Goal: Information Seeking & Learning: Learn about a topic

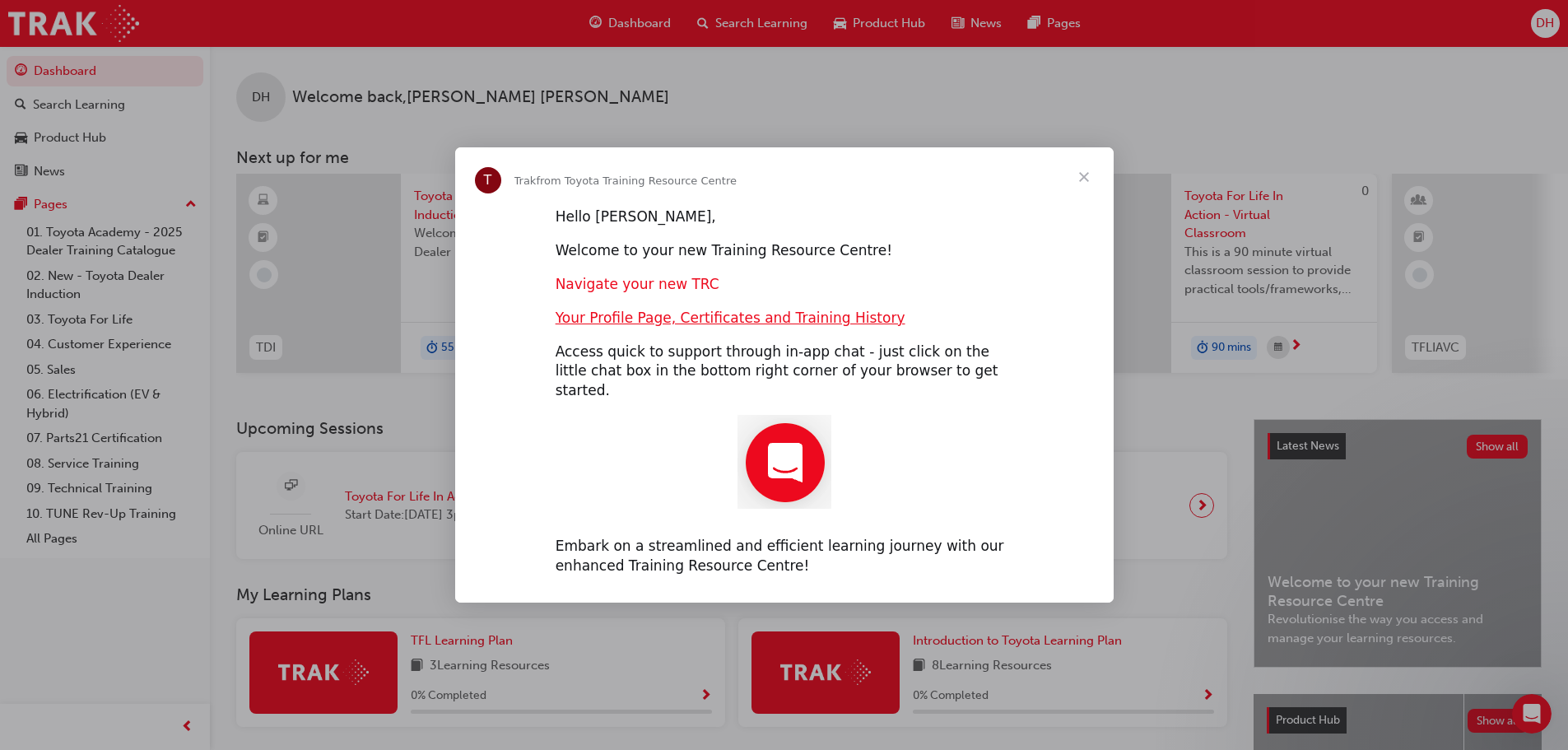
click at [651, 293] on link "Navigate your new TRC" at bounding box center [637, 284] width 163 height 17
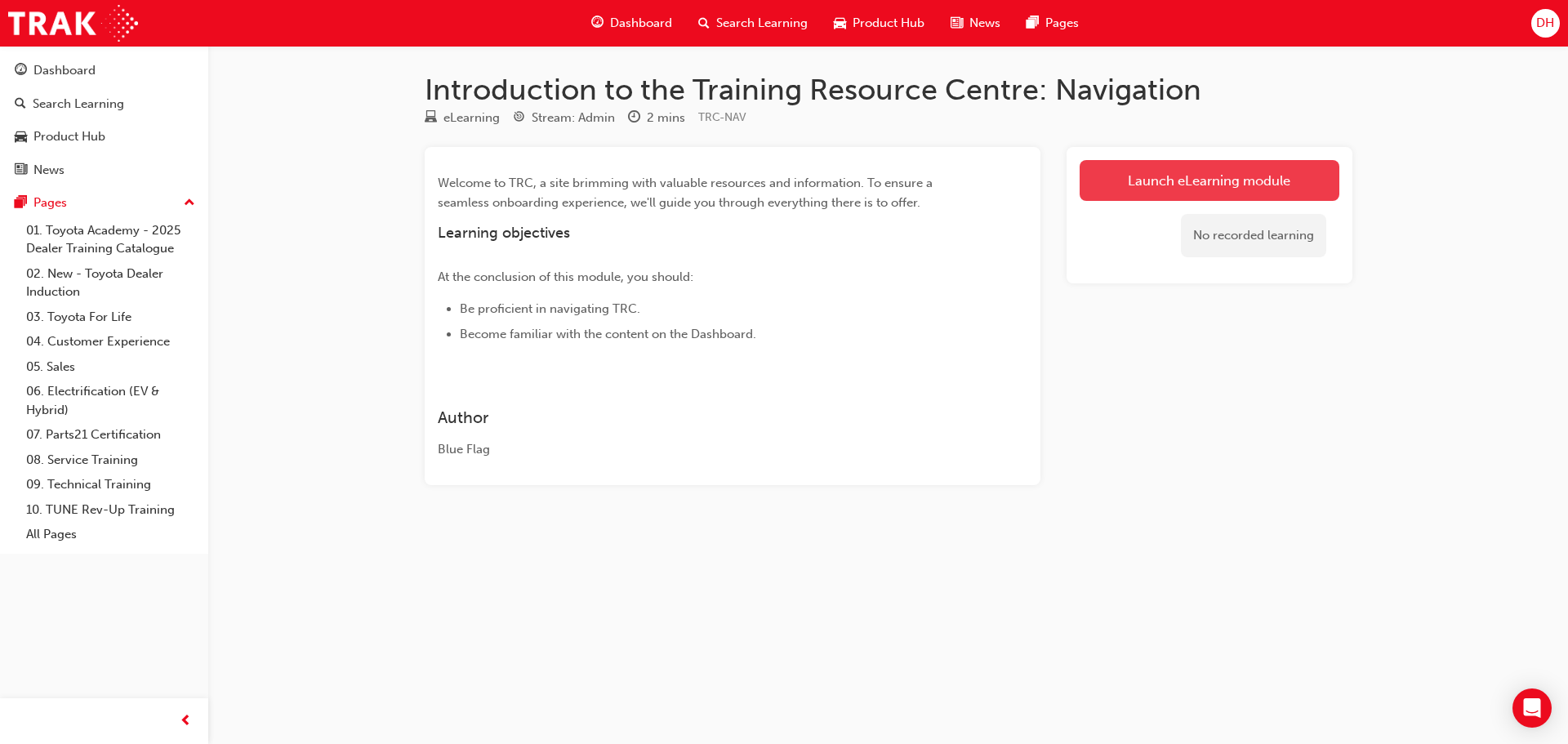
click at [1268, 177] on link "Launch eLearning module" at bounding box center [1209, 181] width 260 height 41
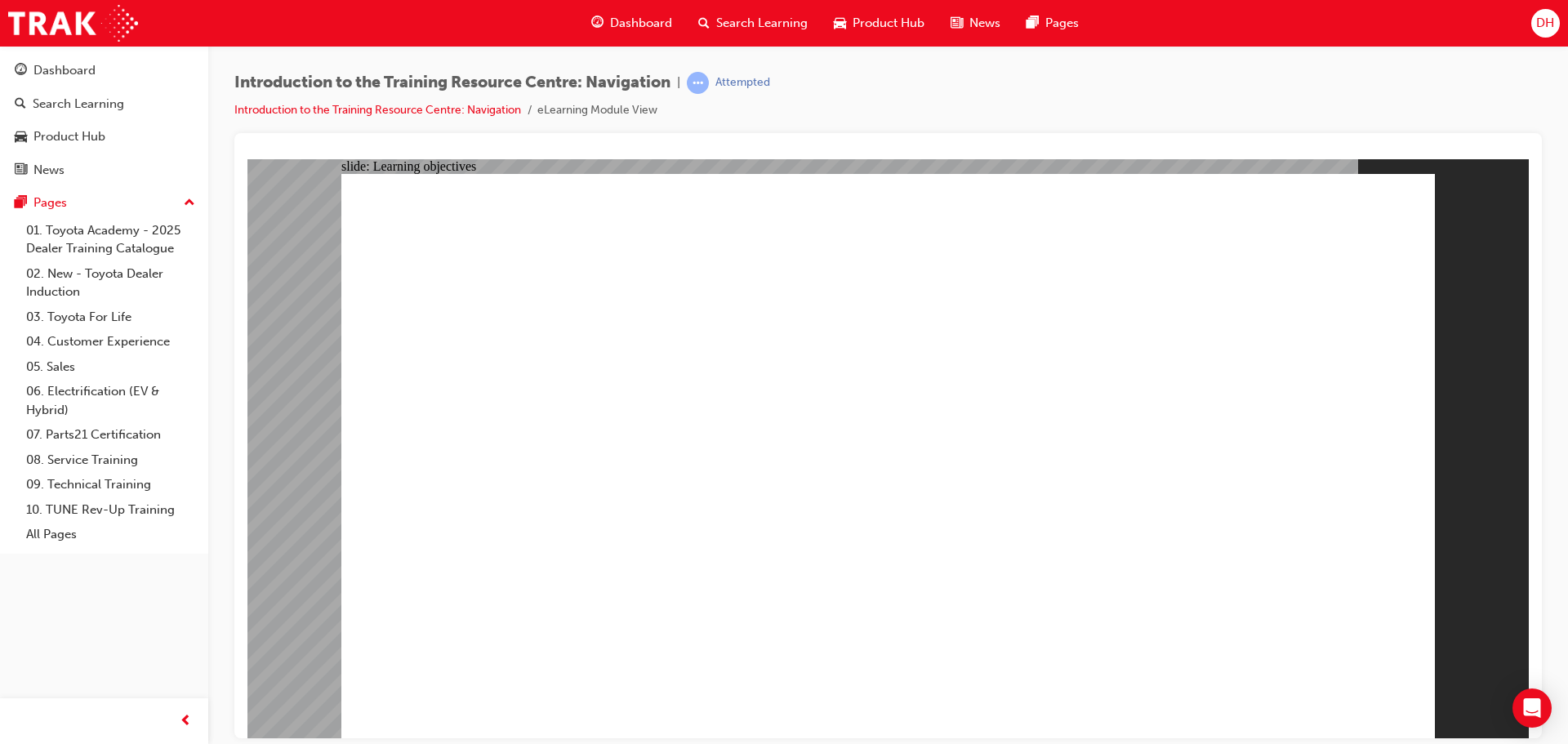
drag, startPoint x: 1067, startPoint y: 563, endPoint x: 1276, endPoint y: 603, distance: 212.8
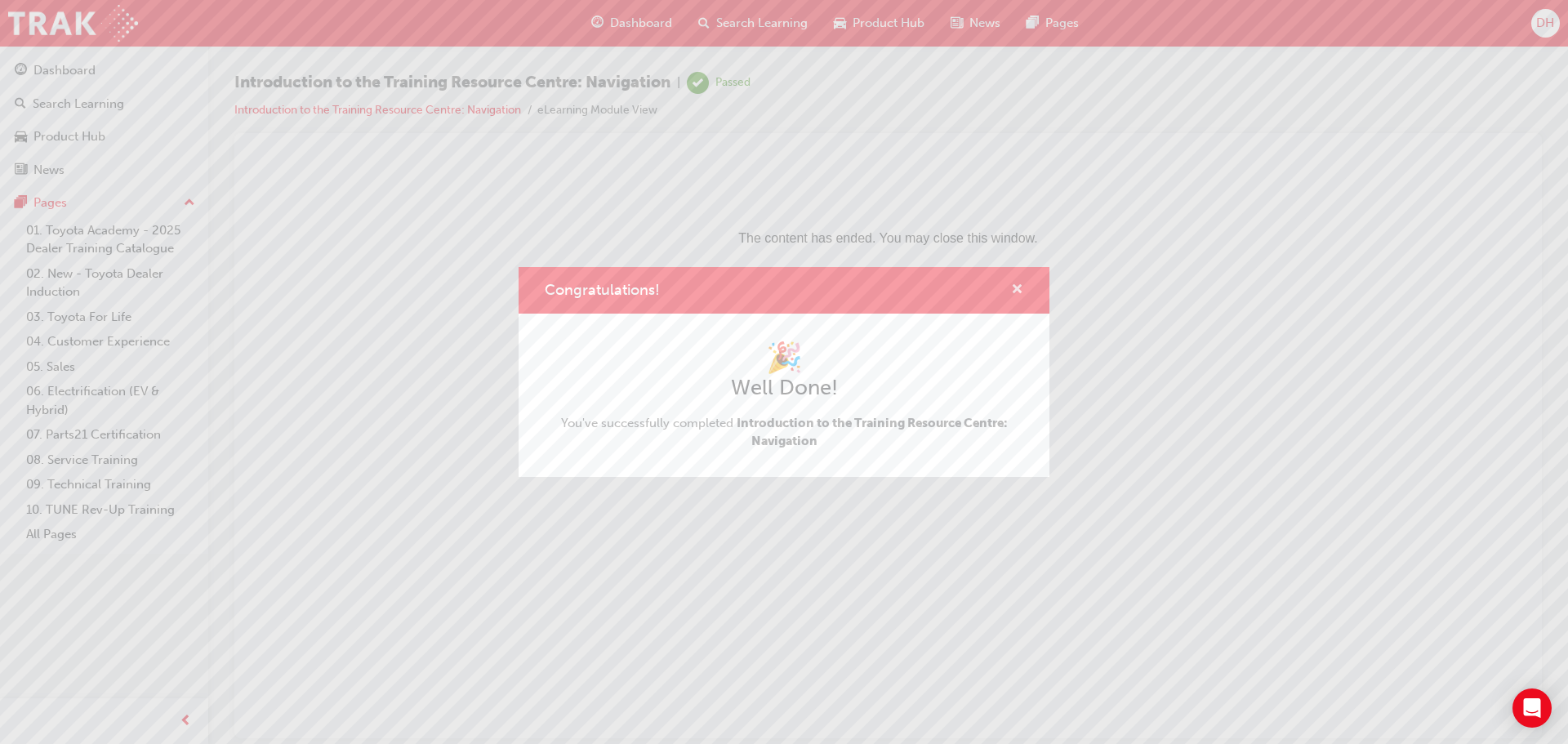
click at [1015, 288] on span "cross-icon" at bounding box center [1017, 290] width 12 height 15
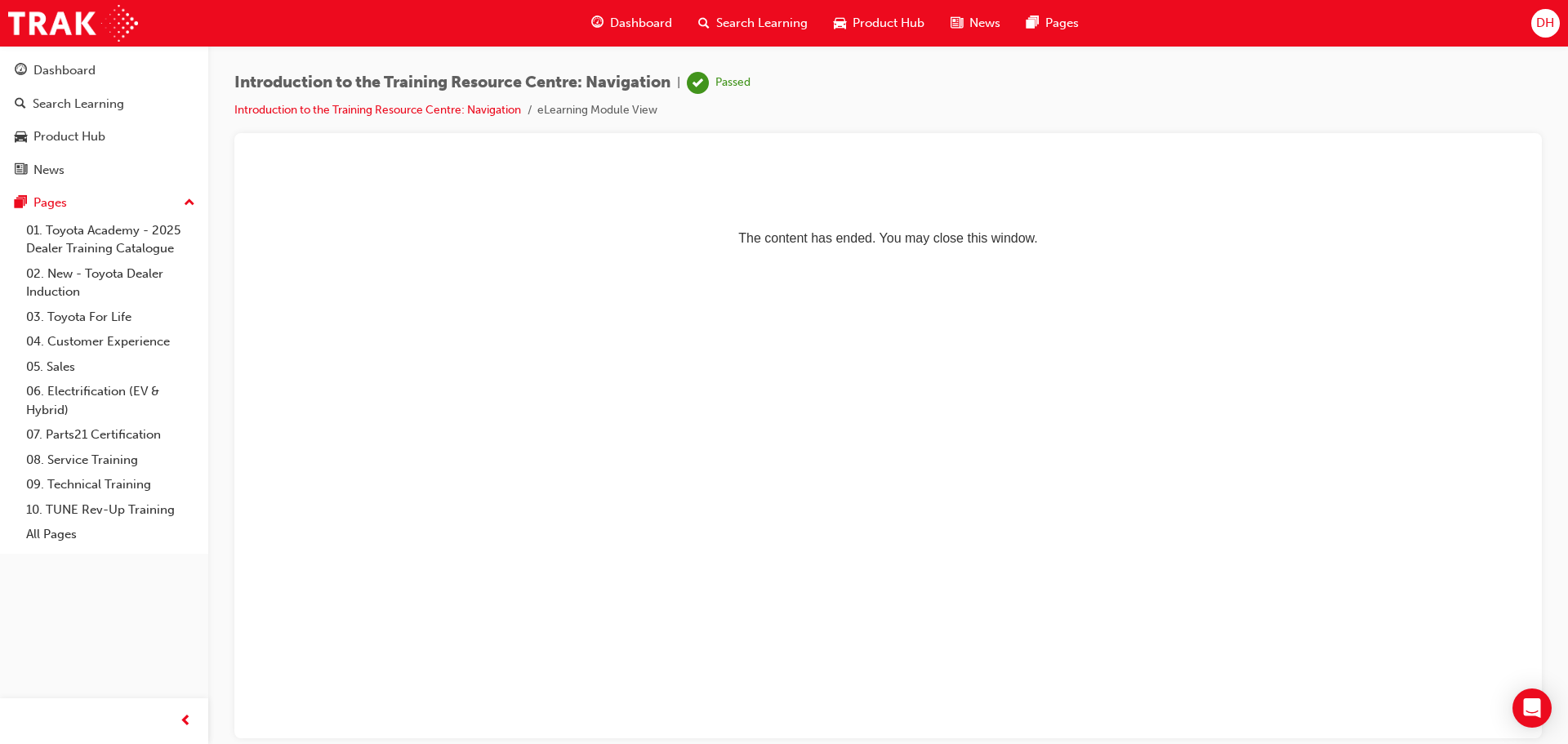
click at [191, 201] on span "up-icon" at bounding box center [189, 203] width 11 height 21
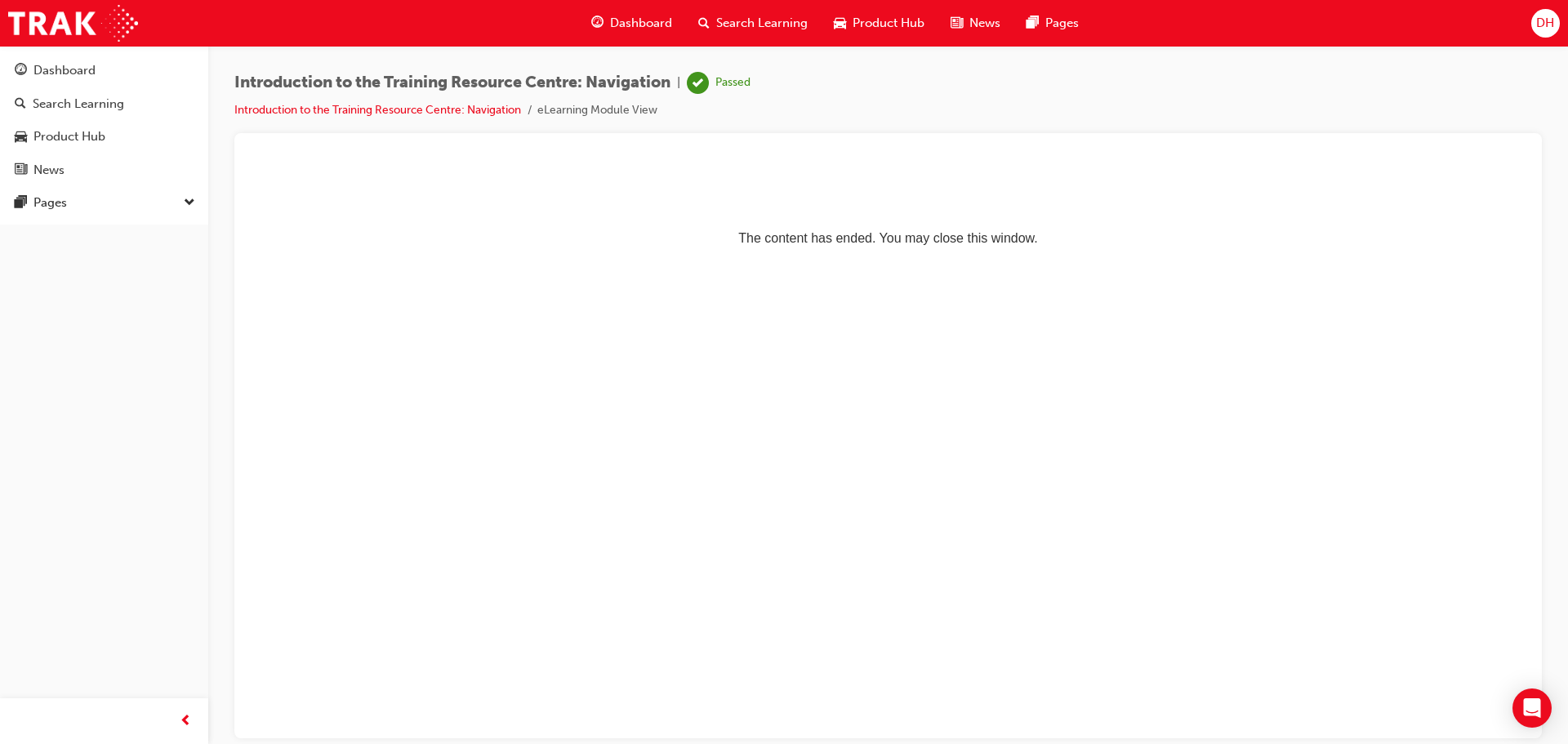
click at [191, 201] on span "down-icon" at bounding box center [189, 203] width 11 height 21
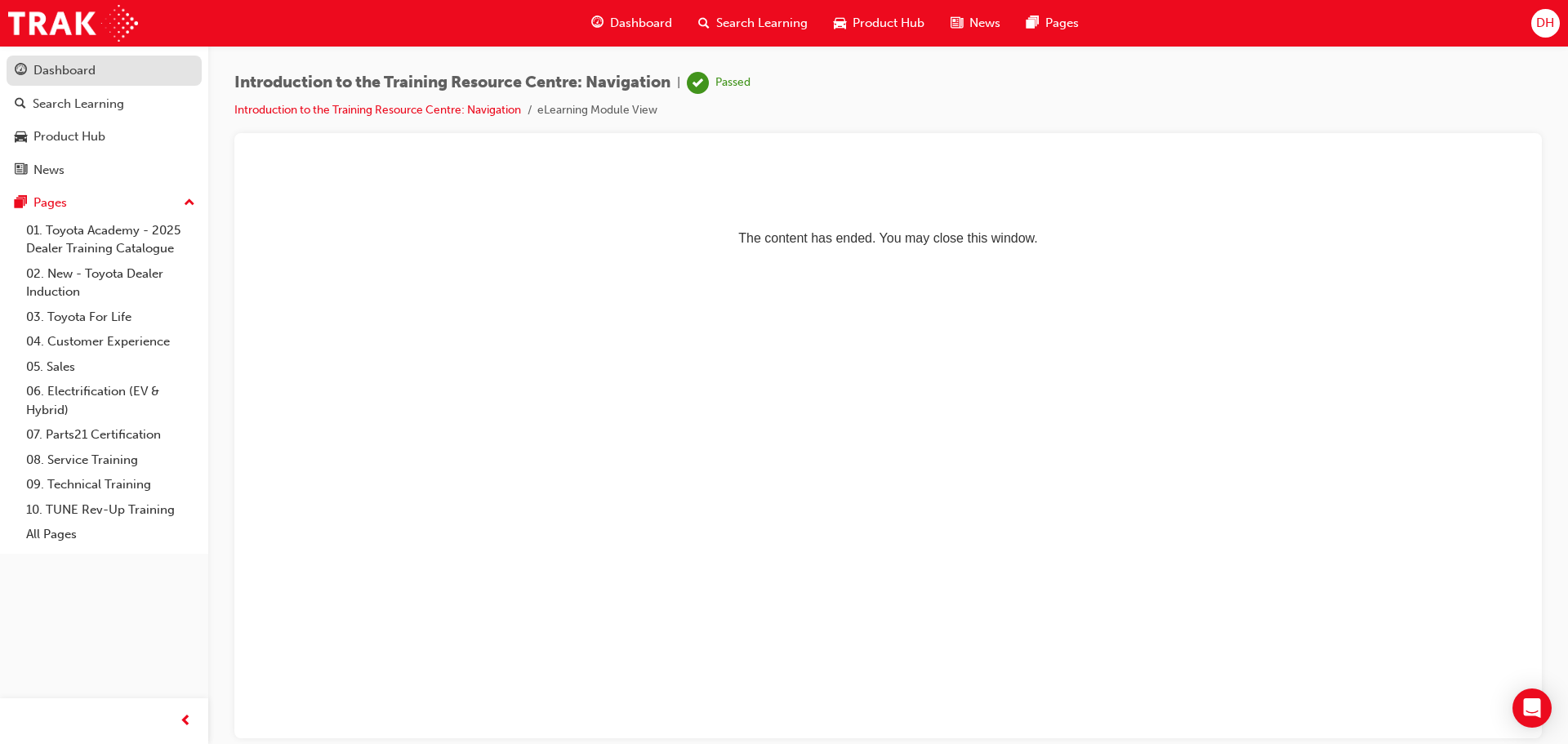
click at [99, 68] on div "Dashboard" at bounding box center [104, 71] width 179 height 20
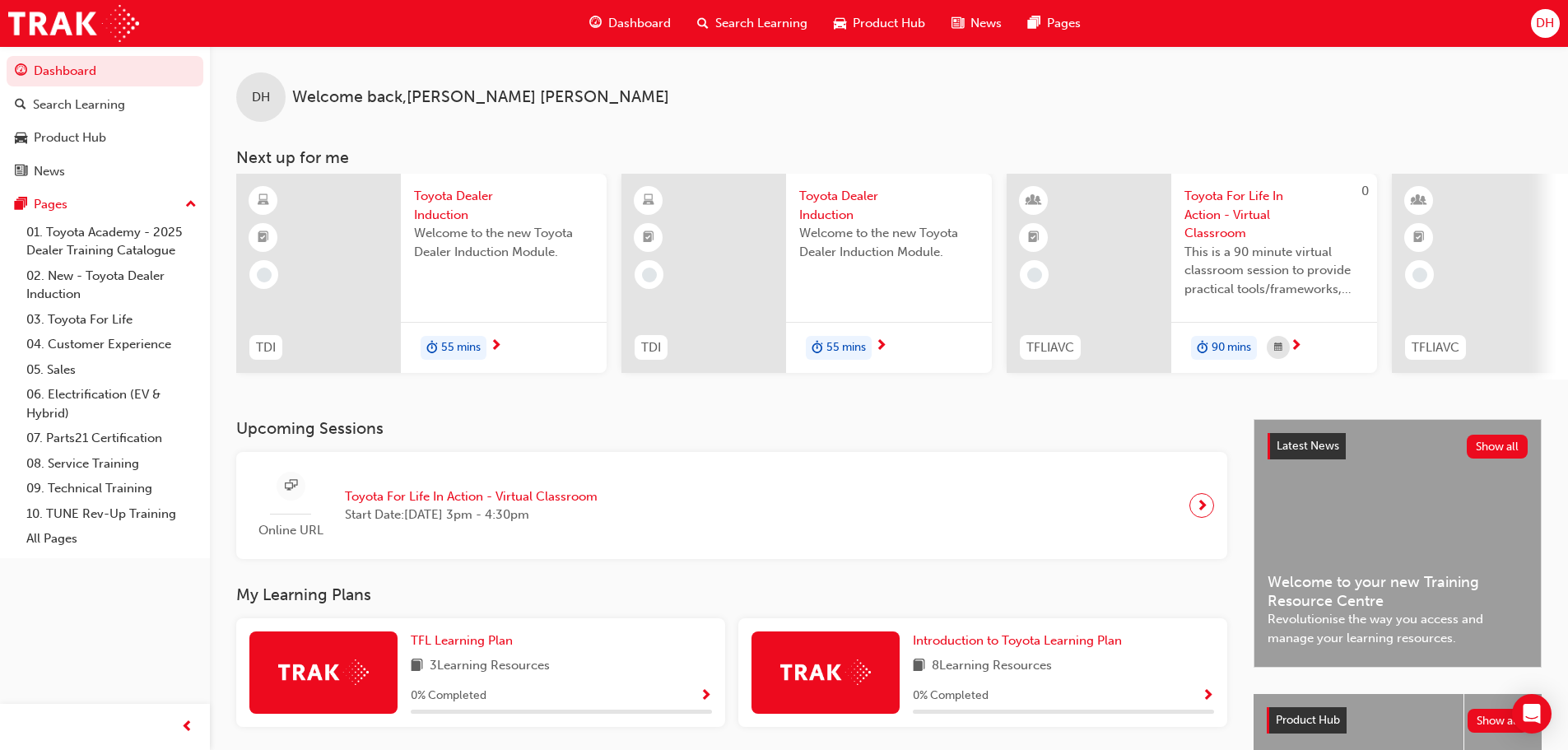
click at [494, 348] on span "next-icon" at bounding box center [495, 347] width 12 height 15
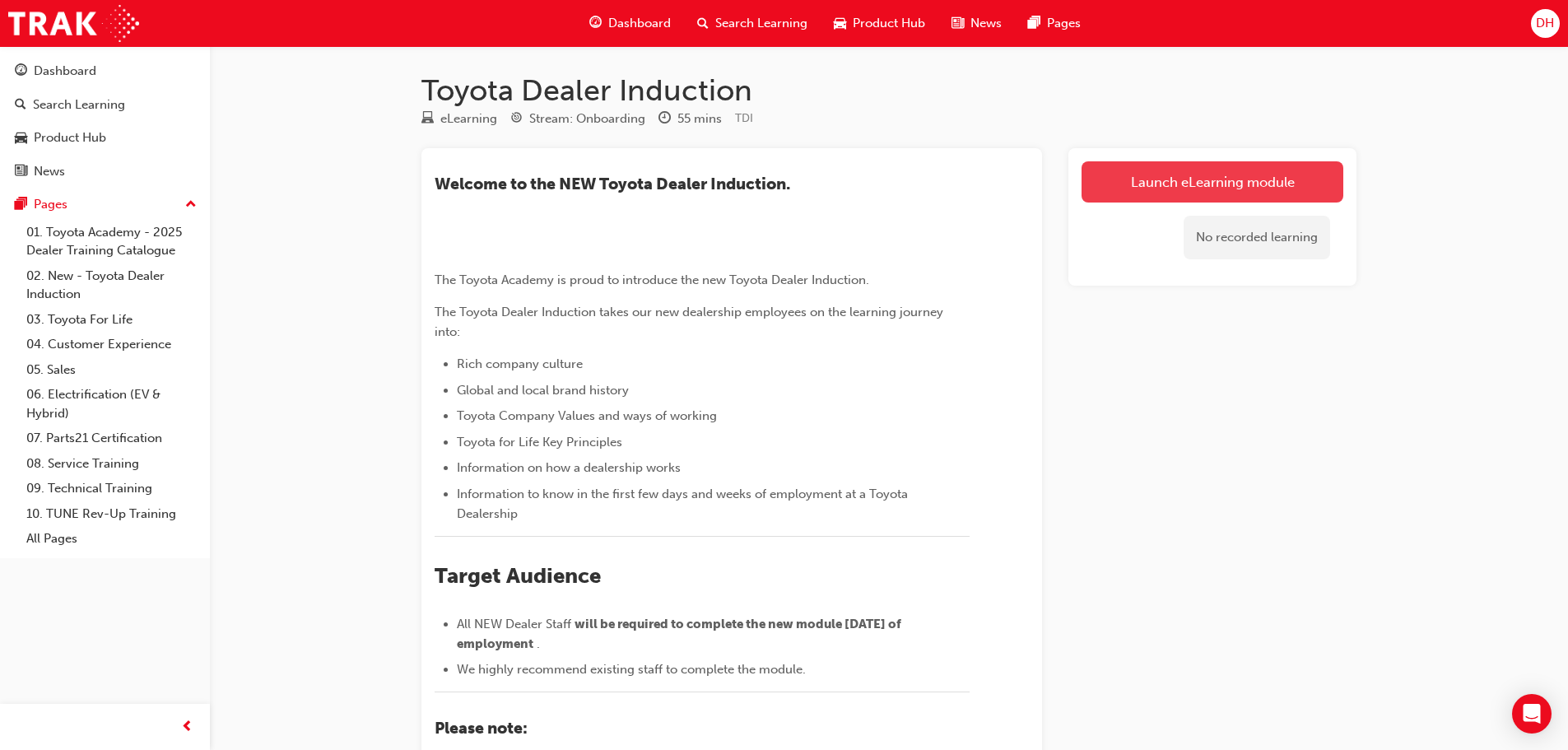
click at [1190, 181] on link "Launch eLearning module" at bounding box center [1212, 182] width 262 height 41
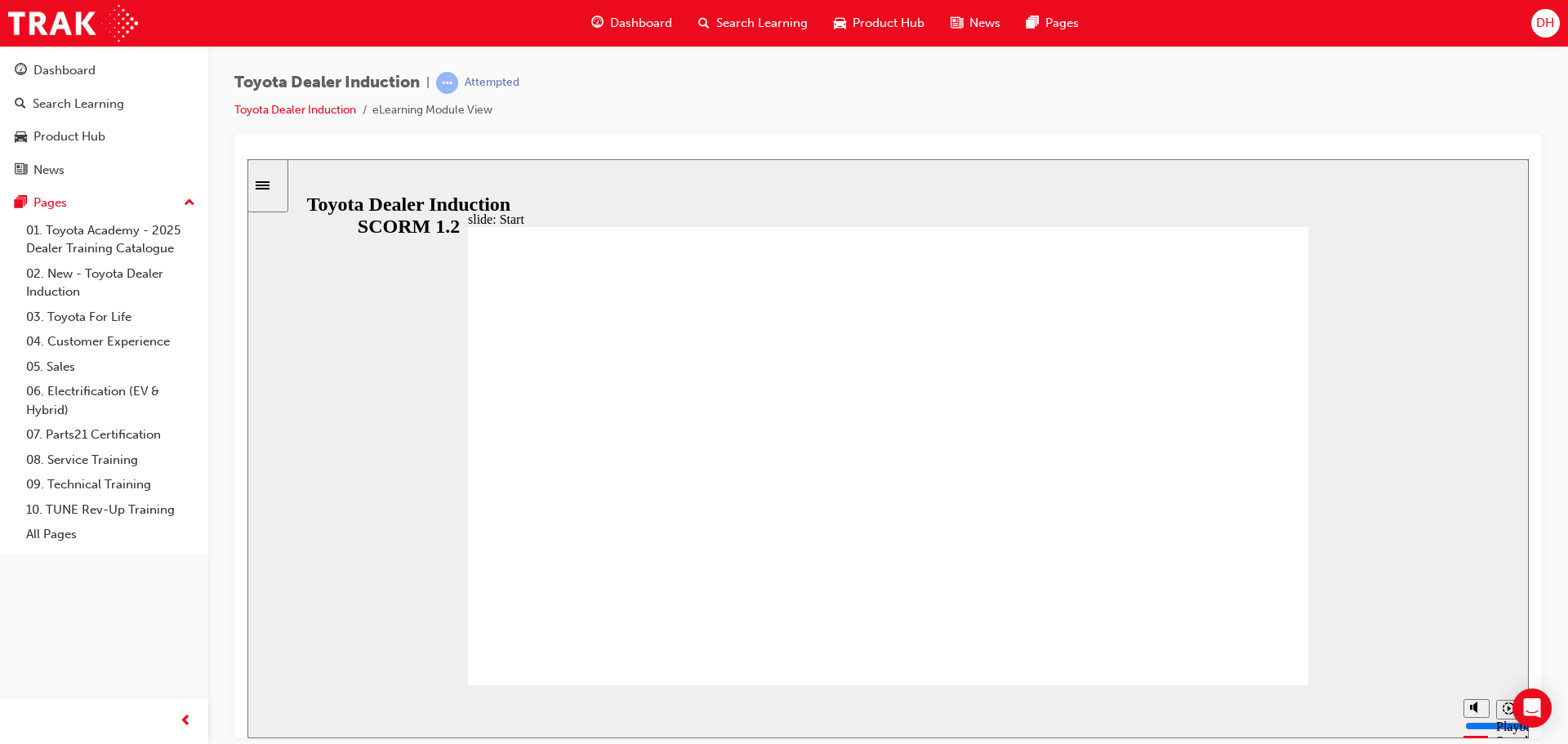
click at [271, 710] on icon "Pause (Ctrl+Alt+P)" at bounding box center [275, 704] width 7 height 11
click at [269, 710] on icon "Play (Ctrl+Alt+P)" at bounding box center [275, 704] width 11 height 12
drag, startPoint x: 631, startPoint y: 714, endPoint x: 1233, endPoint y: 710, distance: 602.0
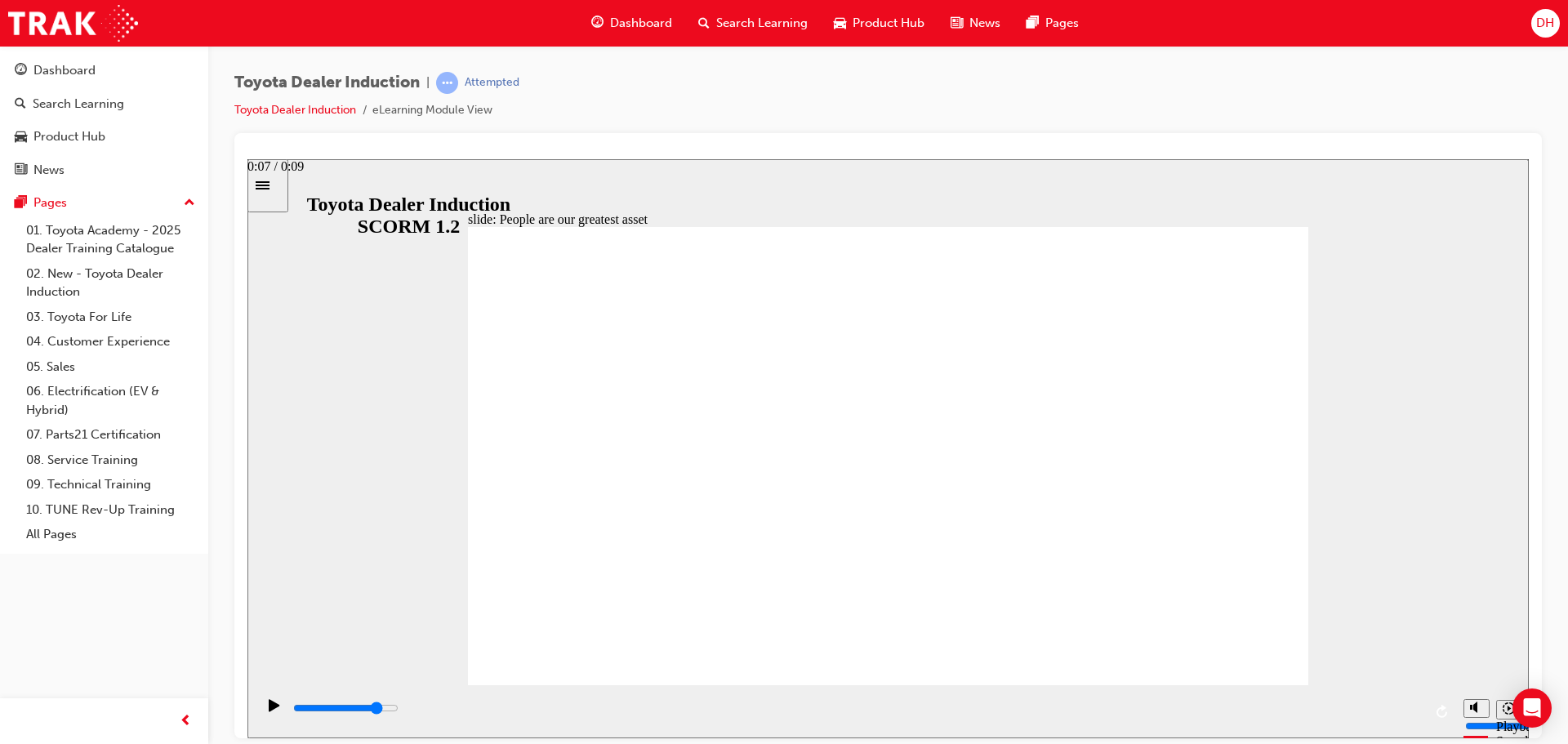
click at [1233, 710] on div "playback controls" at bounding box center [856, 708] width 1131 height 18
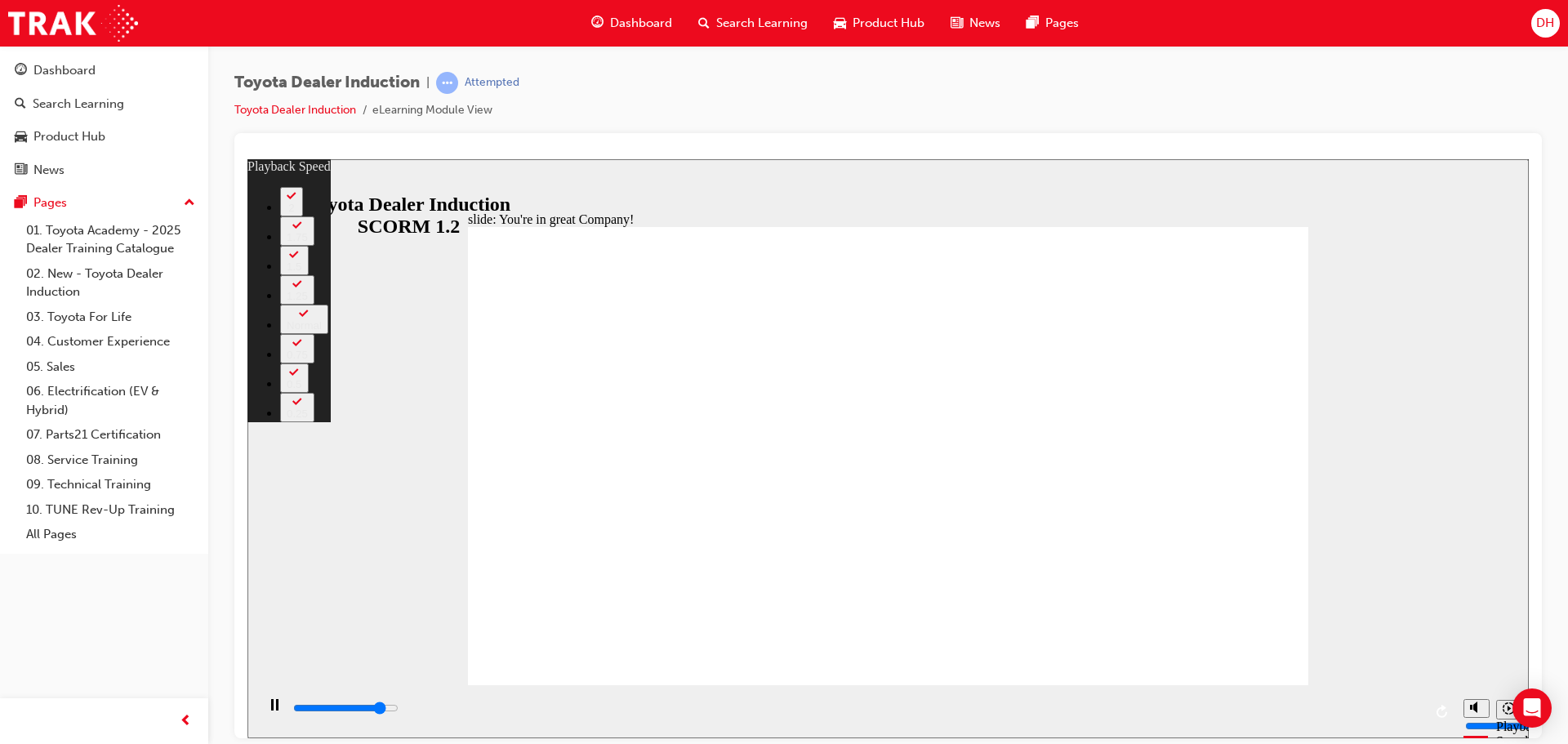
type input "6500"
type input "0"
type input "6700"
type input "0"
type input "7000"
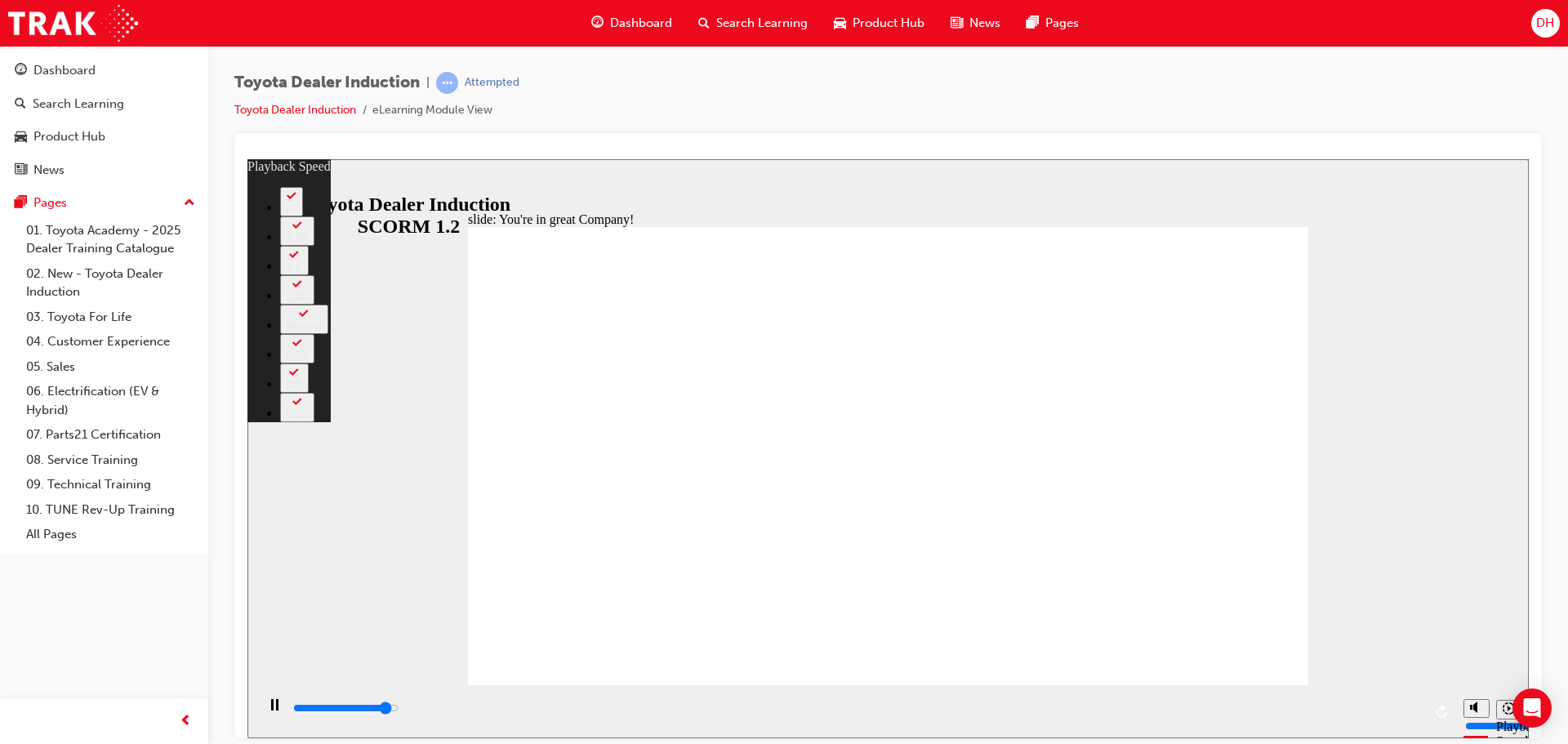
type input "1"
type input "7300"
type input "1"
type input "7500"
type input "1"
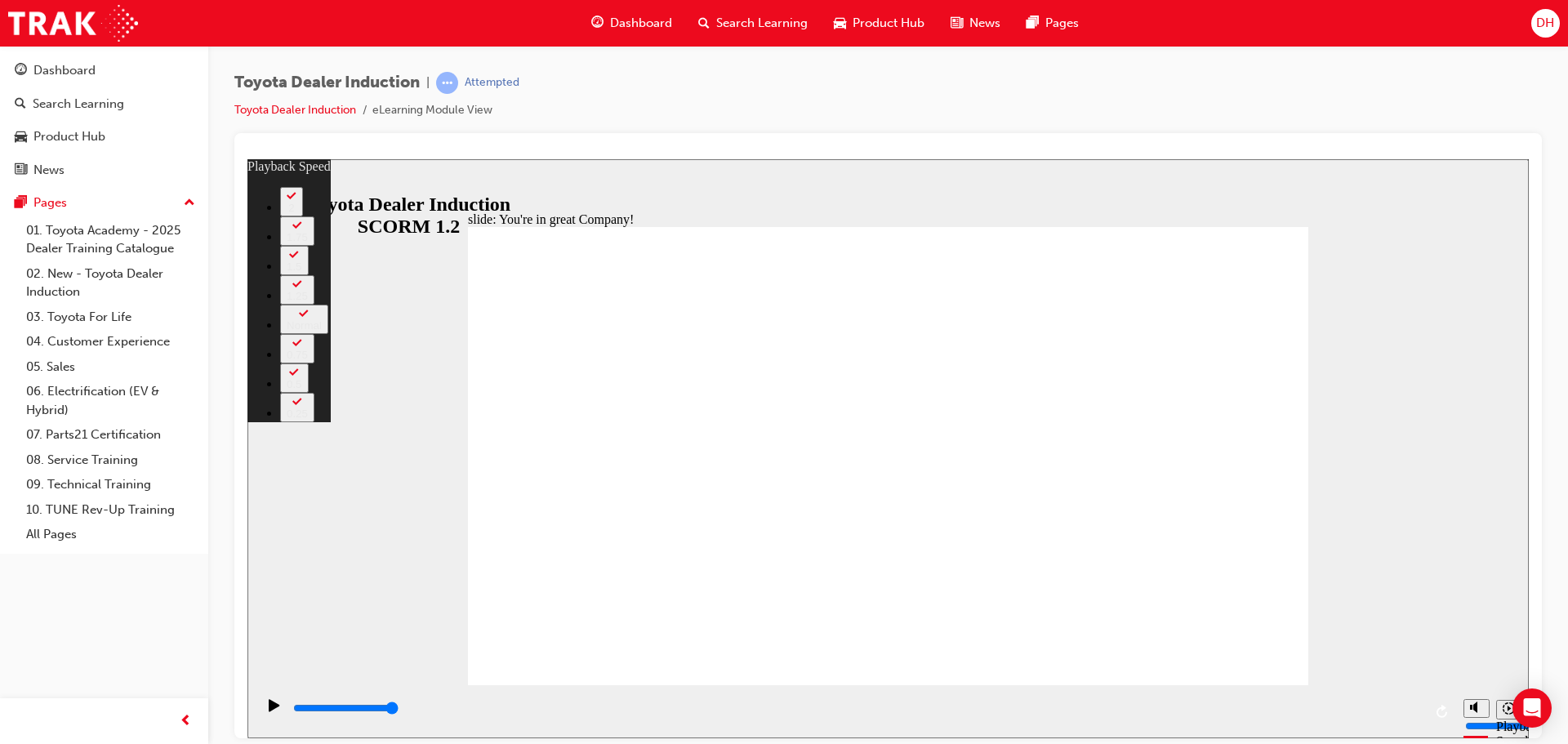
type input "7500"
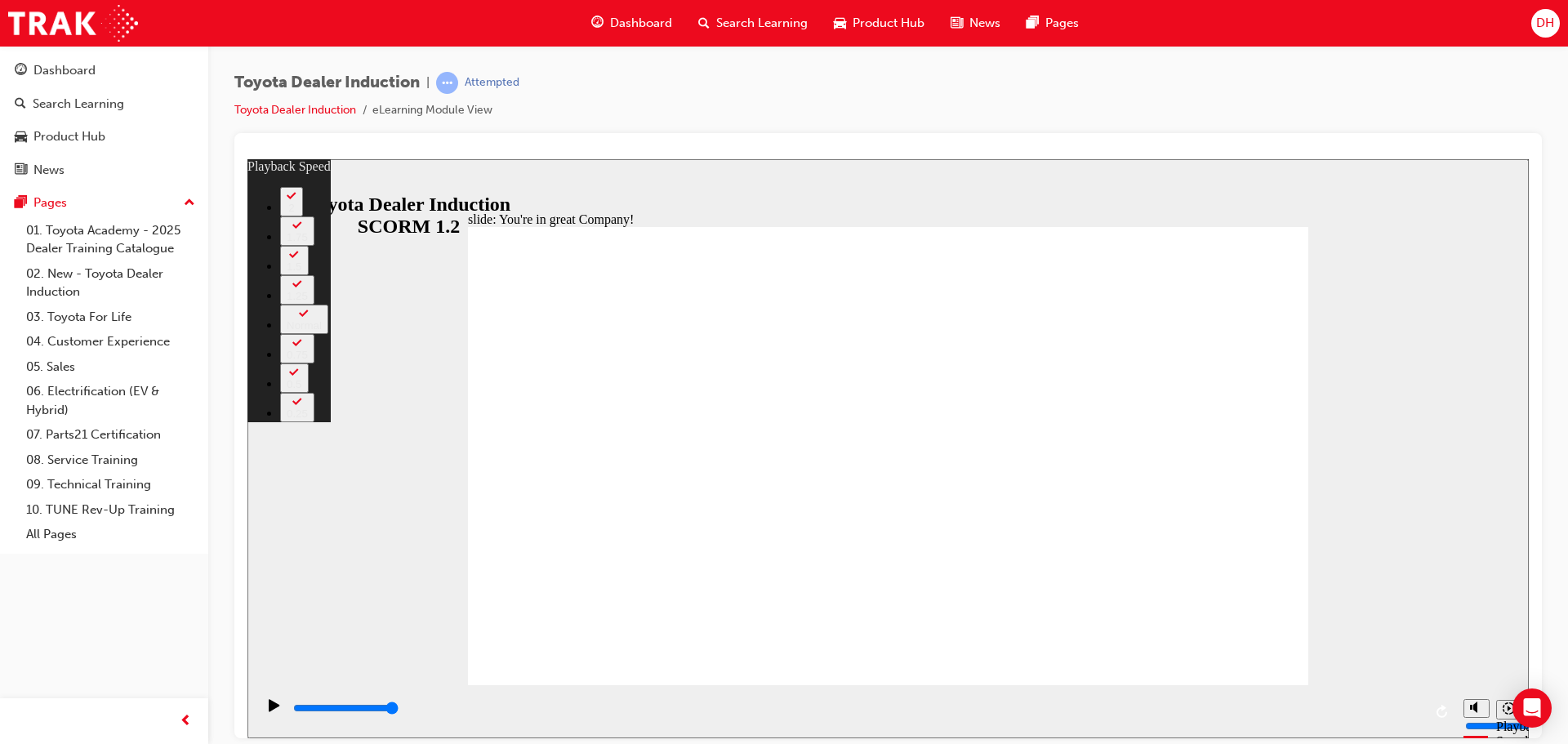
type input "9"
type input "8"
type input "9"
type input "8"
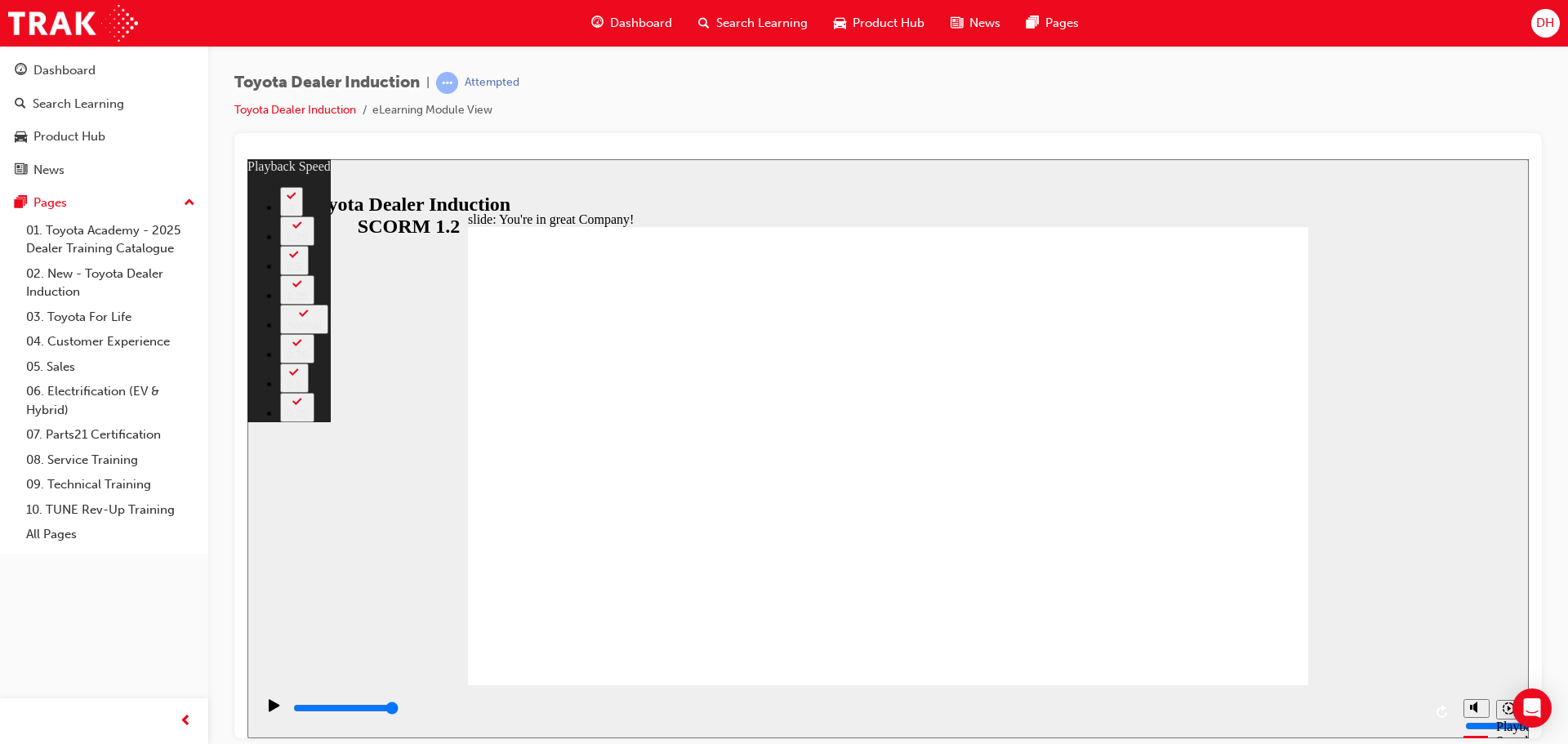
type input "9"
type input "7"
type input "9"
type input "7"
type input "6"
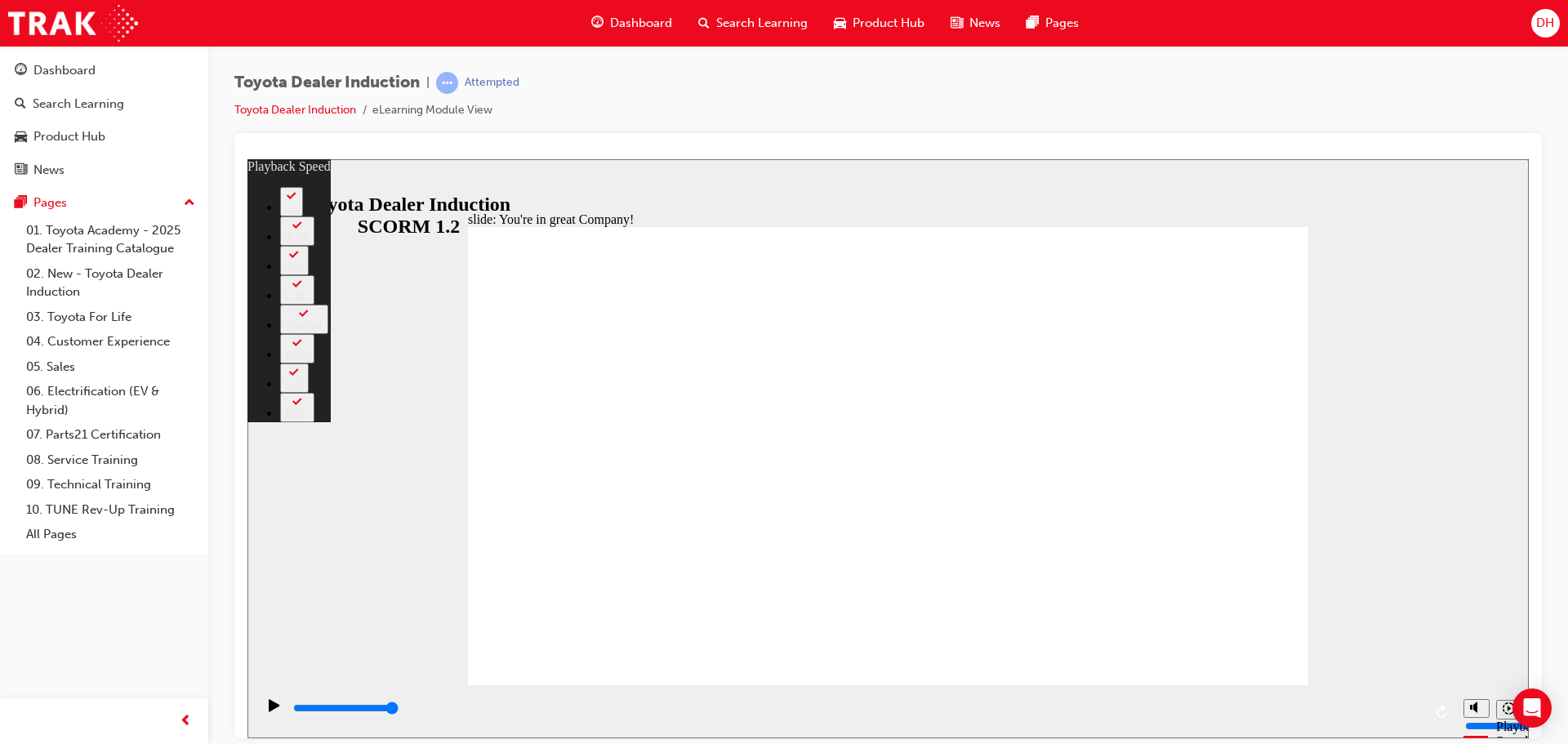
type input "9"
type input "6"
type input "4"
type input "9"
type input "4"
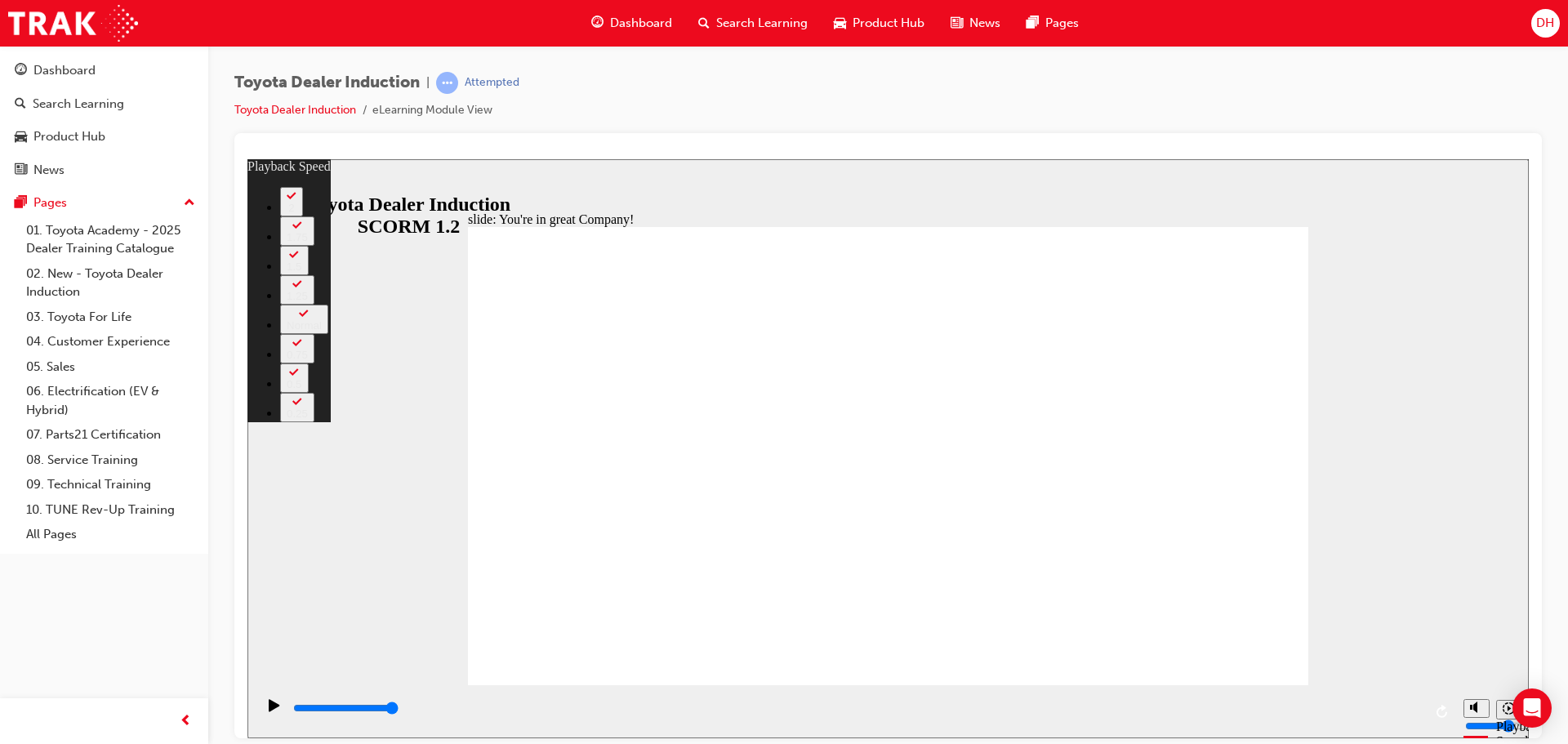
type input "3"
type input "9"
type input "3"
type input "1"
type input "9"
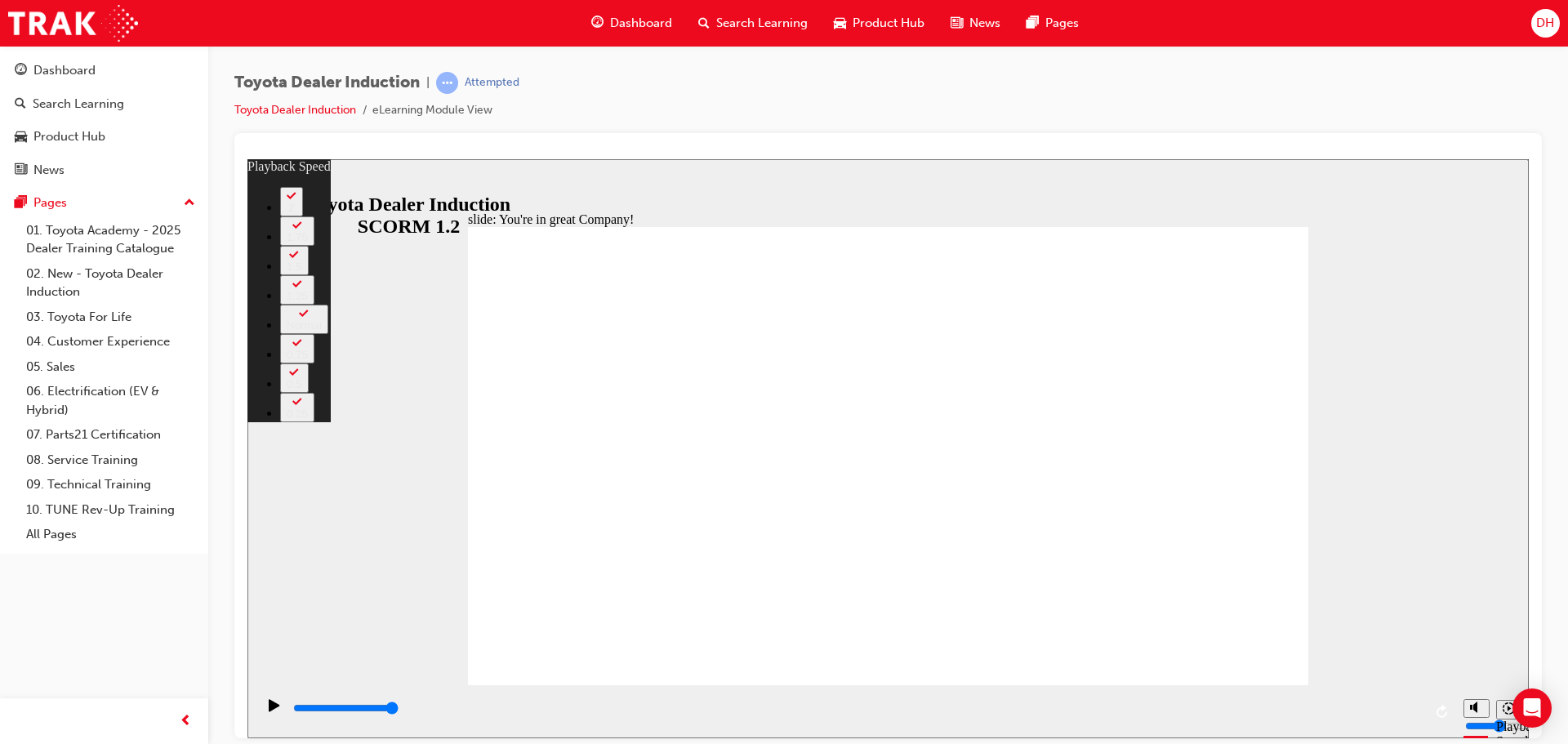
type input "1"
type input "9"
type input "1"
type input "0"
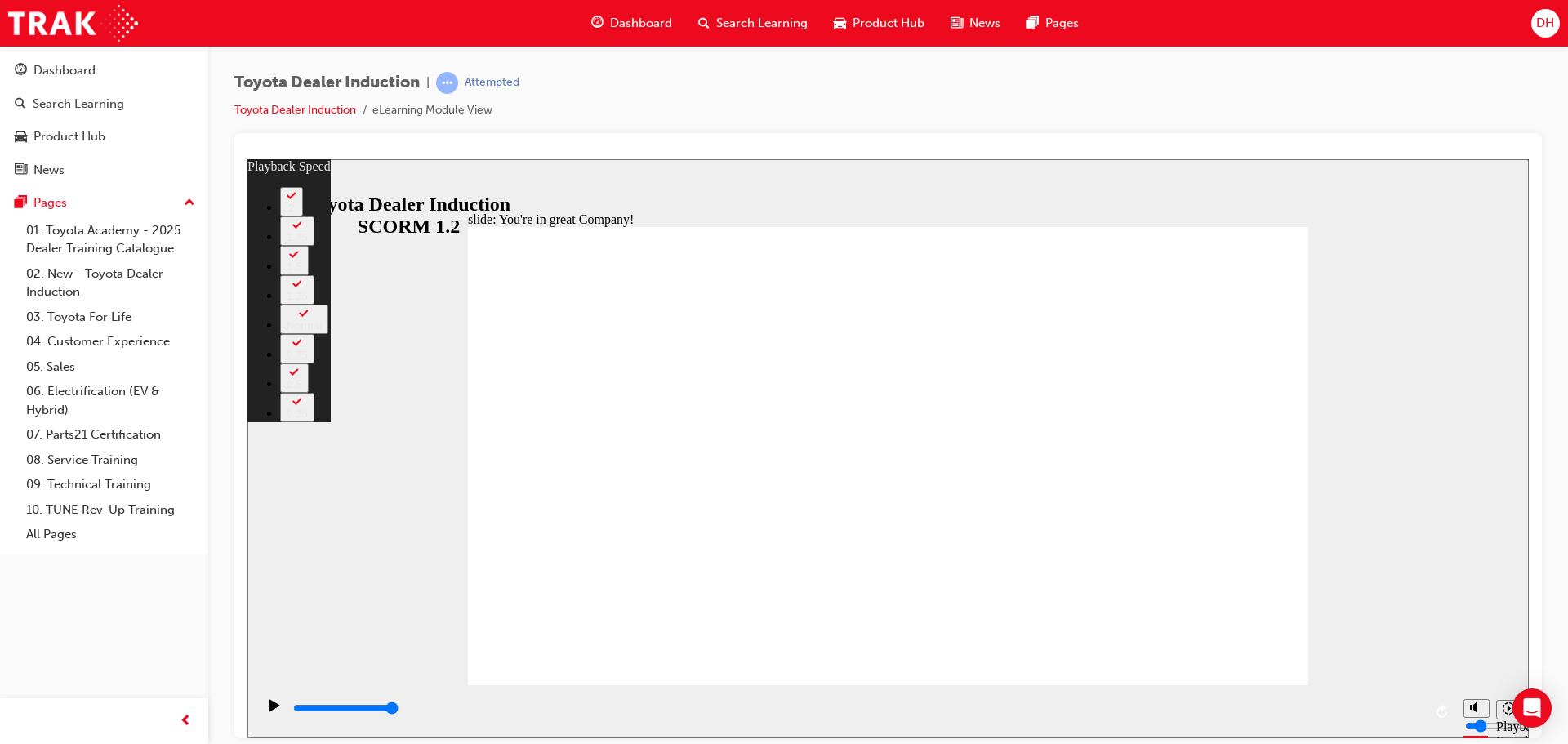
type input "9"
type input "0"
type input "10"
type input "1"
type input "10"
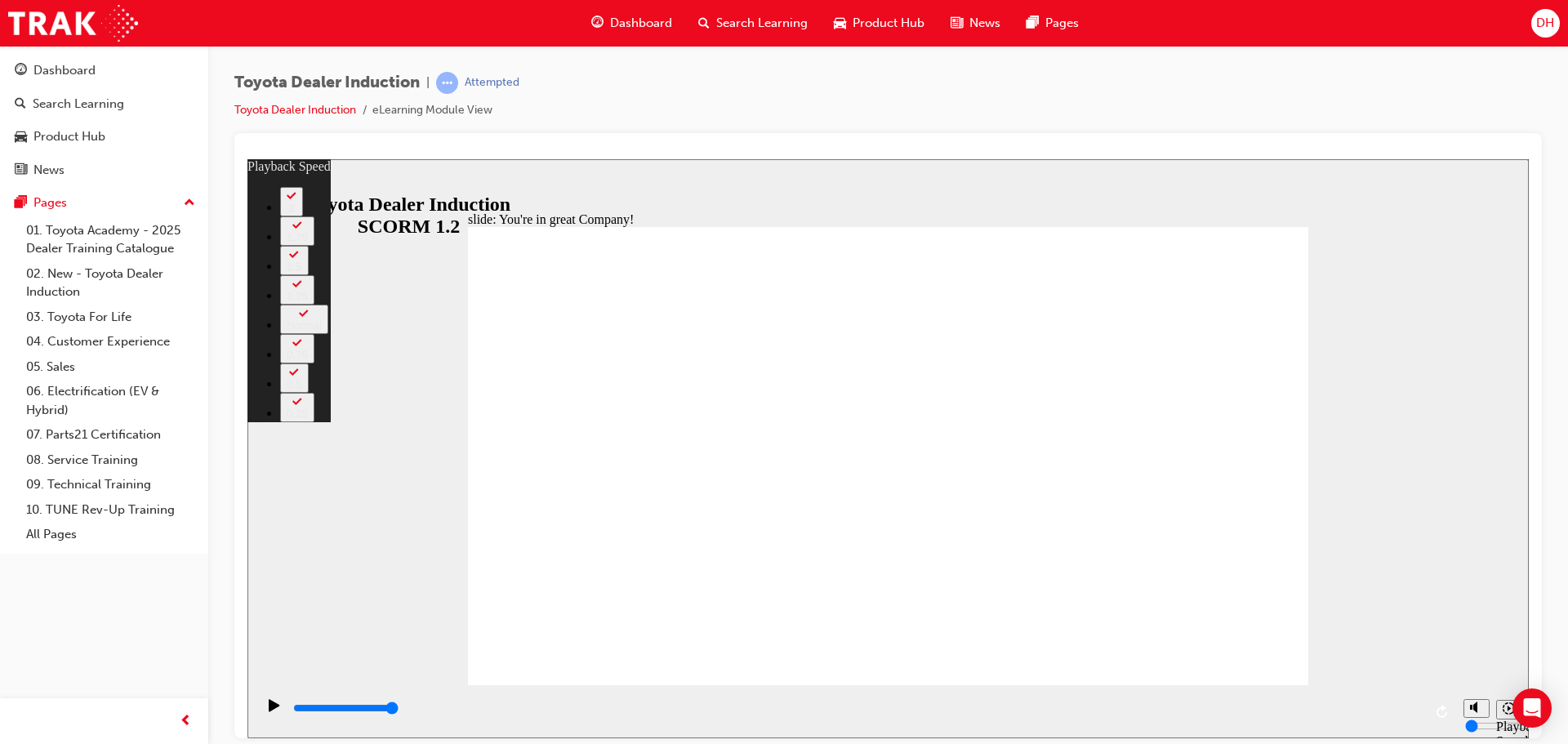
type input "1"
type input "10"
type input "1"
type input "2"
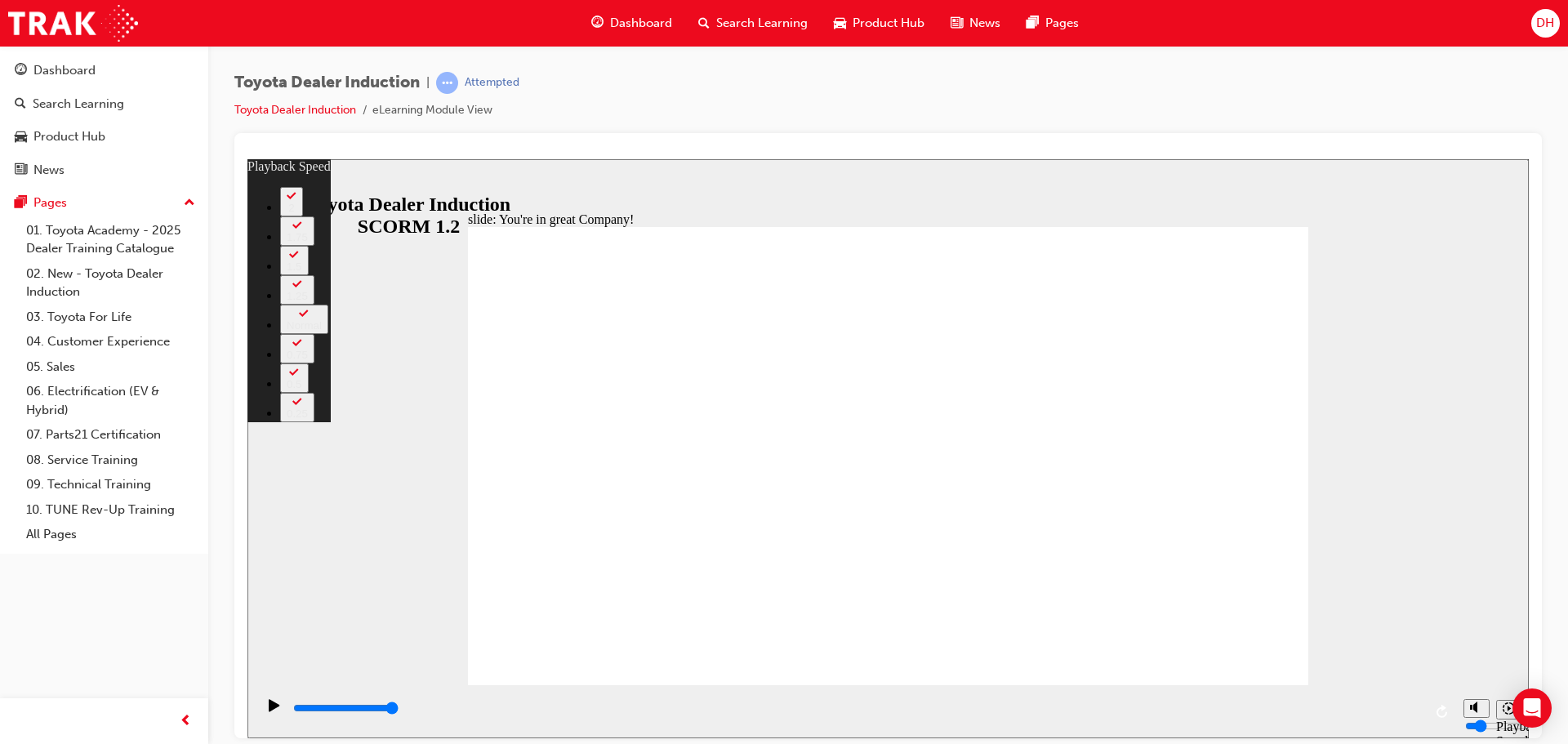
type input "10"
type input "2"
type input "3"
type input "10"
type input "3"
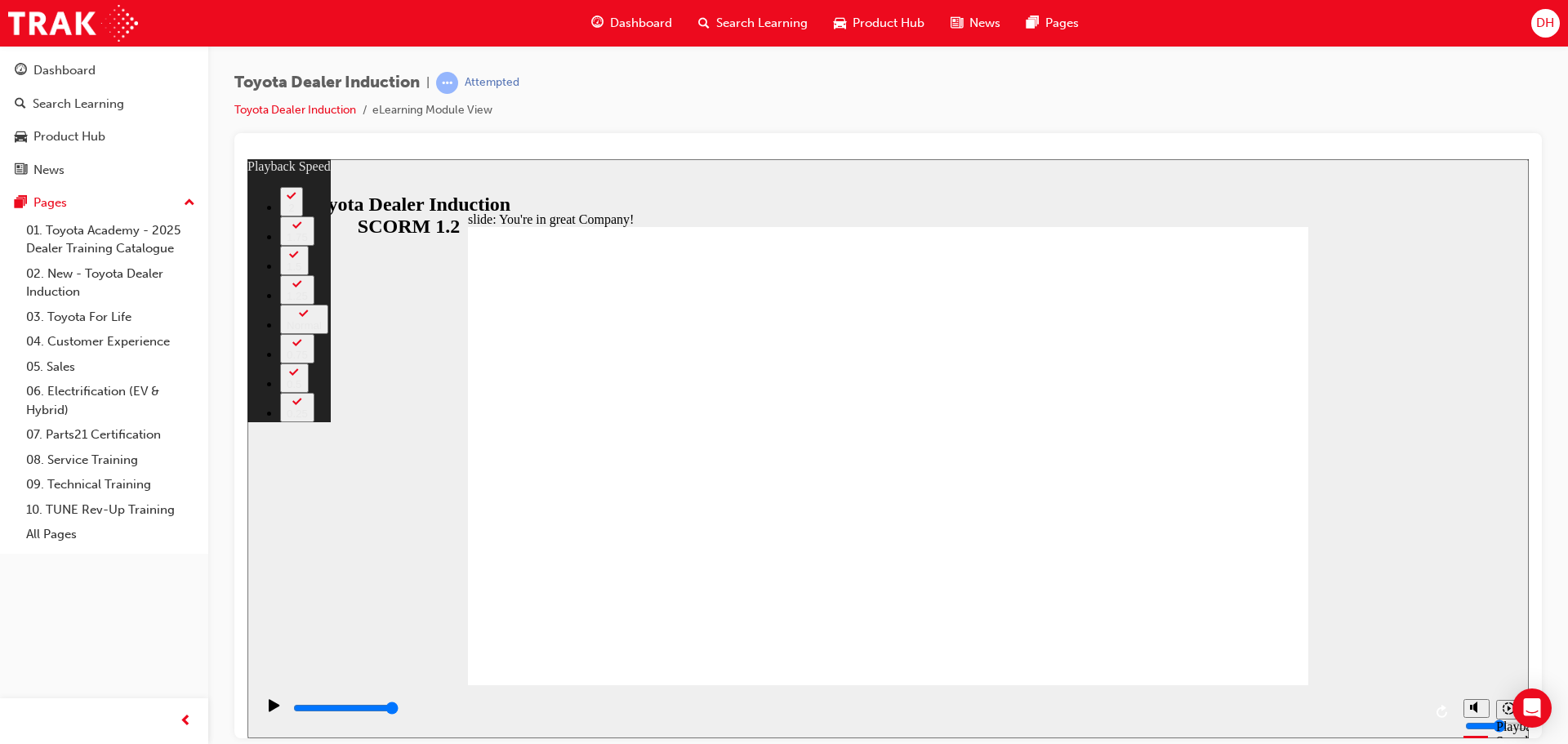
type input "4"
type input "10"
type input "4"
type input "10"
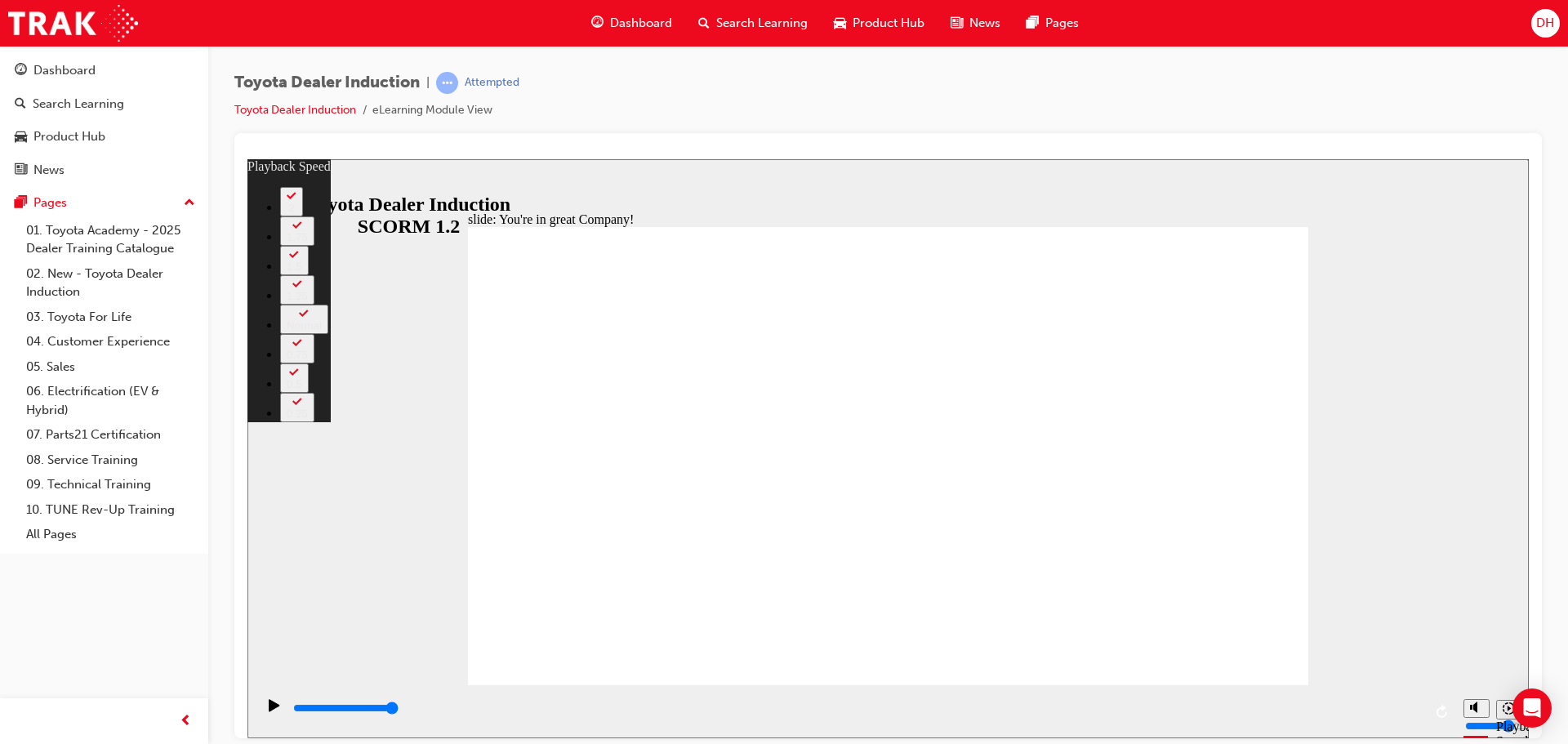
type input "4"
type input "5"
type input "11"
type input "5"
type input "6"
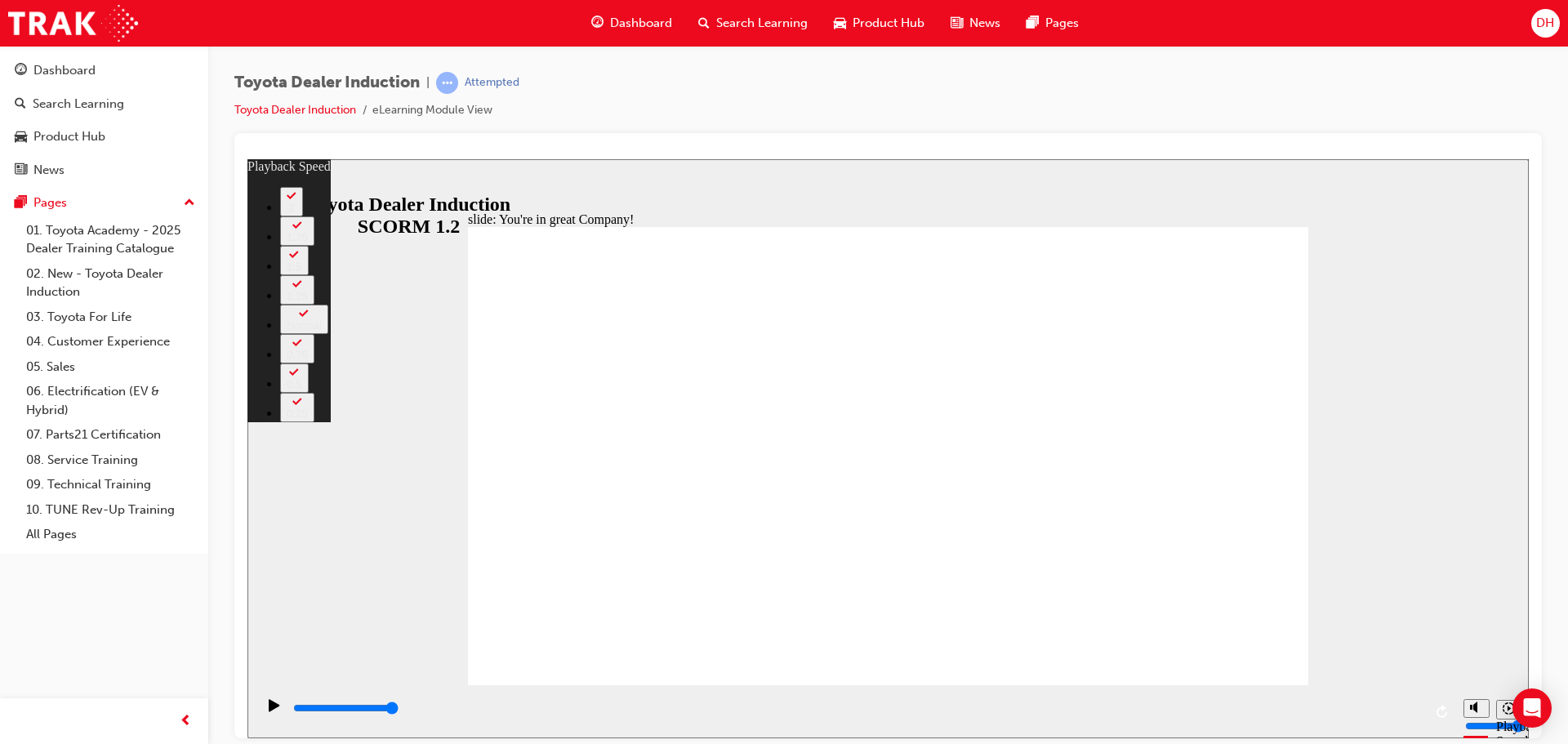
type input "11"
type input "6"
type input "11"
type input "6"
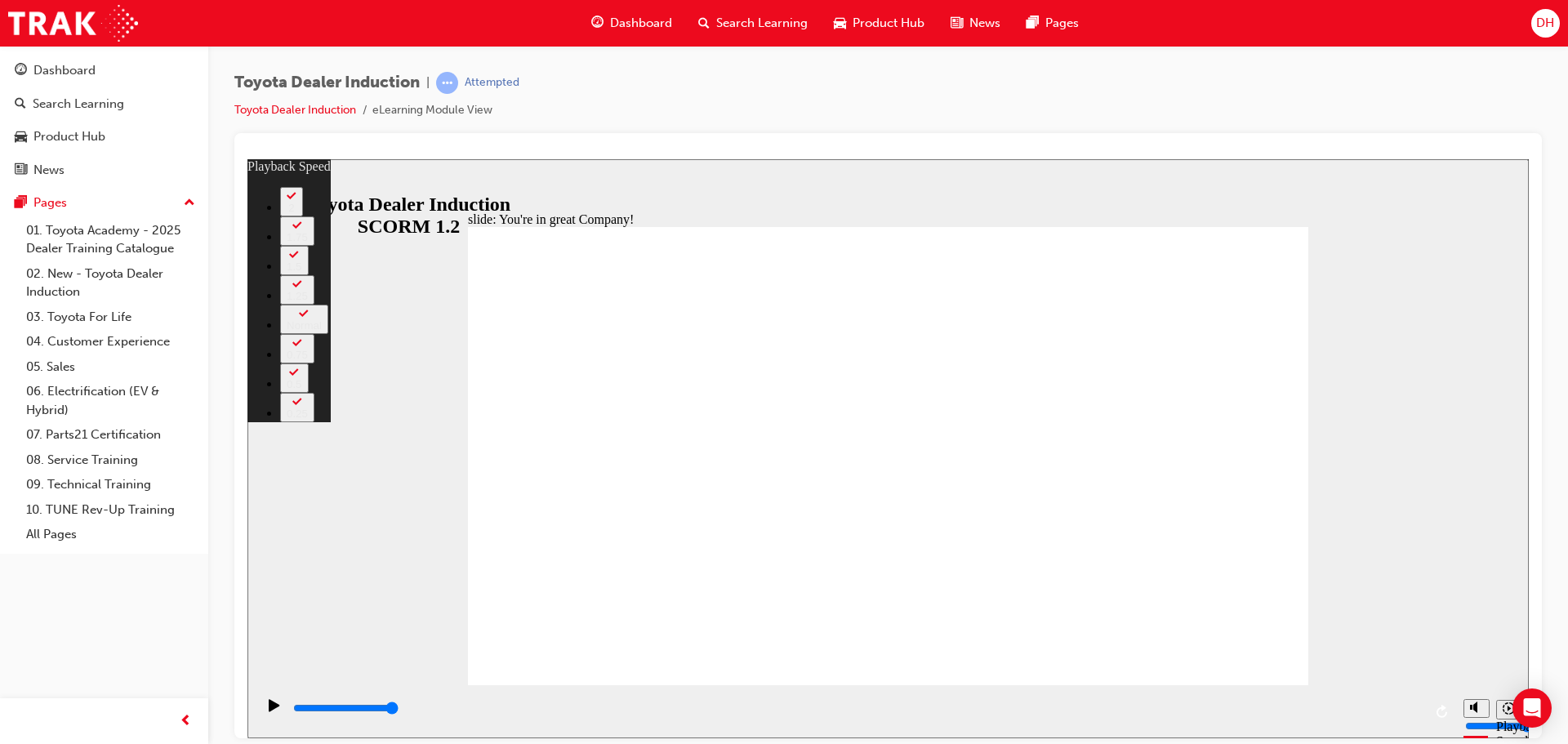
type input "6"
type input "11"
type input "6"
type input "11"
type input "6"
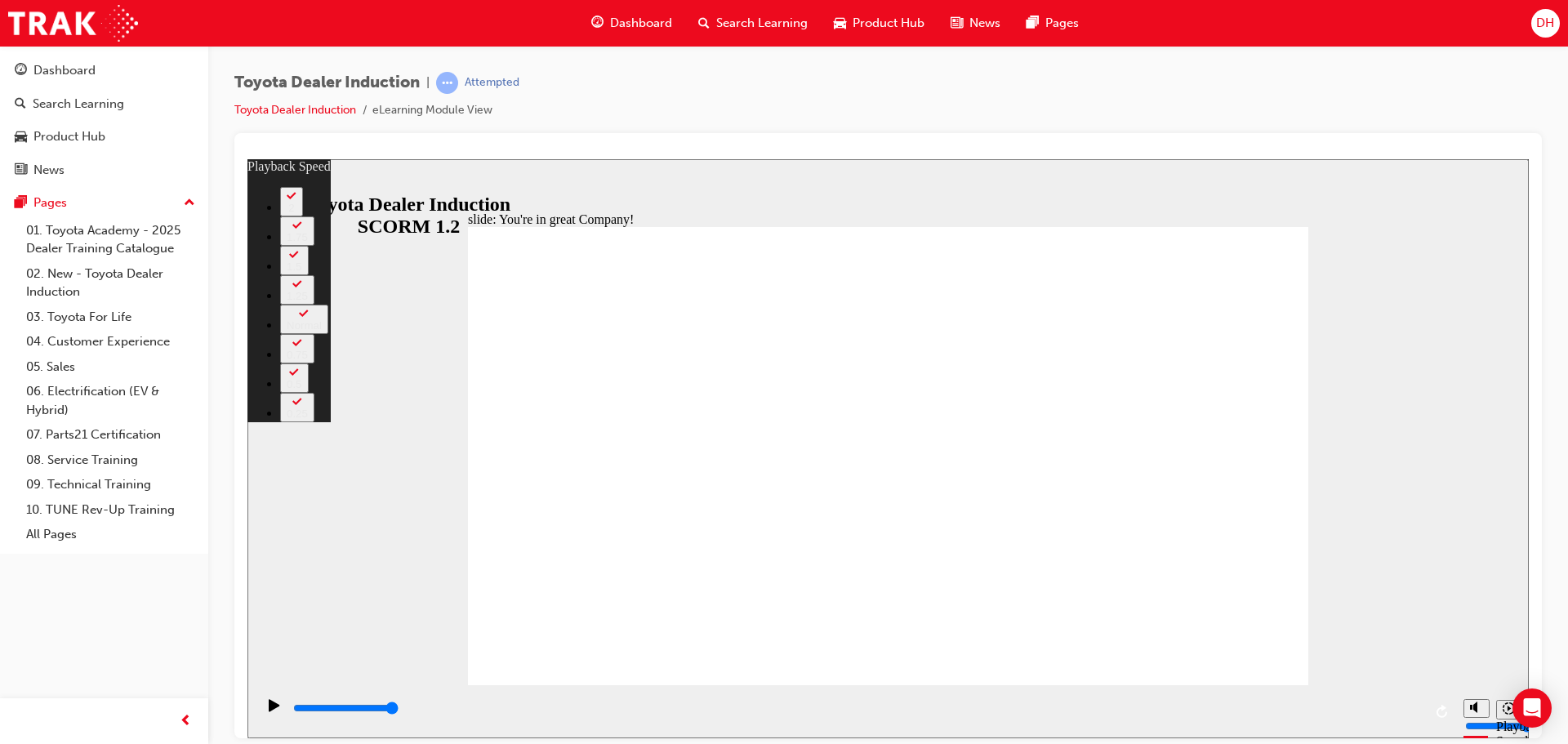
type input "11"
type input "6"
type input "11"
type input "6"
type input "11"
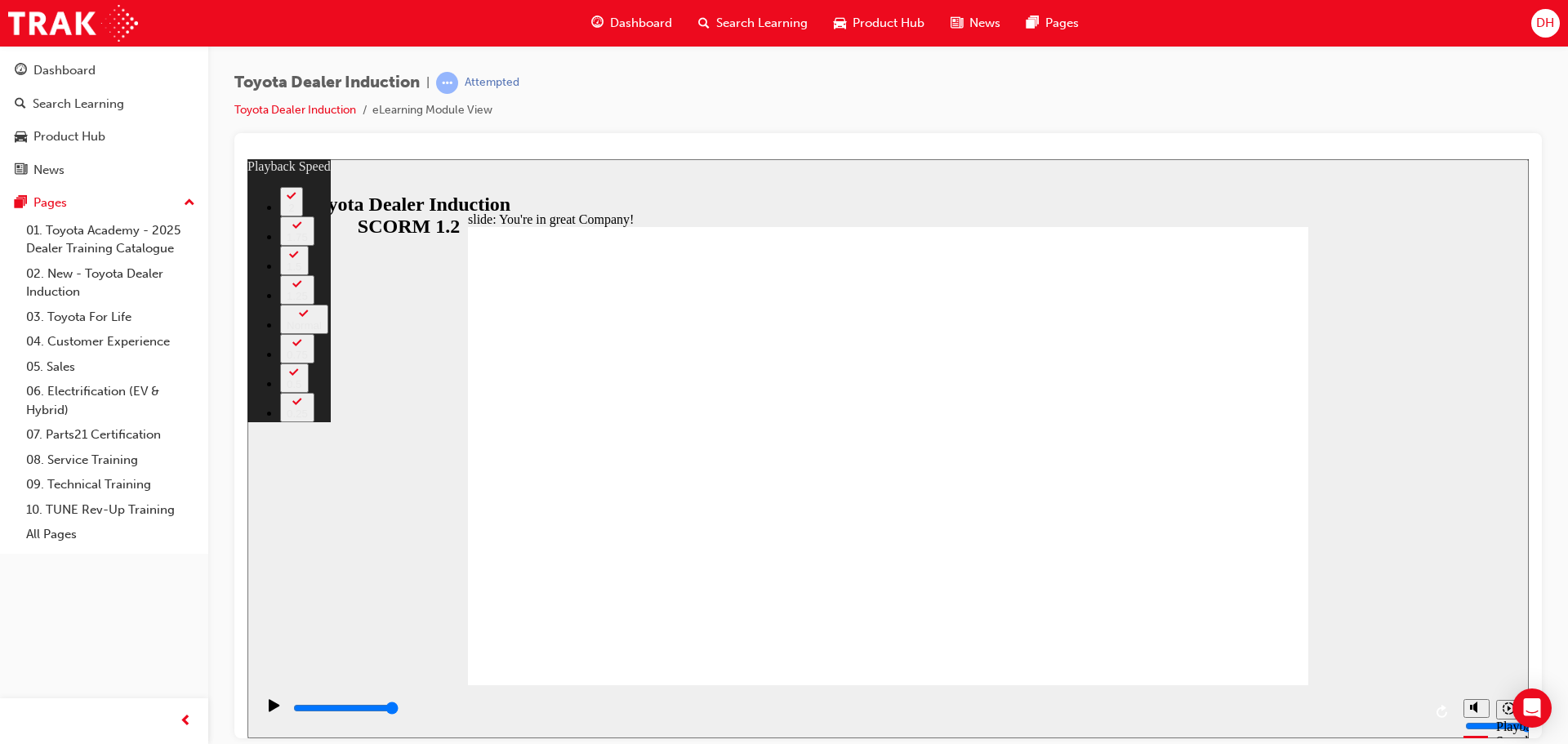
type input "6"
type input "5"
type input "11"
type input "5"
type input "11"
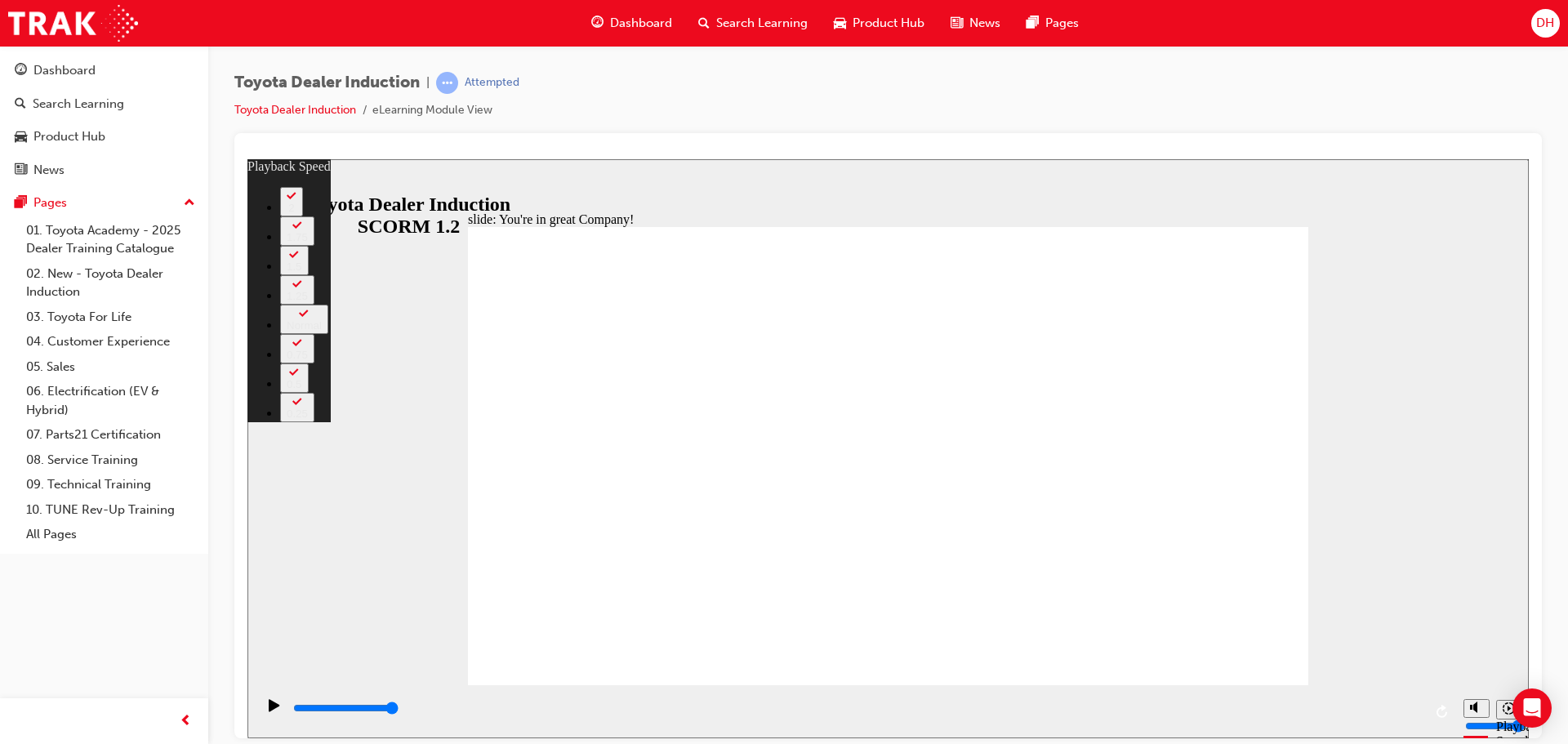
type input "5"
type input "11"
type input "5"
type input "11"
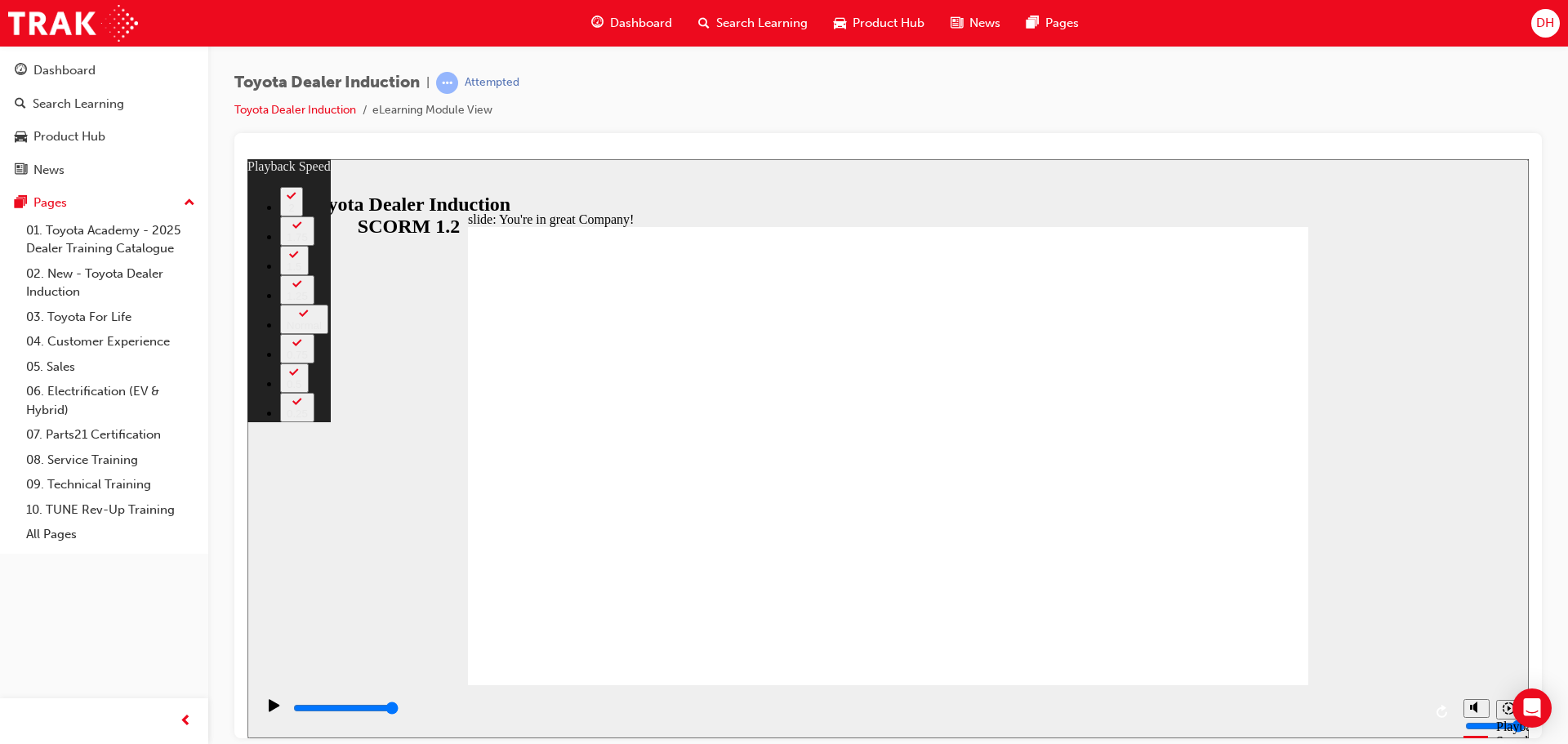
type input "5"
type input "11"
type input "4"
type input "11"
type input "4"
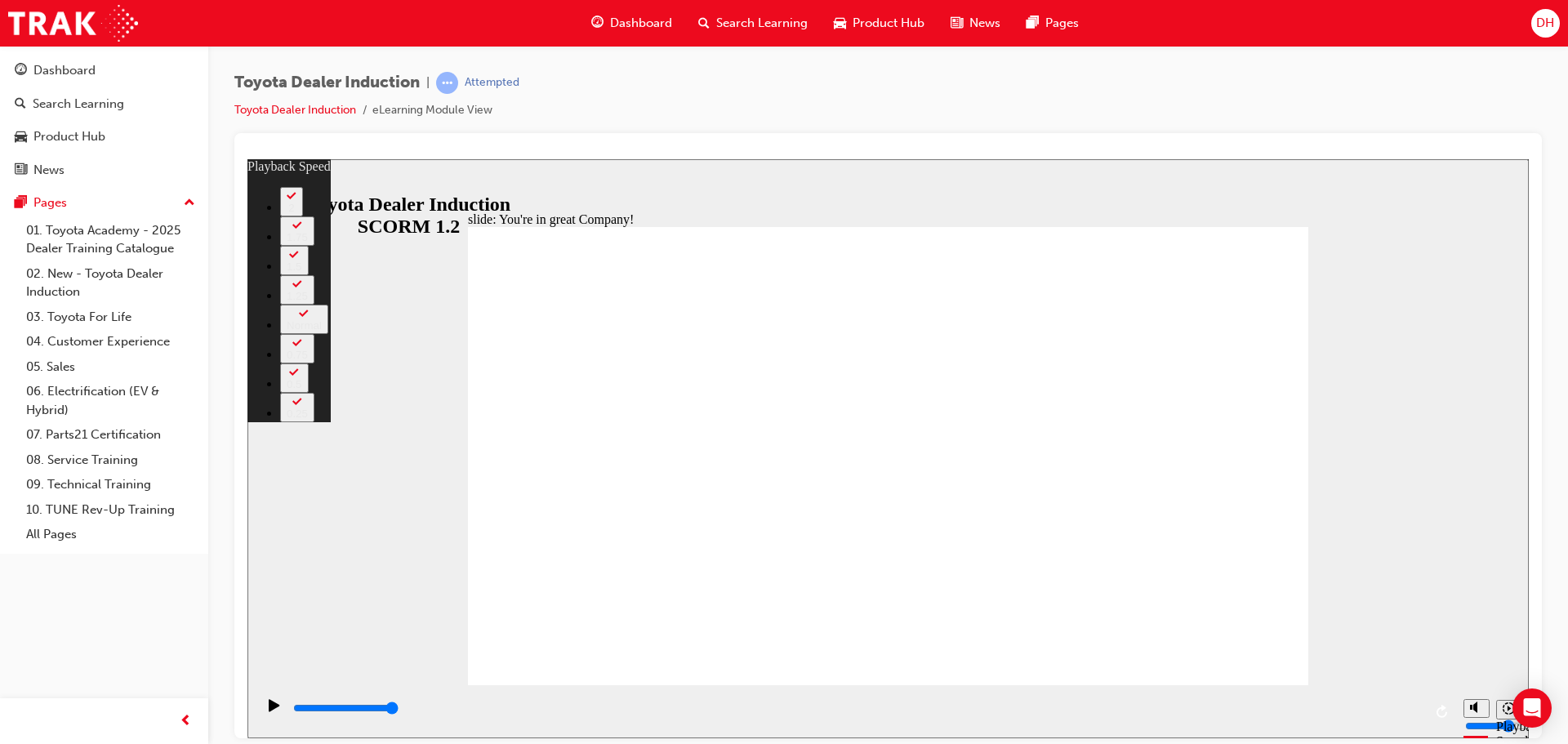
type input "11"
type input "4"
type input "11"
type input "4"
type input "11"
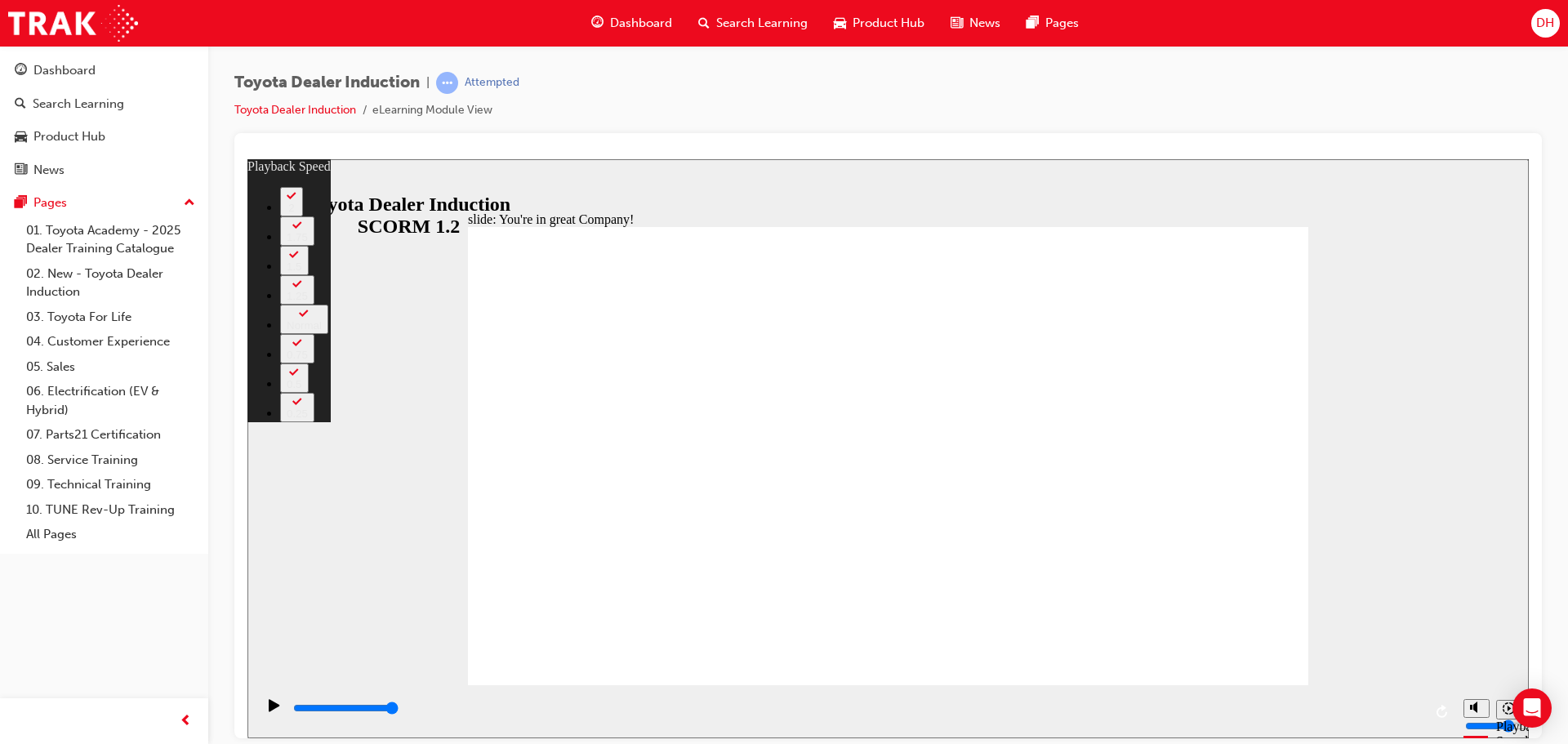
type input "4"
type input "11"
type input "4"
drag, startPoint x: 1167, startPoint y: 608, endPoint x: 1185, endPoint y: 626, distance: 25.5
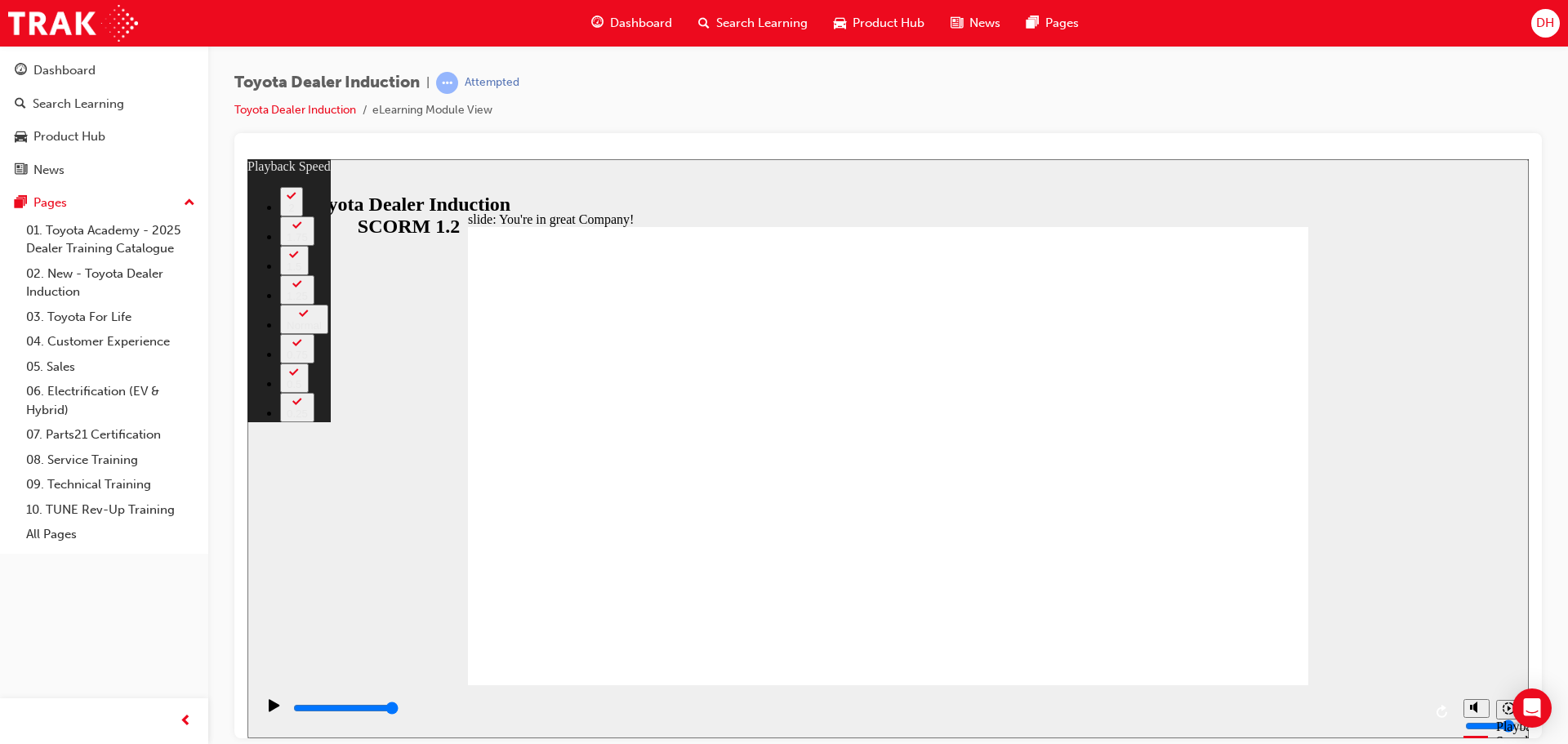
type input "156"
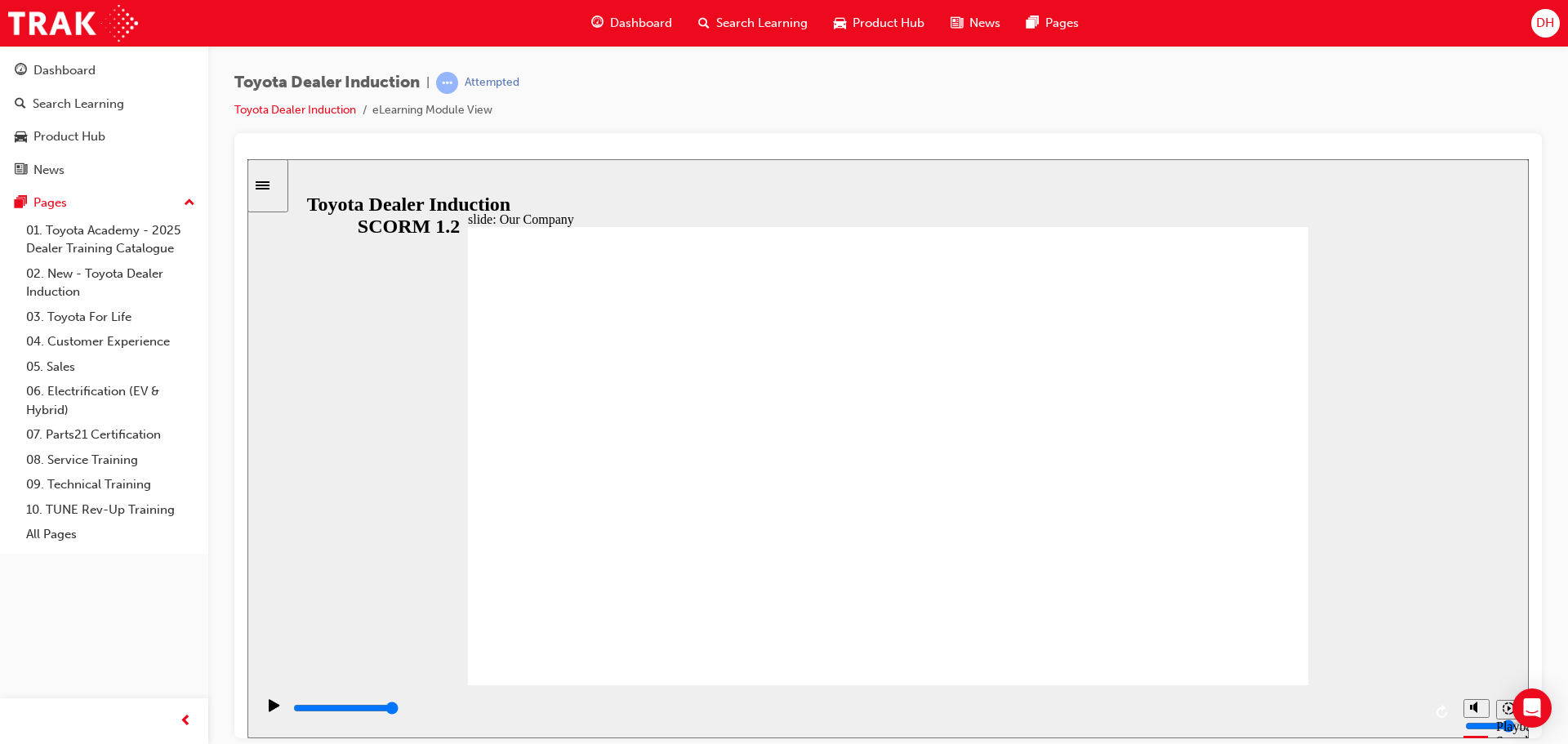
drag, startPoint x: 663, startPoint y: 595, endPoint x: 655, endPoint y: 585, distance: 12.8
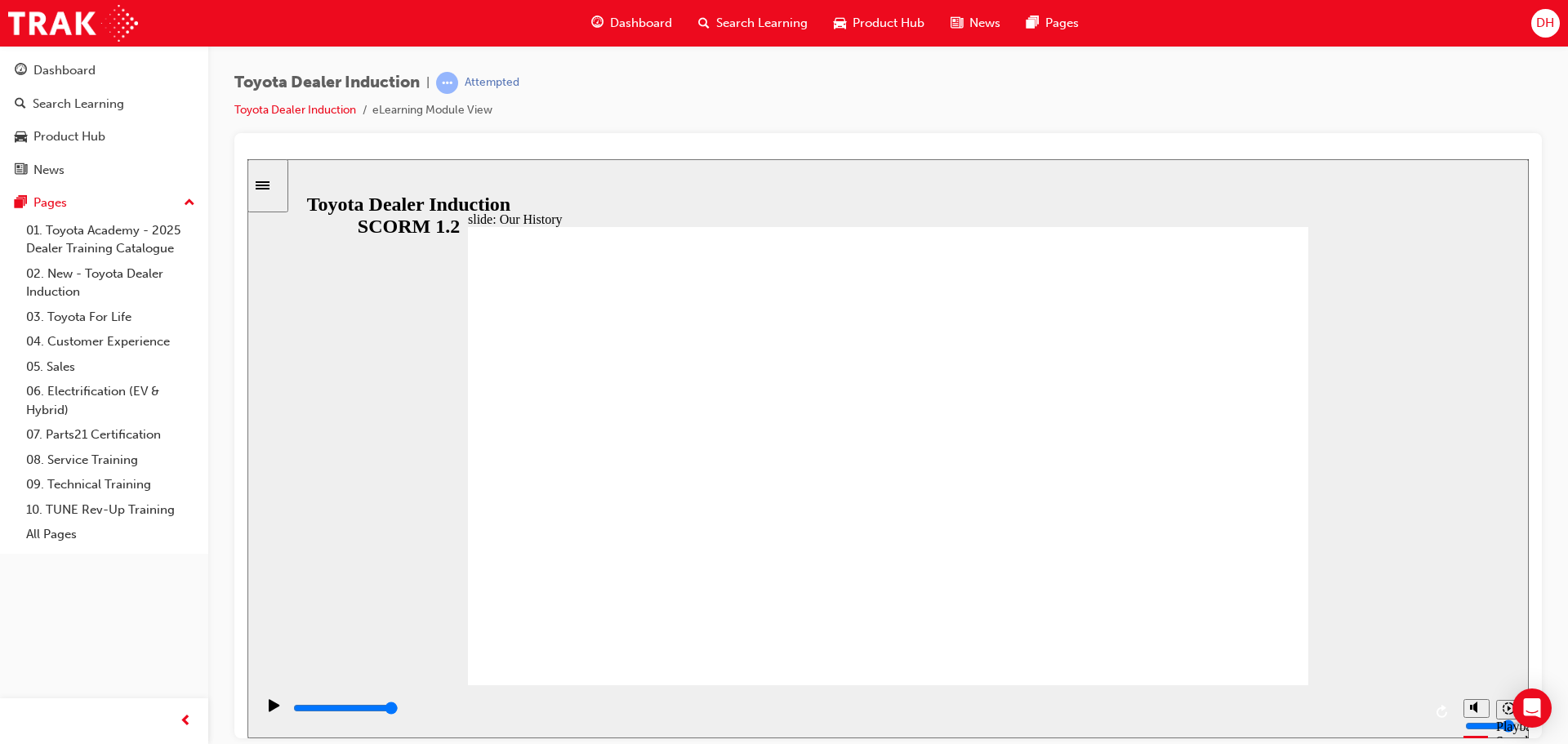
drag, startPoint x: 642, startPoint y: 596, endPoint x: 763, endPoint y: 595, distance: 121.0
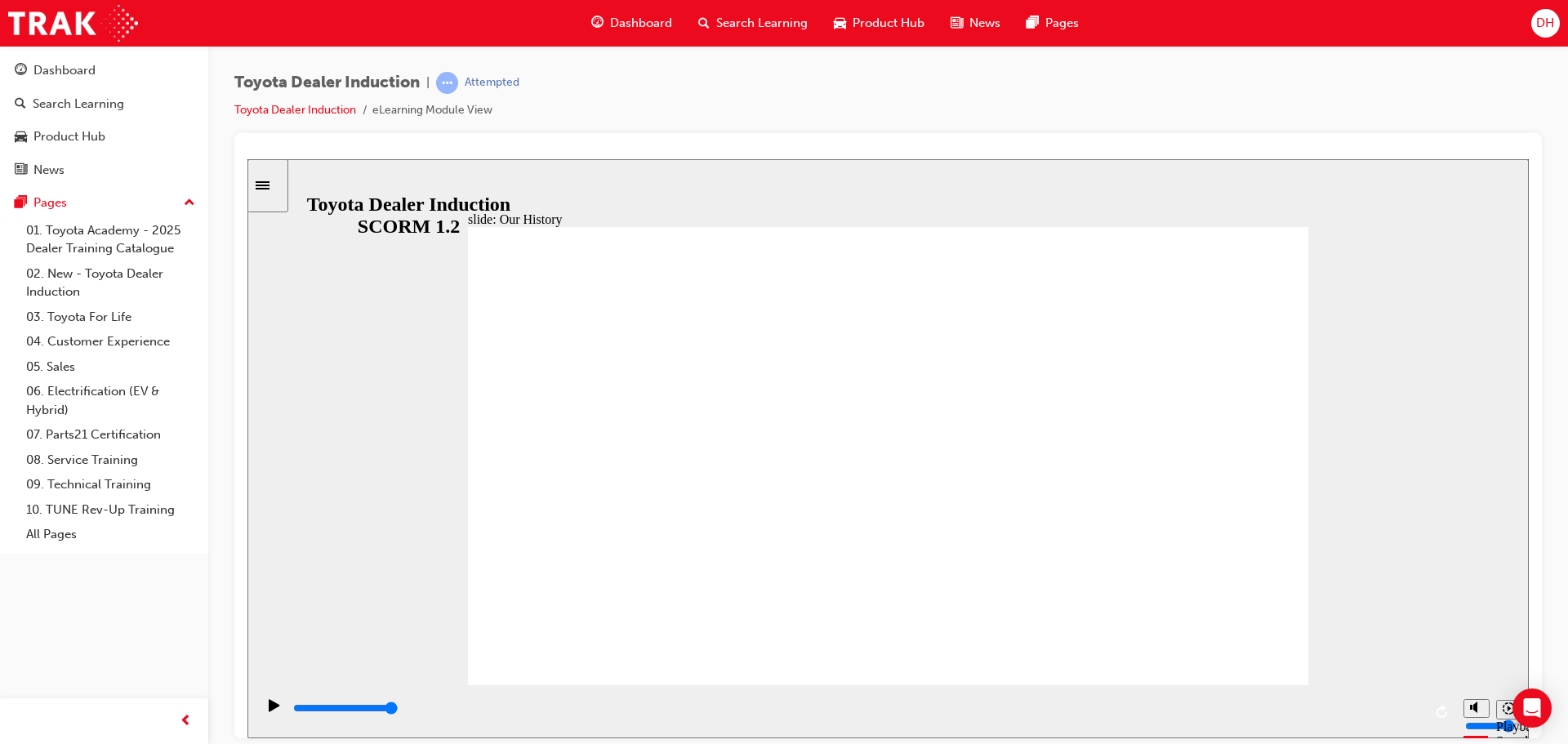
drag, startPoint x: 880, startPoint y: 584, endPoint x: 1063, endPoint y: 585, distance: 183.0
drag, startPoint x: 874, startPoint y: 597, endPoint x: 883, endPoint y: 596, distance: 9.1
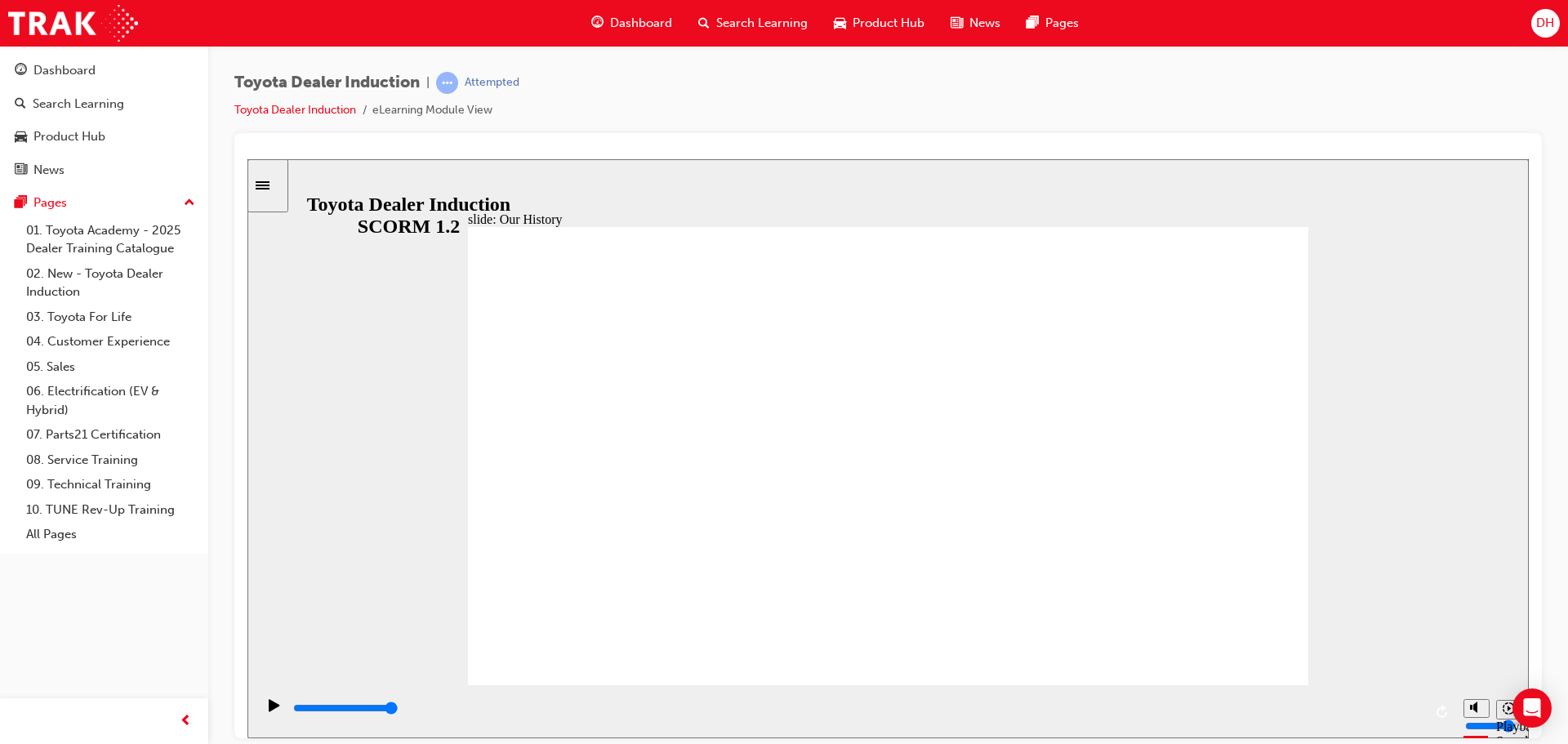
click at [1397, 703] on div "playback controls" at bounding box center [856, 708] width 1131 height 18
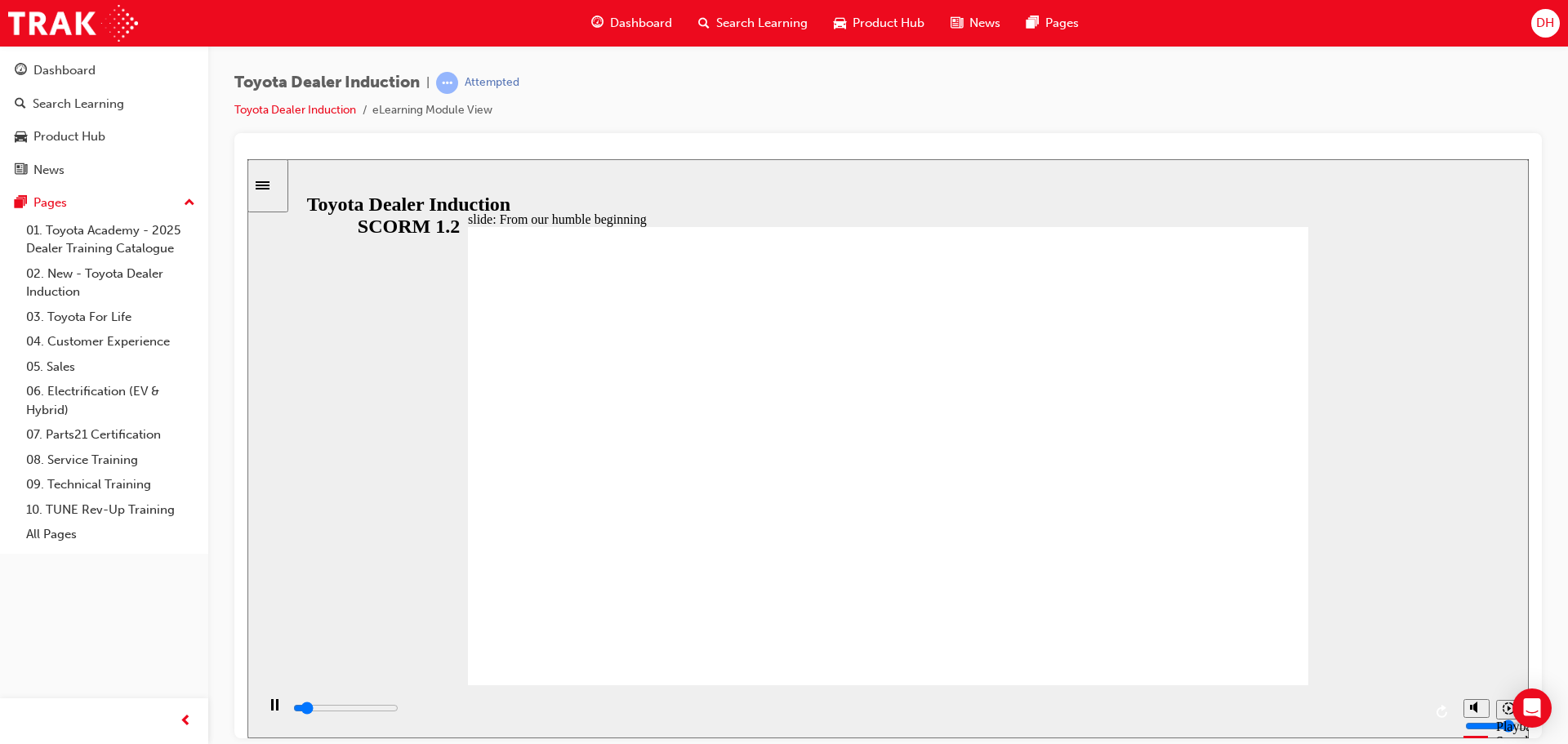
drag, startPoint x: 1074, startPoint y: 386, endPoint x: 1088, endPoint y: 574, distance: 188.5
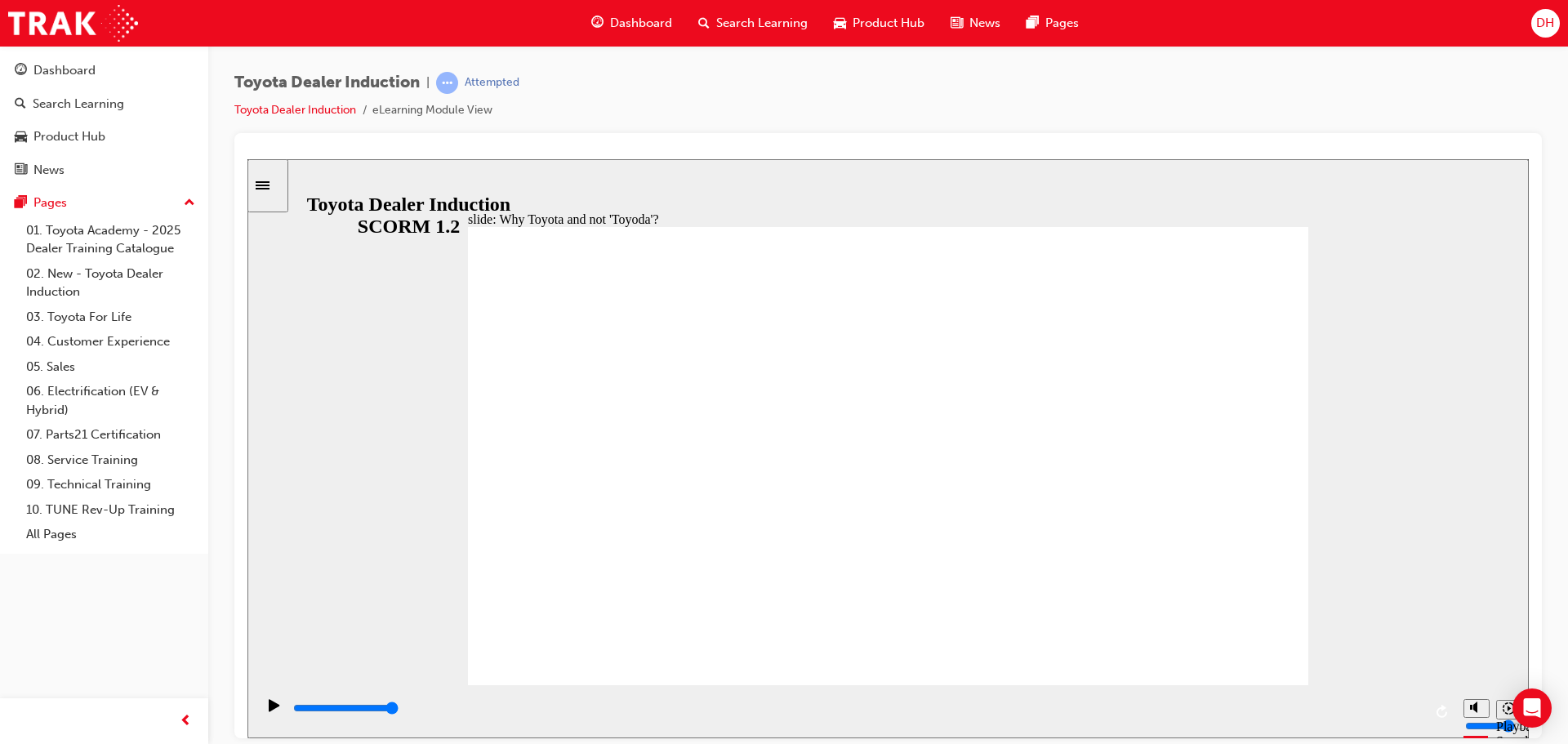
type input "8300"
drag, startPoint x: 642, startPoint y: 598, endPoint x: 653, endPoint y: 596, distance: 11.2
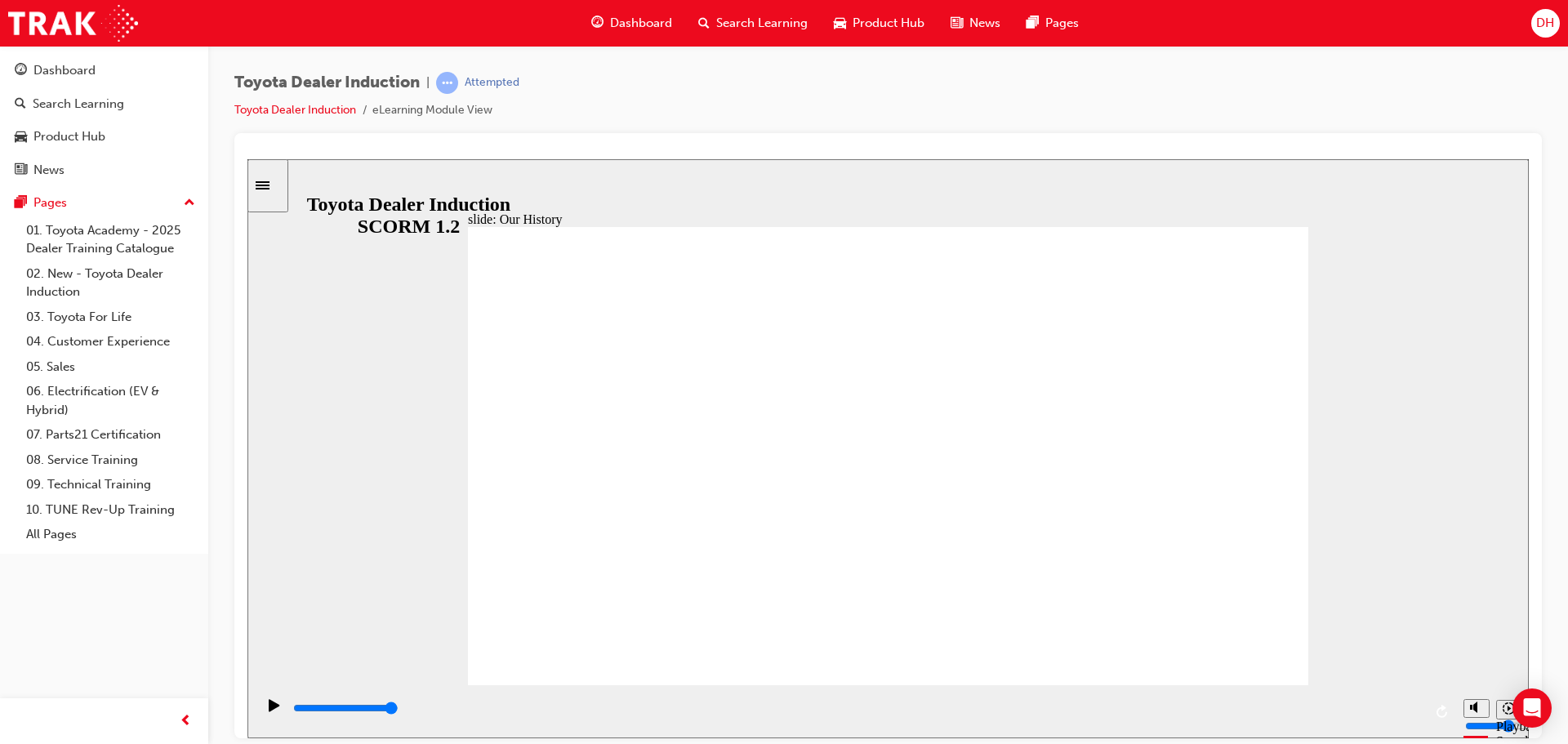
type input "2"
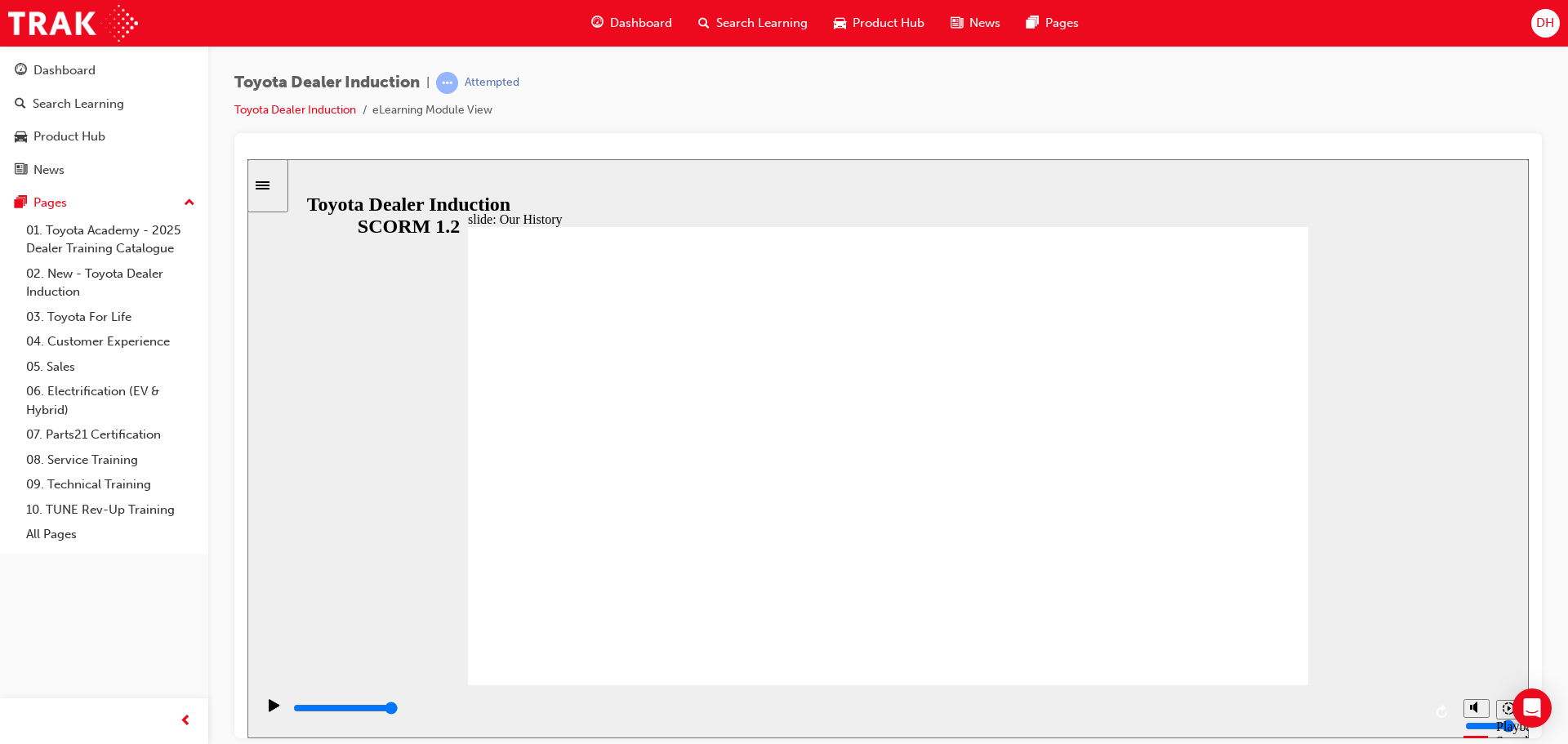
drag, startPoint x: 1097, startPoint y: 586, endPoint x: 851, endPoint y: 610, distance: 247.2
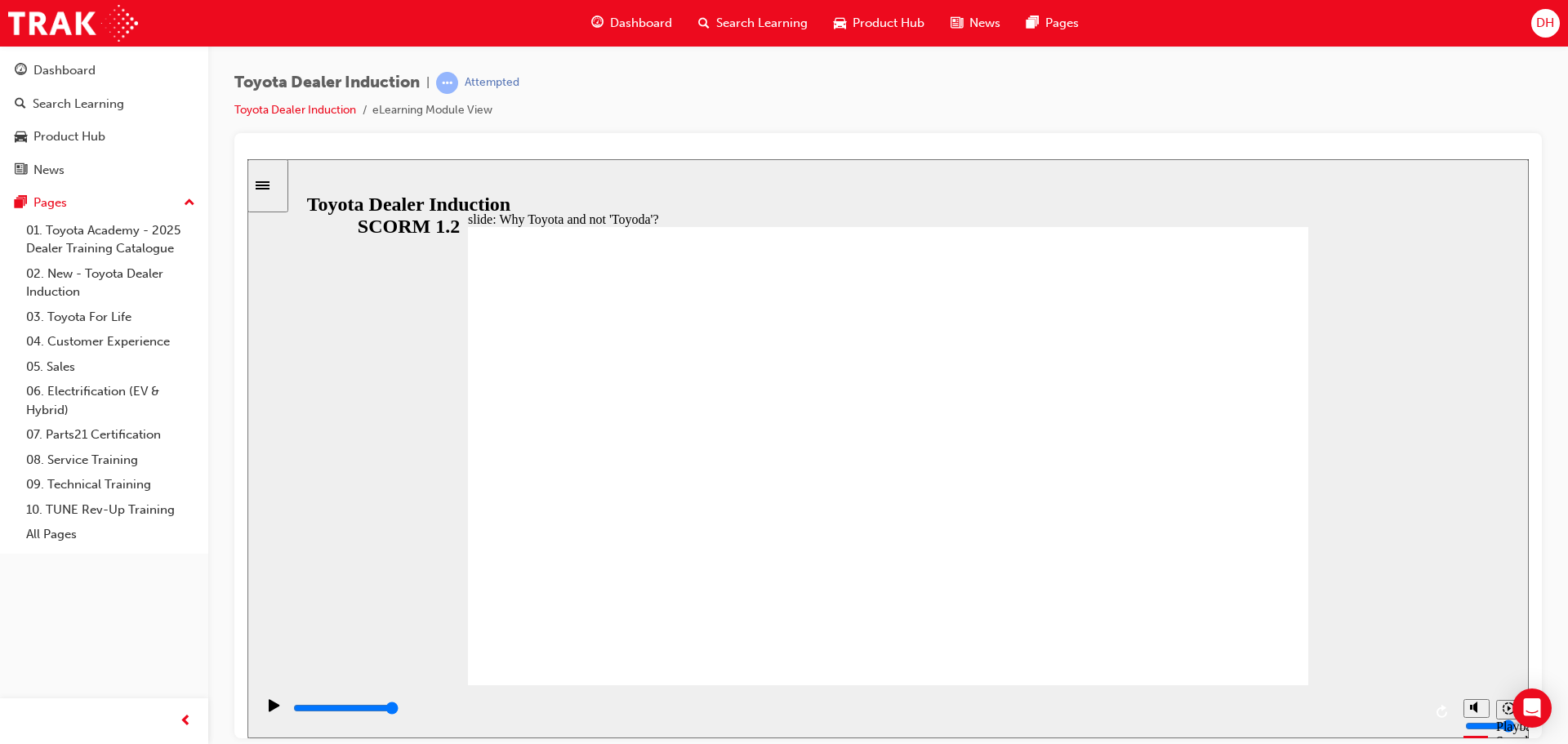
type input "2400"
radio input "true"
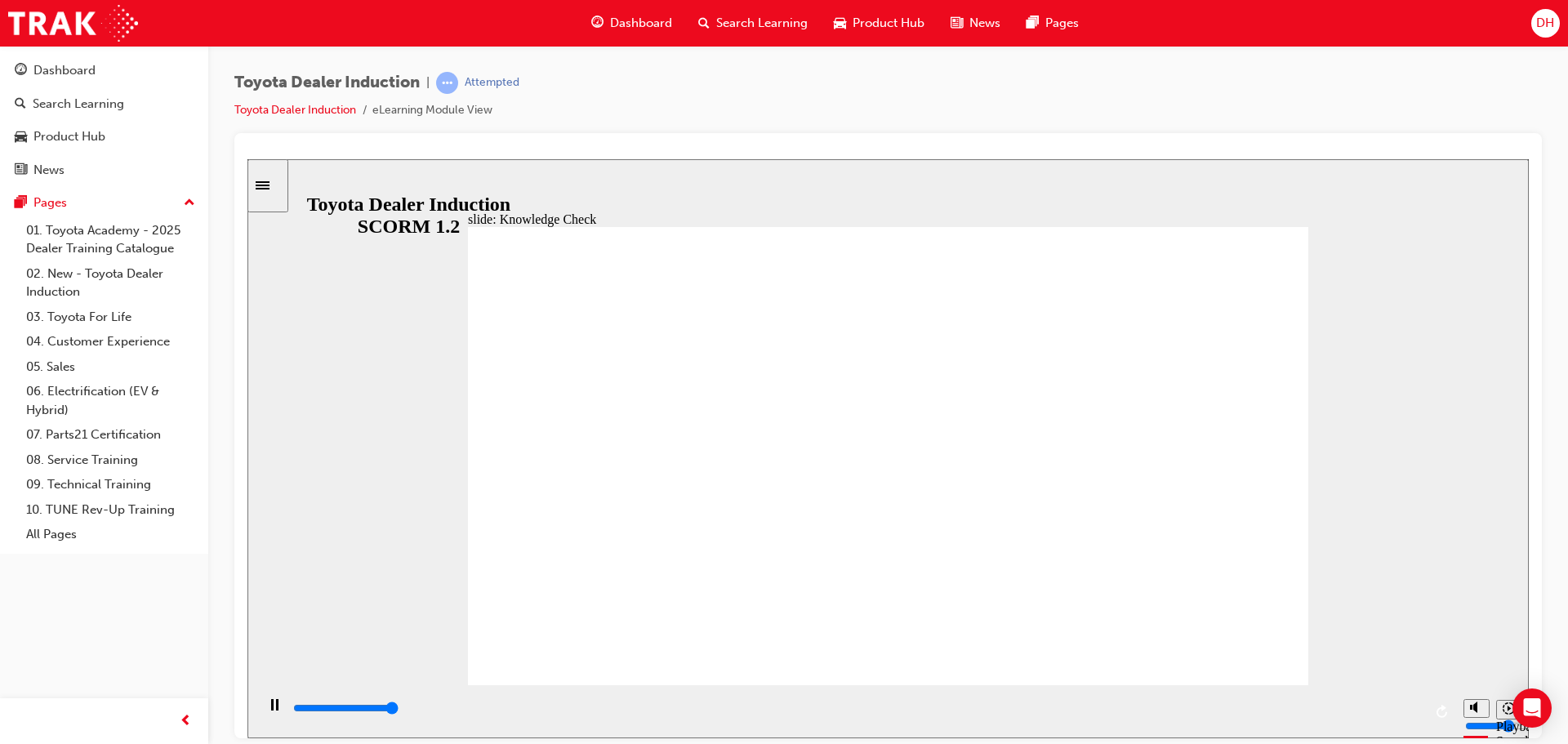
type input "5000"
radio input "true"
type input "6800"
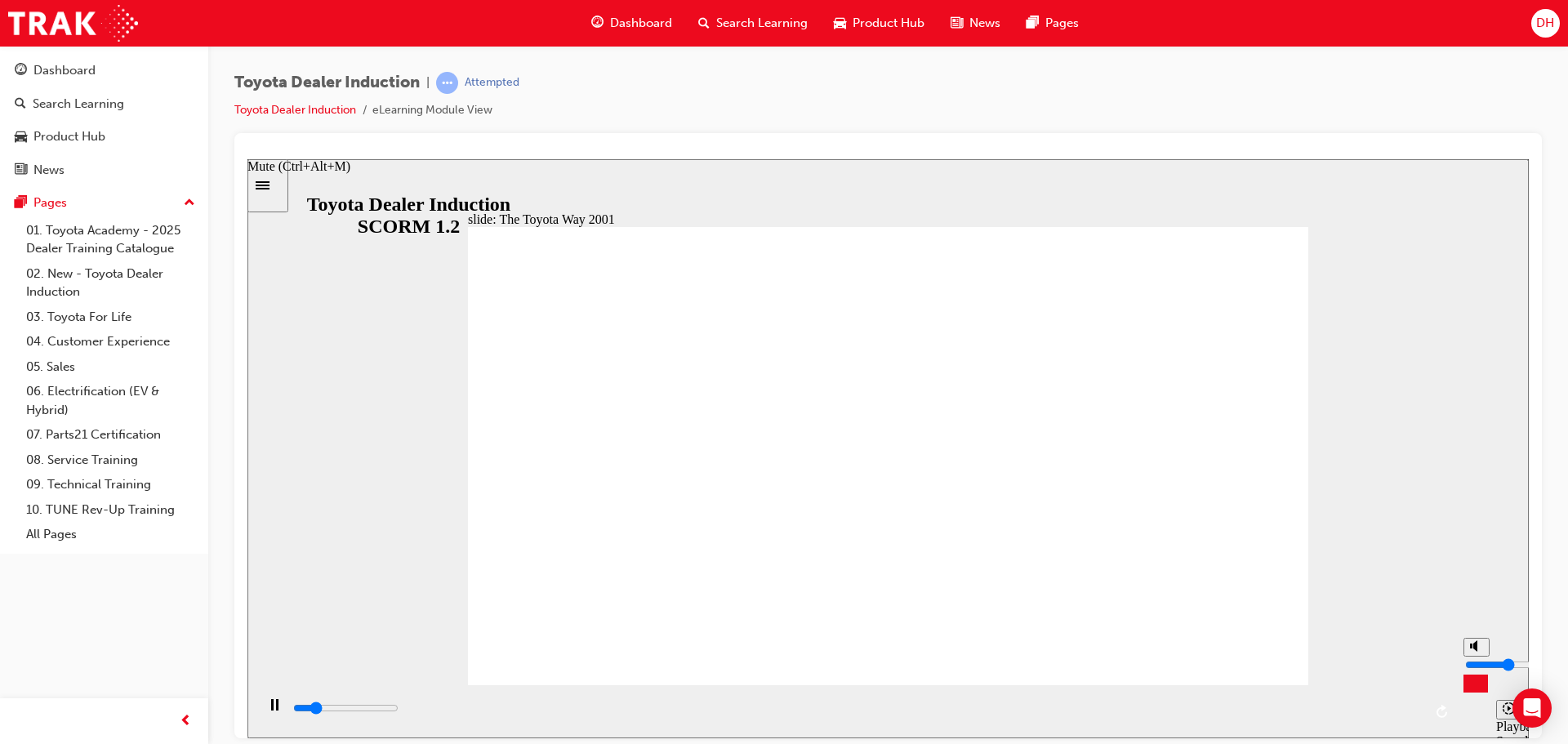
type input "6"
type input "6800"
type input "7"
type input "7000"
type input "8"
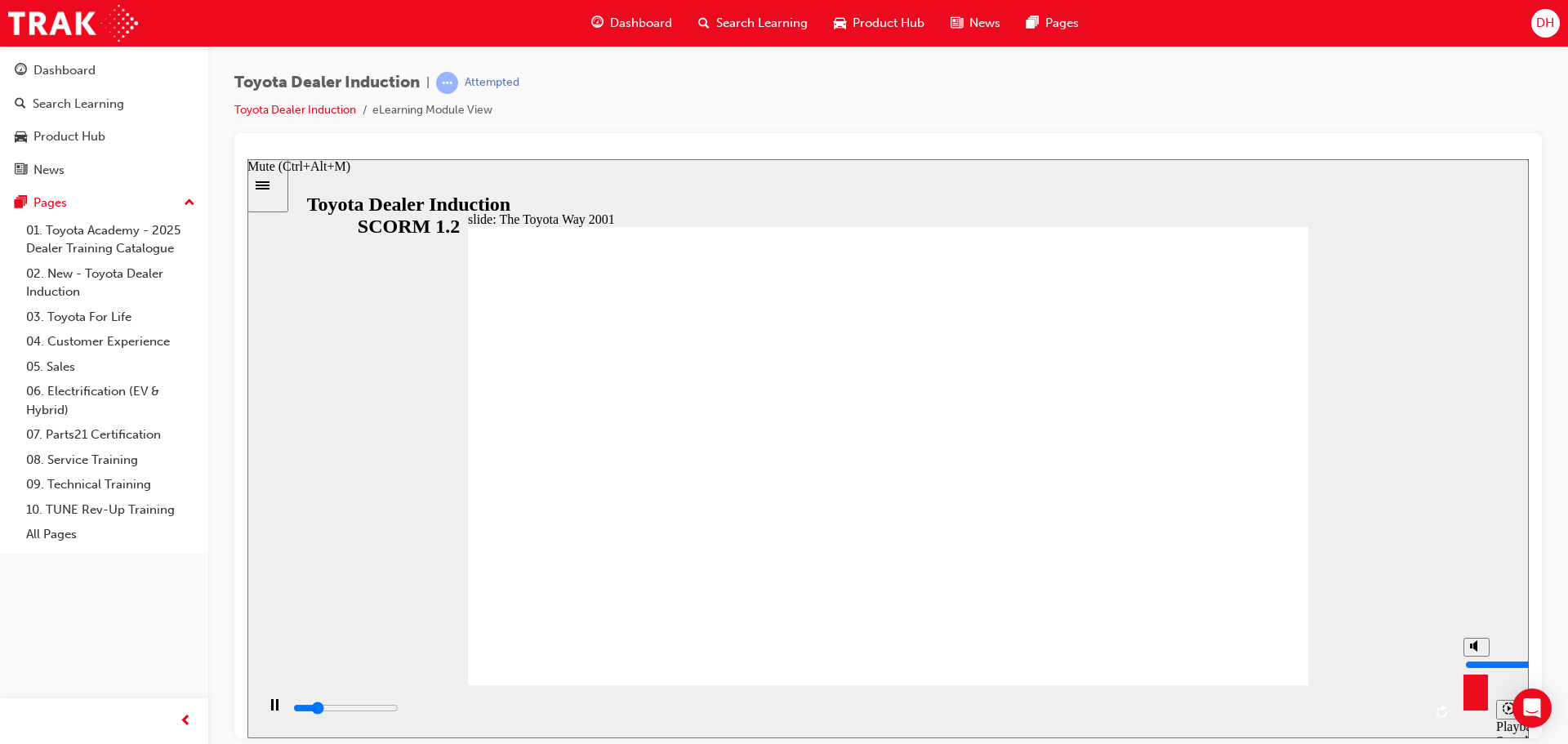
type input "7300"
type input "7"
type input "7500"
type input "6"
type input "8000"
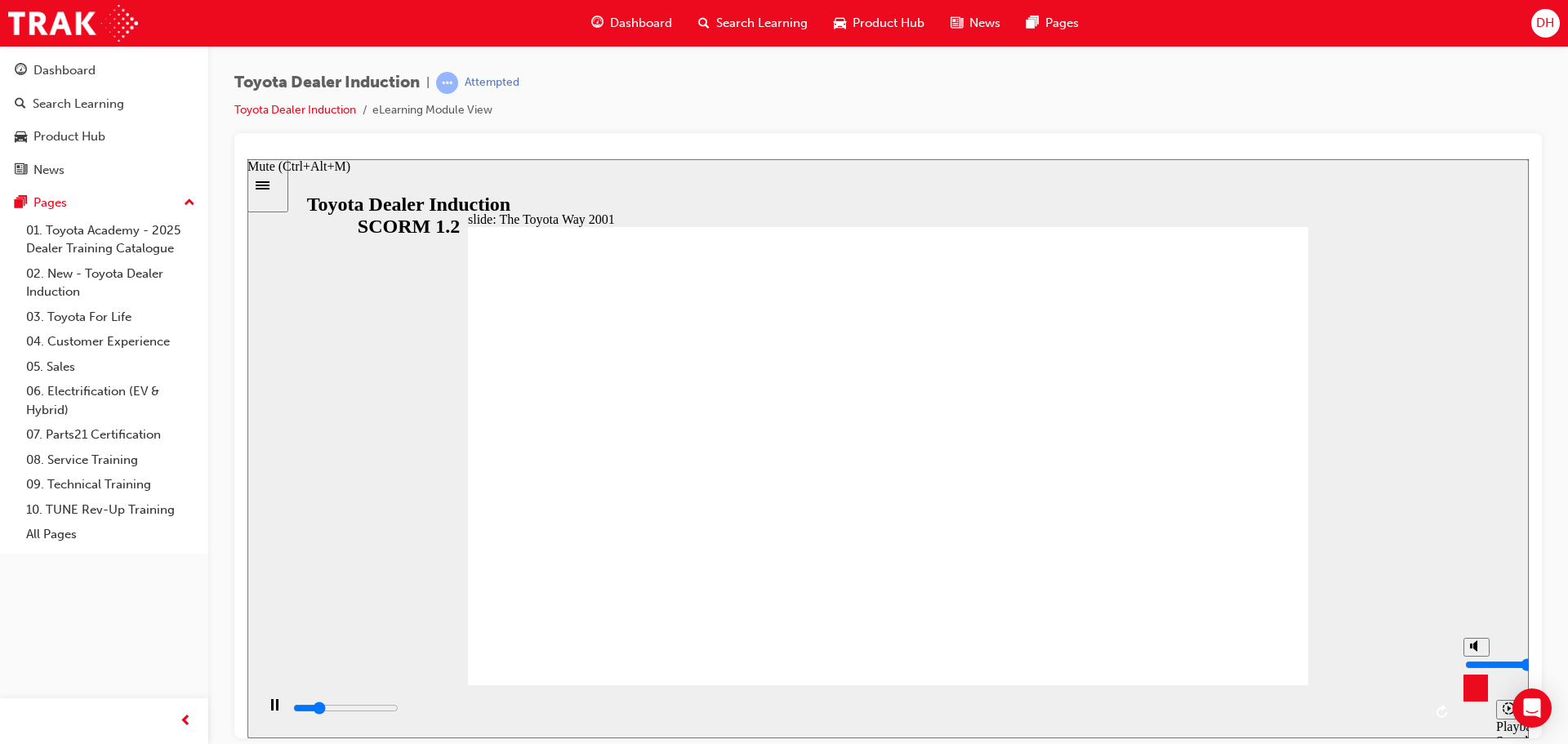
type input "6"
click at [1477, 658] on input "volume" at bounding box center [1518, 664] width 105 height 13
type input "10000"
type input "5"
type input "10500"
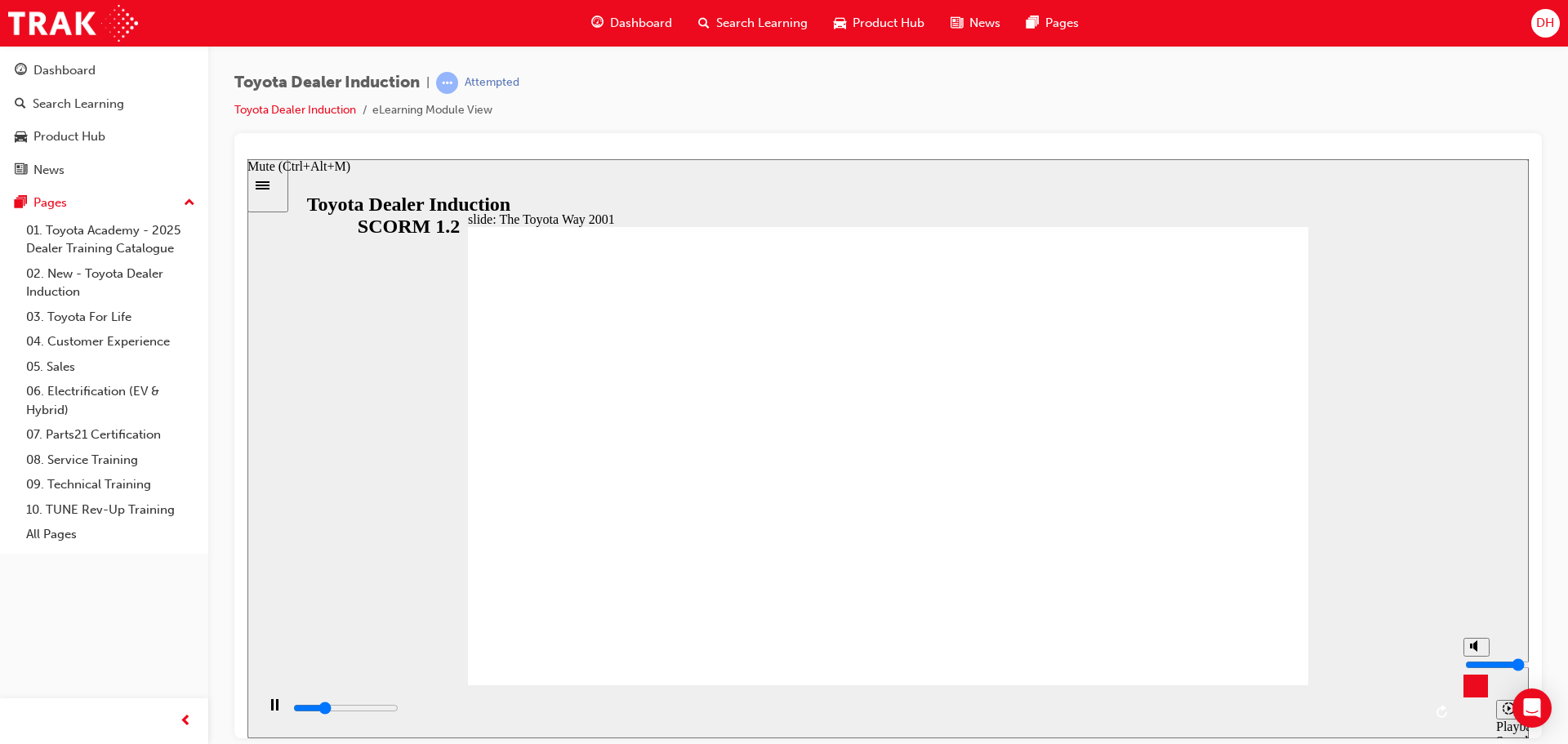
type input "5"
click at [1476, 661] on input "volume" at bounding box center [1518, 664] width 105 height 13
click at [1395, 636] on div "slide: The Toyota Way 2001 Rectangle 6 Toyota Way 2001 Challenge In 2001, as To…" at bounding box center [888, 448] width 1281 height 579
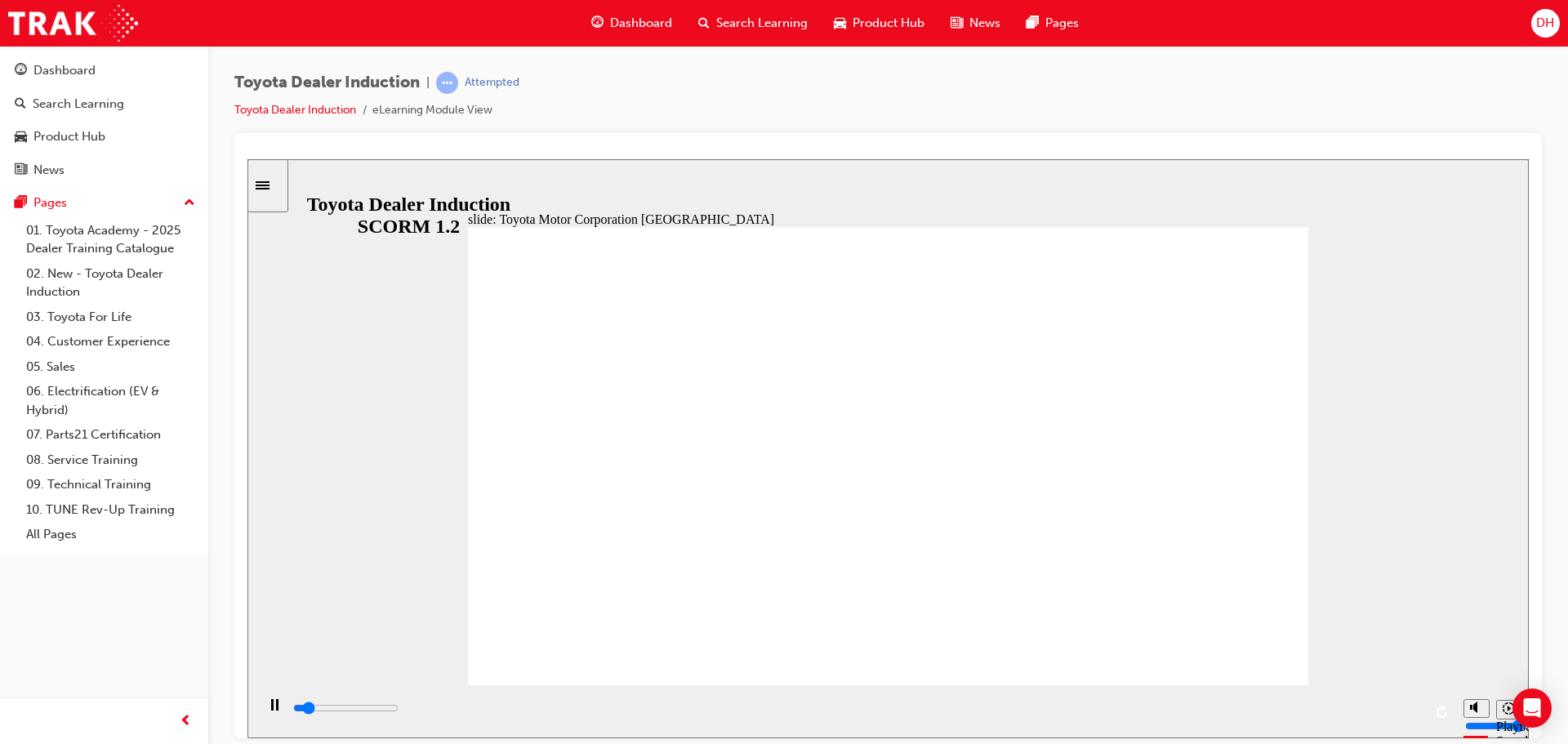
click at [1406, 706] on div "playback controls" at bounding box center [856, 708] width 1131 height 18
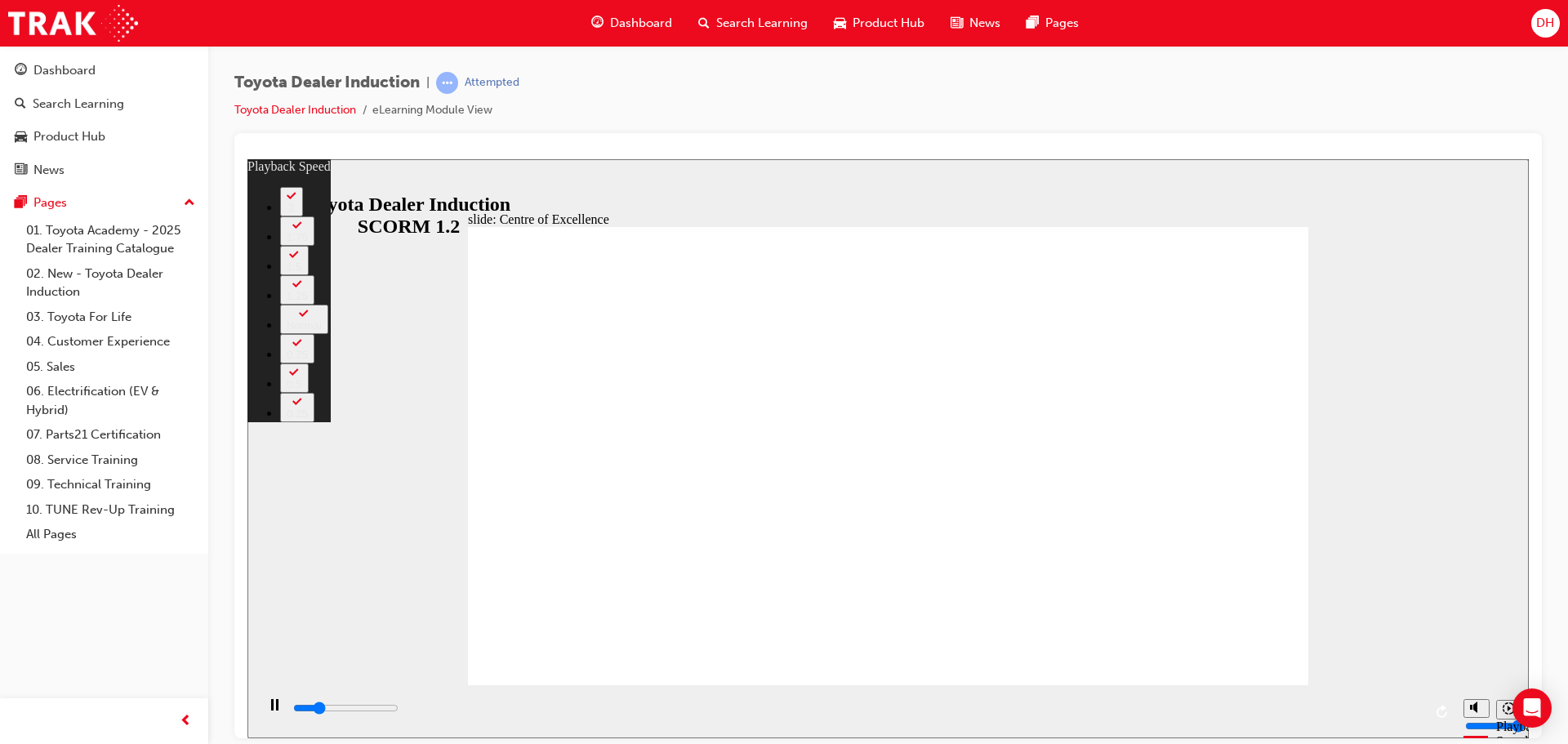
type input "3200"
type input "0"
type input "3400"
type input "0"
type input "3700"
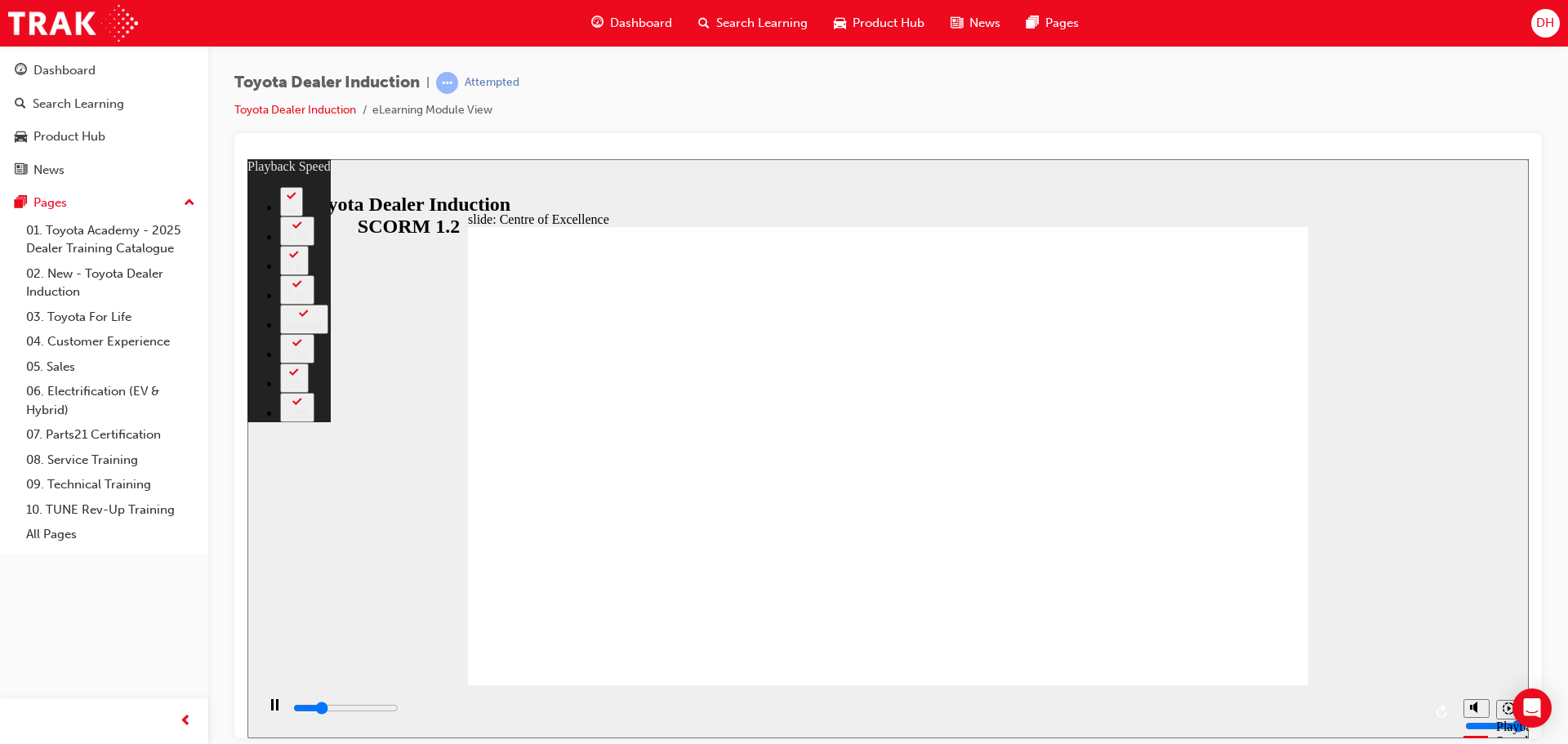
type input "1"
type input "4000"
type input "1"
type input "4200"
type input "1"
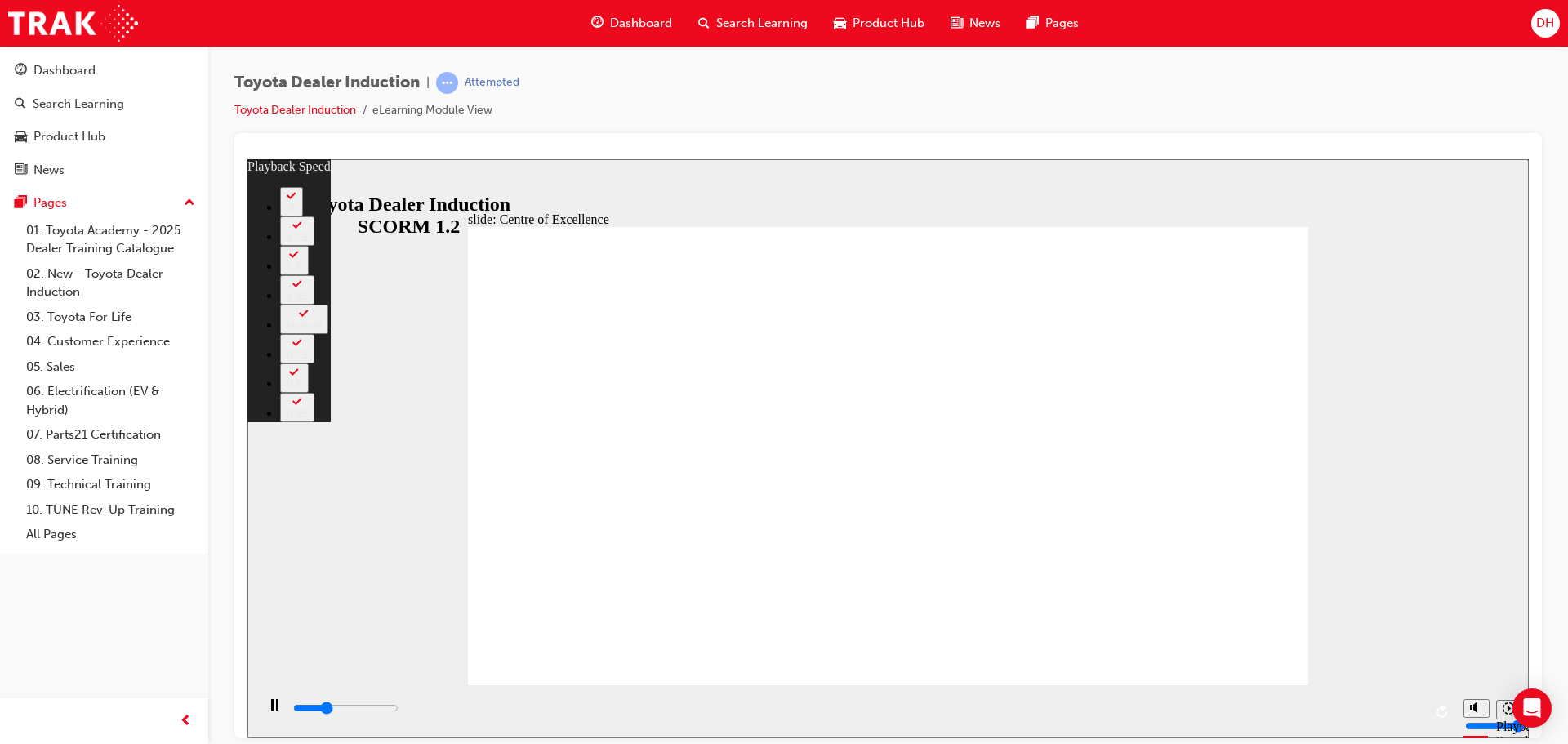
type input "4500"
type input "1"
type input "4700"
type input "2"
type input "5000"
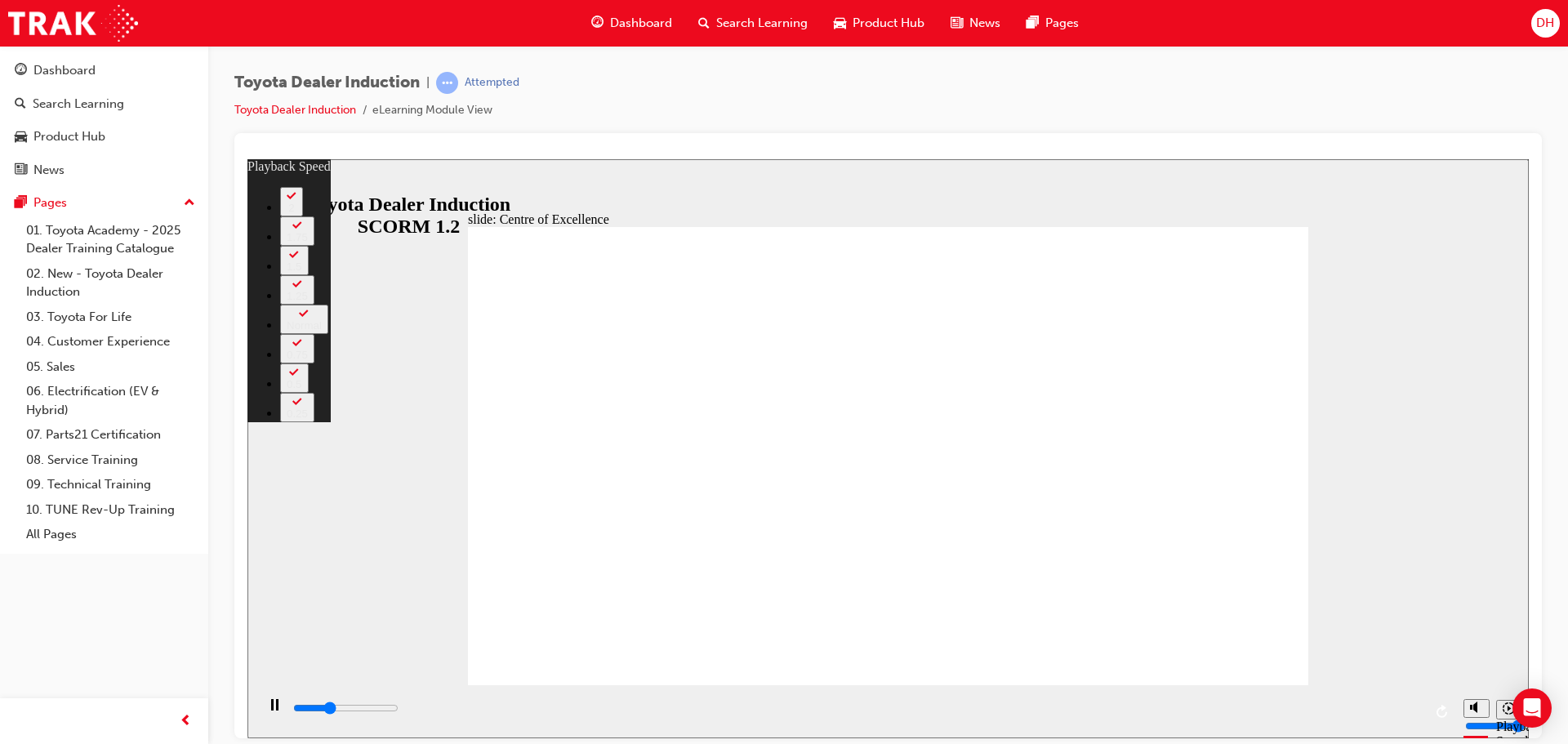
type input "2"
type input "5300"
type input "2"
type input "5500"
type input "2"
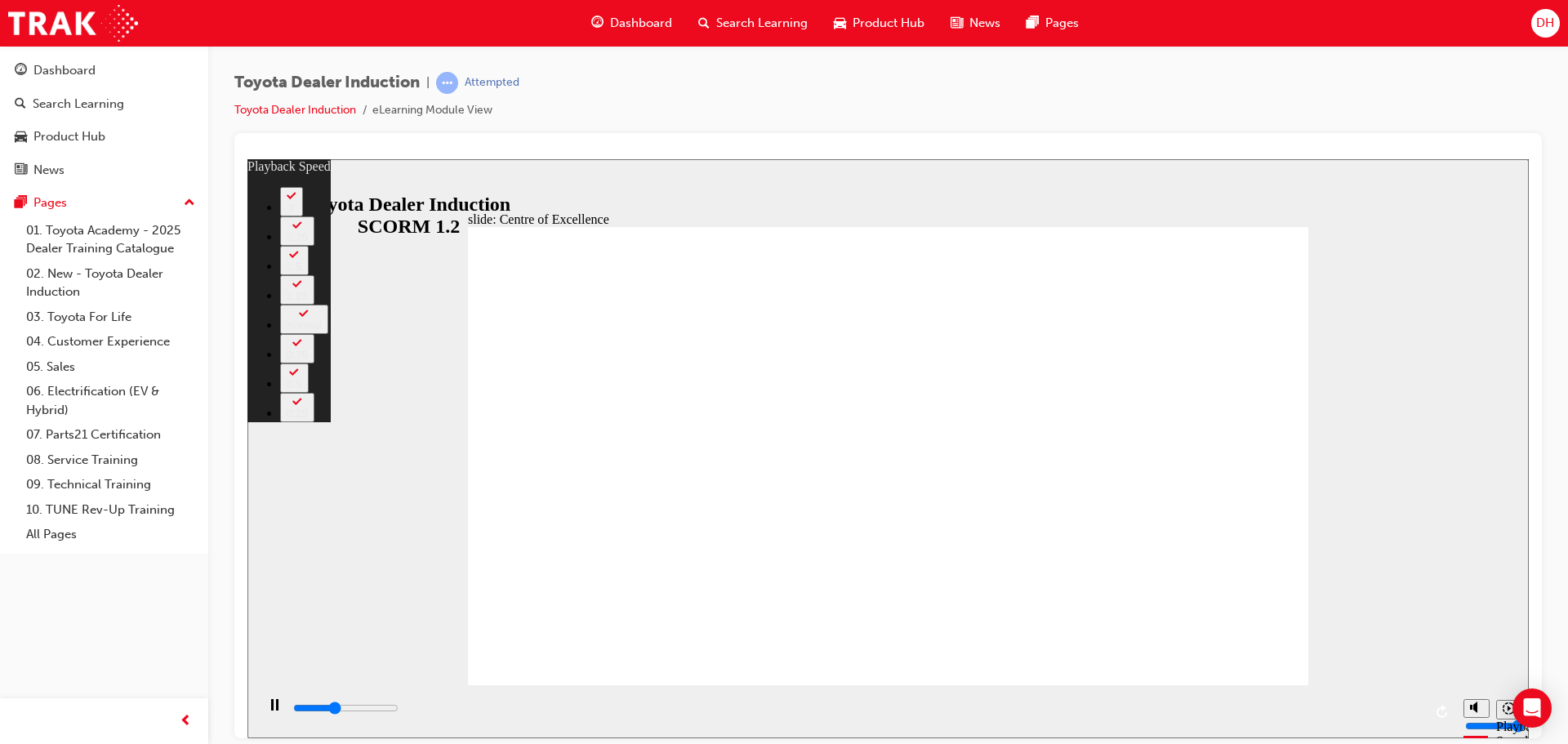
type input "5800"
type input "3"
type input "6100"
type input "3"
type input "6300"
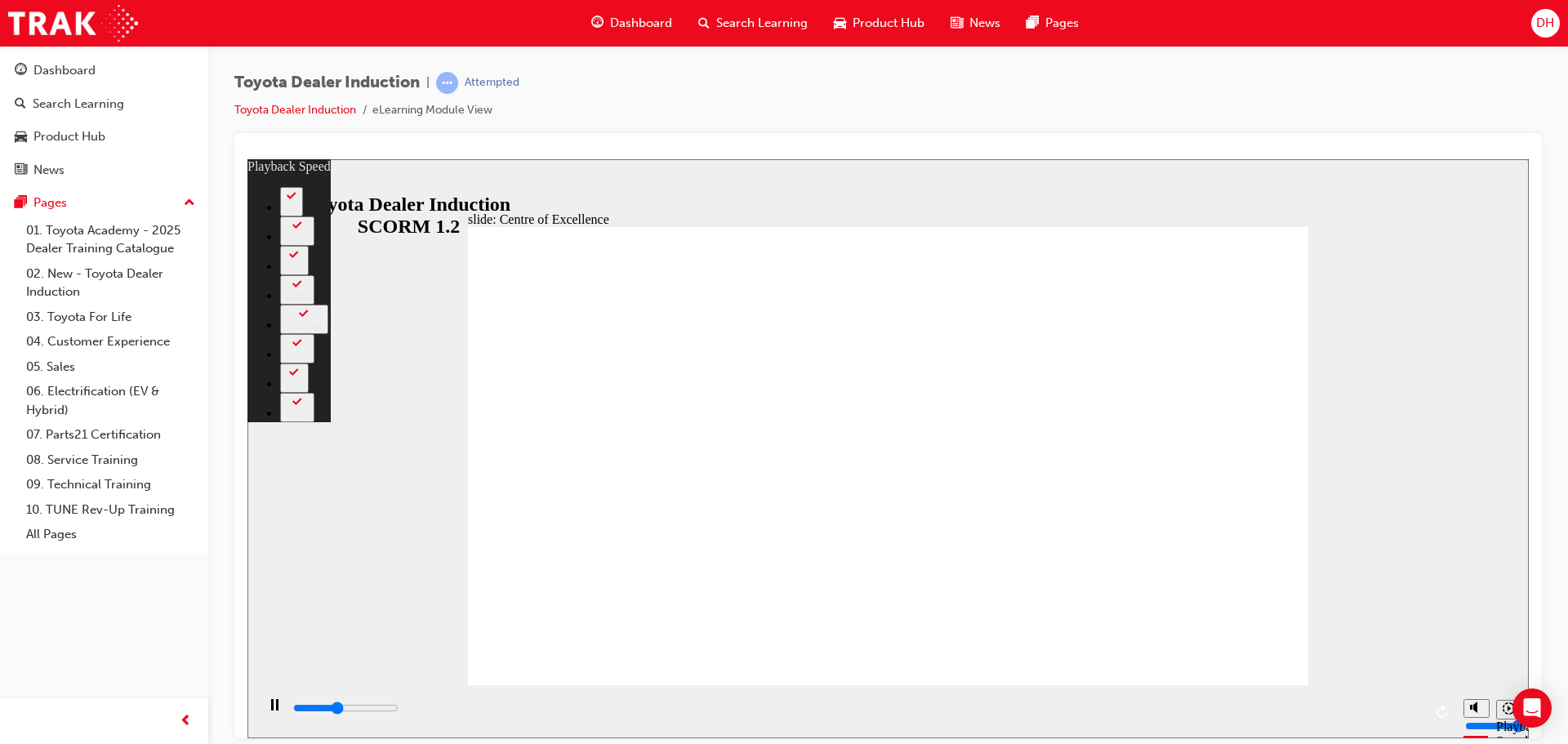
type input "3"
type input "6600"
type input "3"
type input "6900"
type input "4"
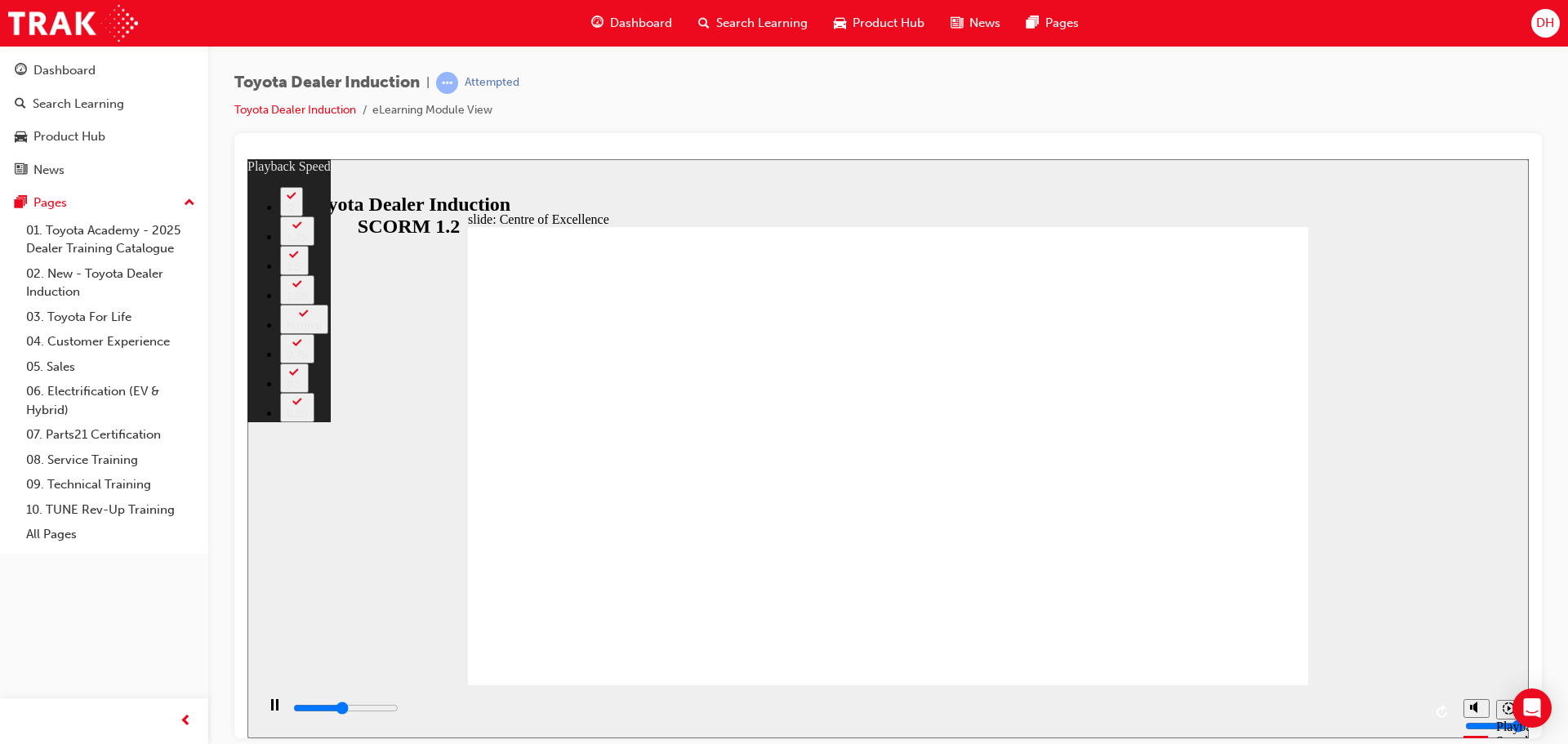
type input "7100"
type input "4"
type input "7400"
type input "4"
type input "7700"
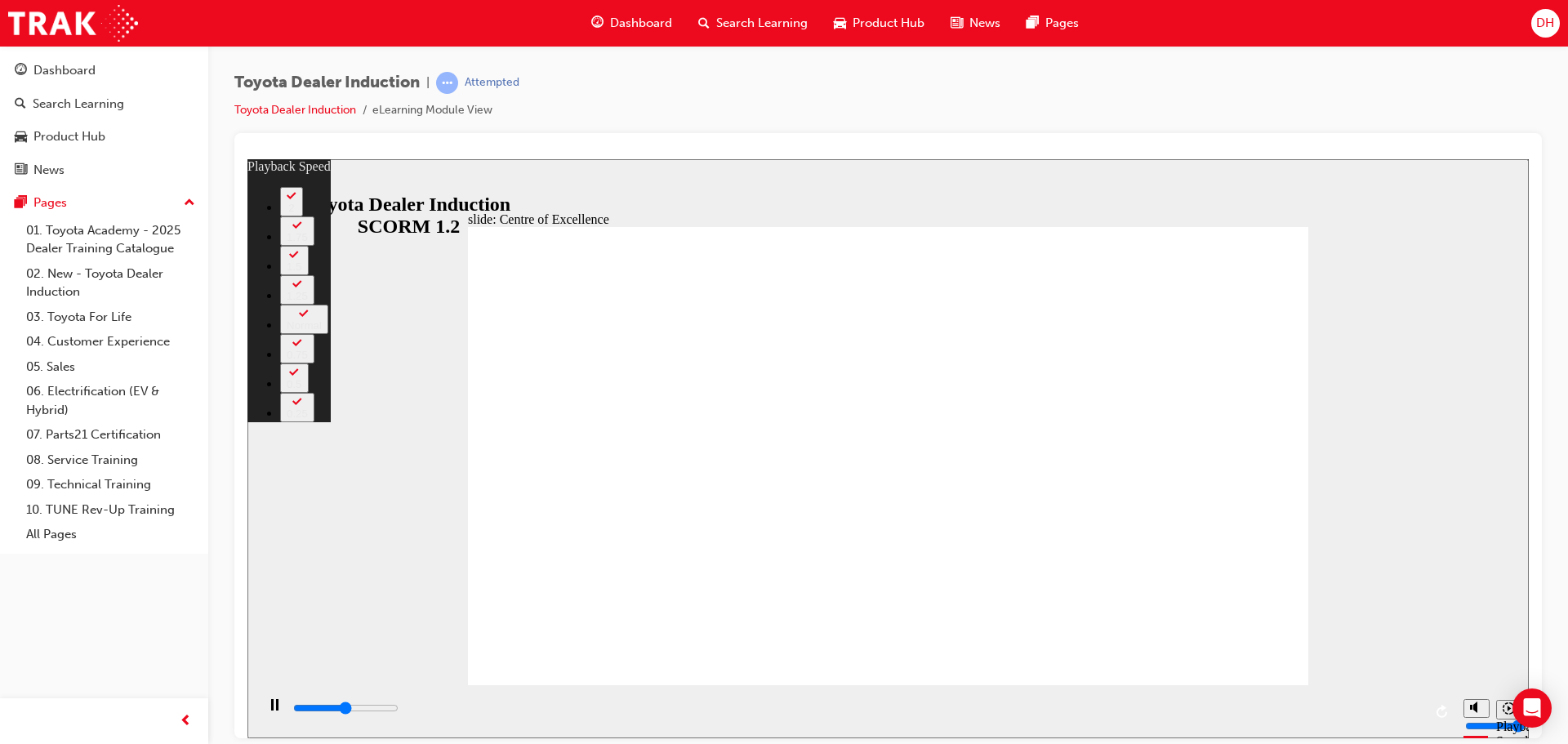
type input "4"
type input "7900"
type input "5"
type input "8200"
type input "5"
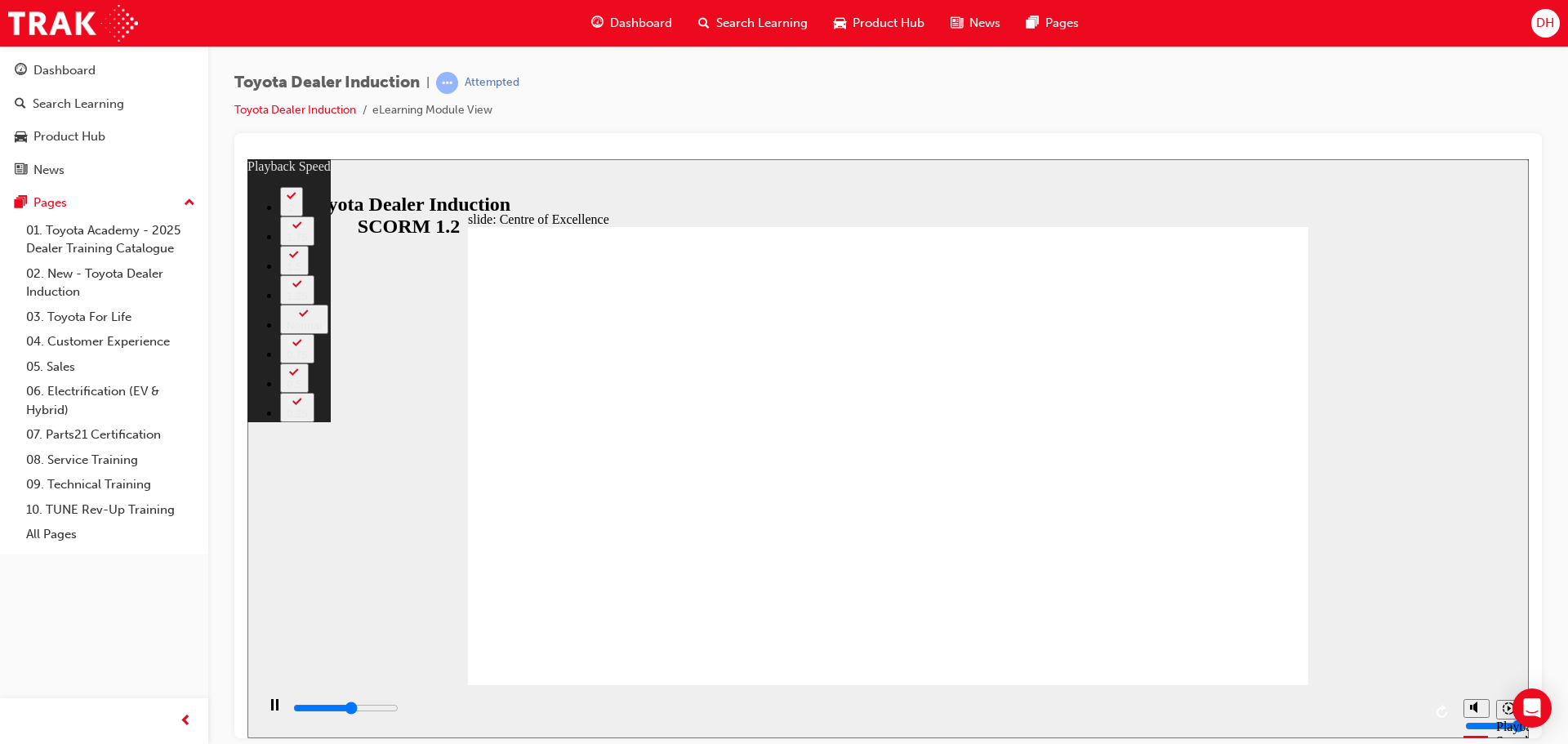
type input "8500"
type input "5"
type input "8700"
type input "6"
type input "9000"
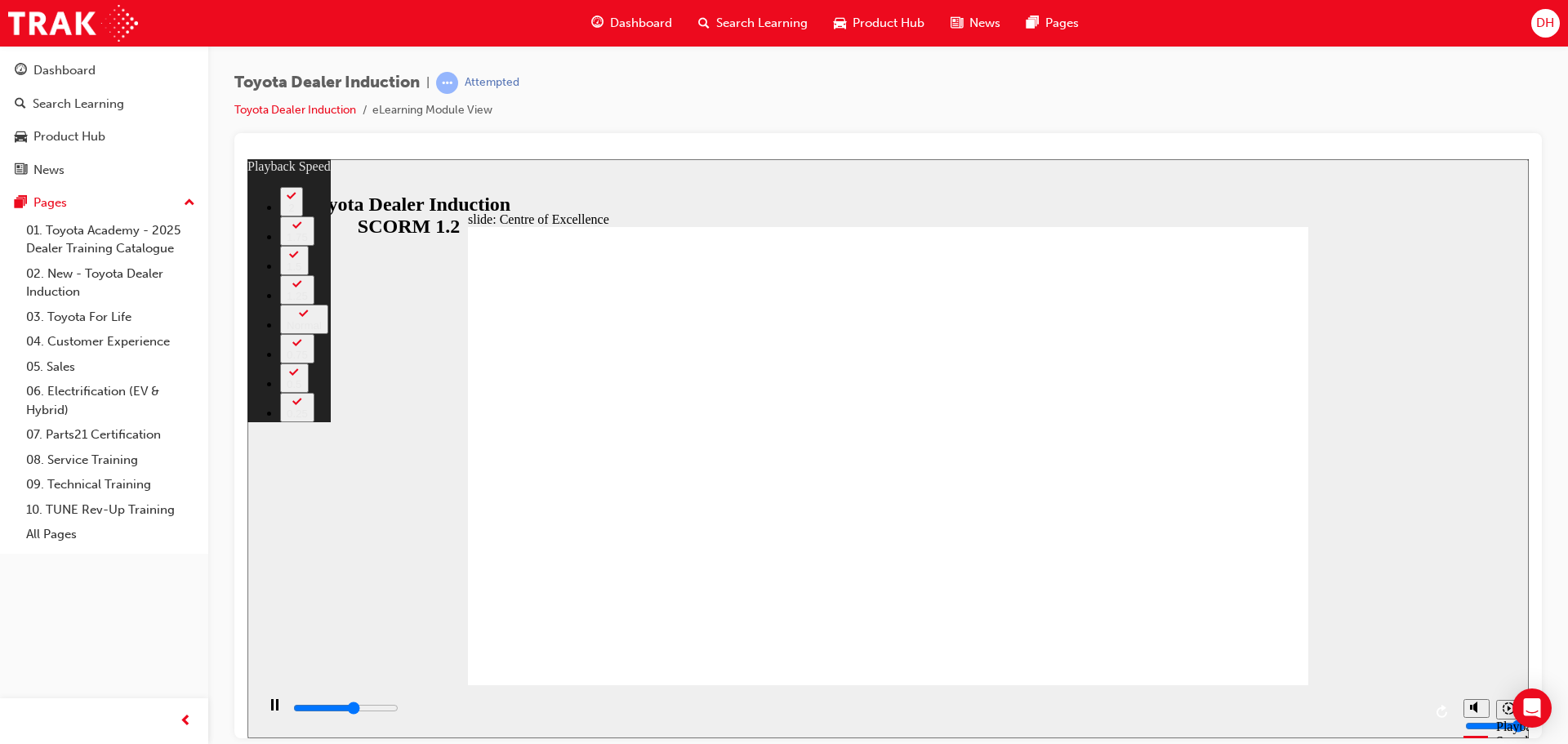
type input "6"
type input "9200"
type input "6"
type input "9500"
type input "6"
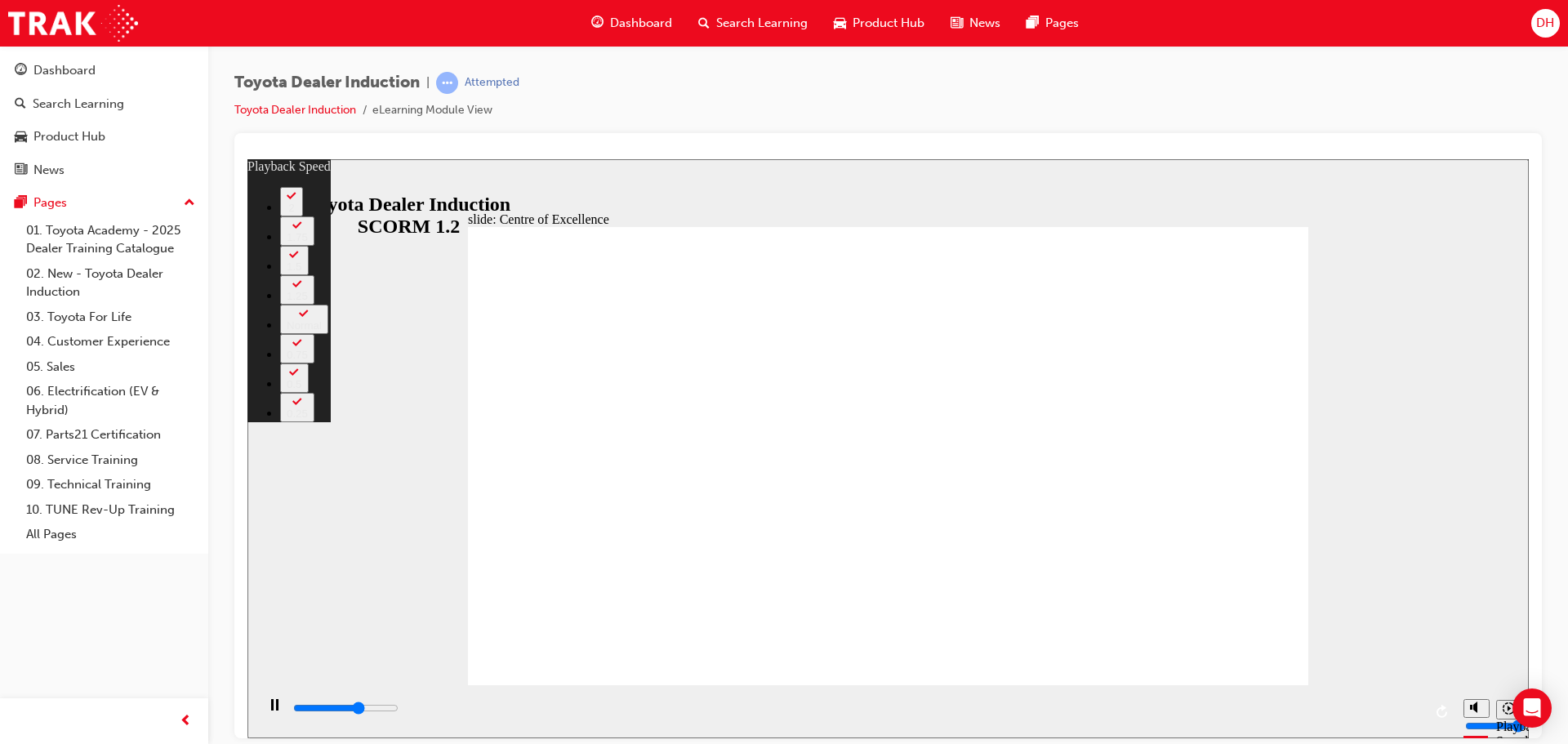
type input "9800"
type input "7"
type input "10100"
type input "7"
type input "10300"
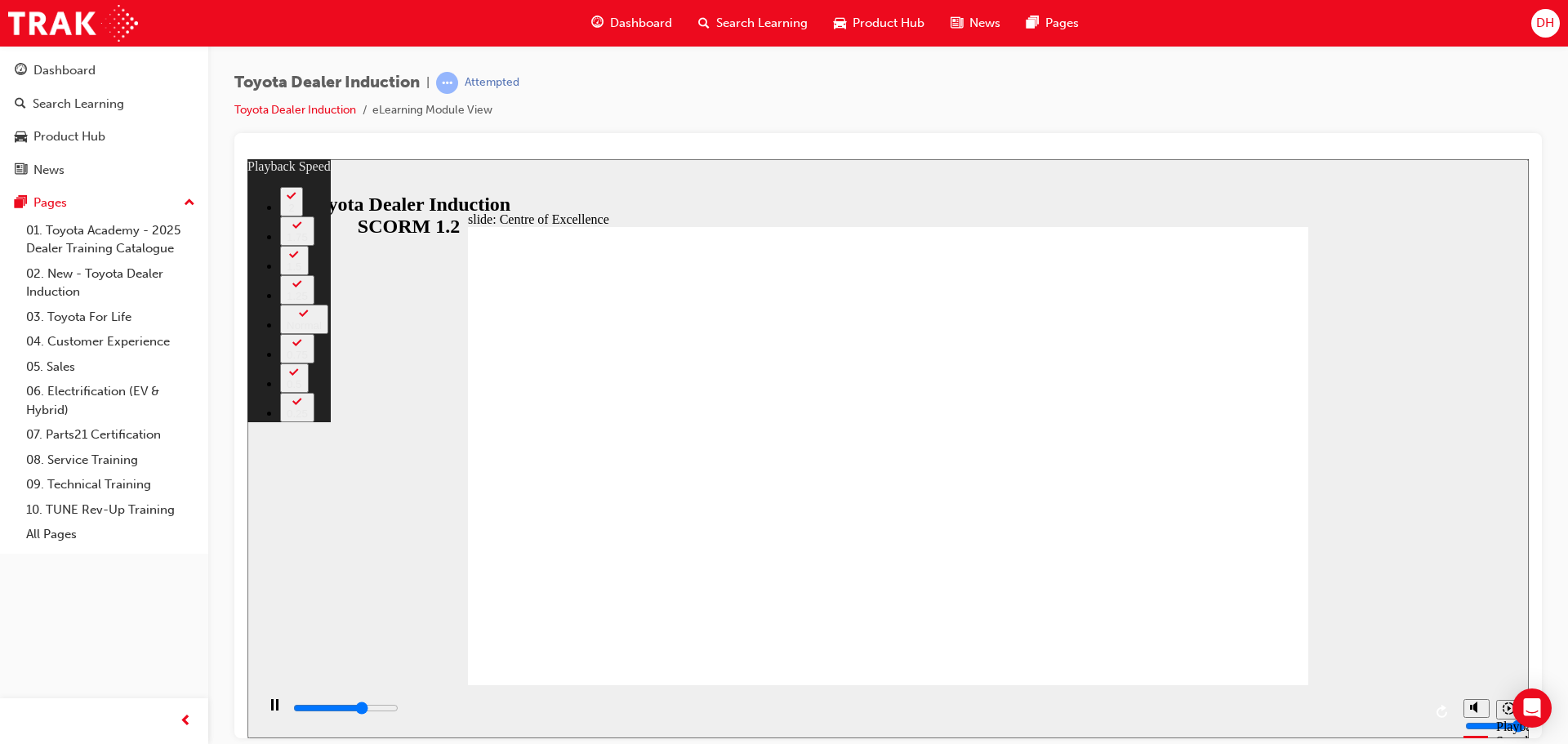
type input "7"
type input "10600"
type input "7"
type input "10800"
type input "8"
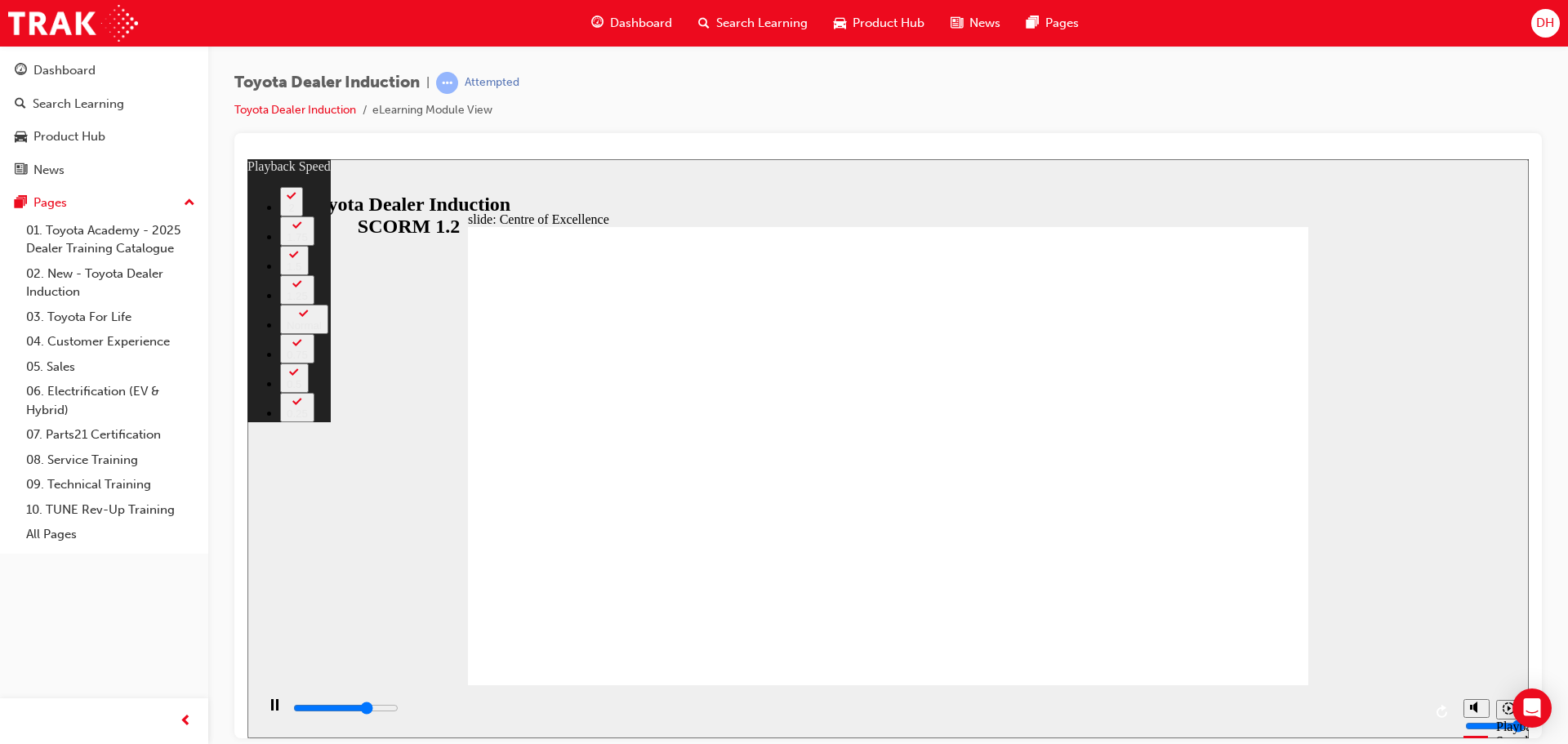
type input "11100"
type input "8"
type input "11400"
type input "8"
type input "11700"
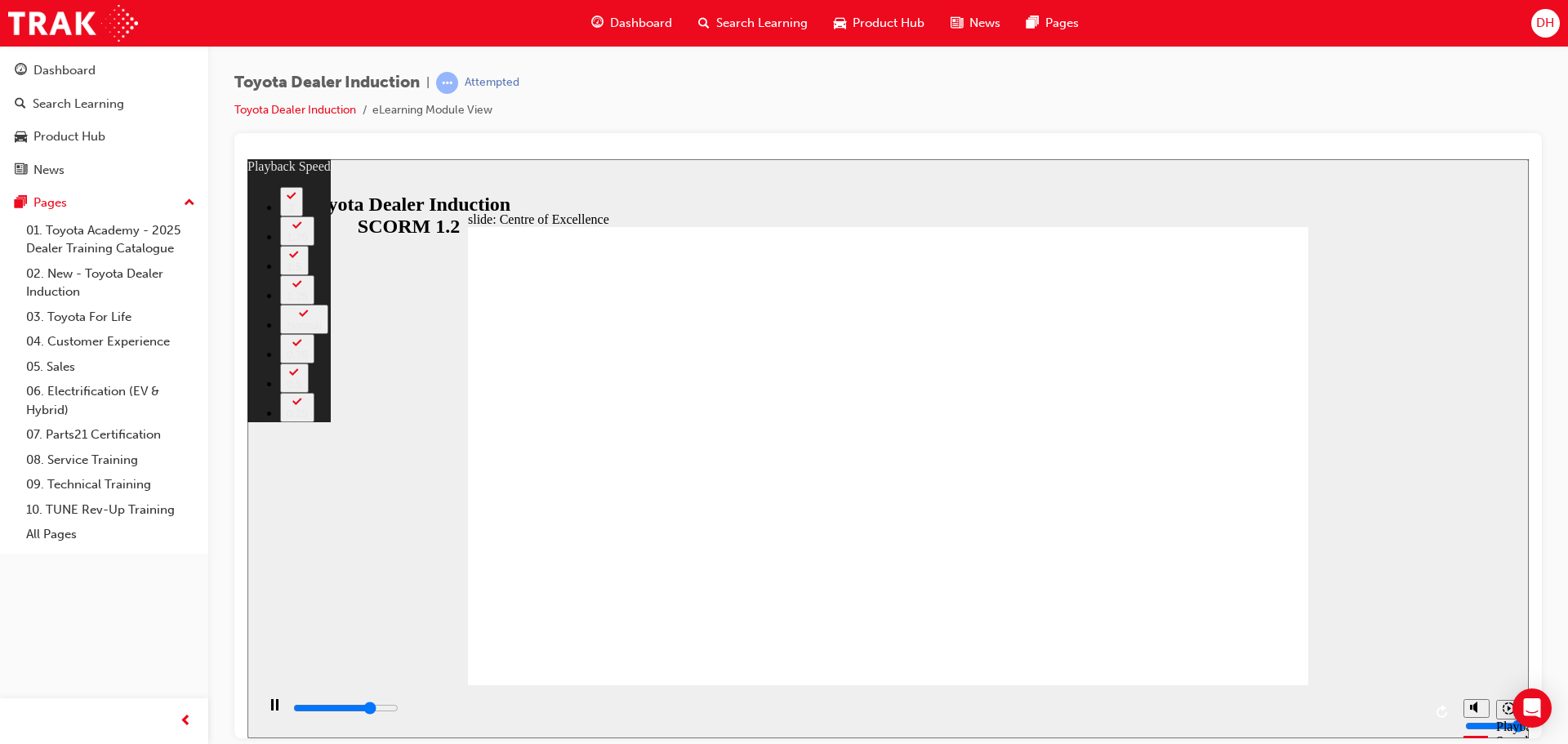
type input "8"
type input "11900"
type input "9"
type input "12200"
type input "9"
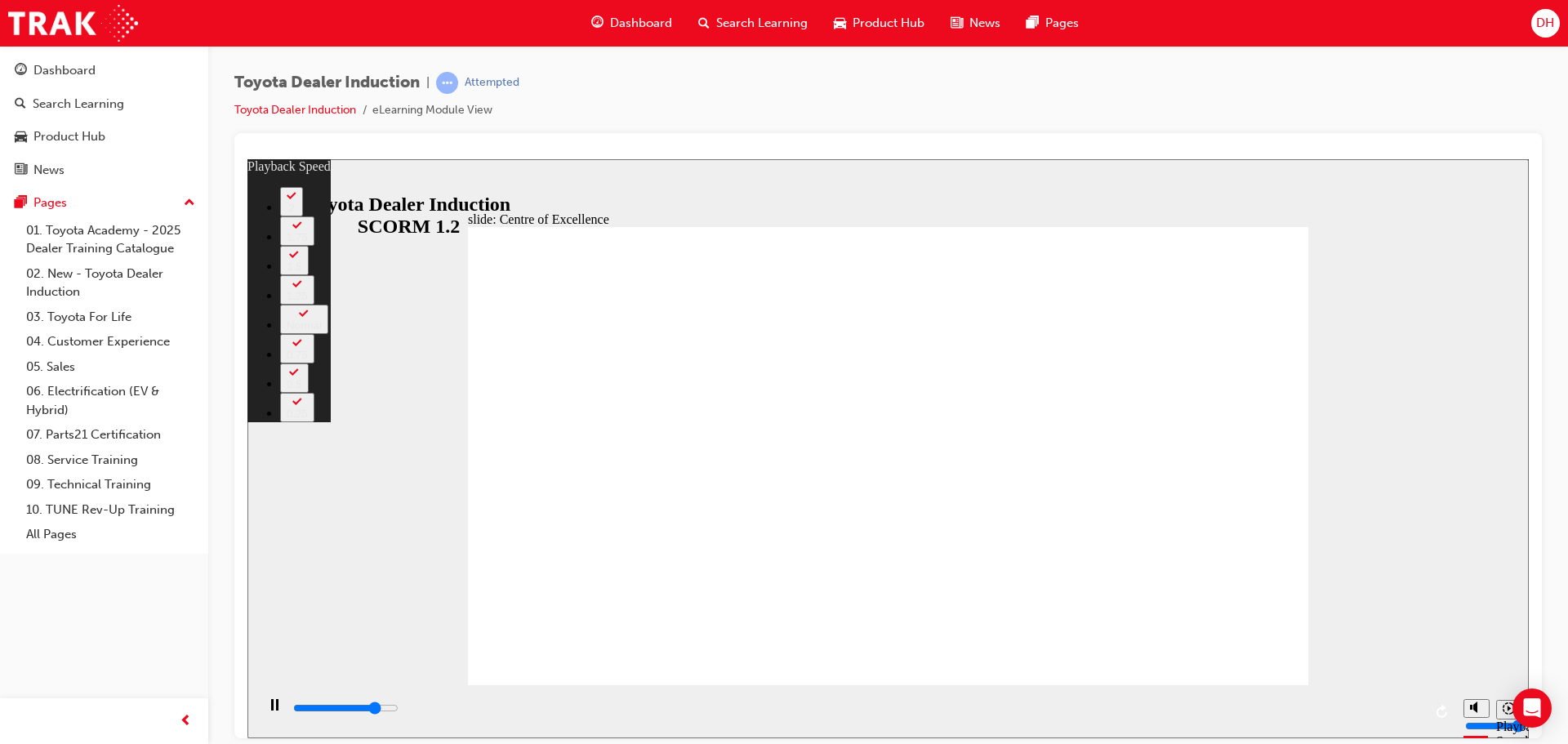
type input "12400"
type input "9"
type input "12700"
type input "10"
type input "13000"
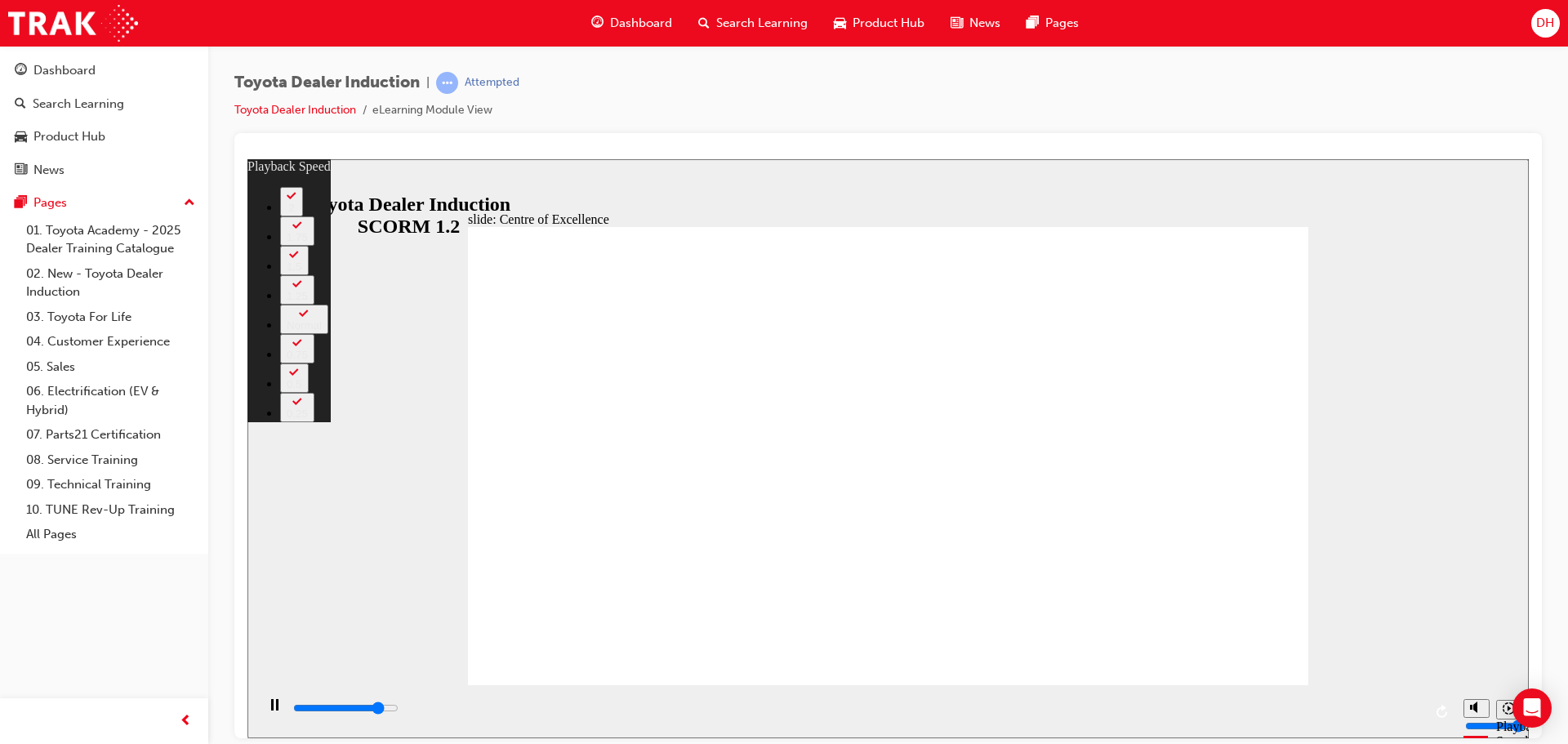
type input "10"
type input "13300"
type input "10"
type input "13500"
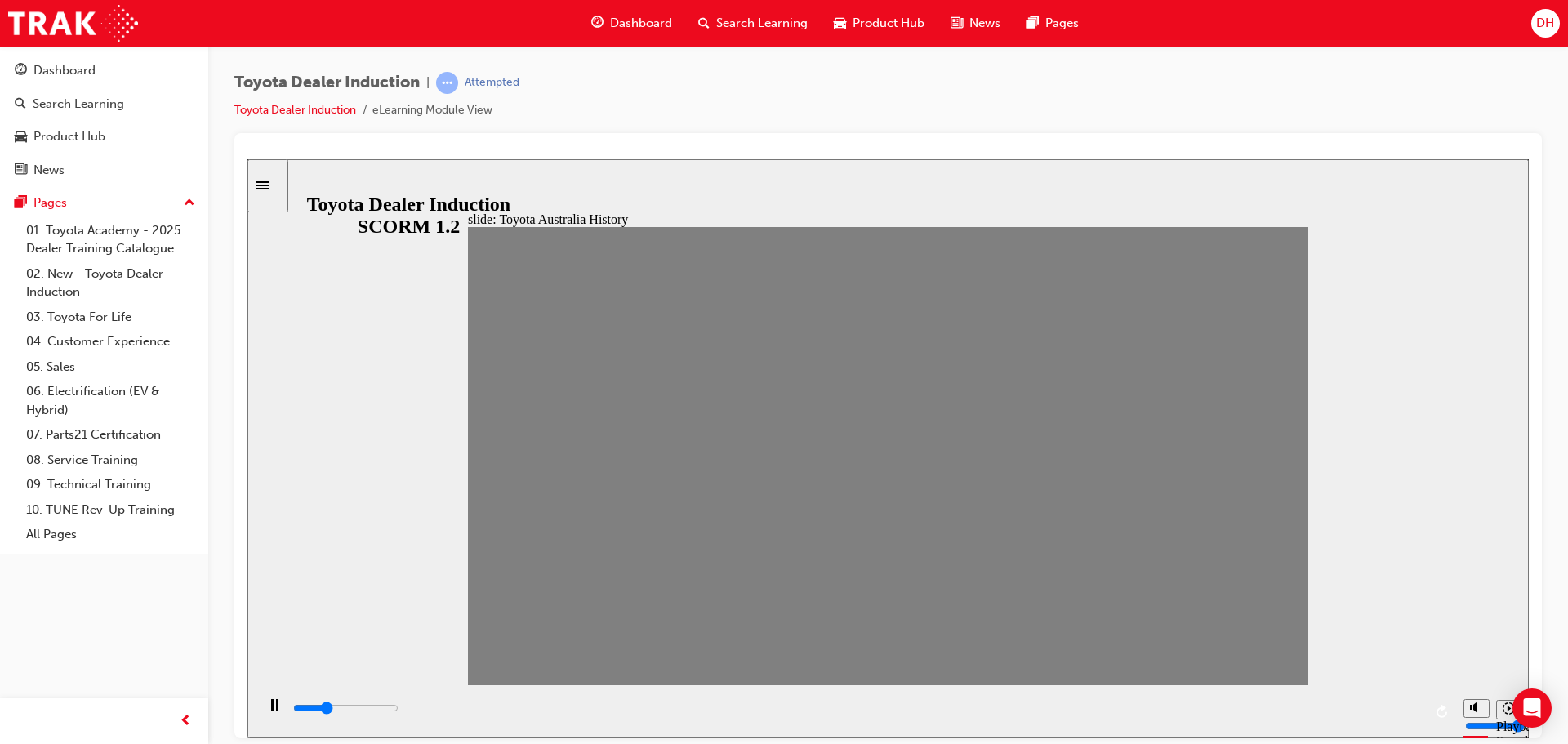
drag, startPoint x: 494, startPoint y: 471, endPoint x: 762, endPoint y: 462, distance: 268.2
drag, startPoint x: 762, startPoint y: 462, endPoint x: 1290, endPoint y: 470, distance: 528.1
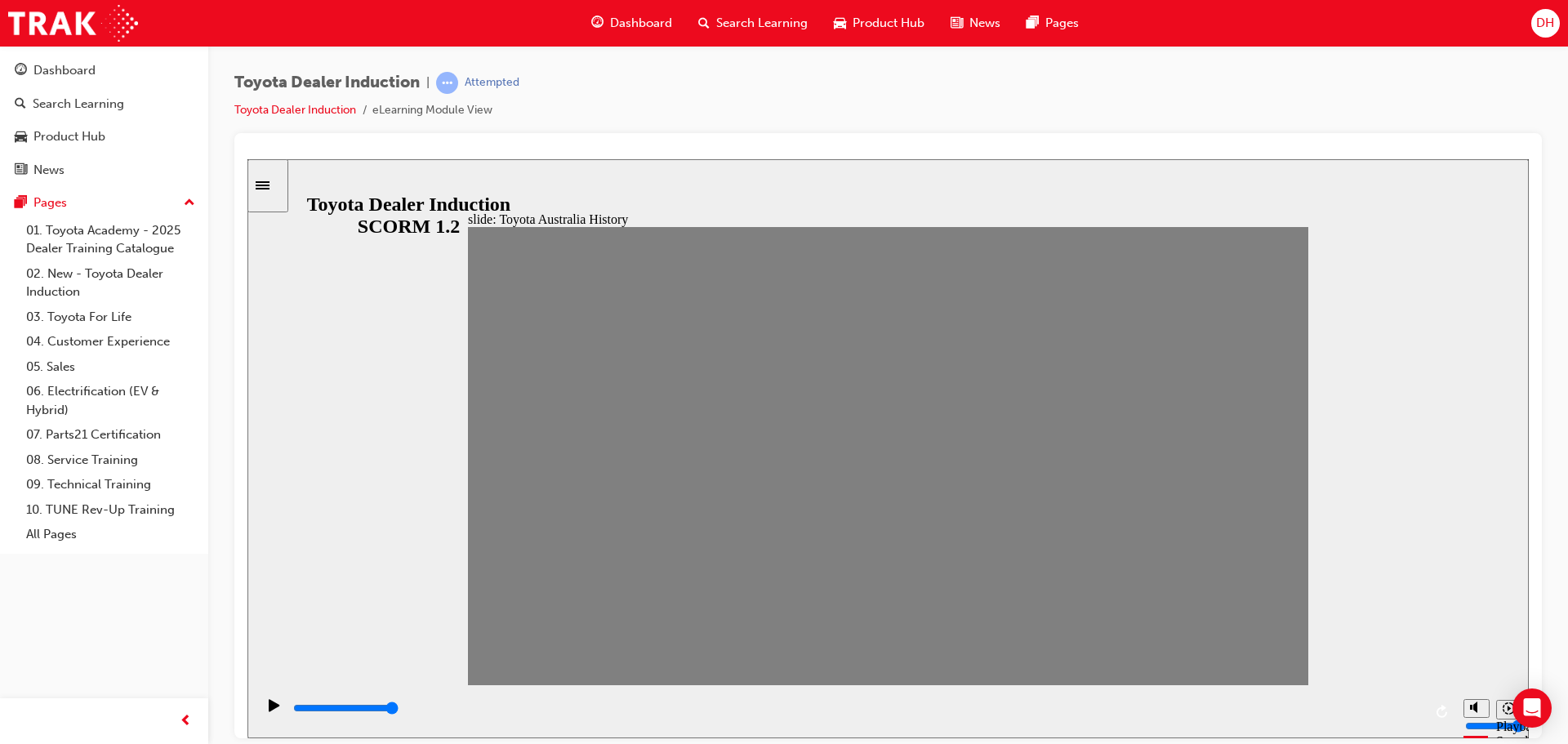
drag, startPoint x: 490, startPoint y: 465, endPoint x: 1066, endPoint y: 404, distance: 579.2
drag, startPoint x: 1283, startPoint y: 466, endPoint x: 484, endPoint y: 477, distance: 799.1
drag, startPoint x: 488, startPoint y: 471, endPoint x: 526, endPoint y: 461, distance: 39.3
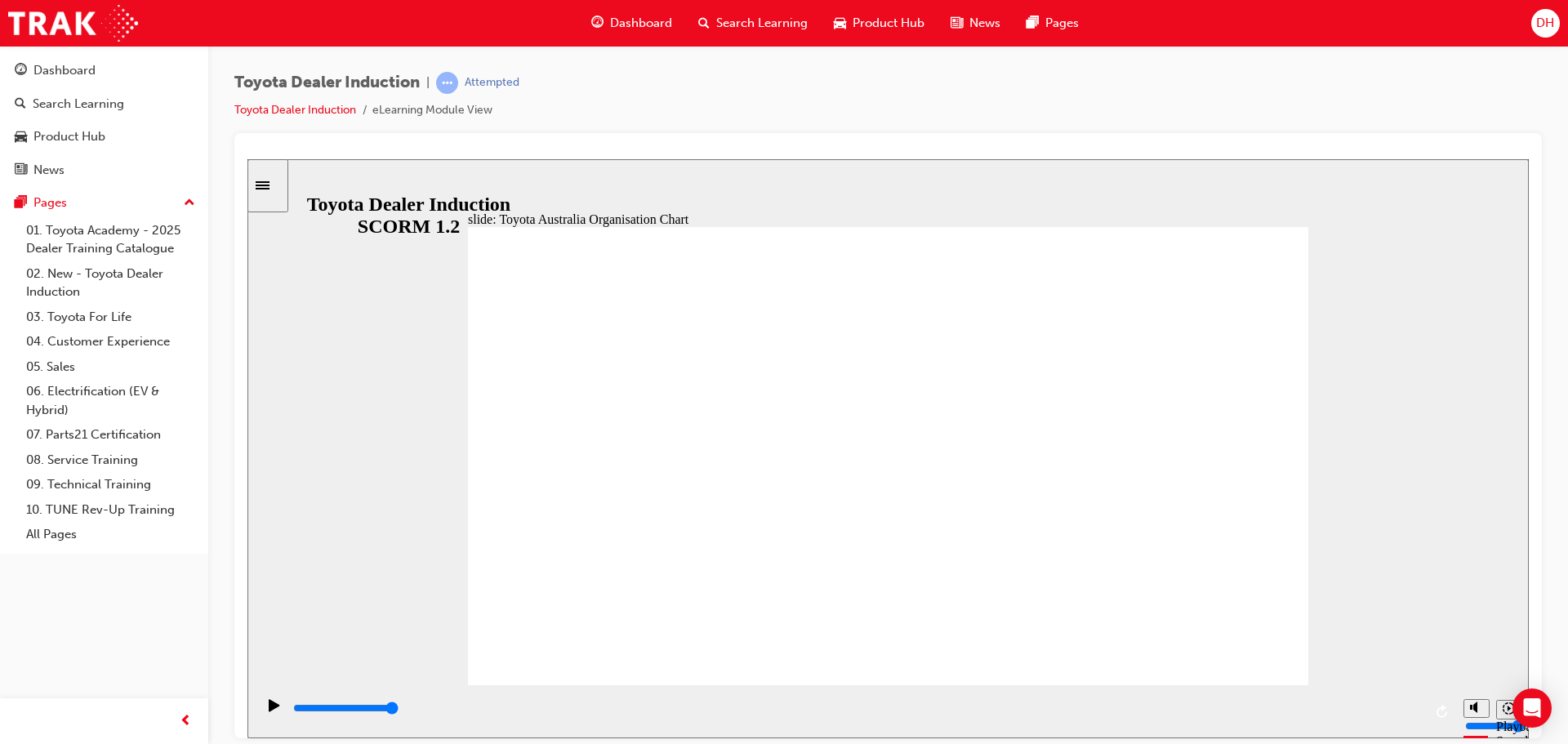
type input "2400"
radio input "true"
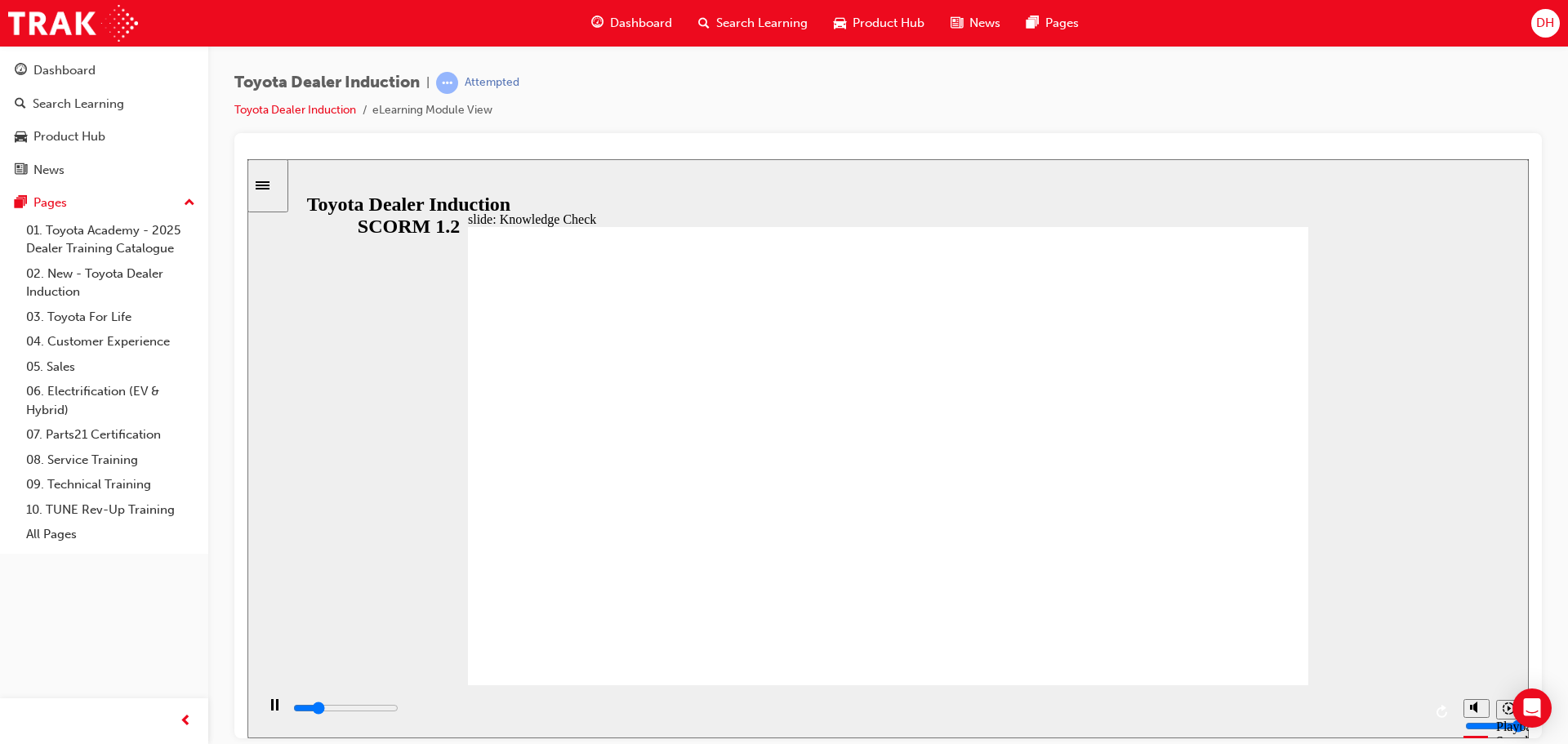
type input "5000"
radio input "true"
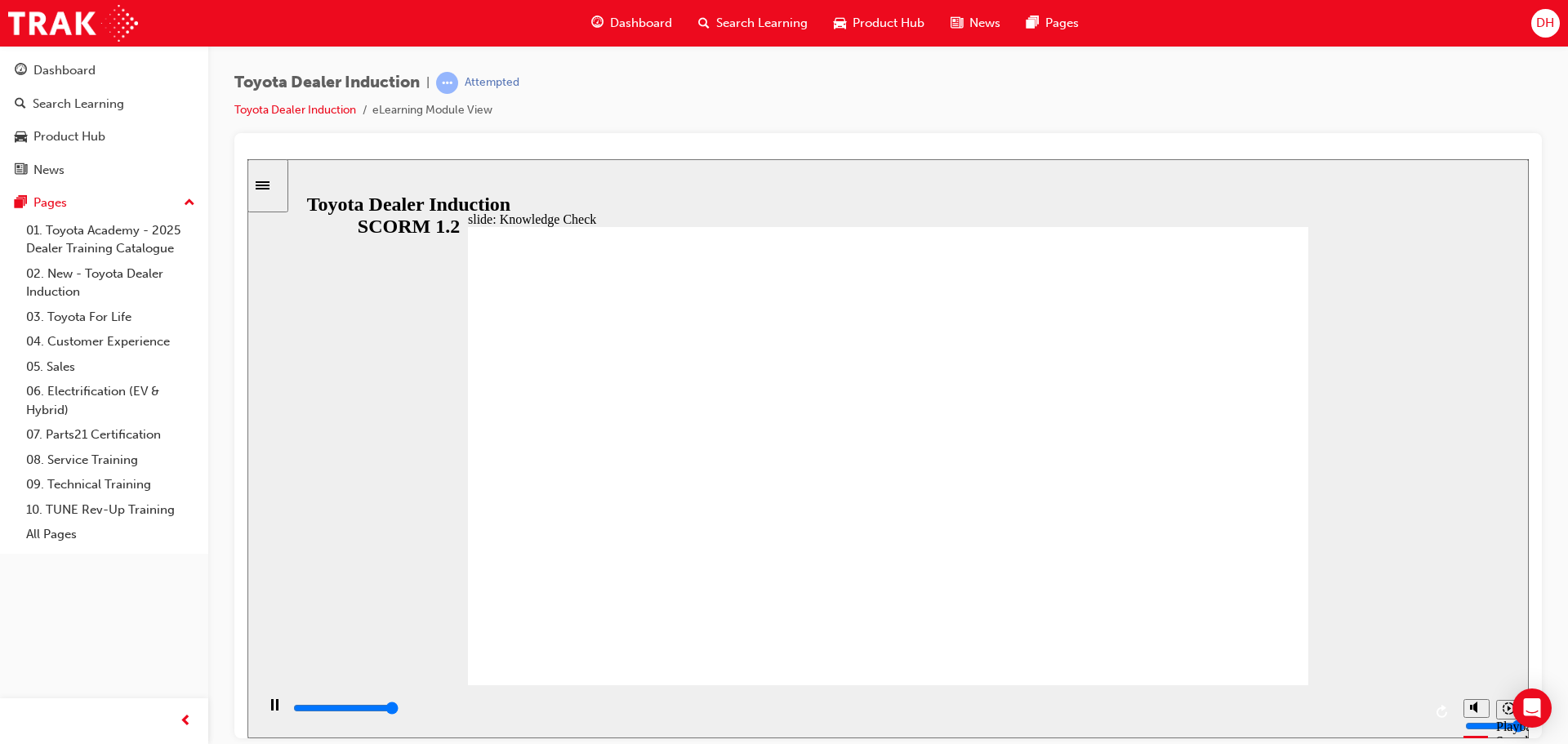
type input "5000"
radio input "true"
type input "2200"
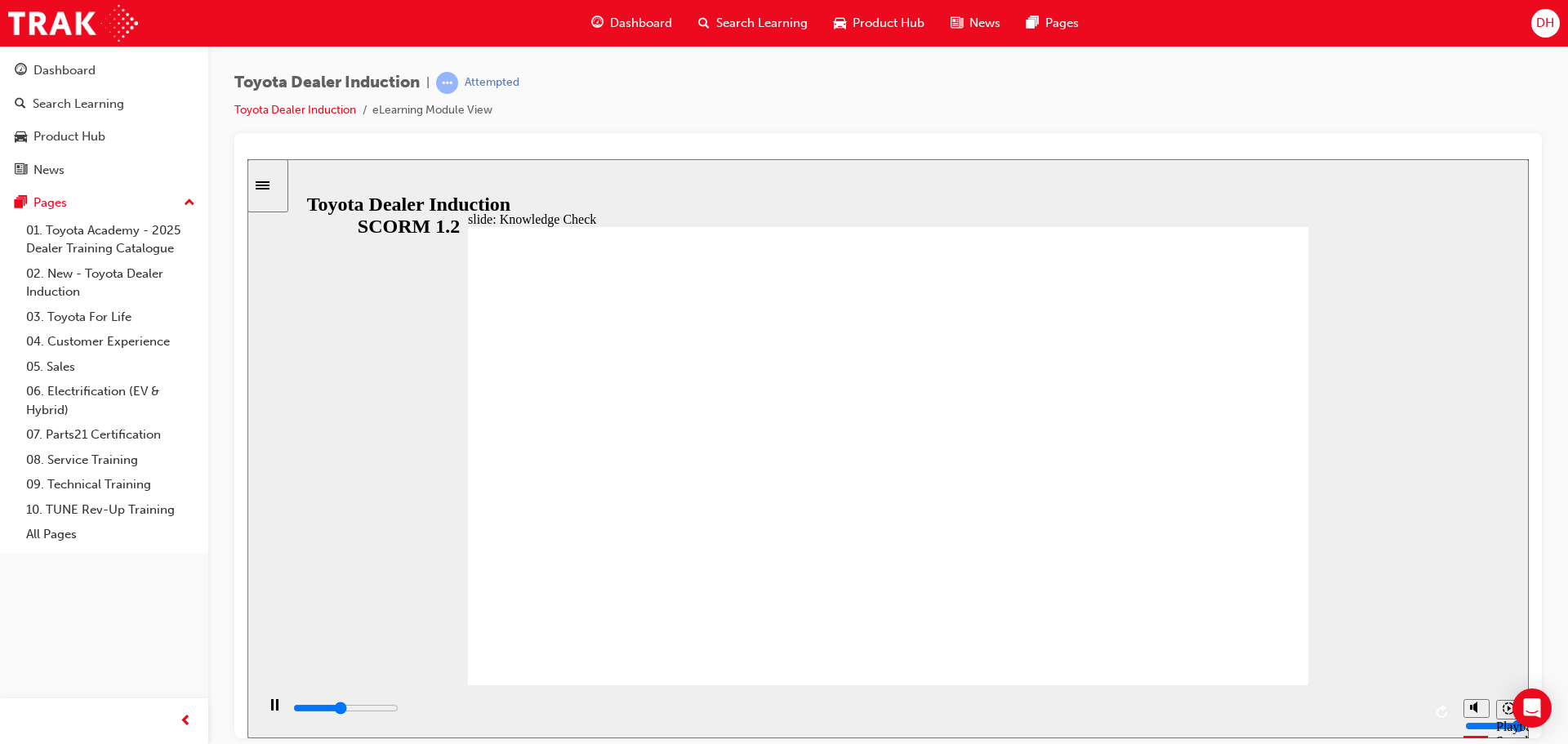
radio input "true"
type input "5000"
radio input "false"
radio input "true"
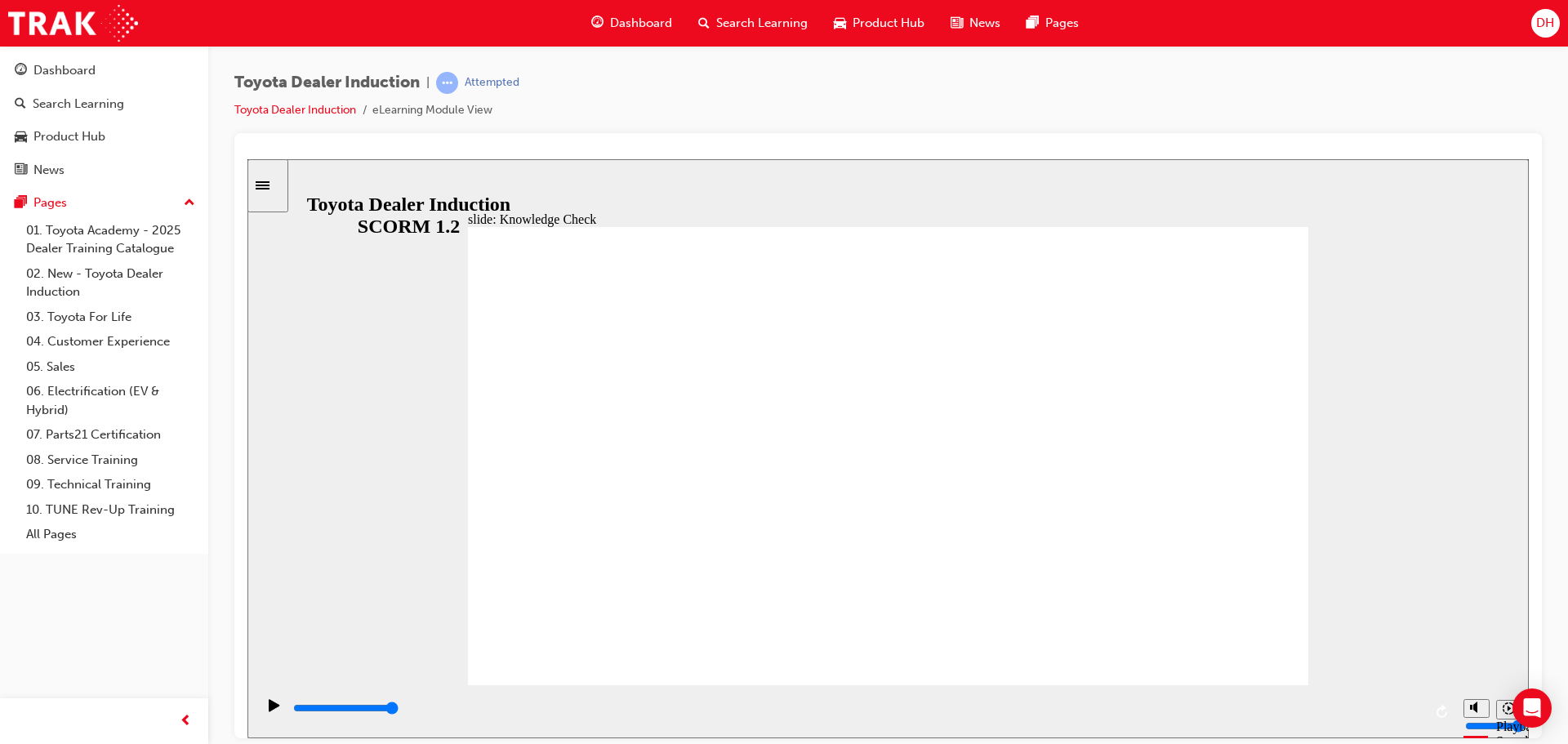
type input "9200"
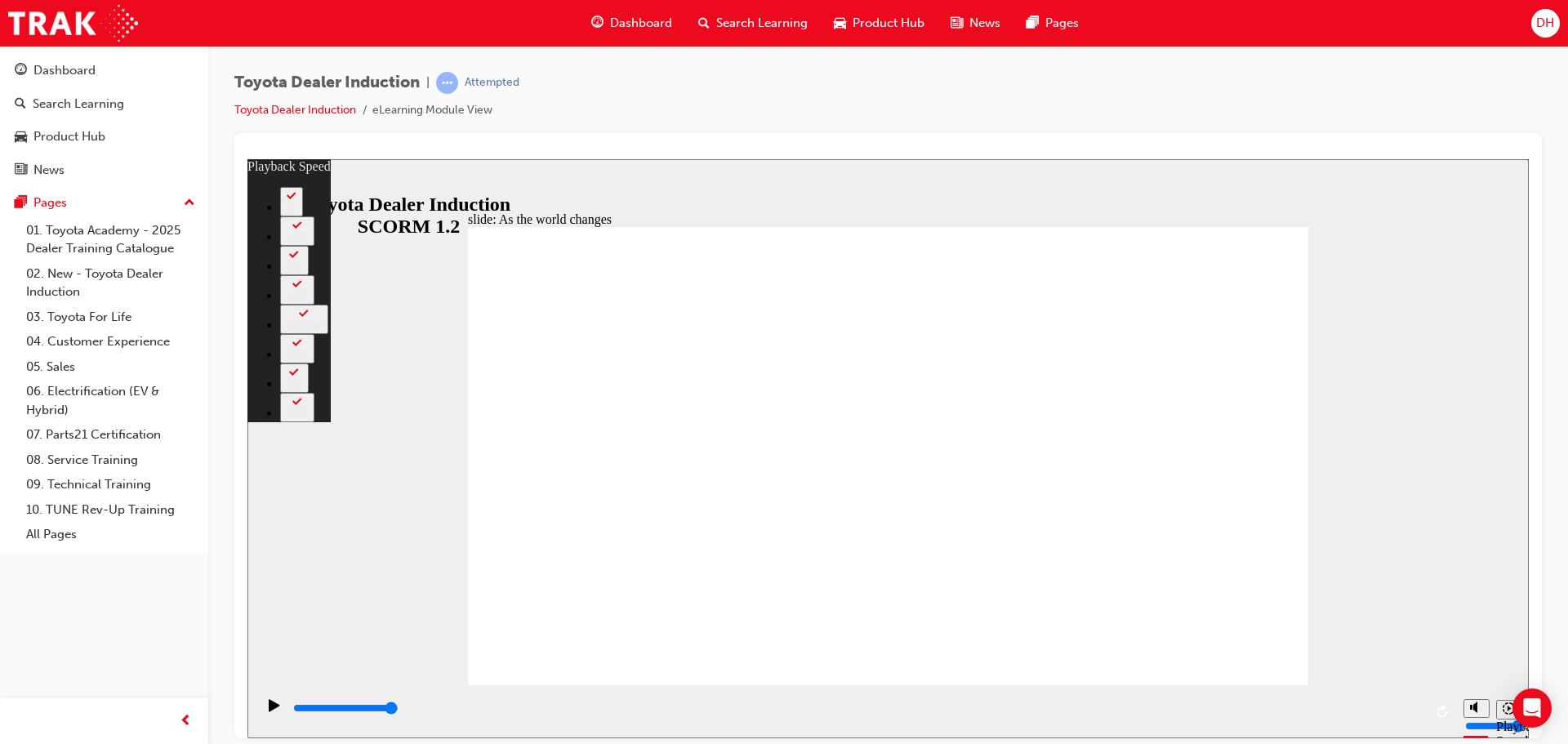
type input "8"
type input "6"
type input "8"
type input "6"
type input "8"
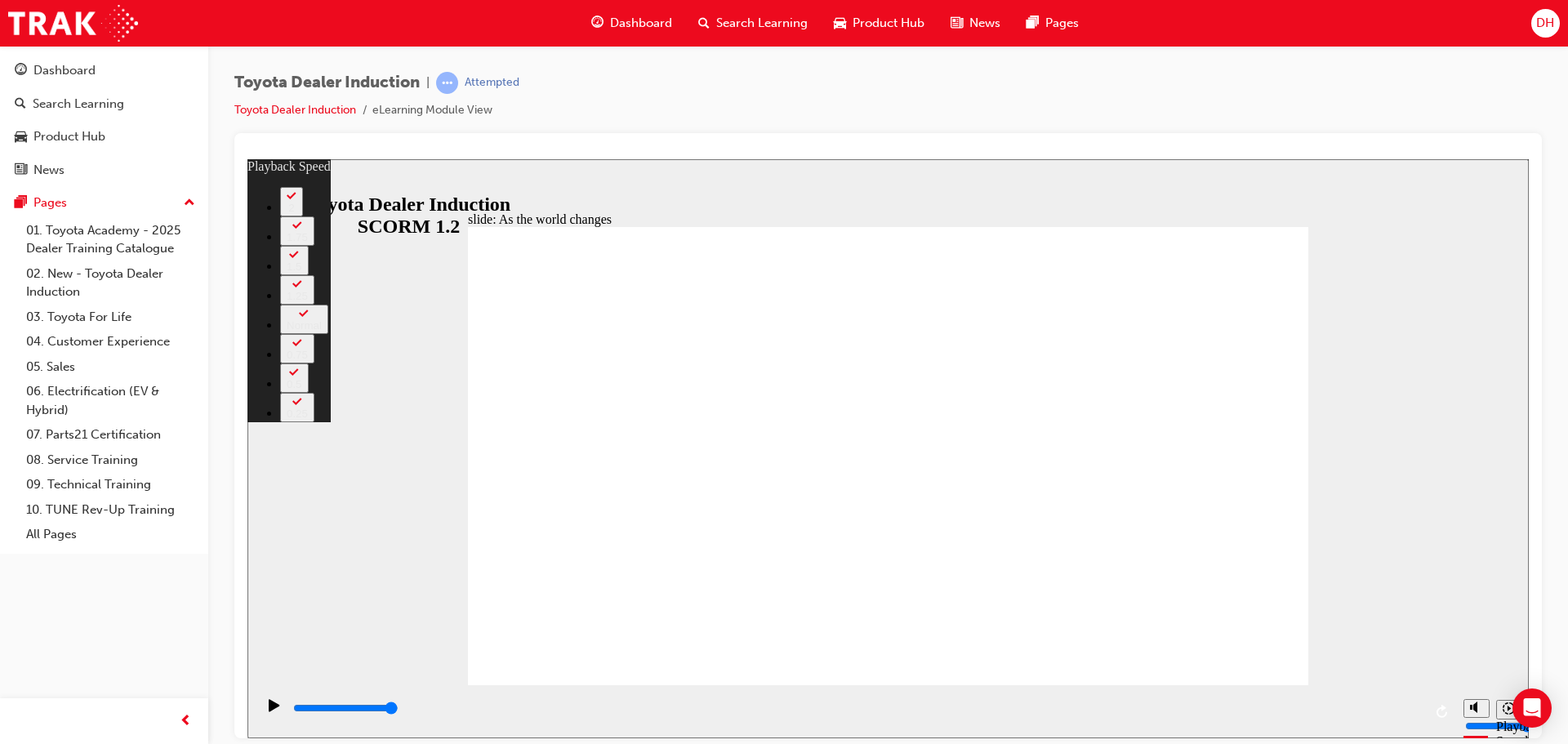
type input "6"
type input "8"
type input "6"
type input "8"
type input "6"
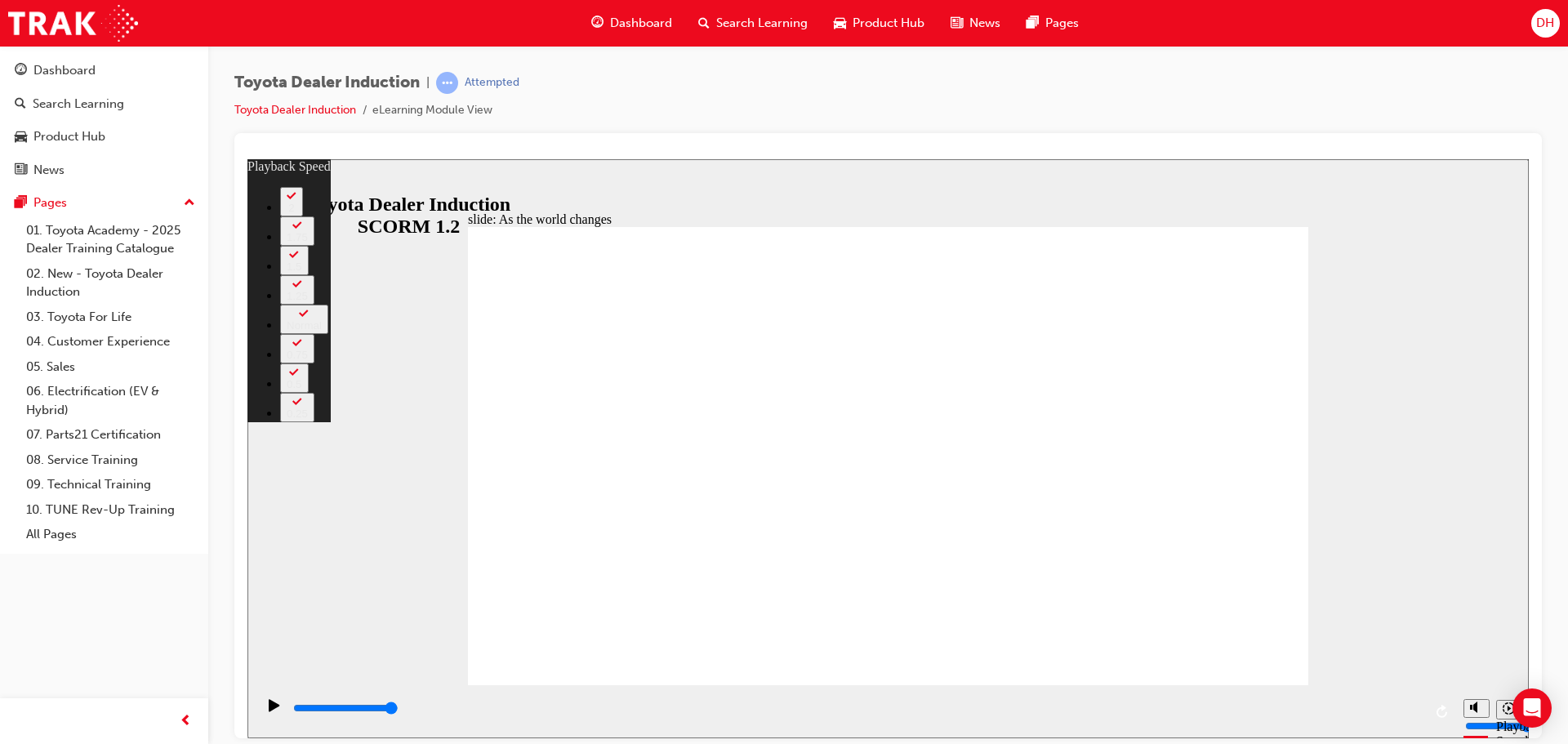
type input "8"
type input "6"
type input "9"
type input "6"
type input "9"
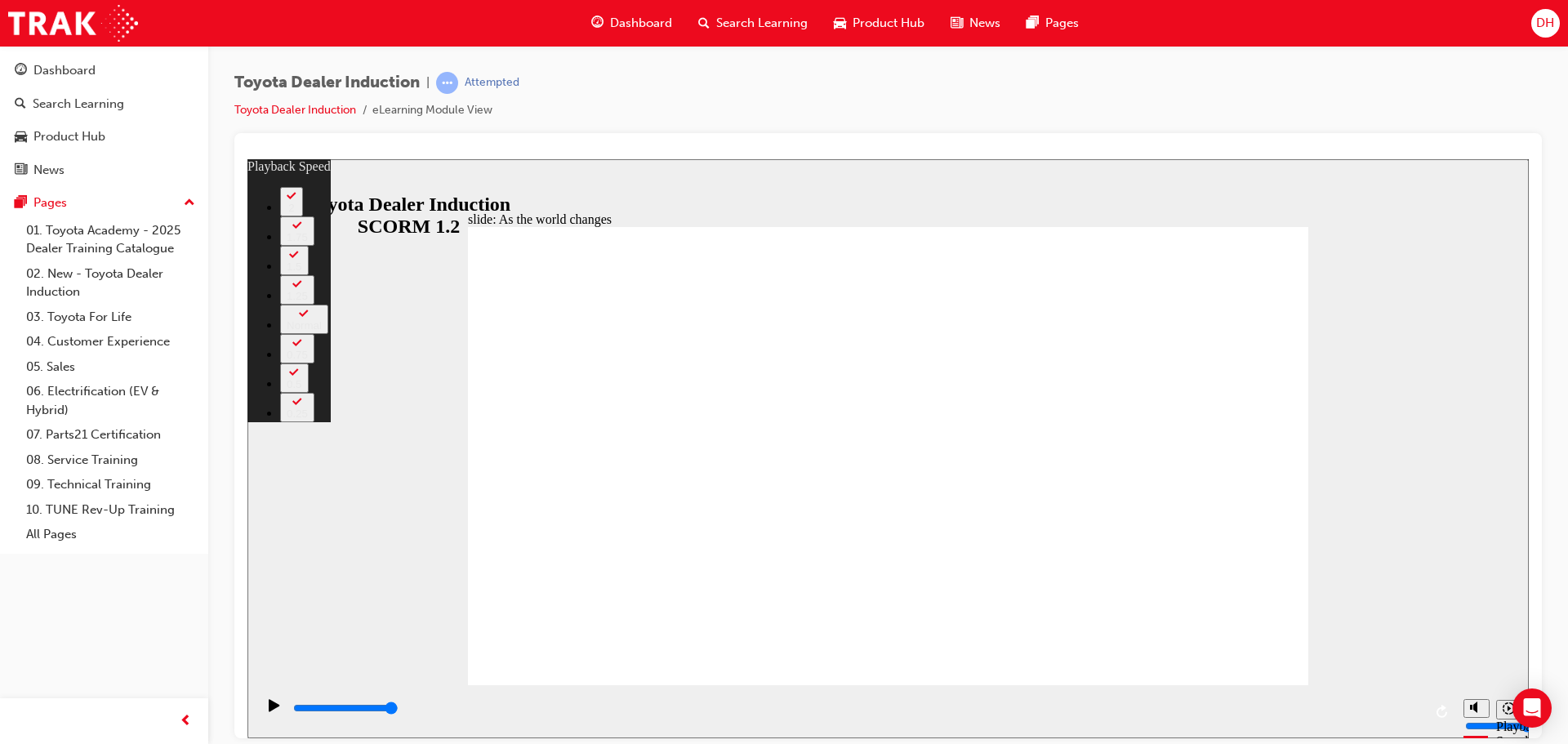
type input "6"
type input "9"
type input "6"
type input "9"
type input "6"
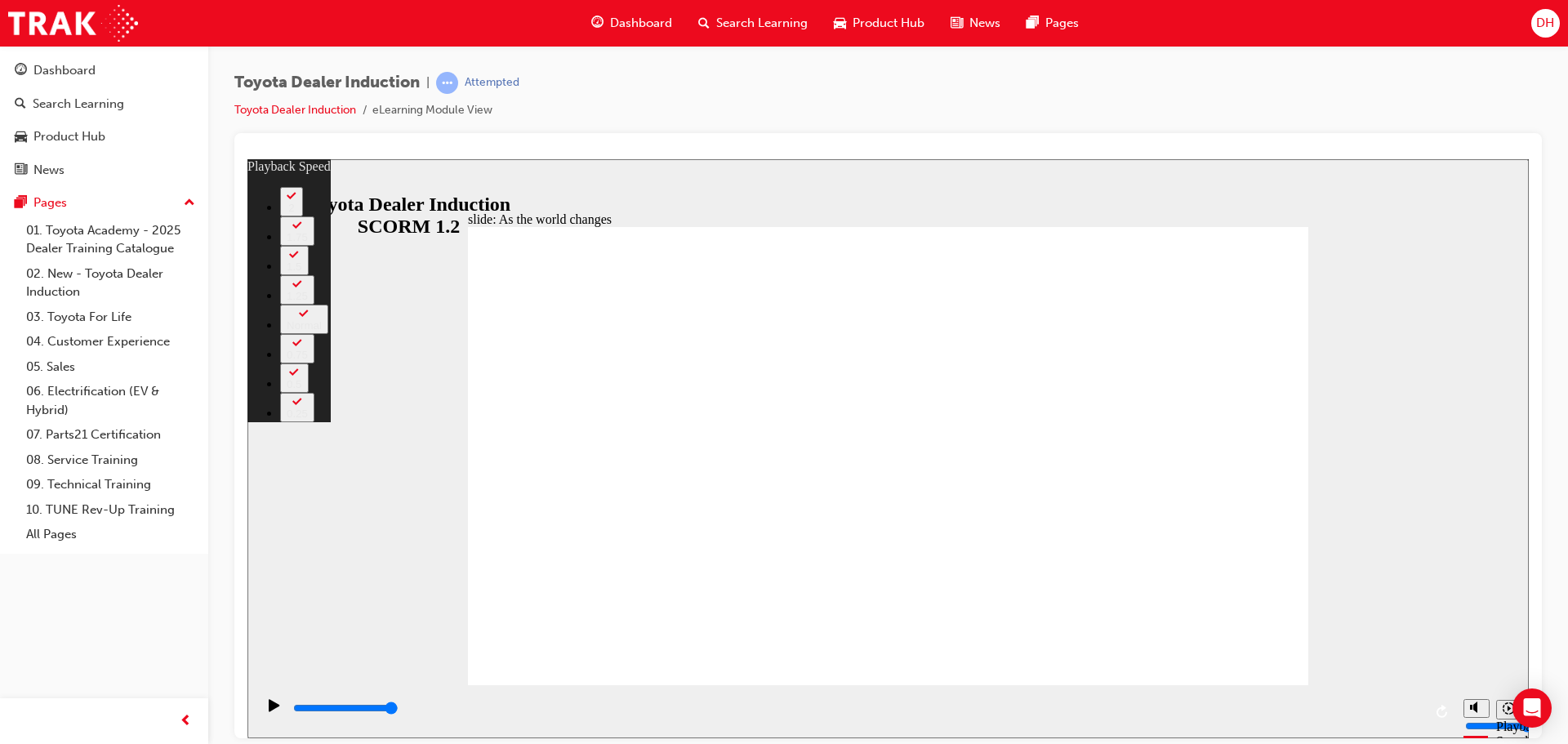
type input "7"
type input "9"
type input "7"
type input "9"
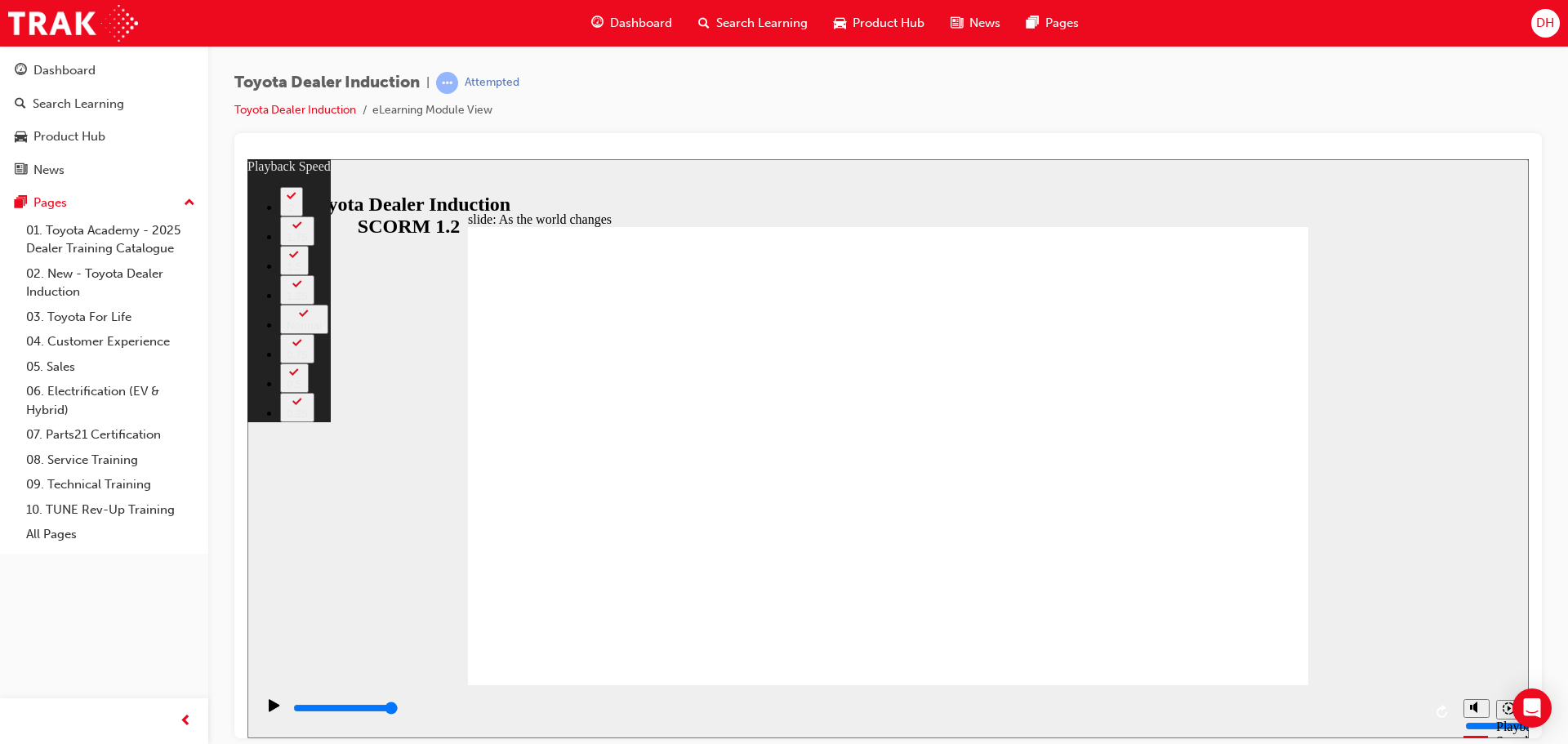
type input "7"
type input "9"
type input "7"
type input "9"
type input "7"
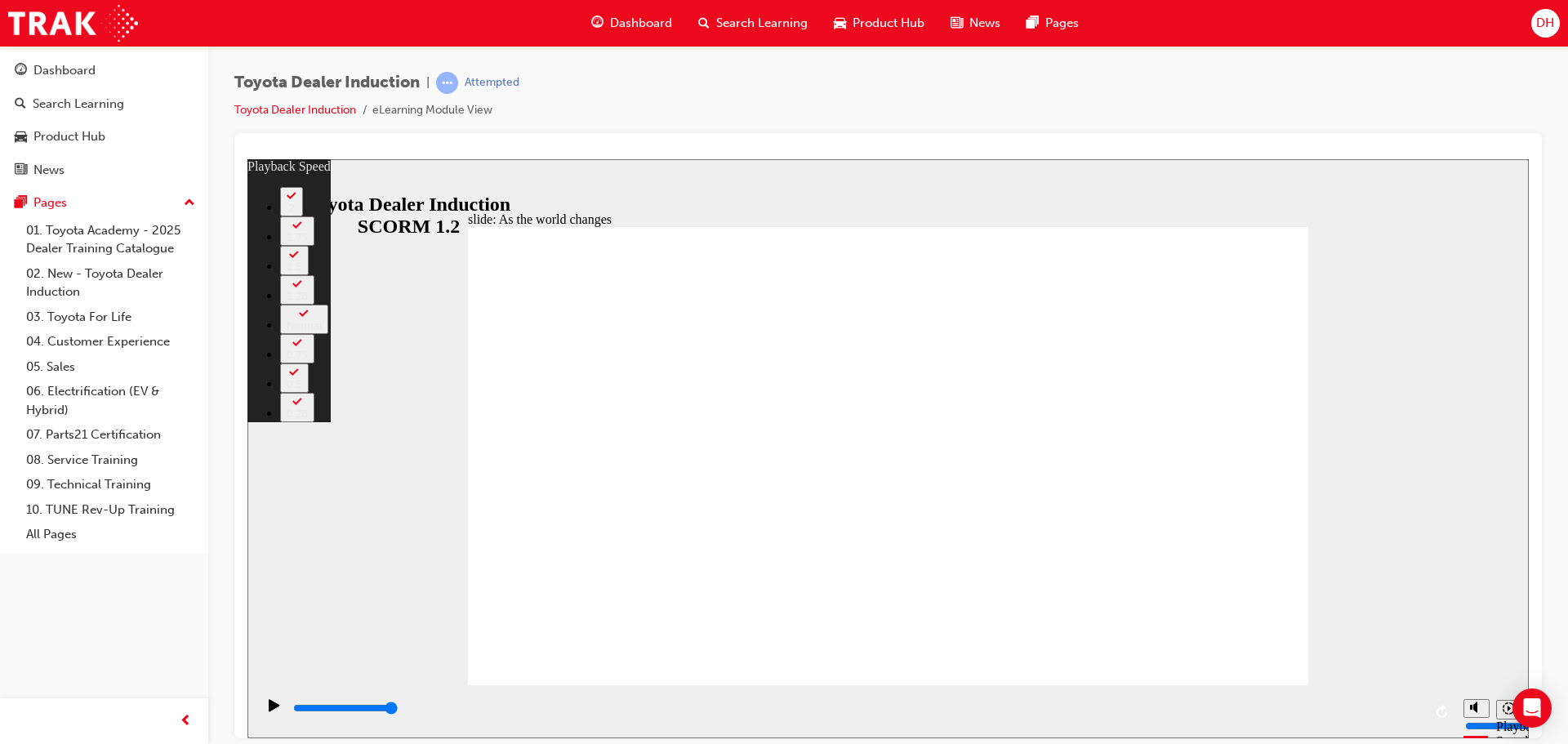
type input "9"
type input "7"
type input "9"
type input "7"
type input "9"
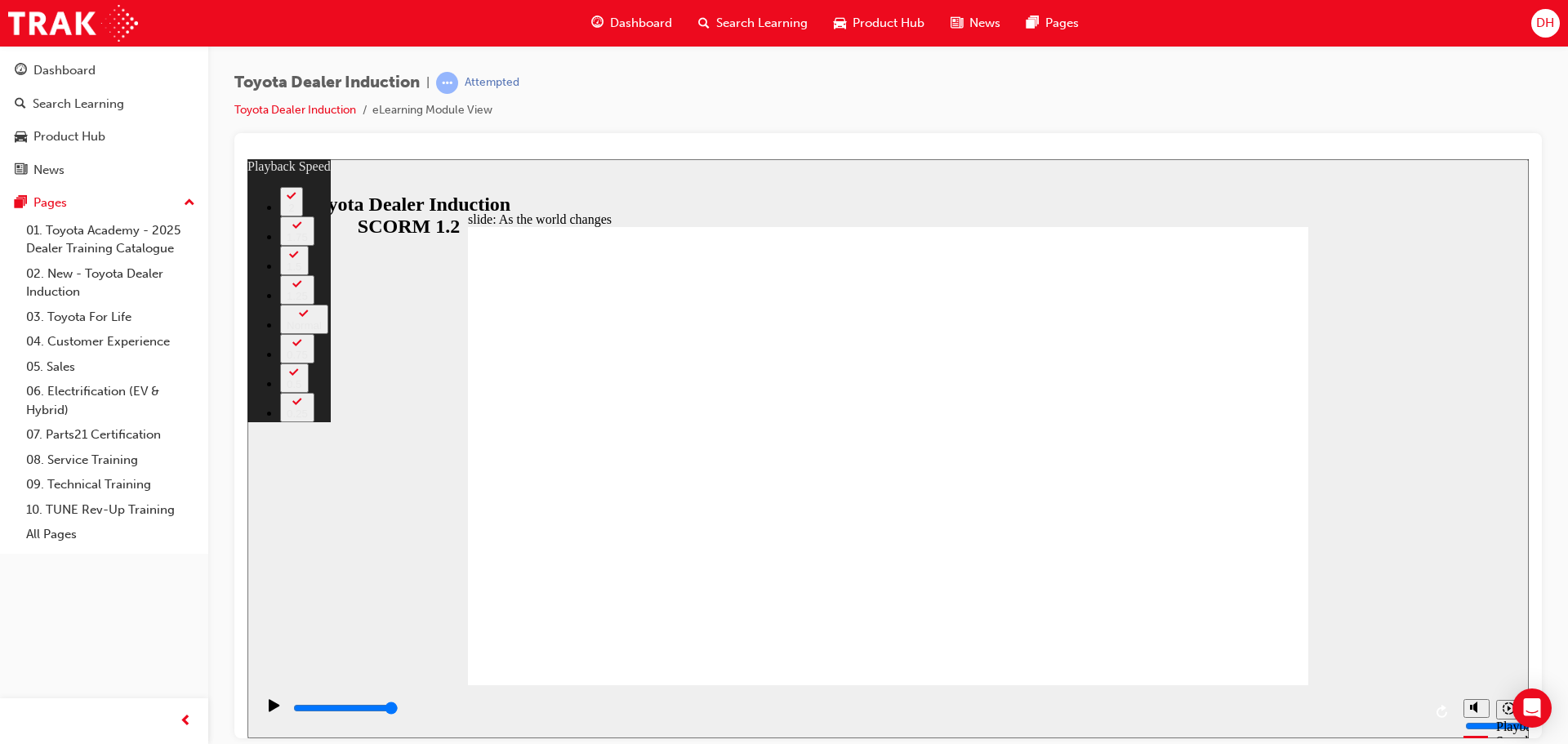
type input "7"
type input "9"
type input "7"
type input "9"
type input "7"
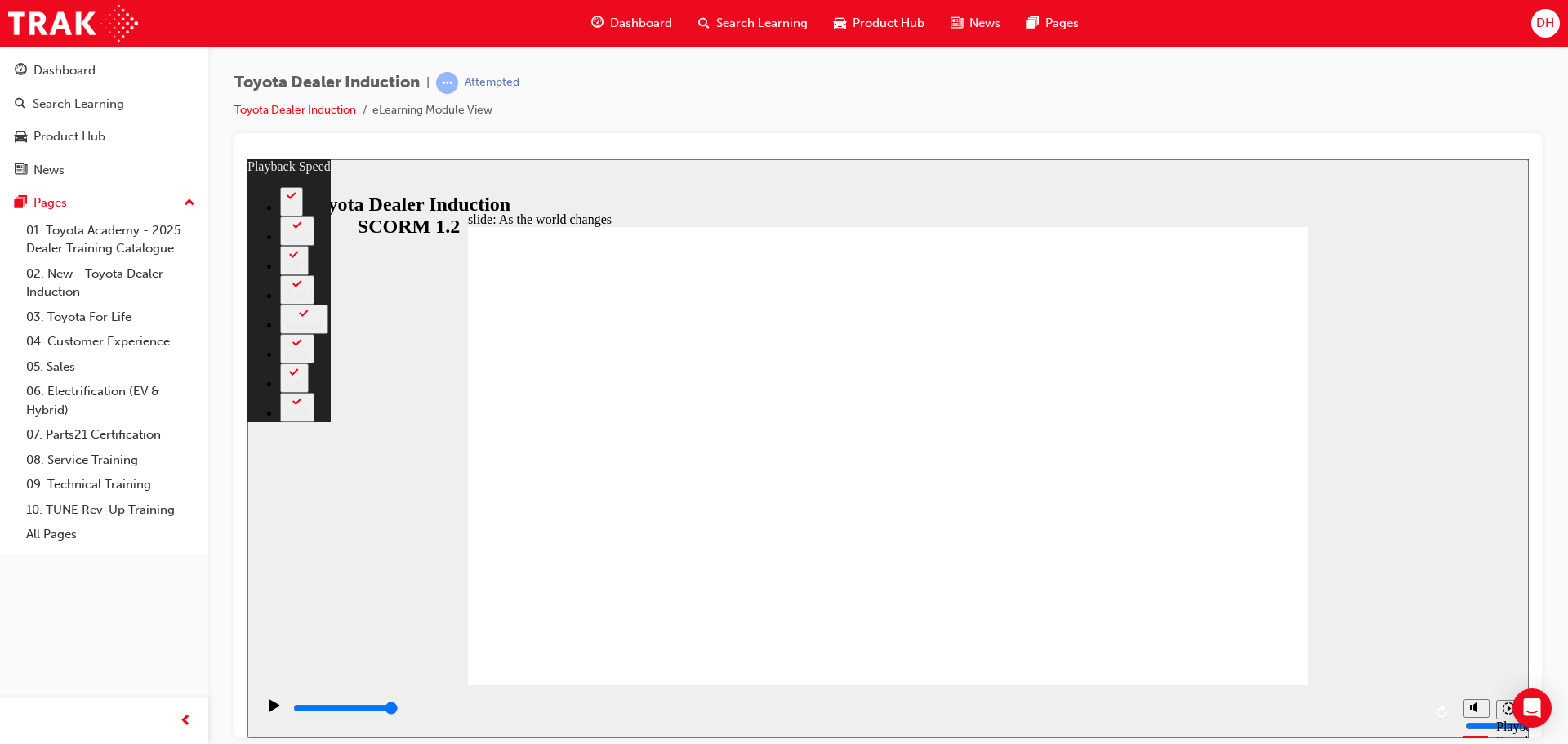
drag, startPoint x: 1164, startPoint y: 620, endPoint x: 1166, endPoint y: 610, distance: 10.2
type input "9"
type input "7"
type input "10"
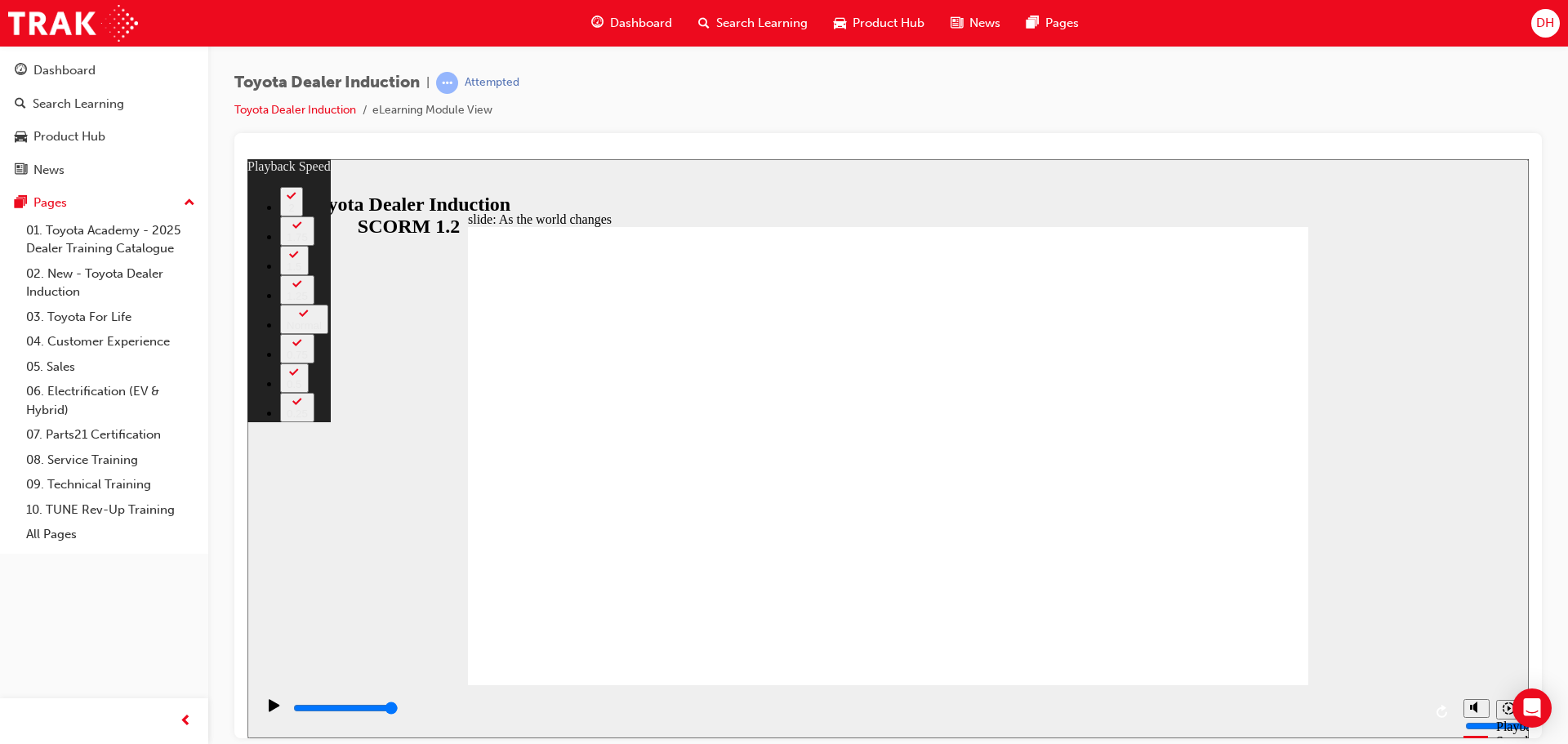
type input "7"
type input "10"
type input "7"
type input "10"
type input "7"
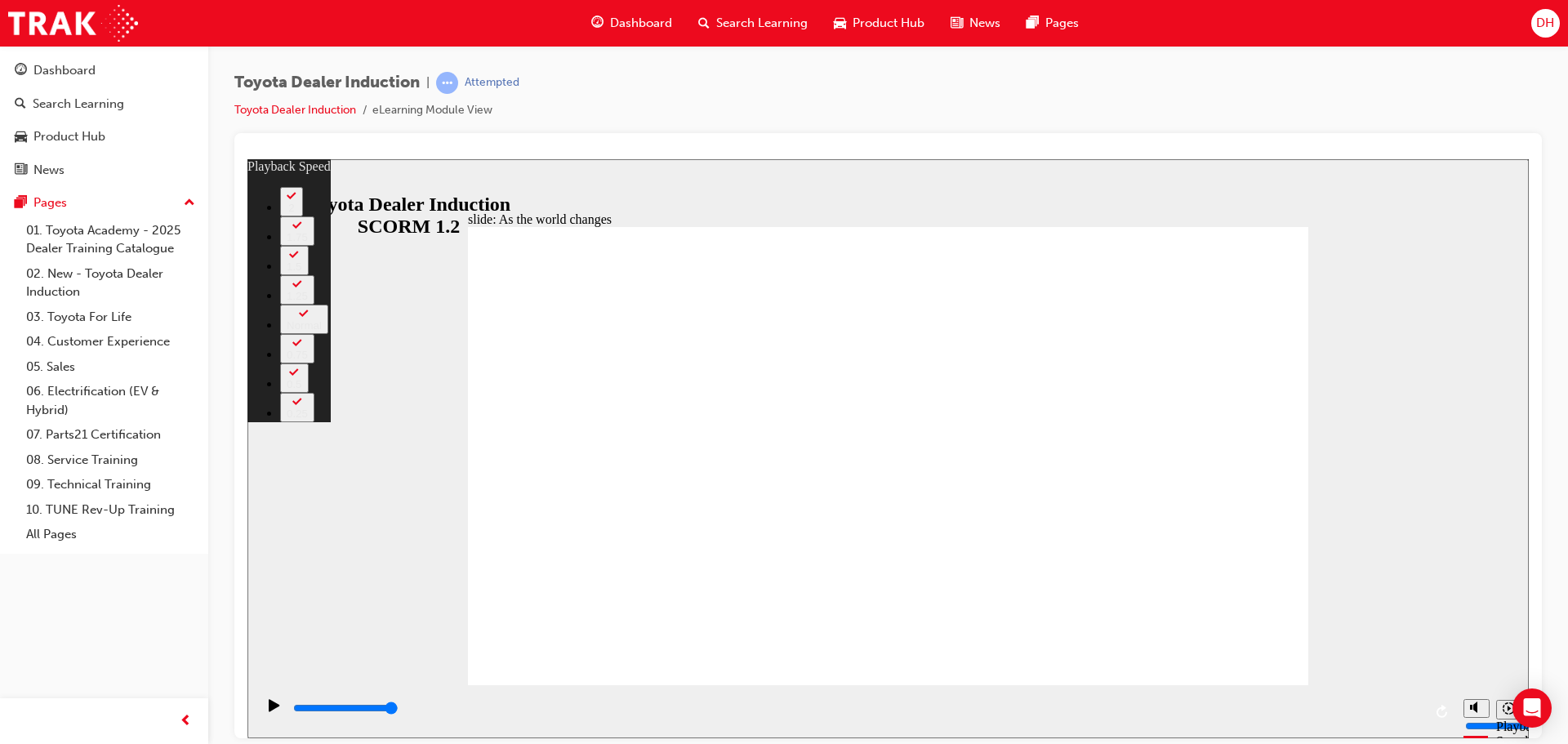
type input "10"
type input "7"
type input "10"
type input "7"
type input "10"
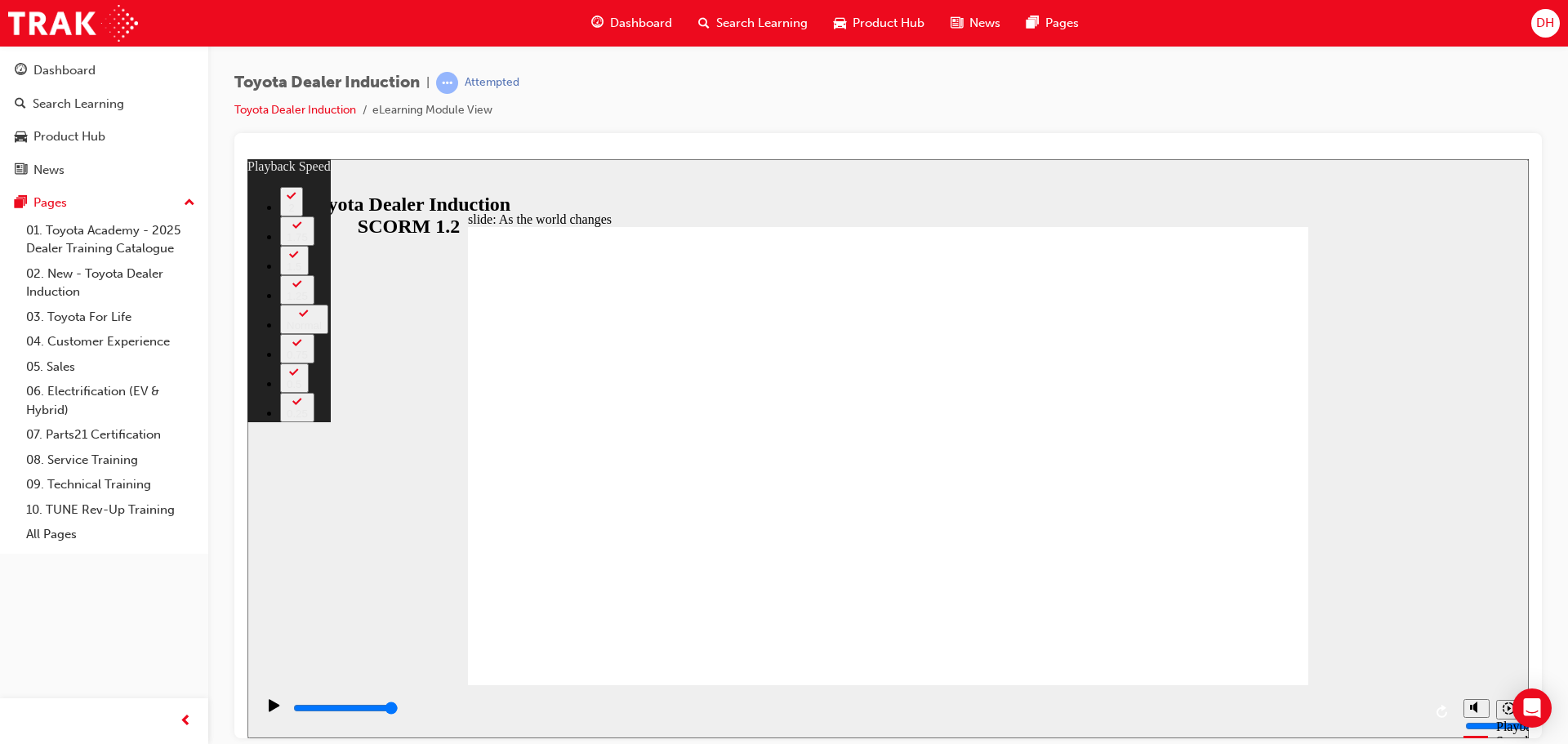
type input "7"
type input "10"
type input "7"
type input "10"
type input "7"
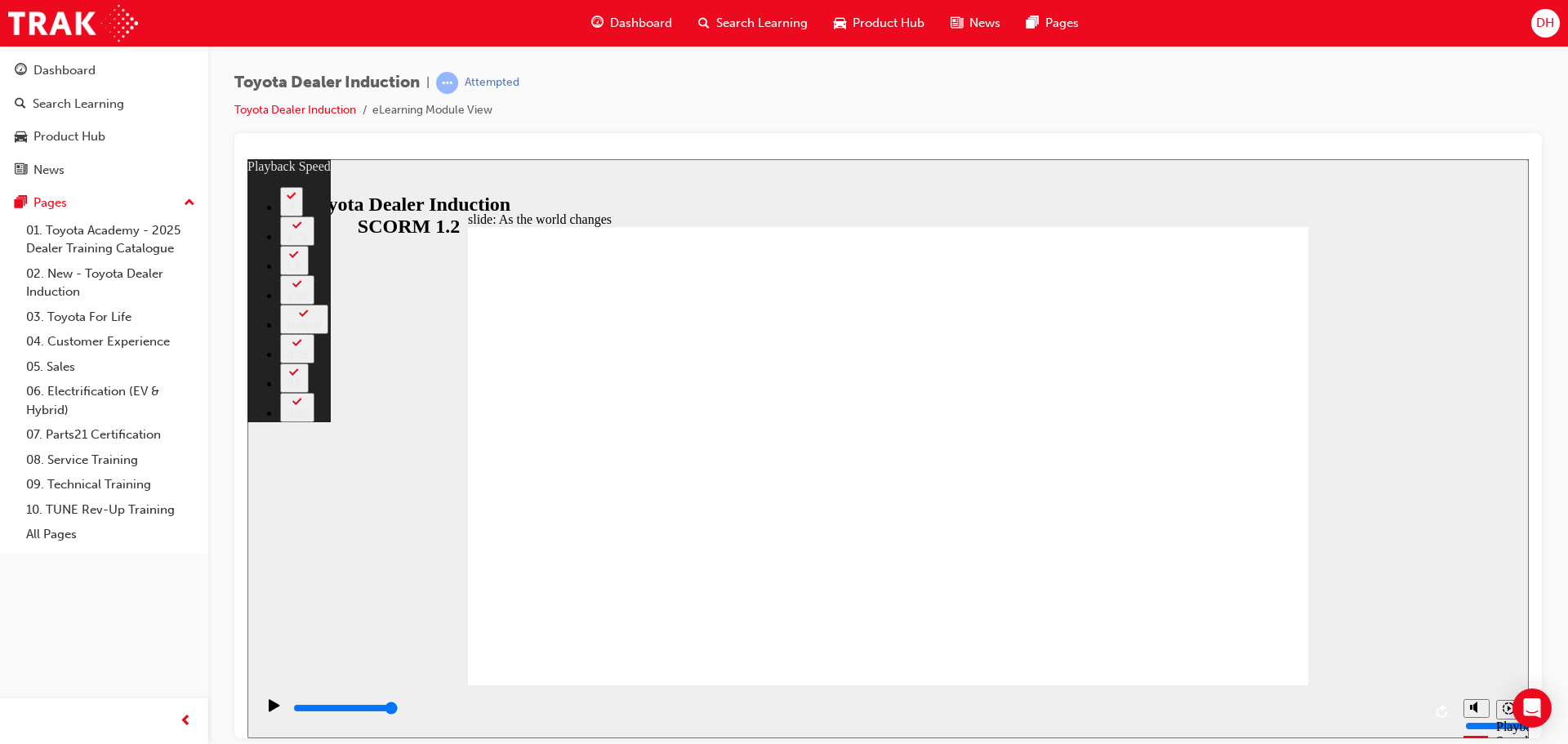
type input "128"
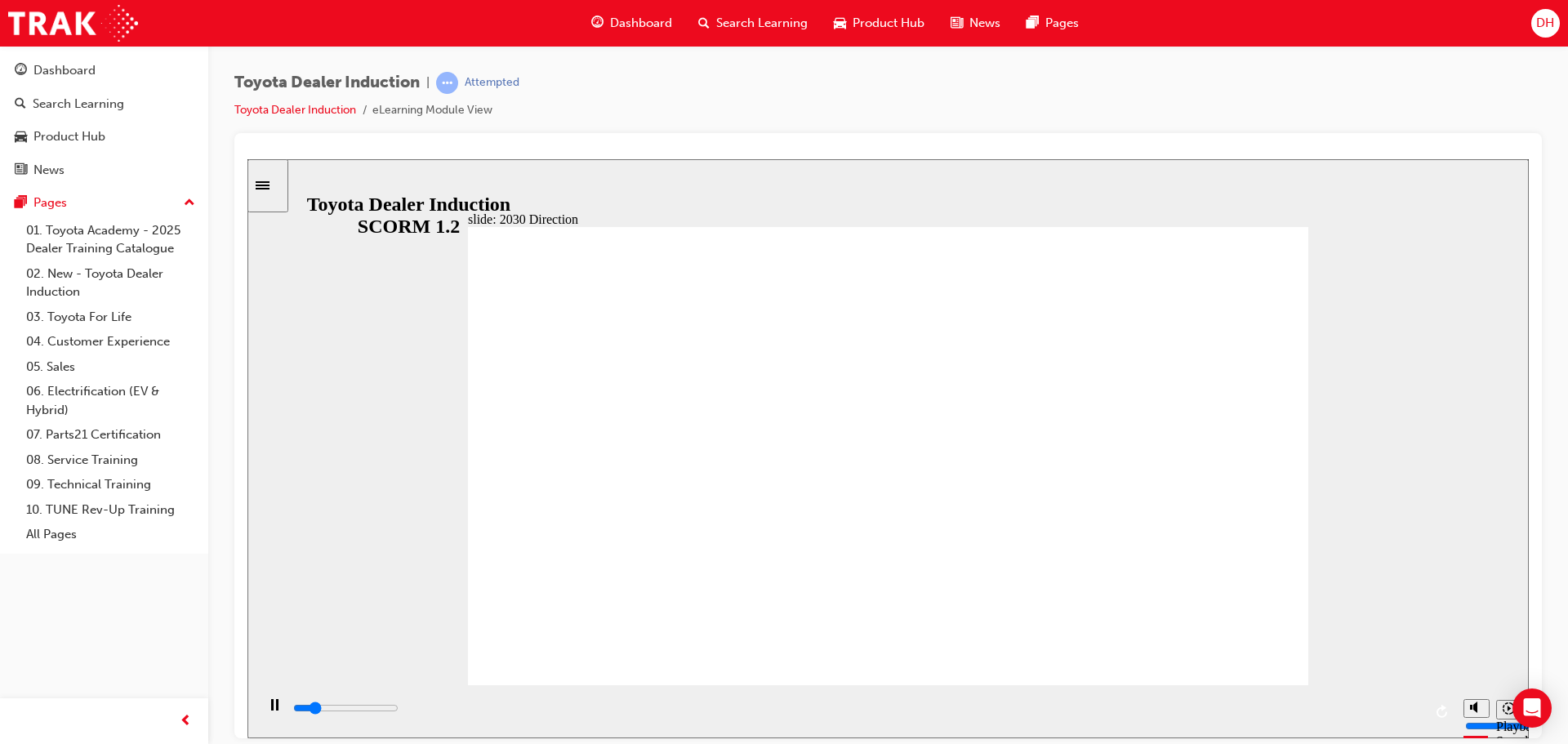
drag, startPoint x: 971, startPoint y: 707, endPoint x: 1320, endPoint y: 699, distance: 349.1
click at [1320, 700] on div "playback controls" at bounding box center [856, 712] width 1131 height 25
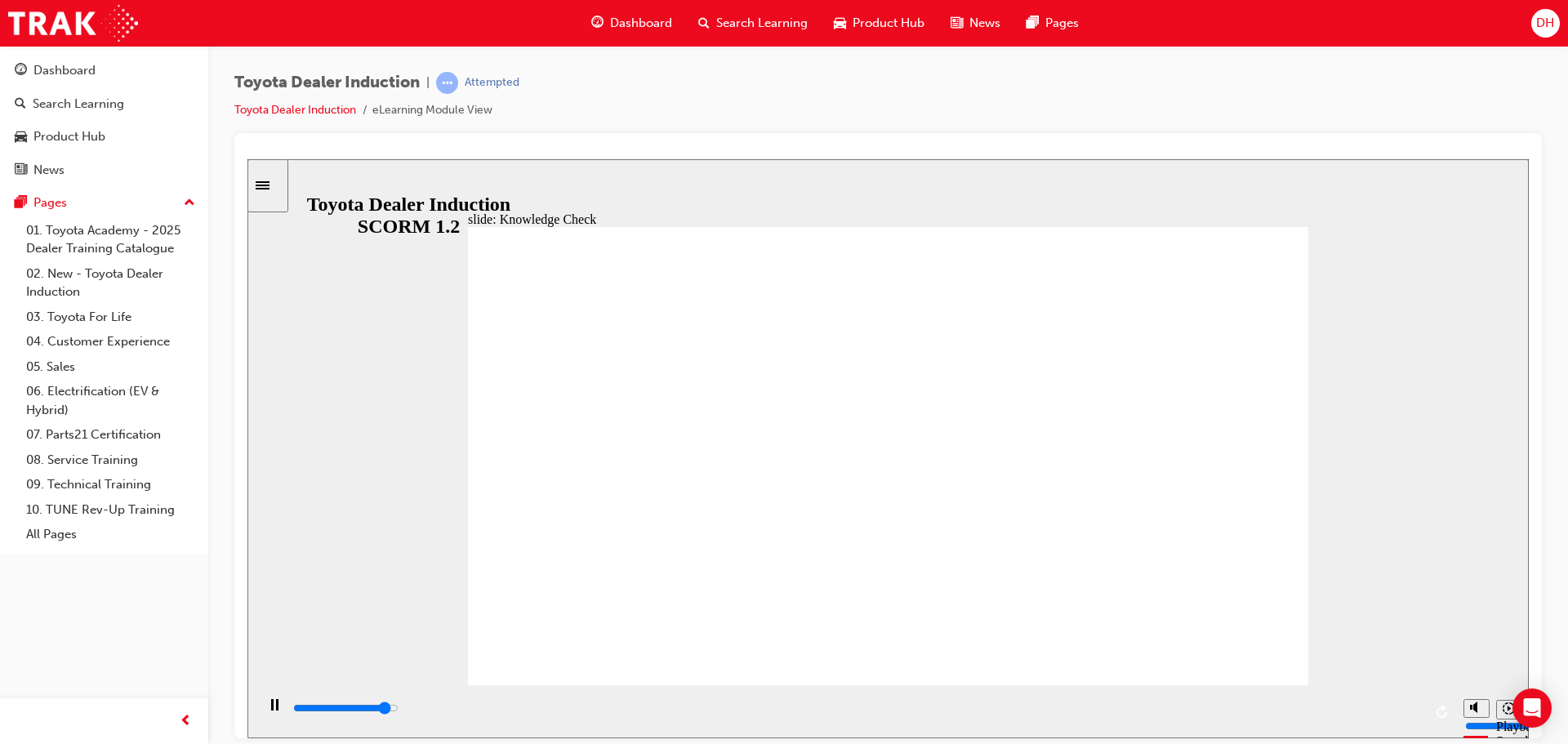
type input "4600"
type input "mobility"
type input "4600"
type input "mobility"
type input "5000"
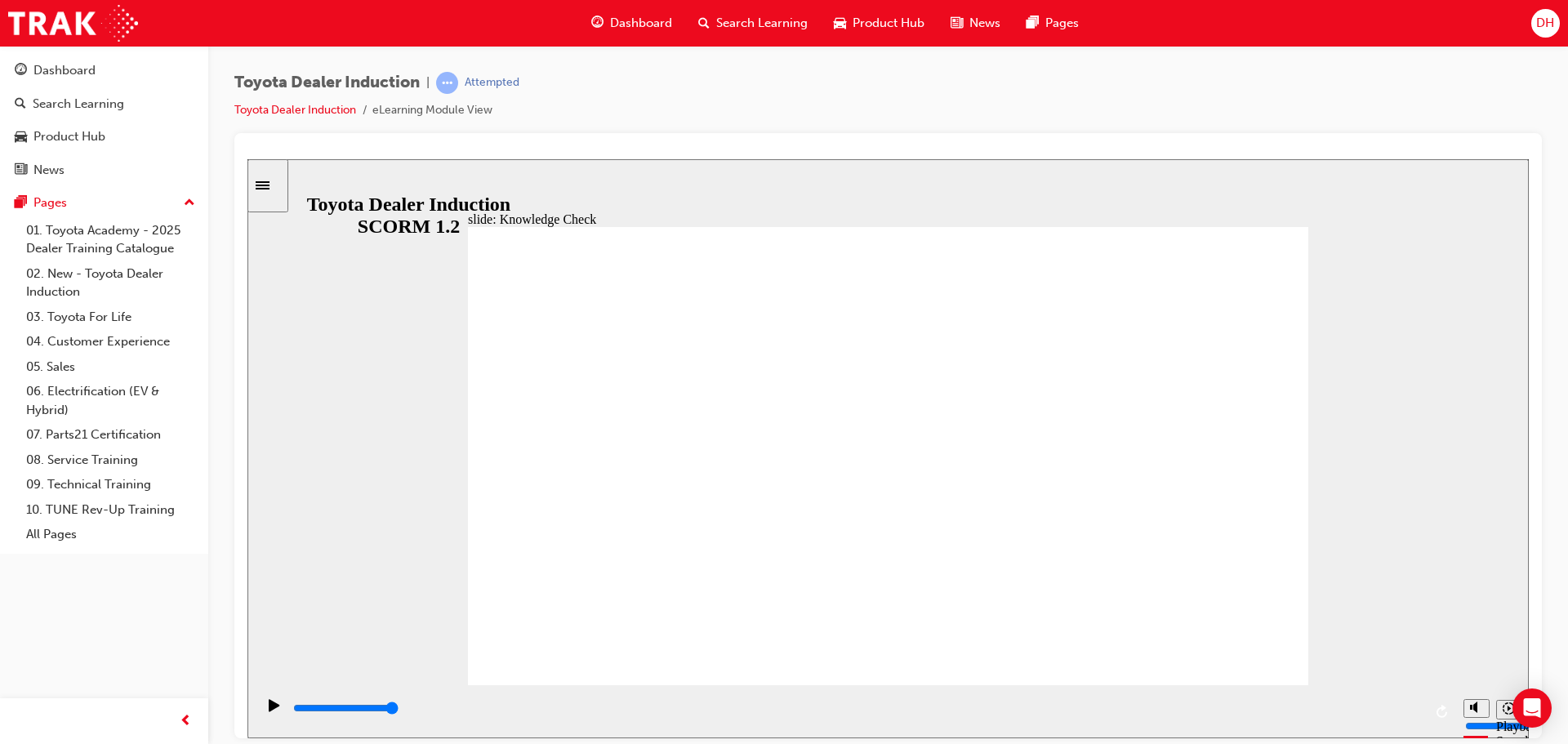
type input "mobility"
type input "500"
type input "mobility"
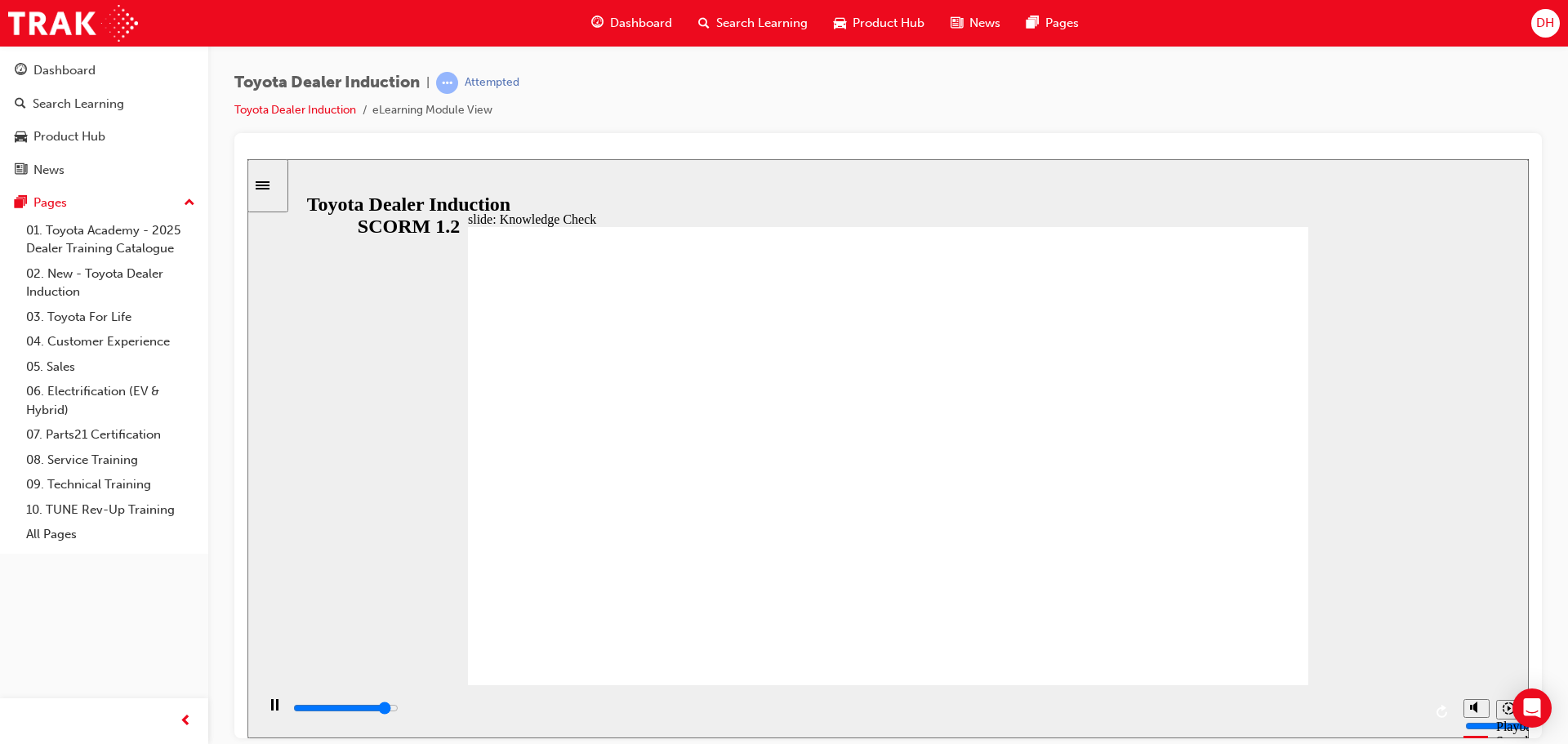
type input "4700"
type input "mobilit"
type input "4800"
type input "mobili"
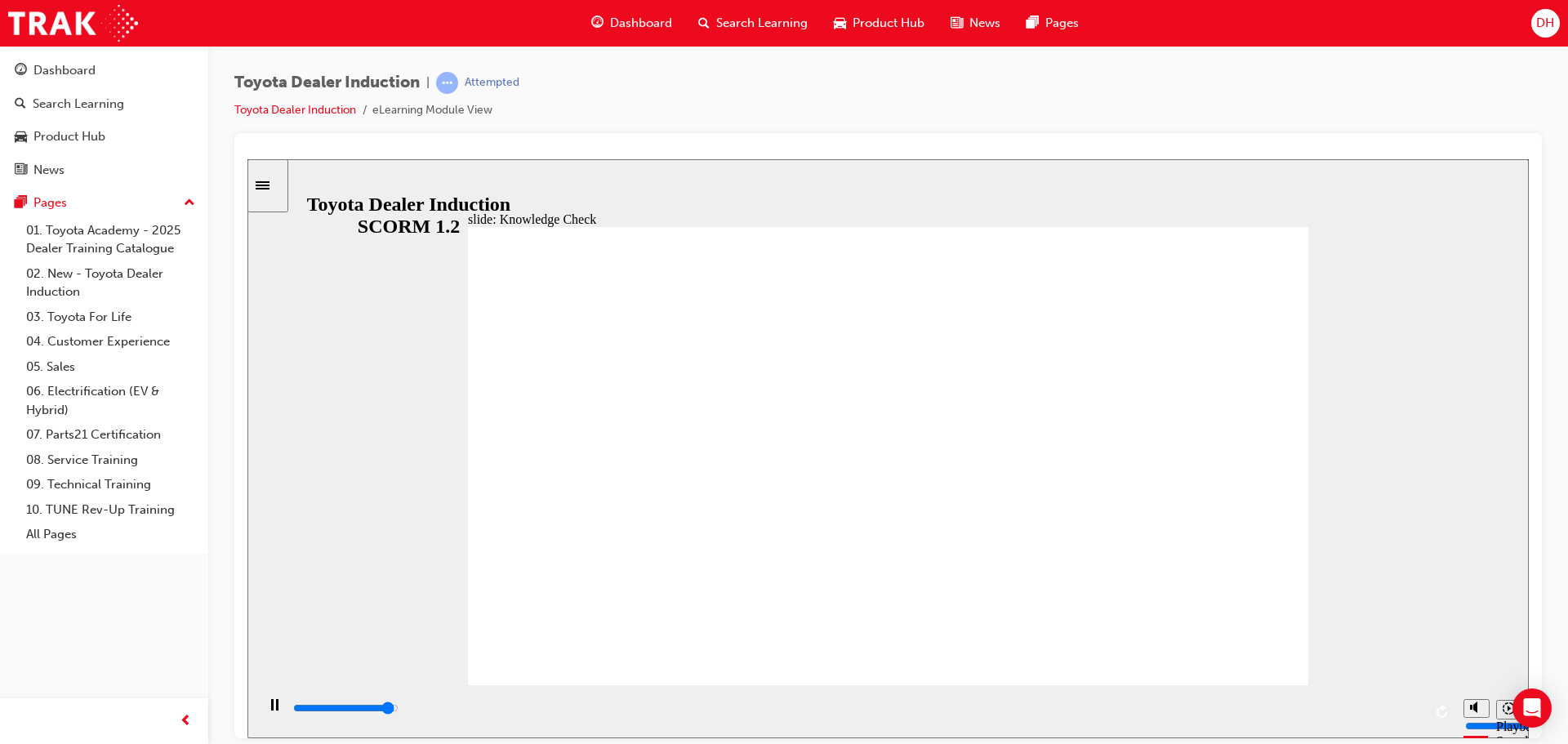
type input "mobili"
type input "5000"
type input "mobil"
type input "5000"
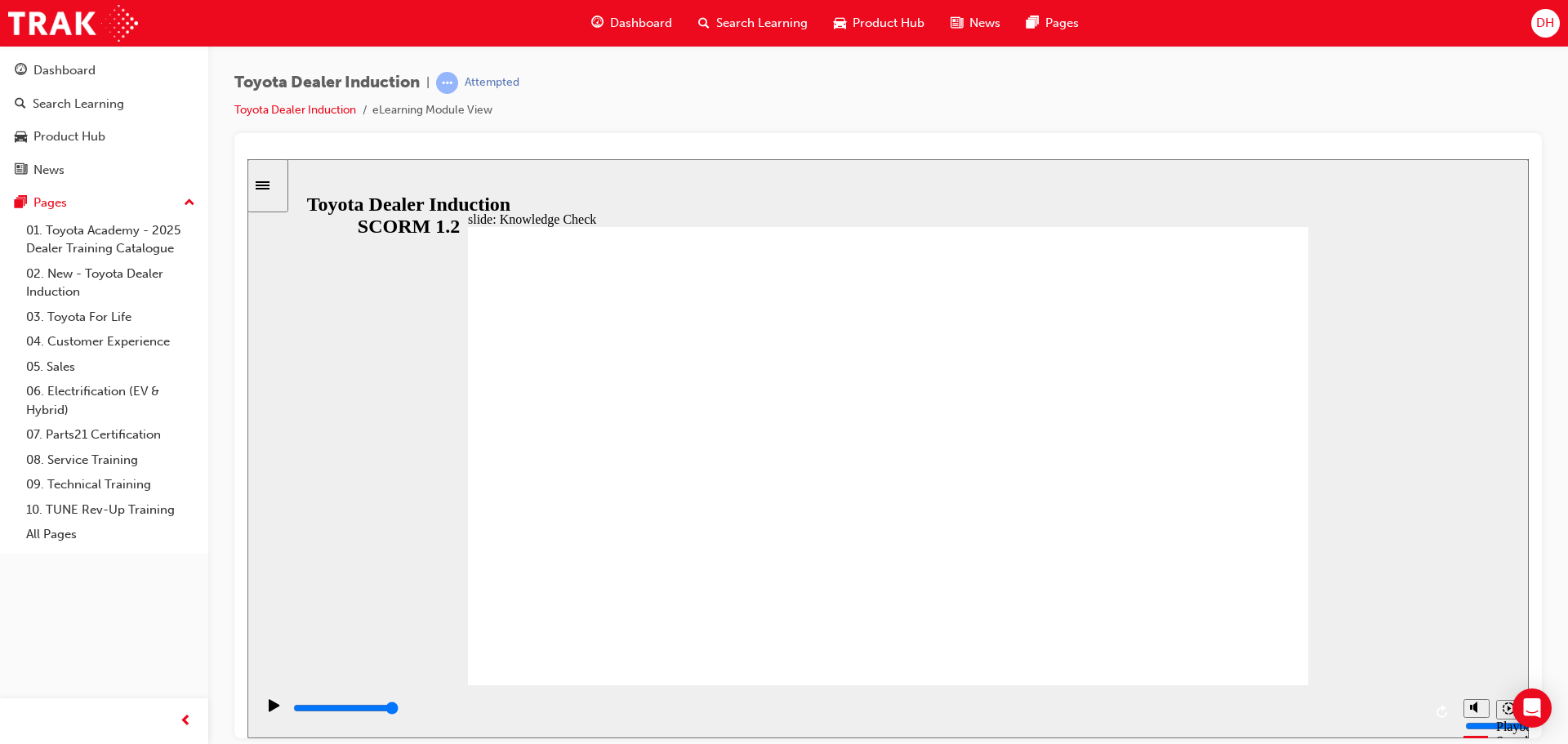
type input "mobi"
type input "mob"
type input "mo"
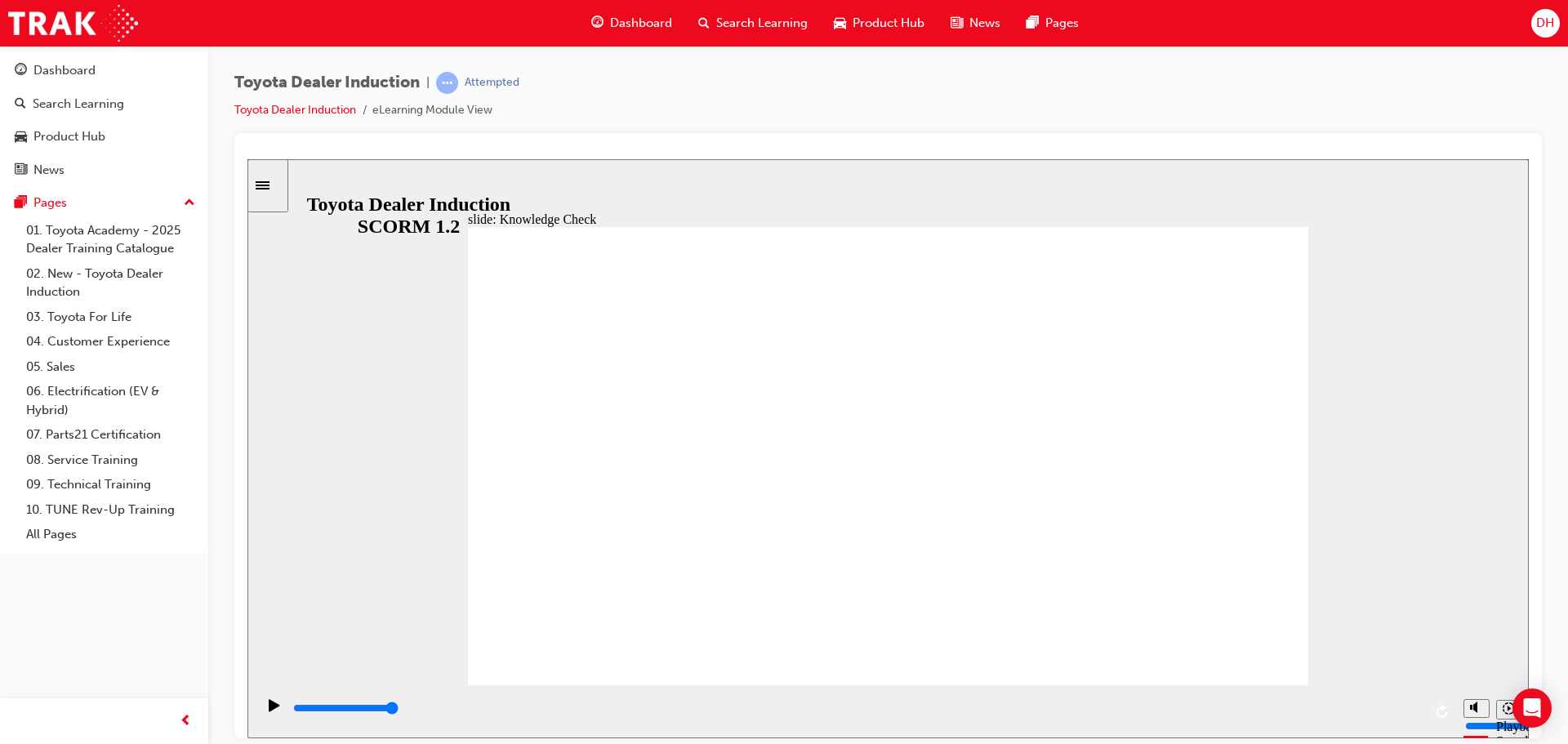
type input "mo"
type input "m"
type input "h"
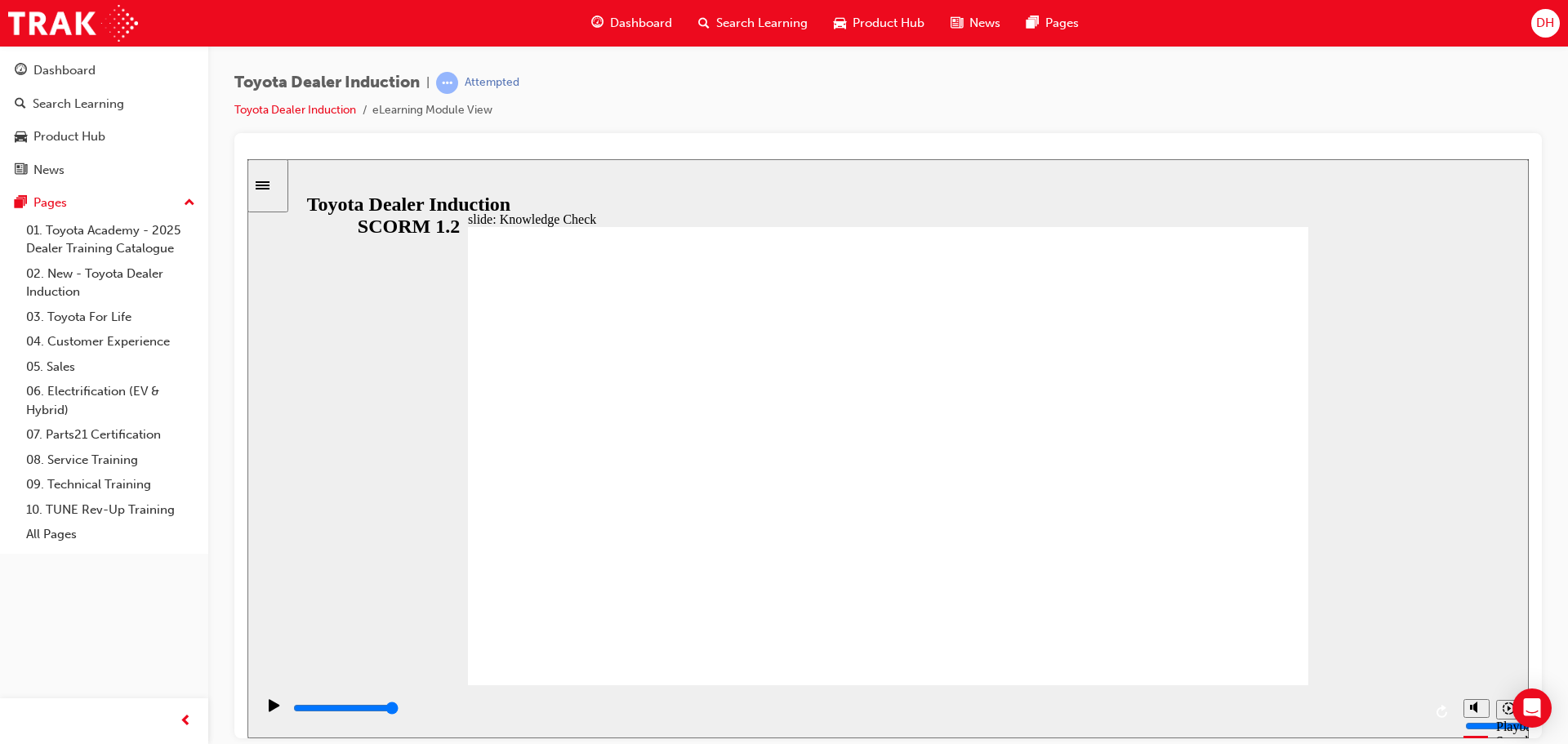
type input "ha"
type input "hap"
type input "happ"
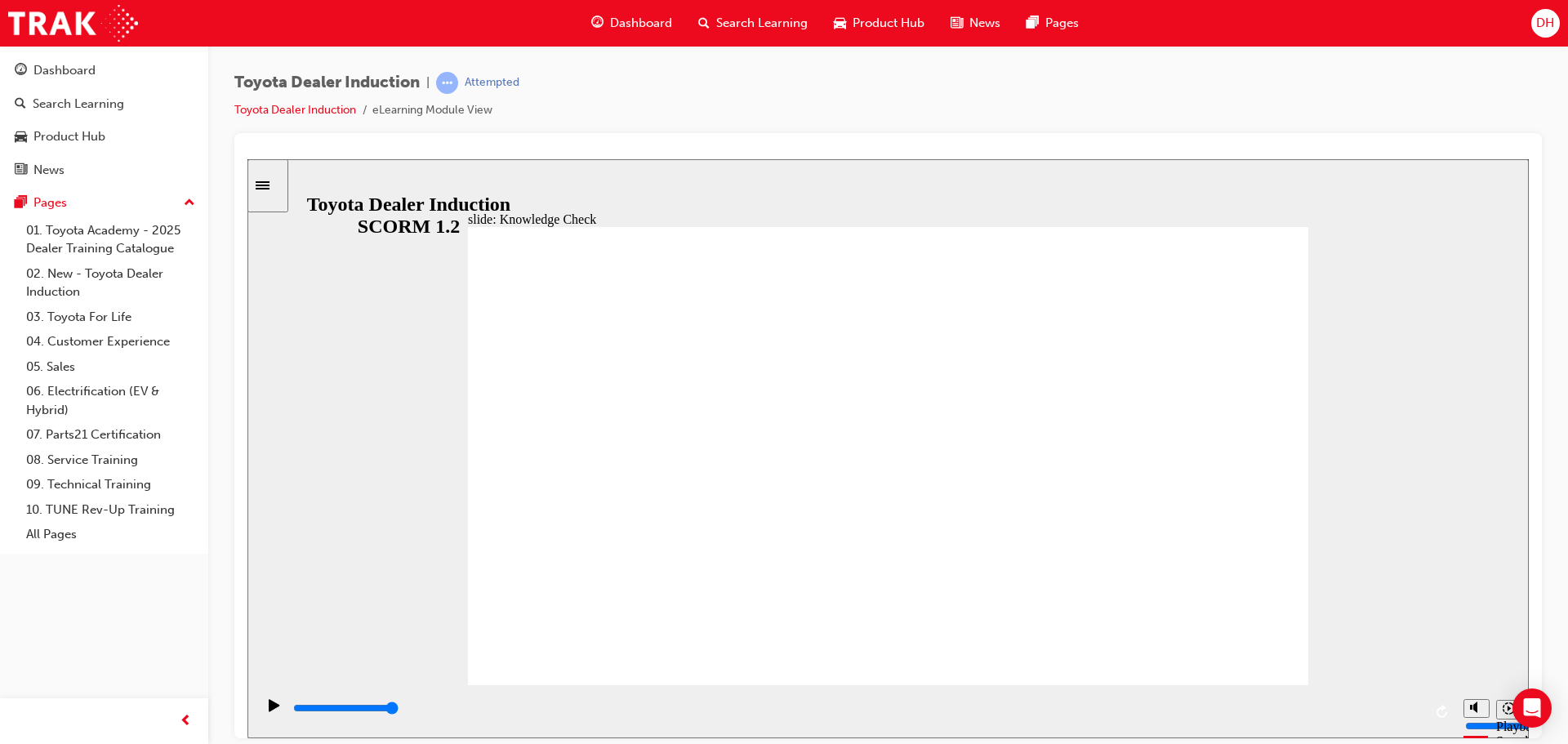
type input "happ"
type input "happy"
type input "happyn"
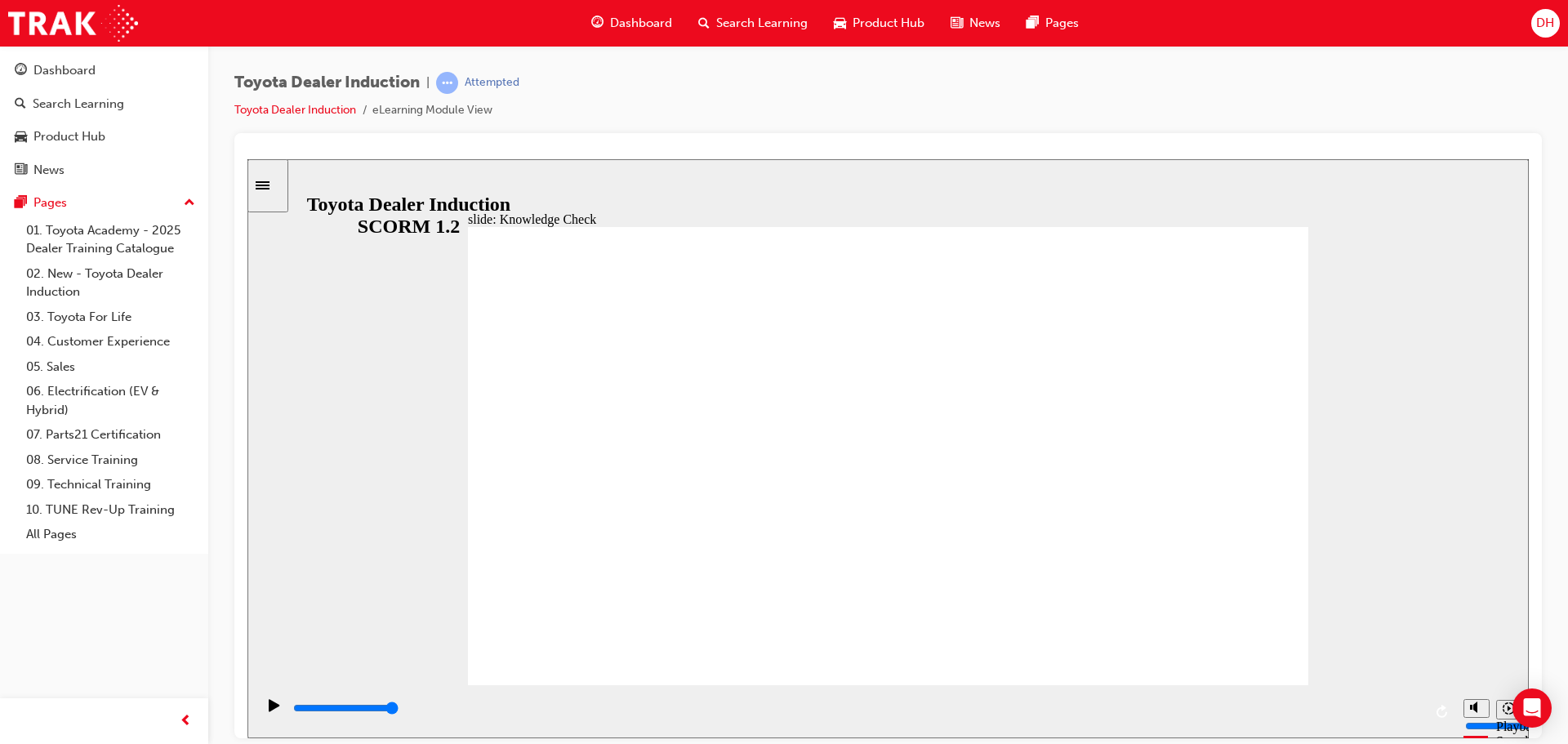
type input "happyne"
type input "happynes"
type input "happyness"
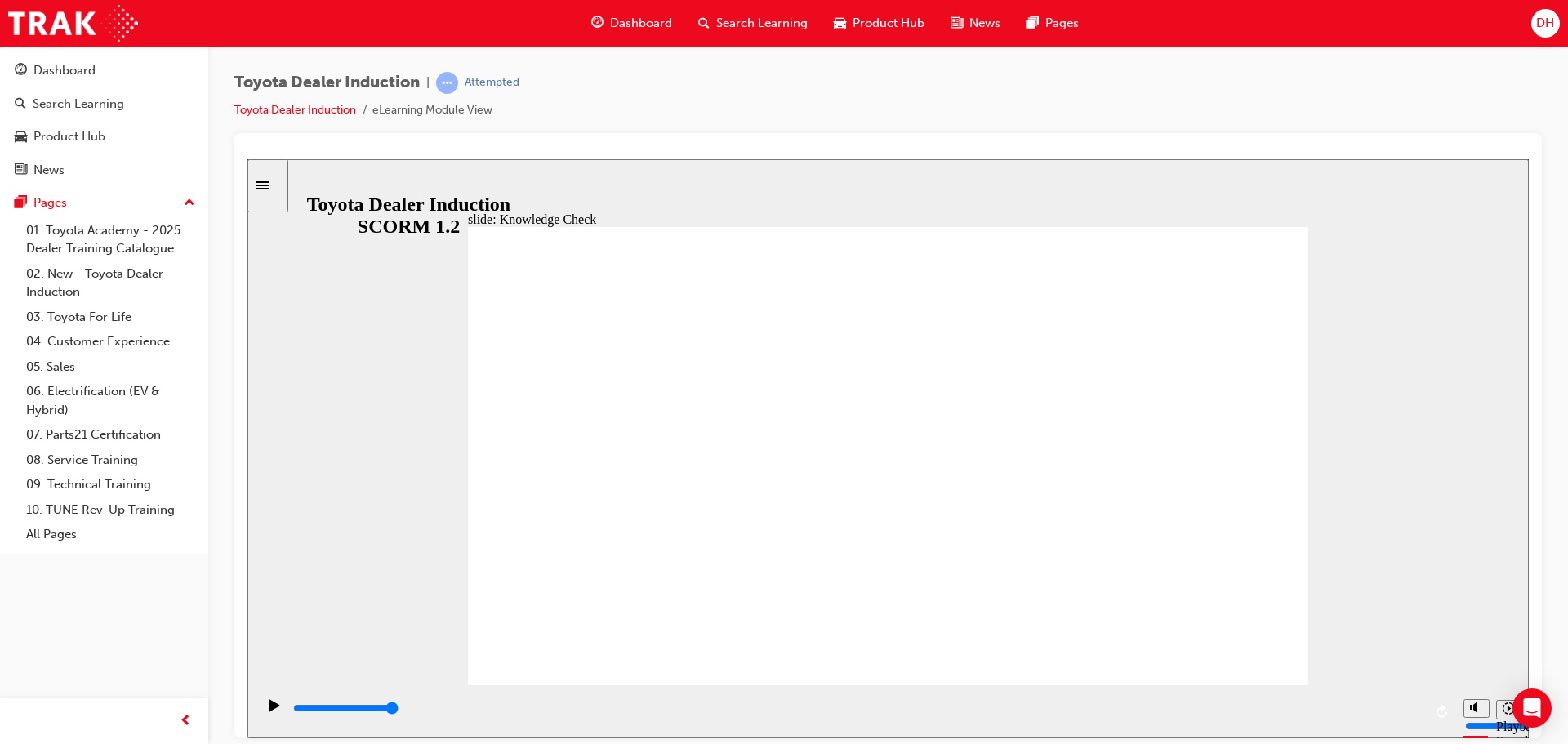
type input "happyness"
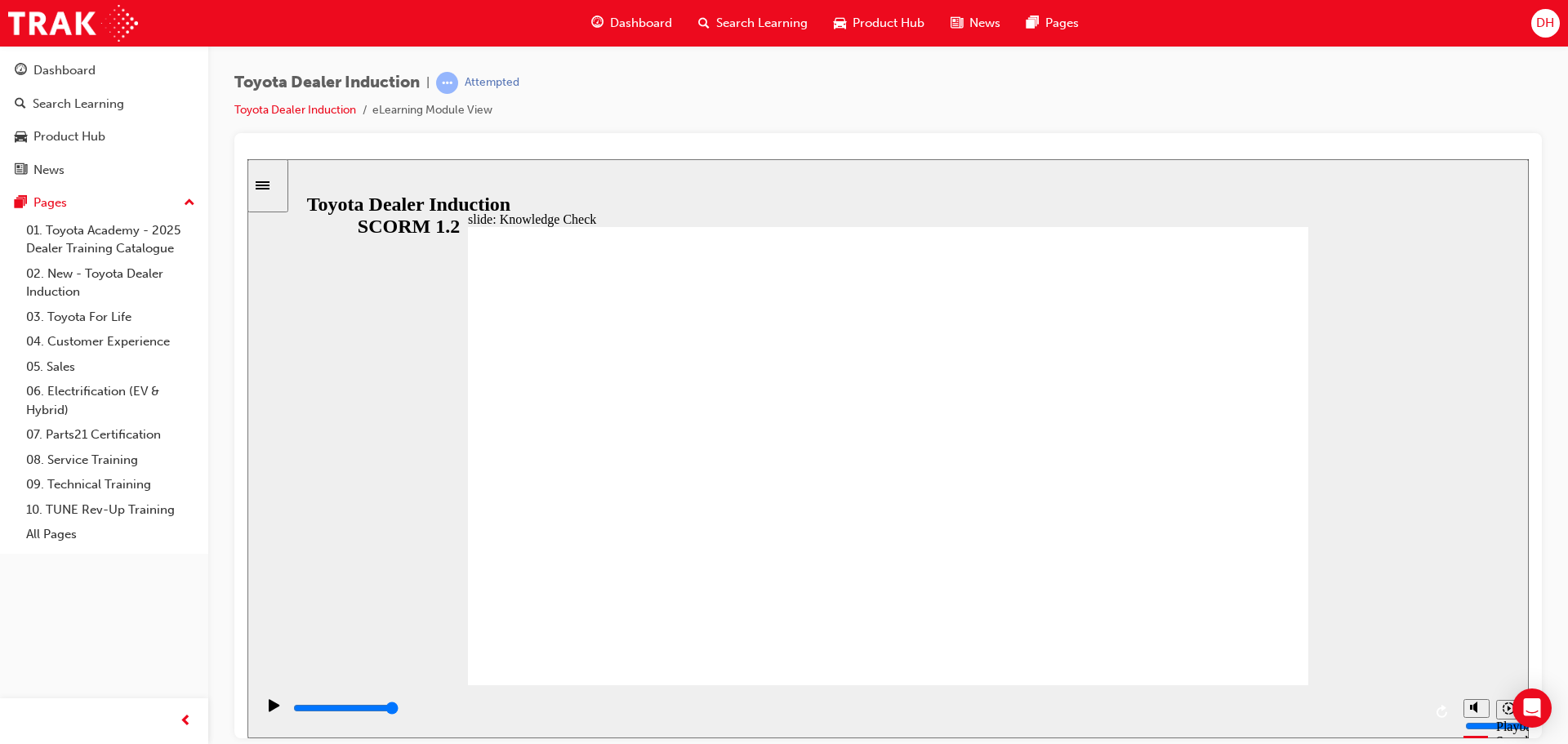
type input "h"
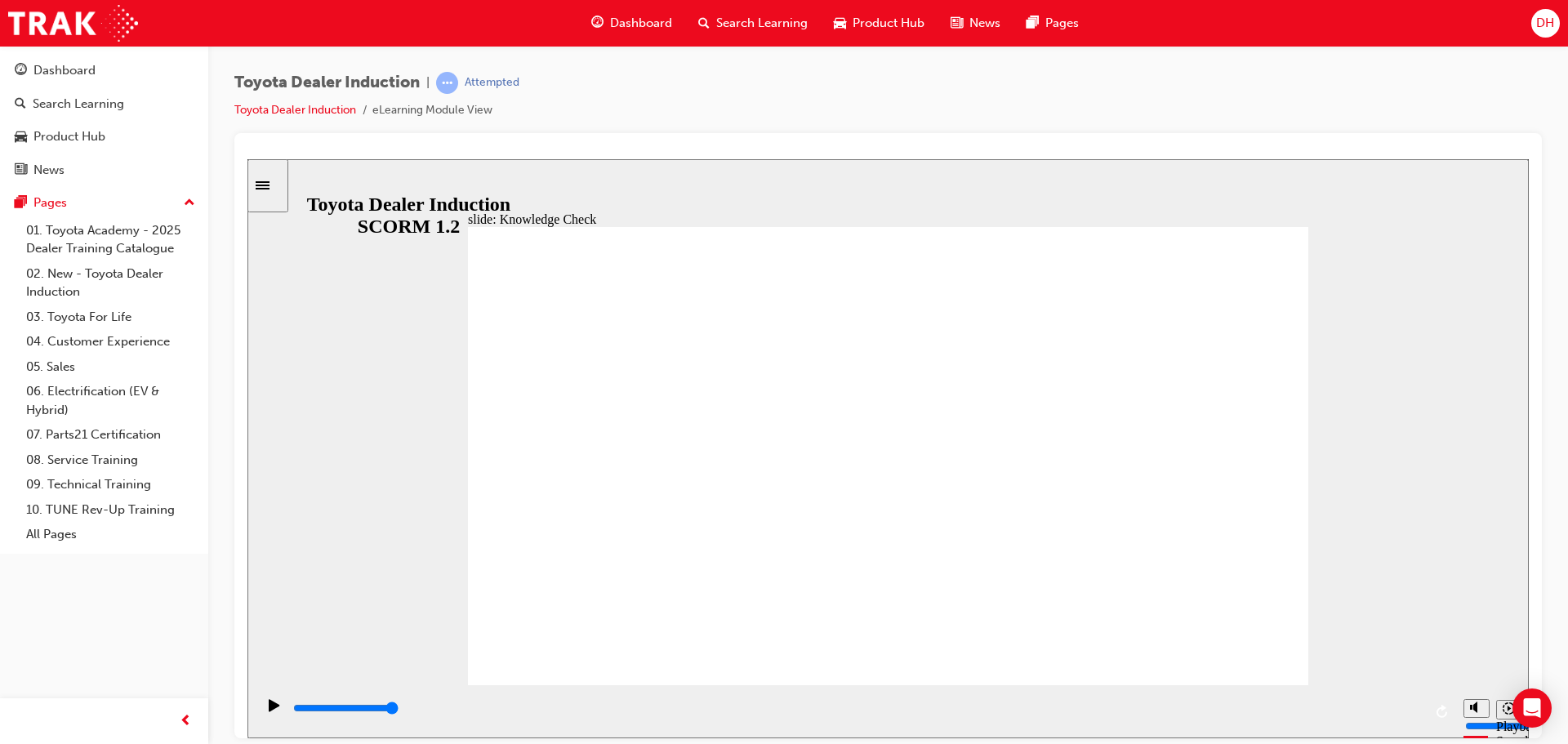
type input "ha"
type input "hap"
type input "happ"
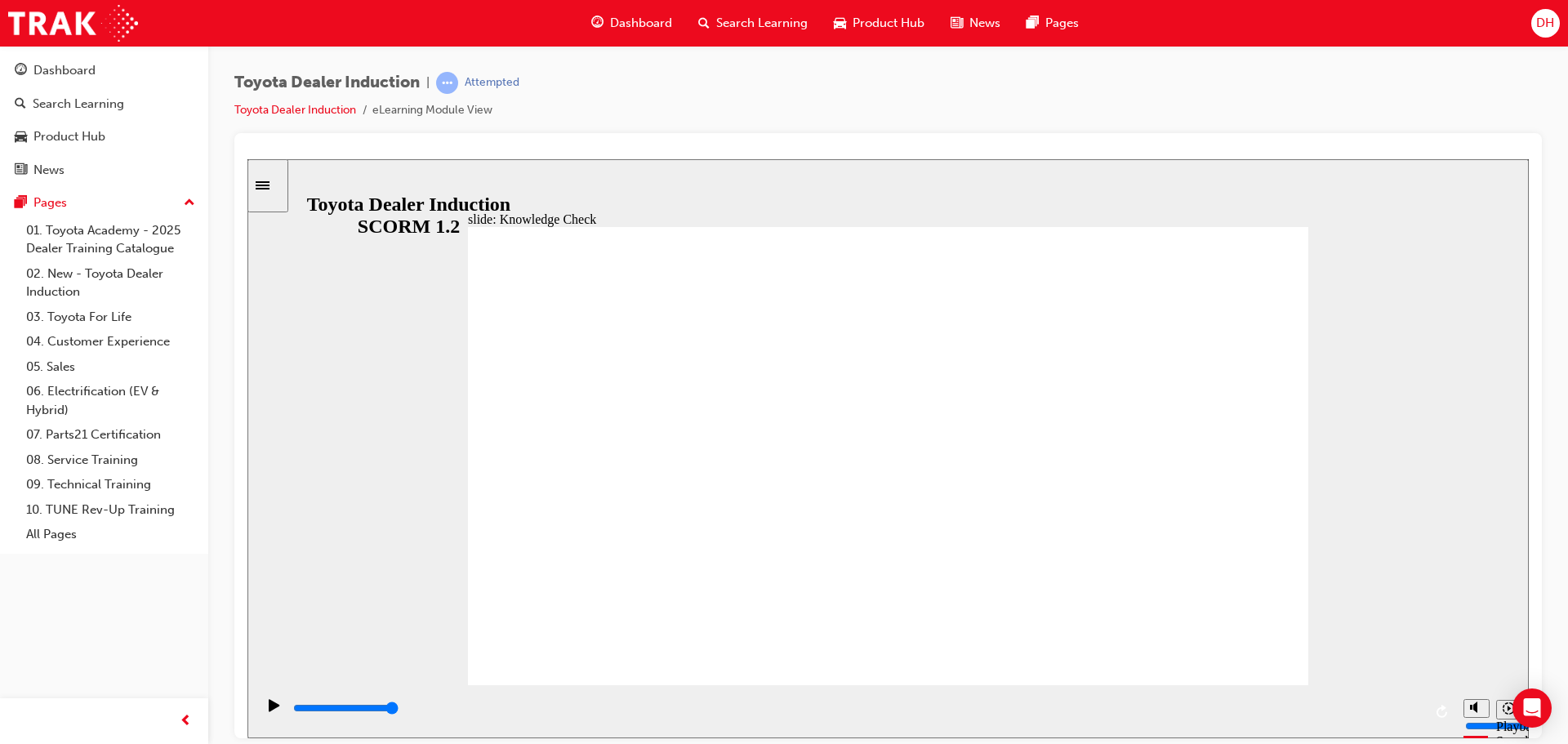
type input "happ"
type input "happy"
type input "happyn"
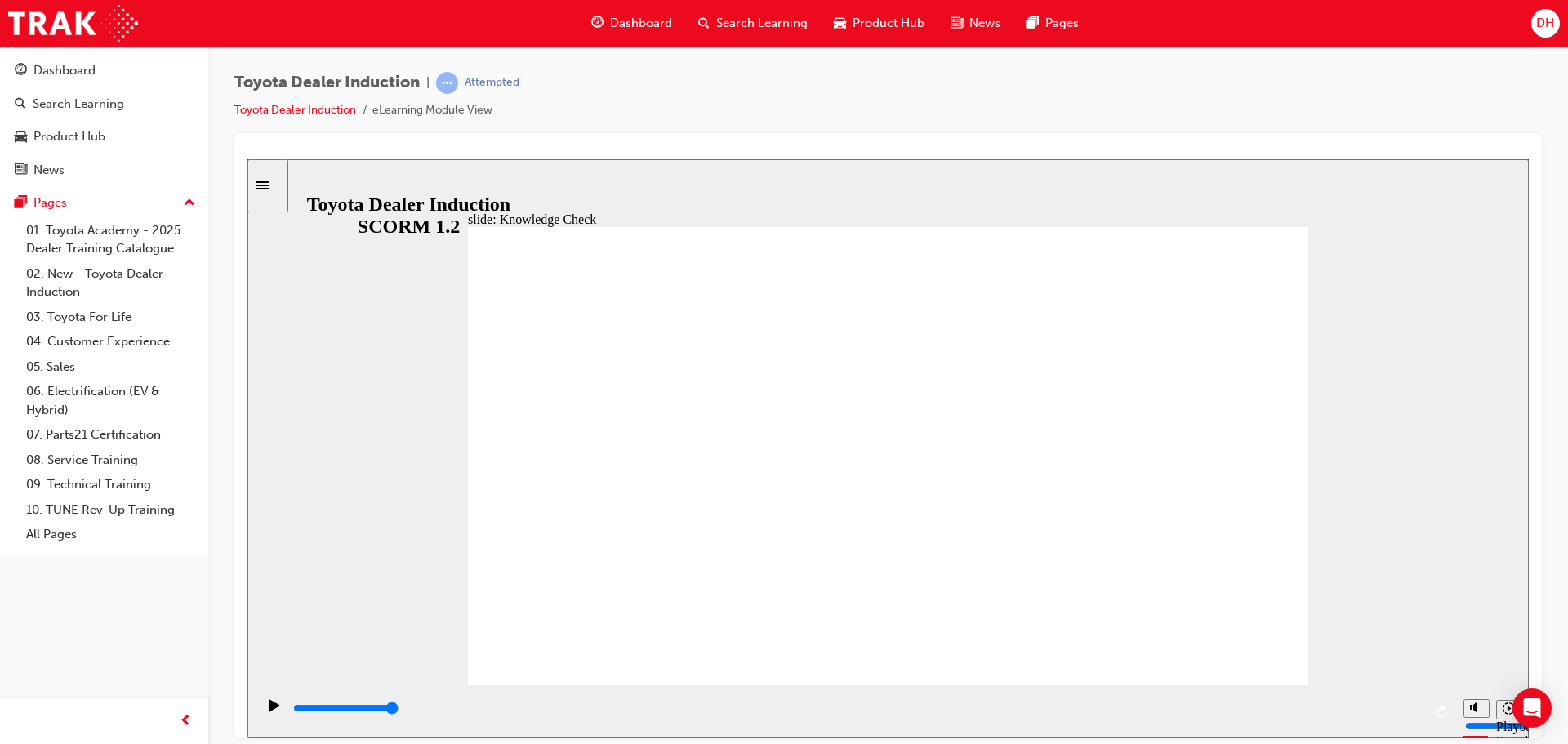
type input "happy"
type input "happ"
type input "happi"
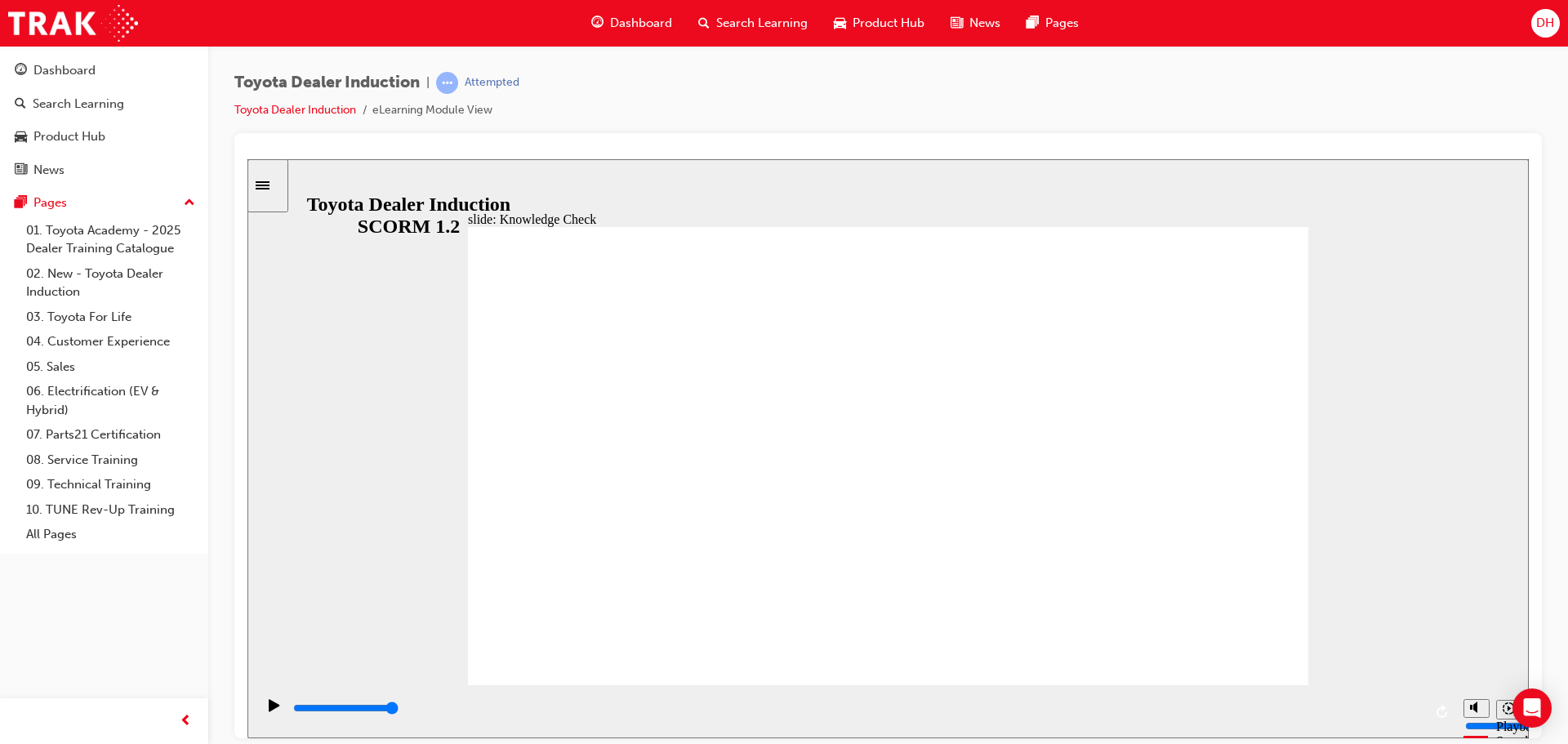
type input "happi"
type input "happin"
type input "happine"
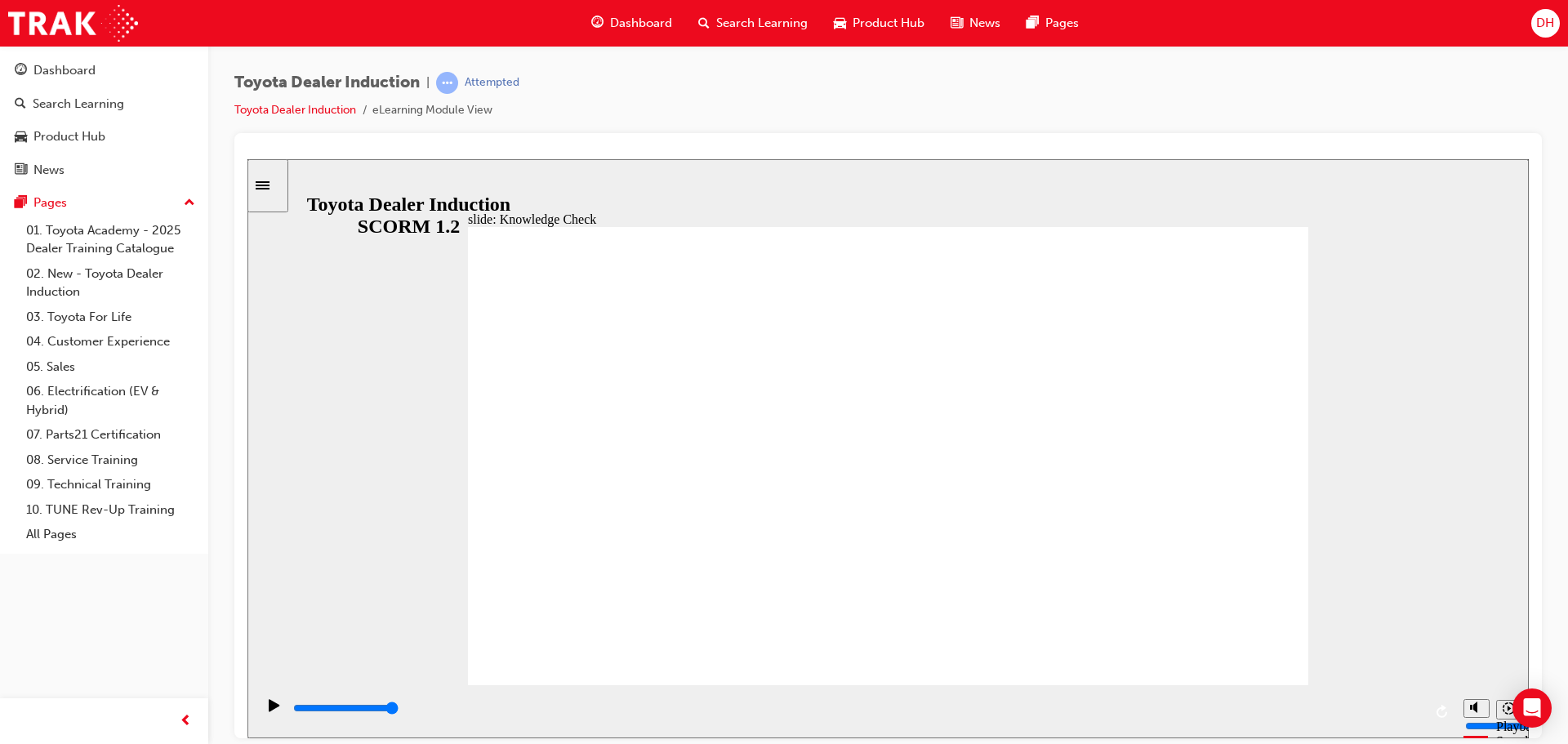
type input "happines"
type input "happiness"
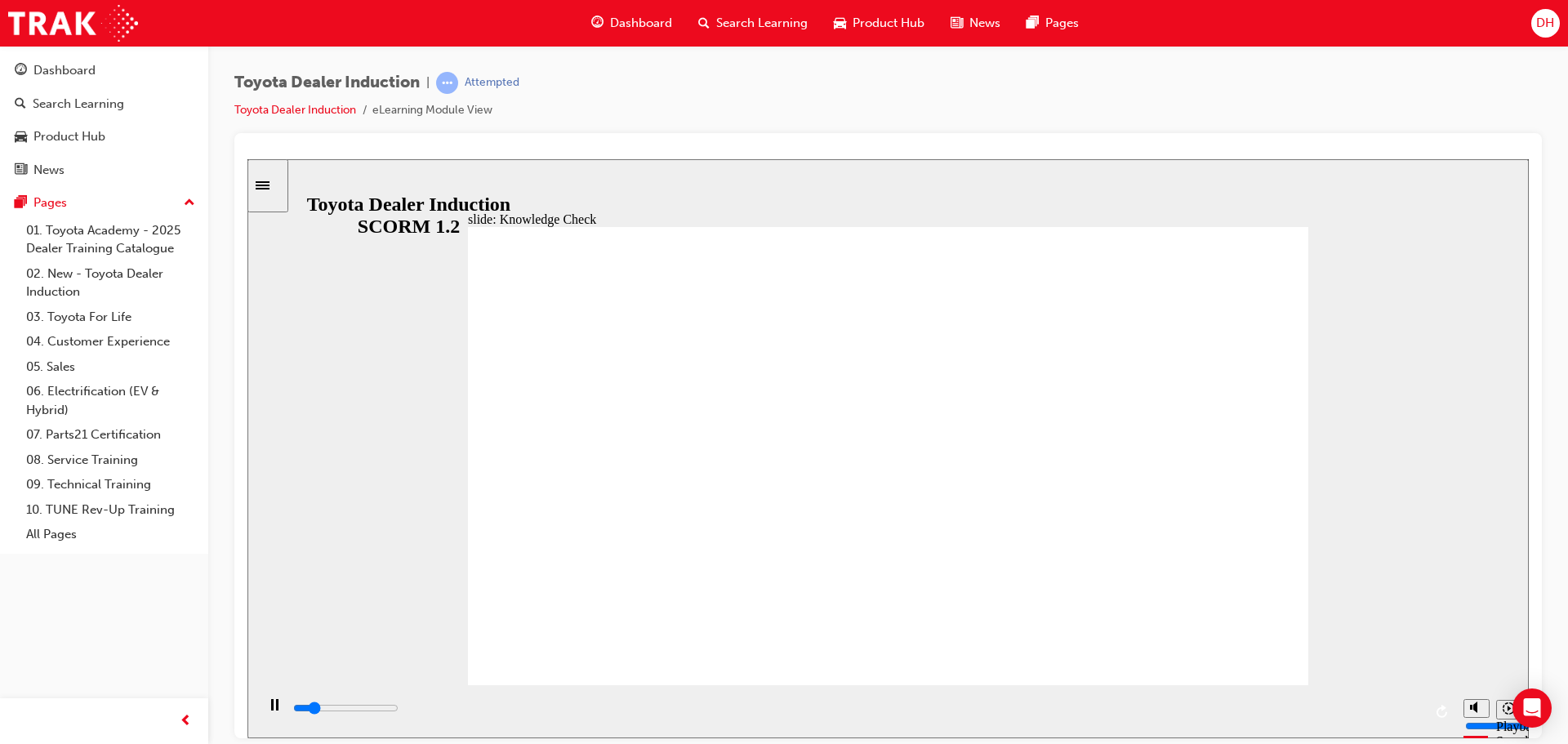
type input "800"
type input "happiness"
type input "5000"
type input "happiness"
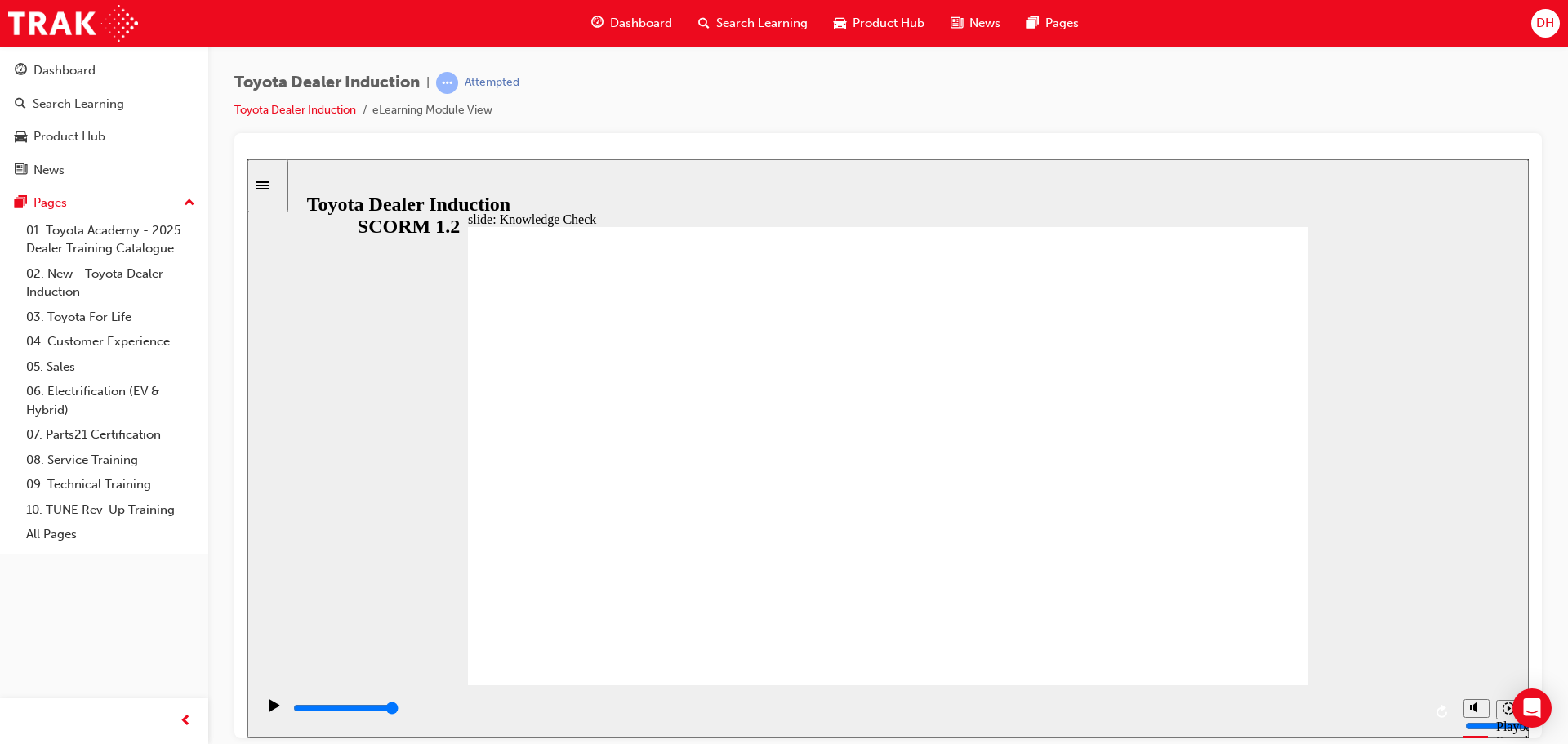
type input "happiness"
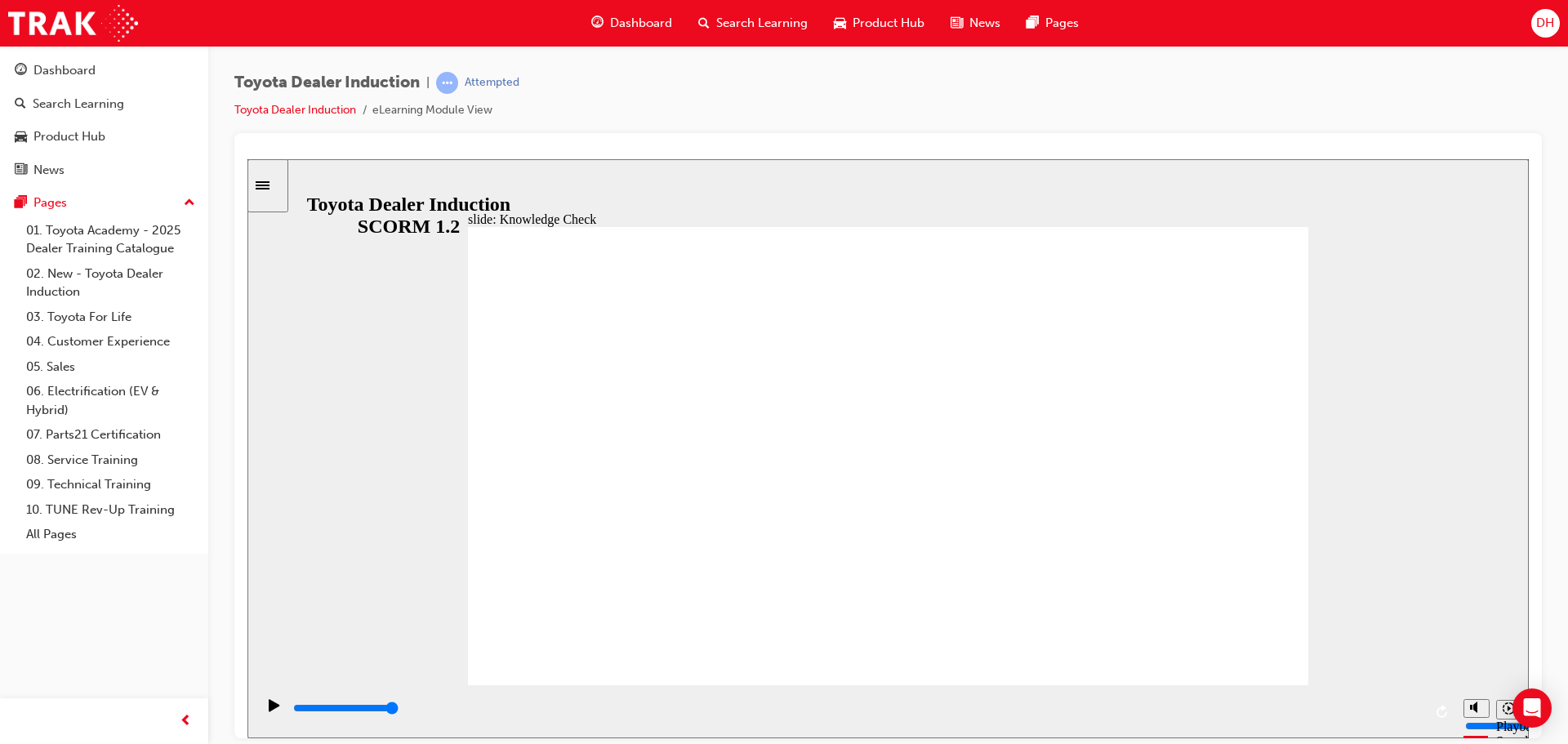
drag, startPoint x: 570, startPoint y: 250, endPoint x: 568, endPoint y: 240, distance: 10.2
type input "600"
type input "happiness"
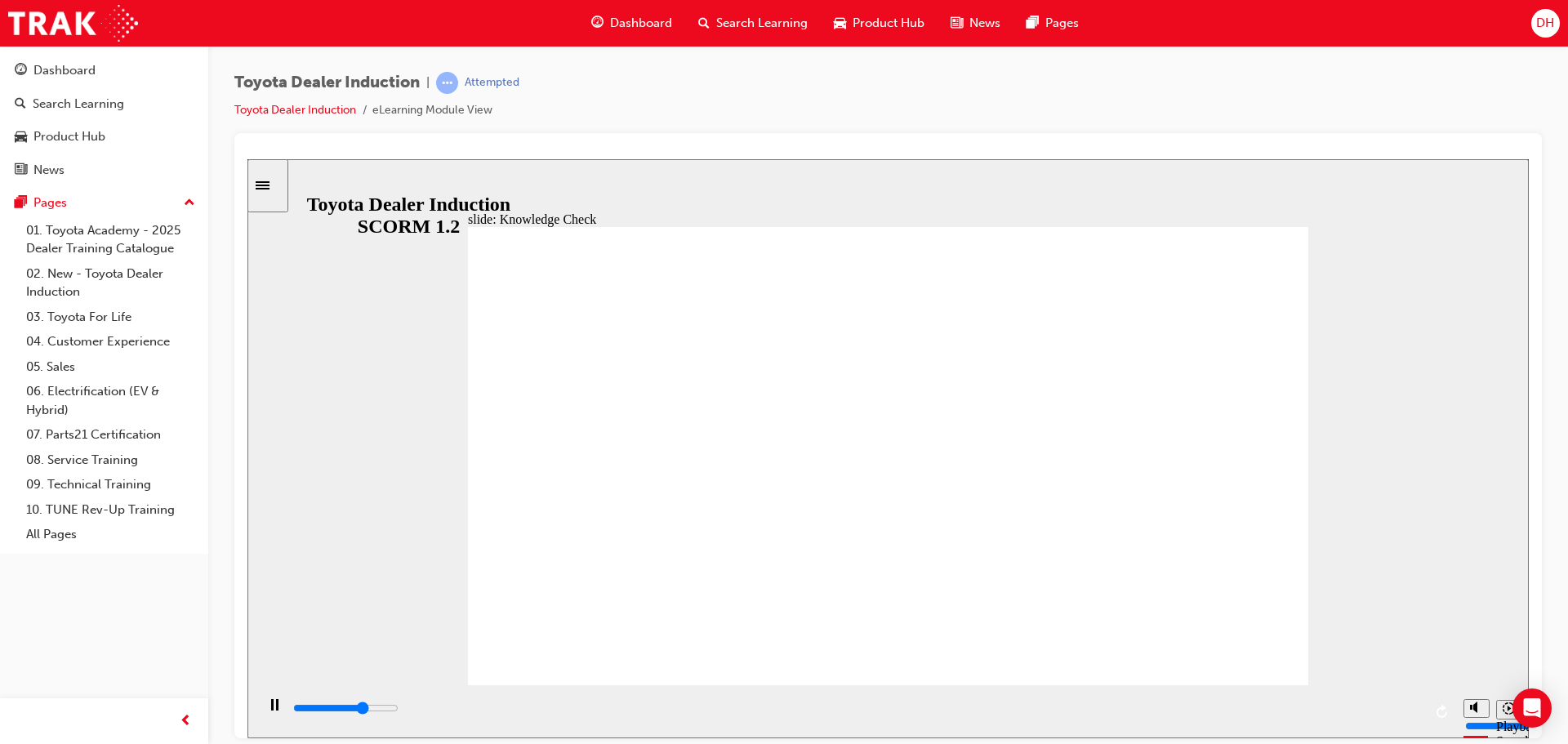
drag, startPoint x: 723, startPoint y: 460, endPoint x: 604, endPoint y: 472, distance: 119.6
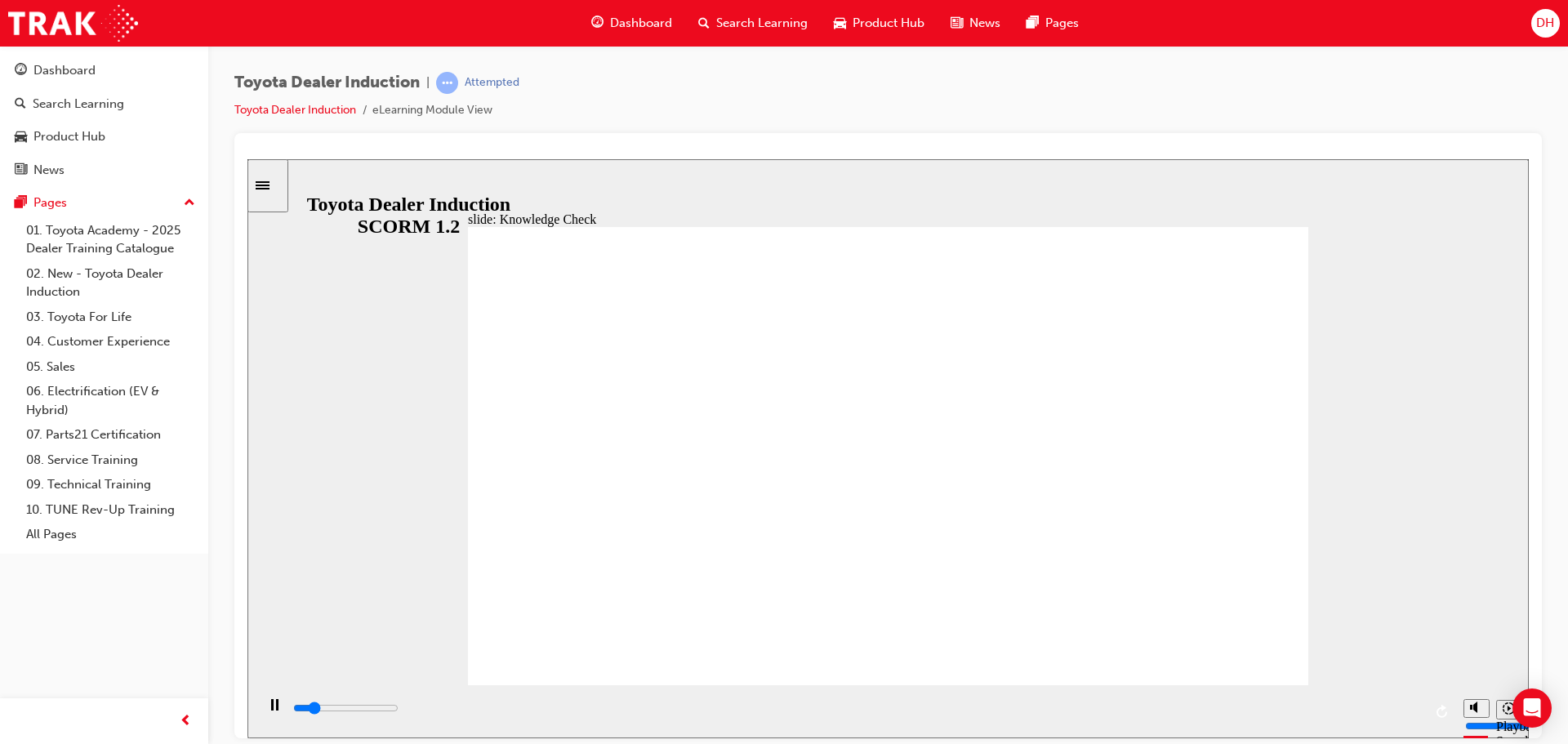
type input "800"
type input "happiness"
type input "700"
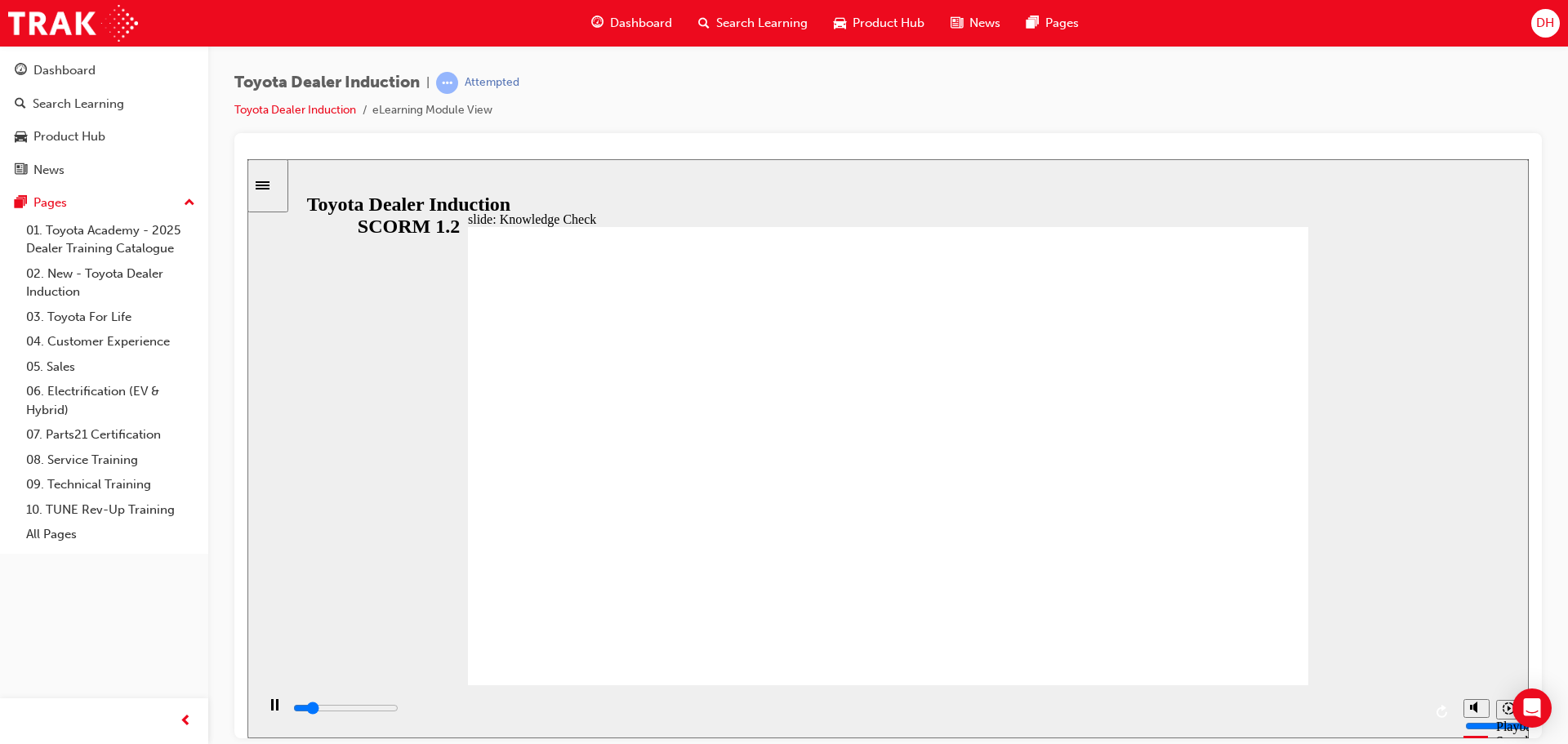
type input "happiness"
type input "5000"
type input "happines"
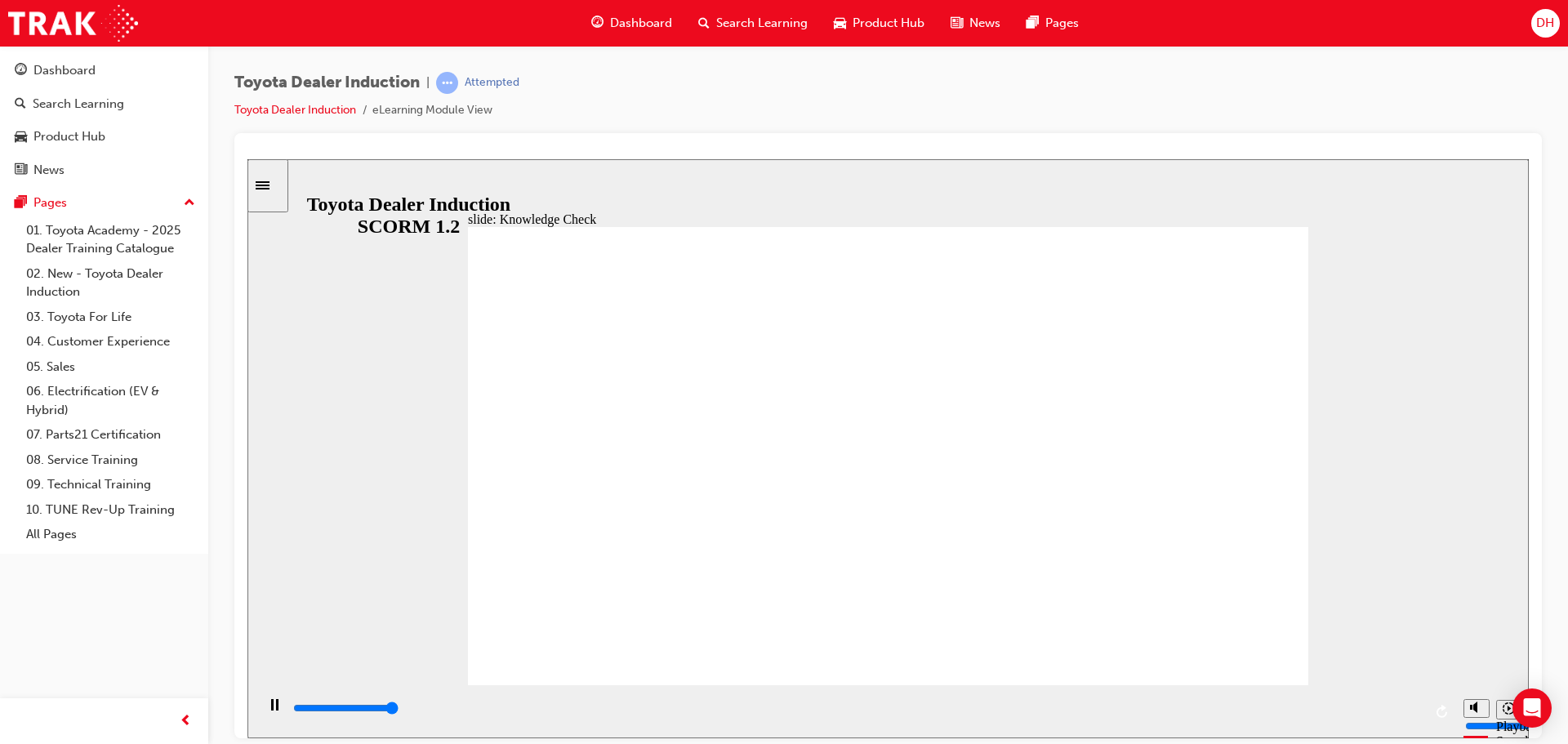
type input "happines"
type input "happiness"
type input "5000"
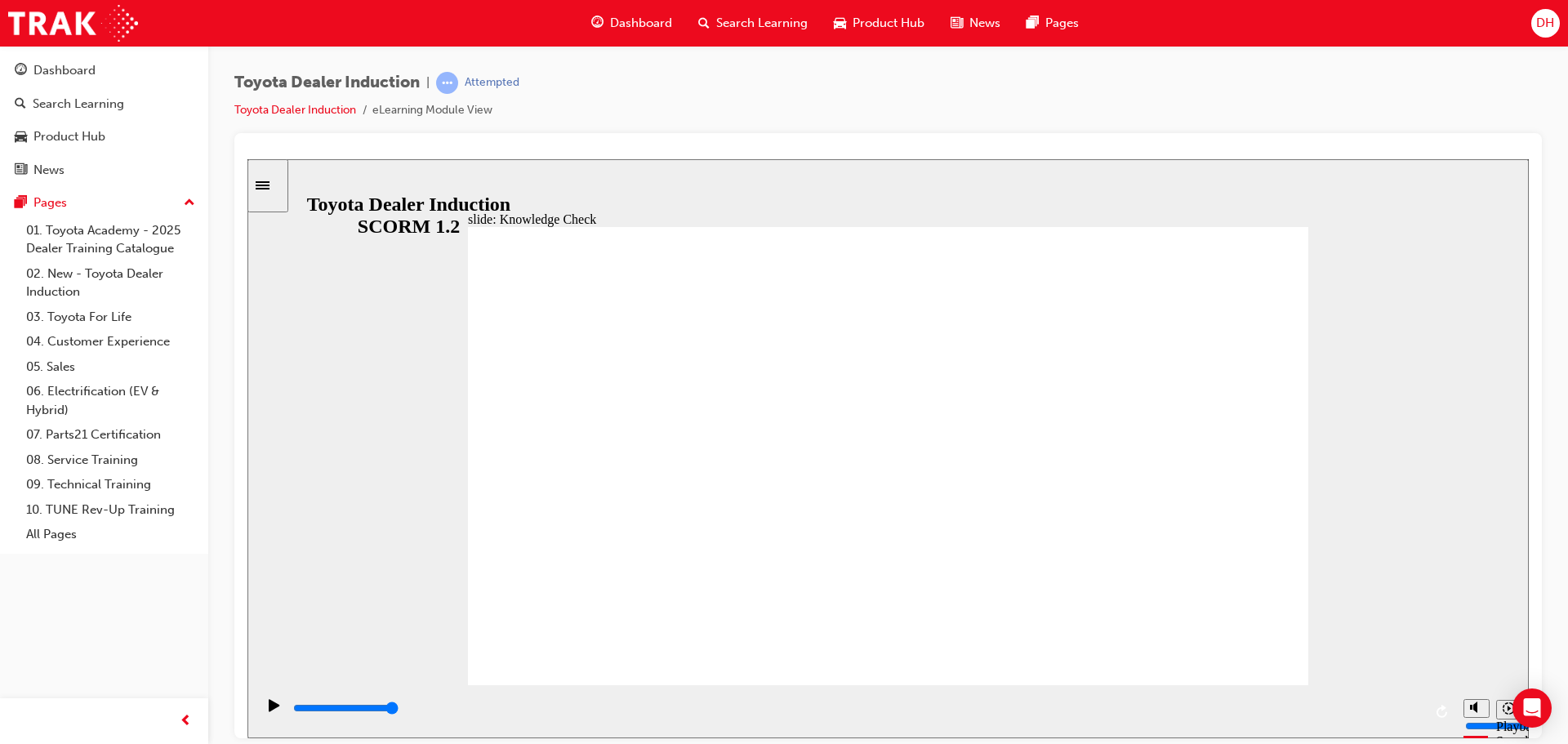
type input "moved"
drag, startPoint x: 742, startPoint y: 455, endPoint x: 728, endPoint y: 469, distance: 19.8
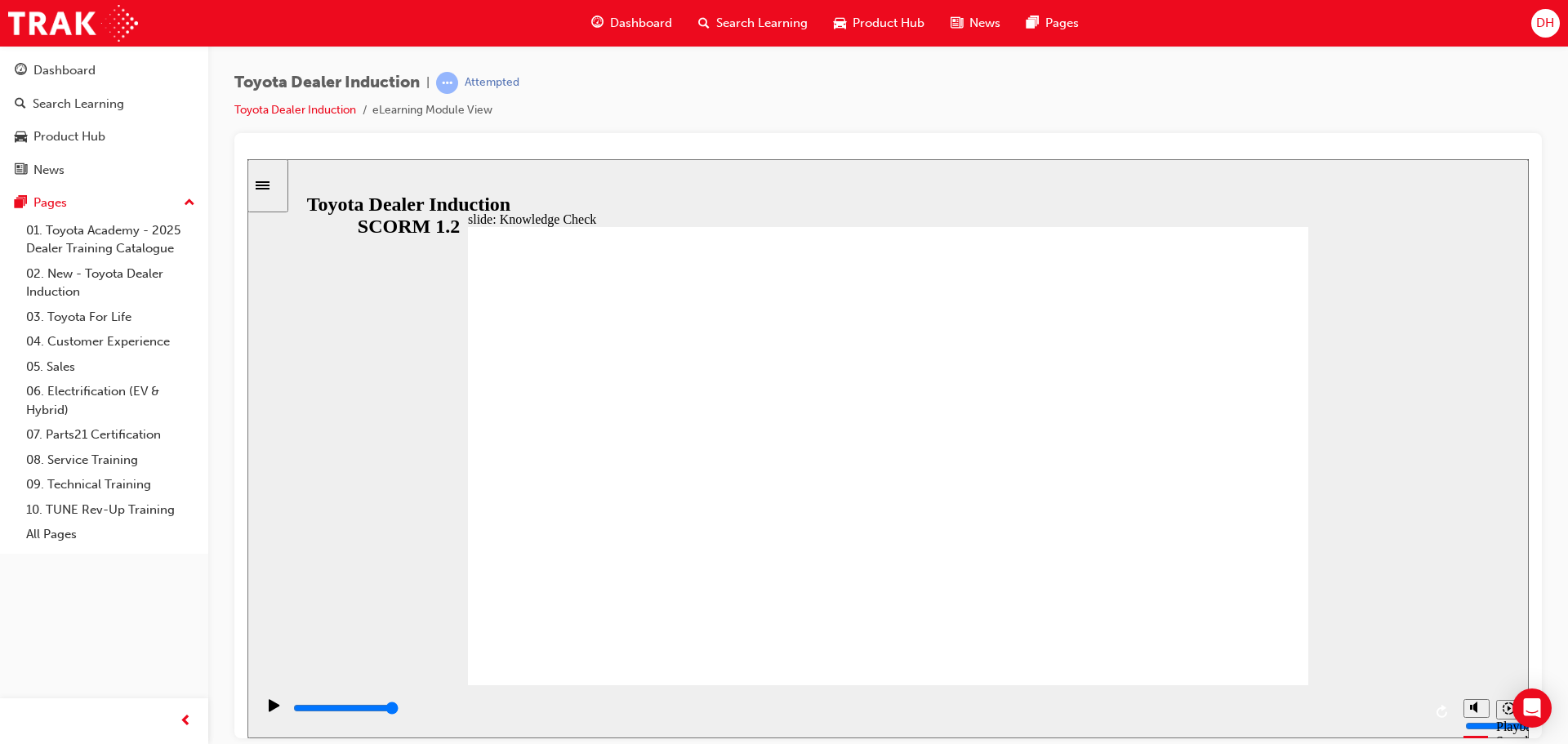
type input "move"
type input "moved"
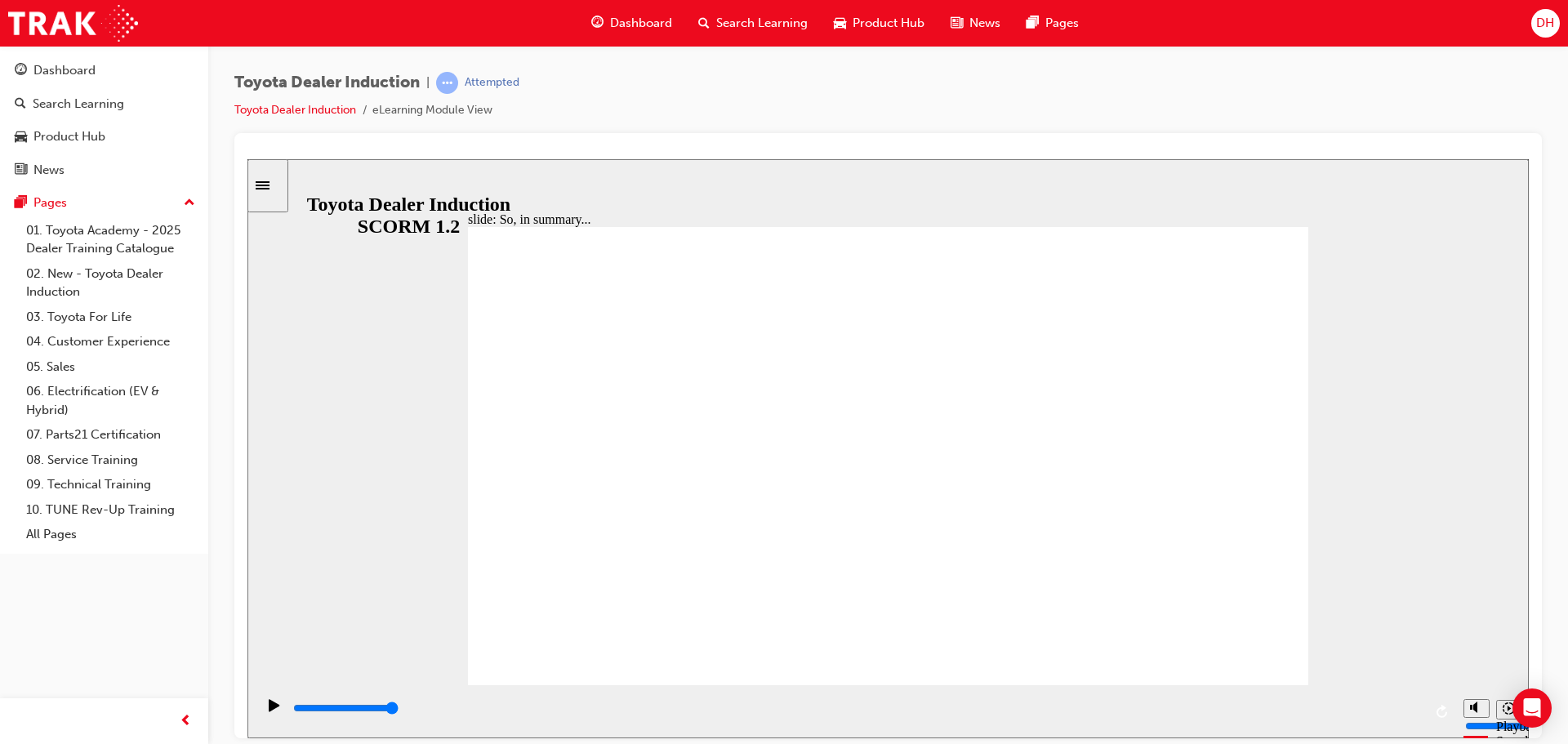
type input "moved"
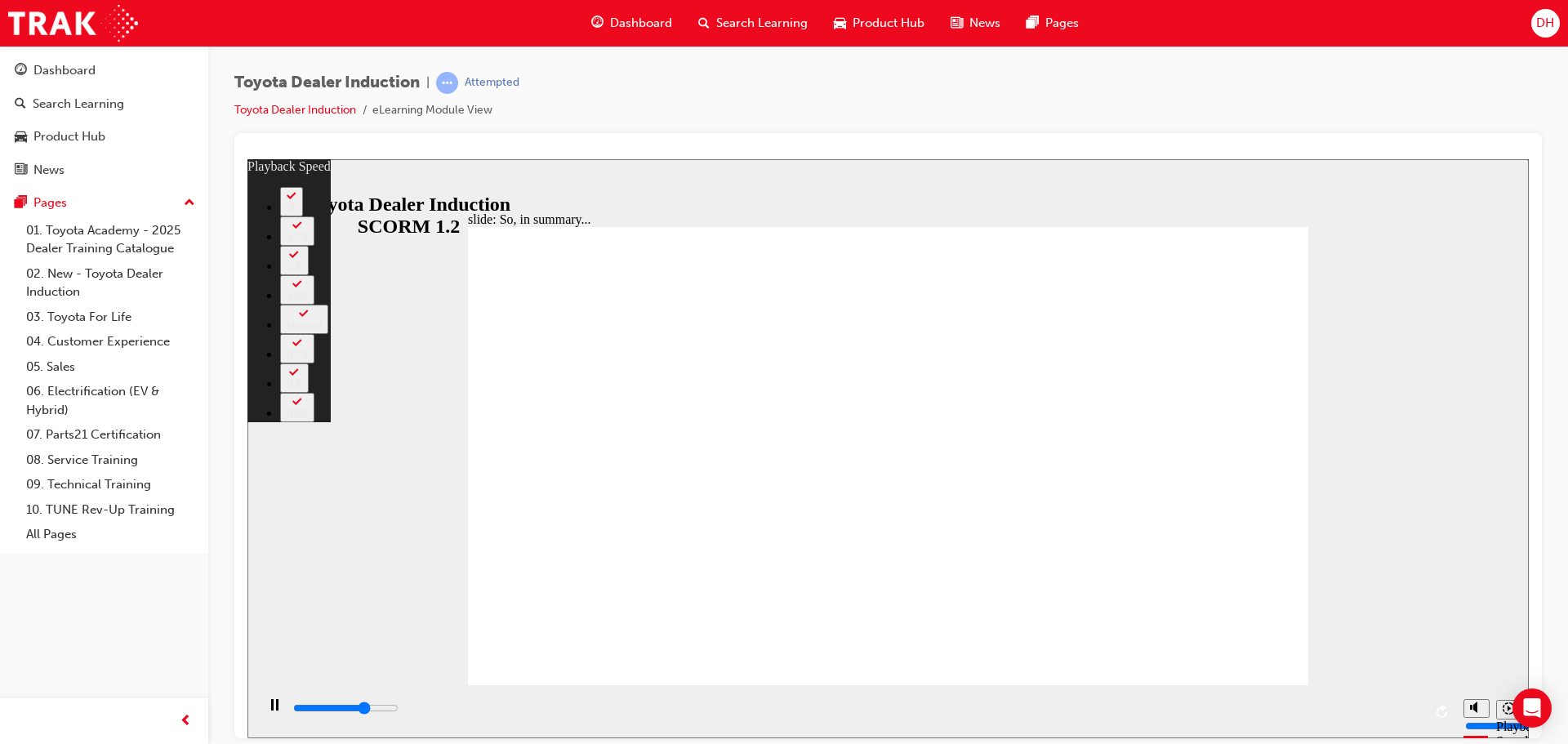
type input "4600"
type input "0"
type input "4900"
type input "0"
type input "5100"
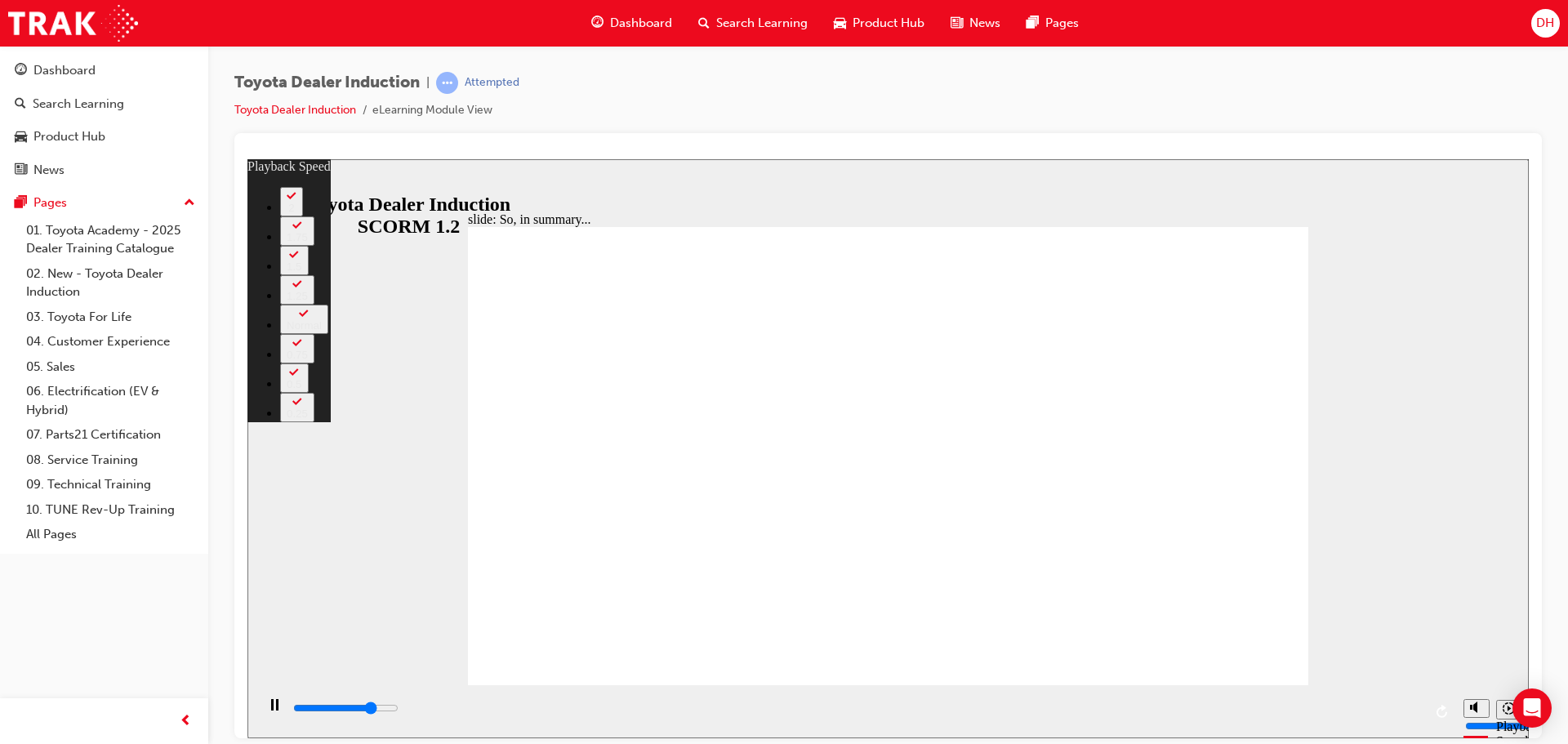
type input "1"
type input "5400"
type input "1"
type input "5600"
type input "1"
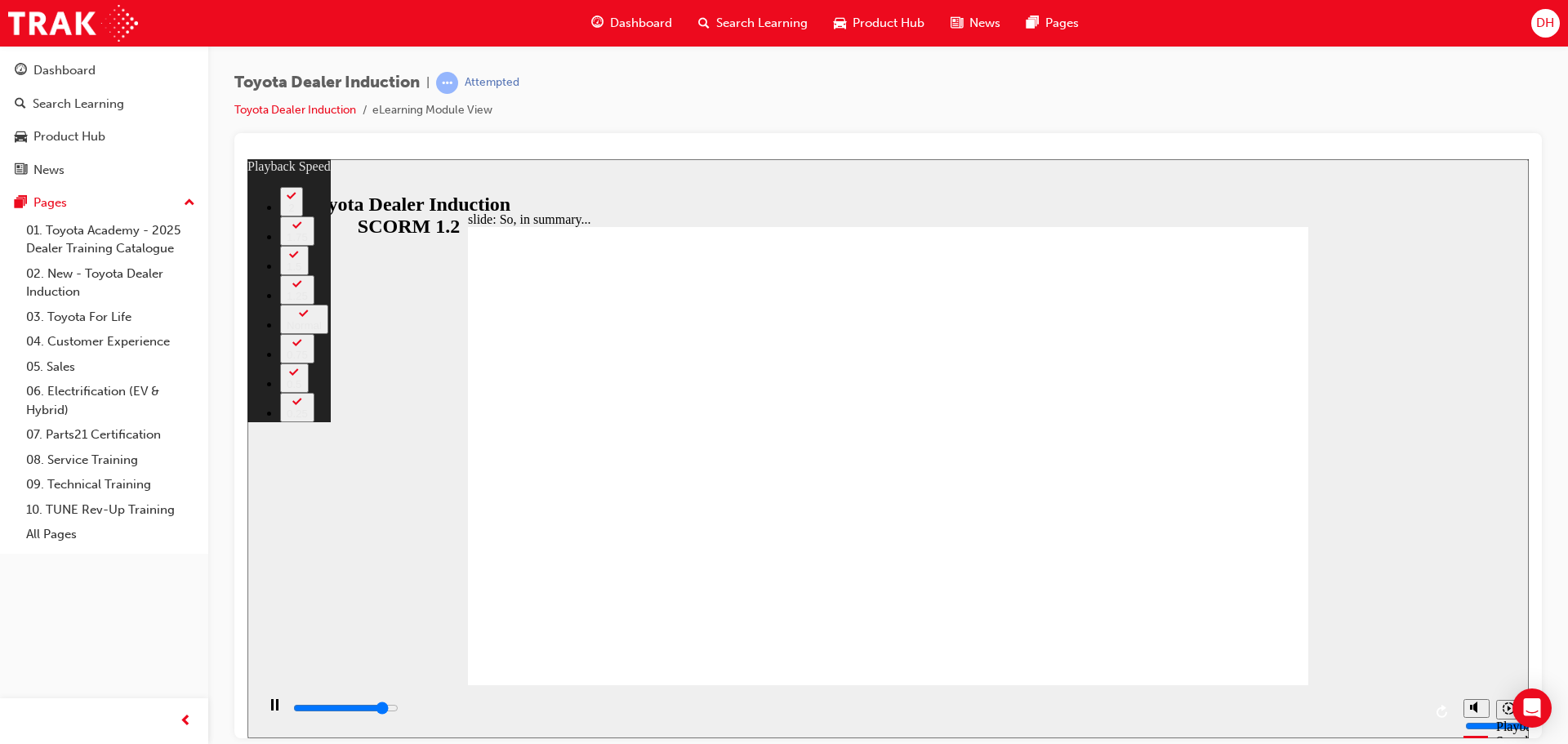
type input "5900"
type input "1"
type input "6200"
type input "2"
type input "6500"
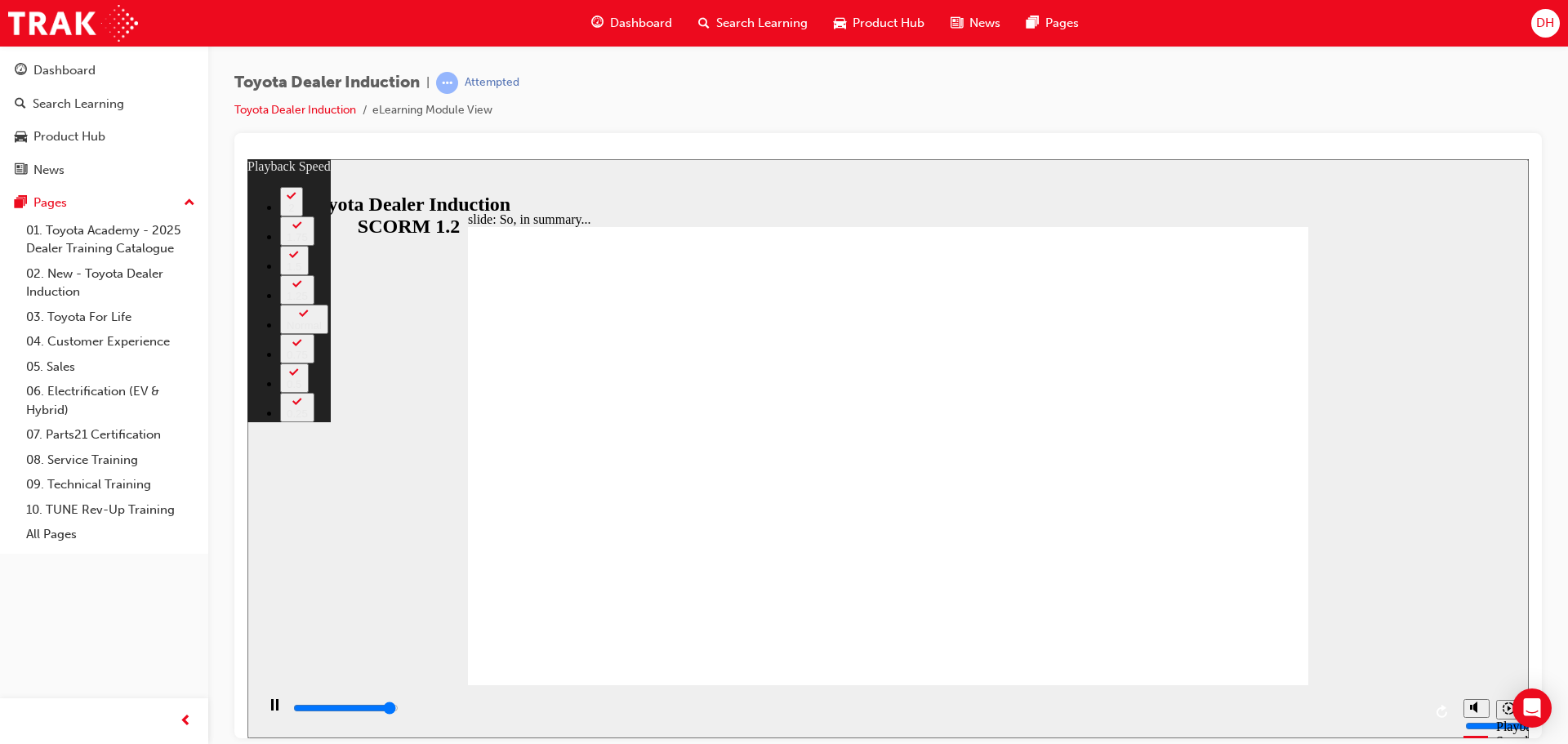
type input "2"
type input "6500"
drag, startPoint x: 925, startPoint y: 650, endPoint x: 1295, endPoint y: 602, distance: 373.1
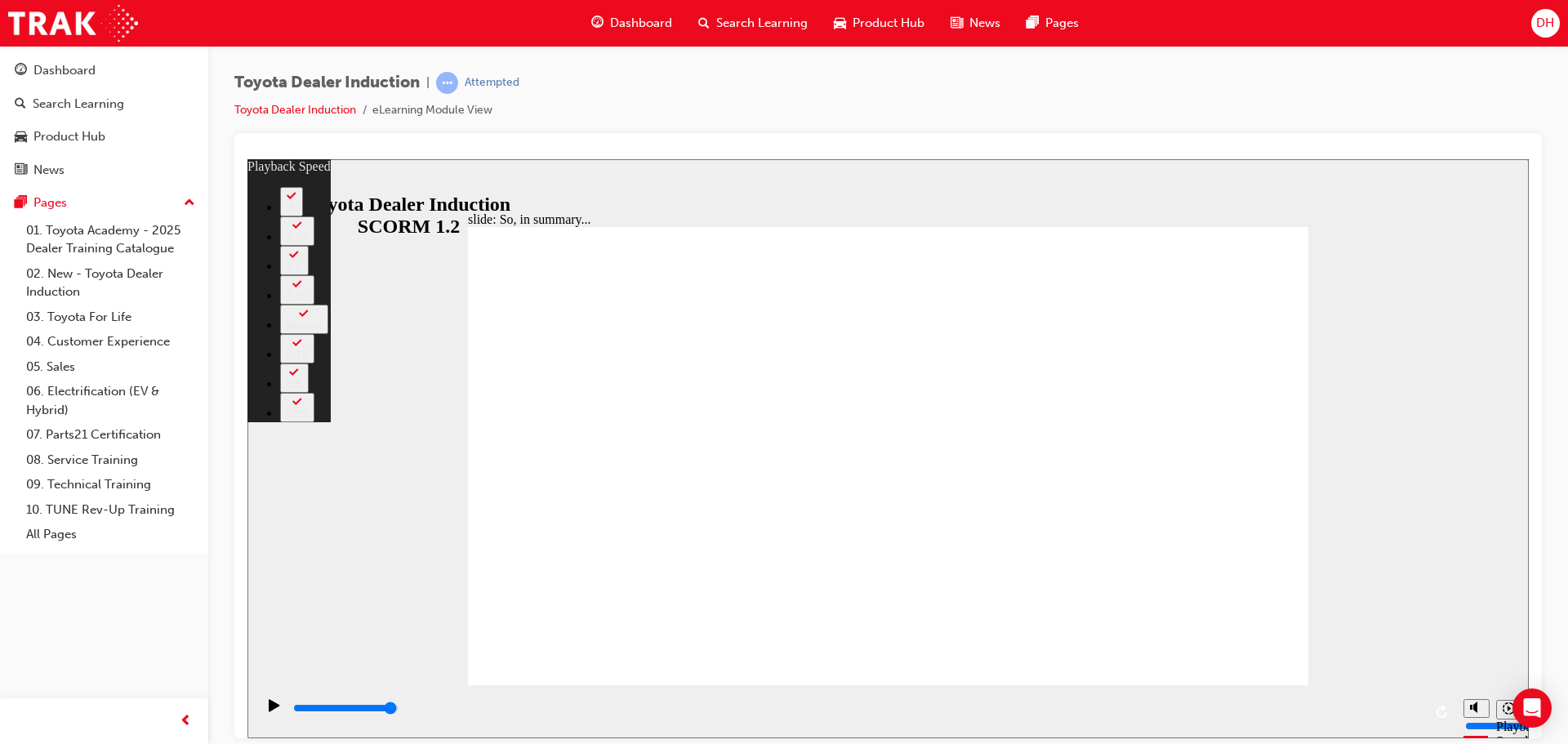
type input "128"
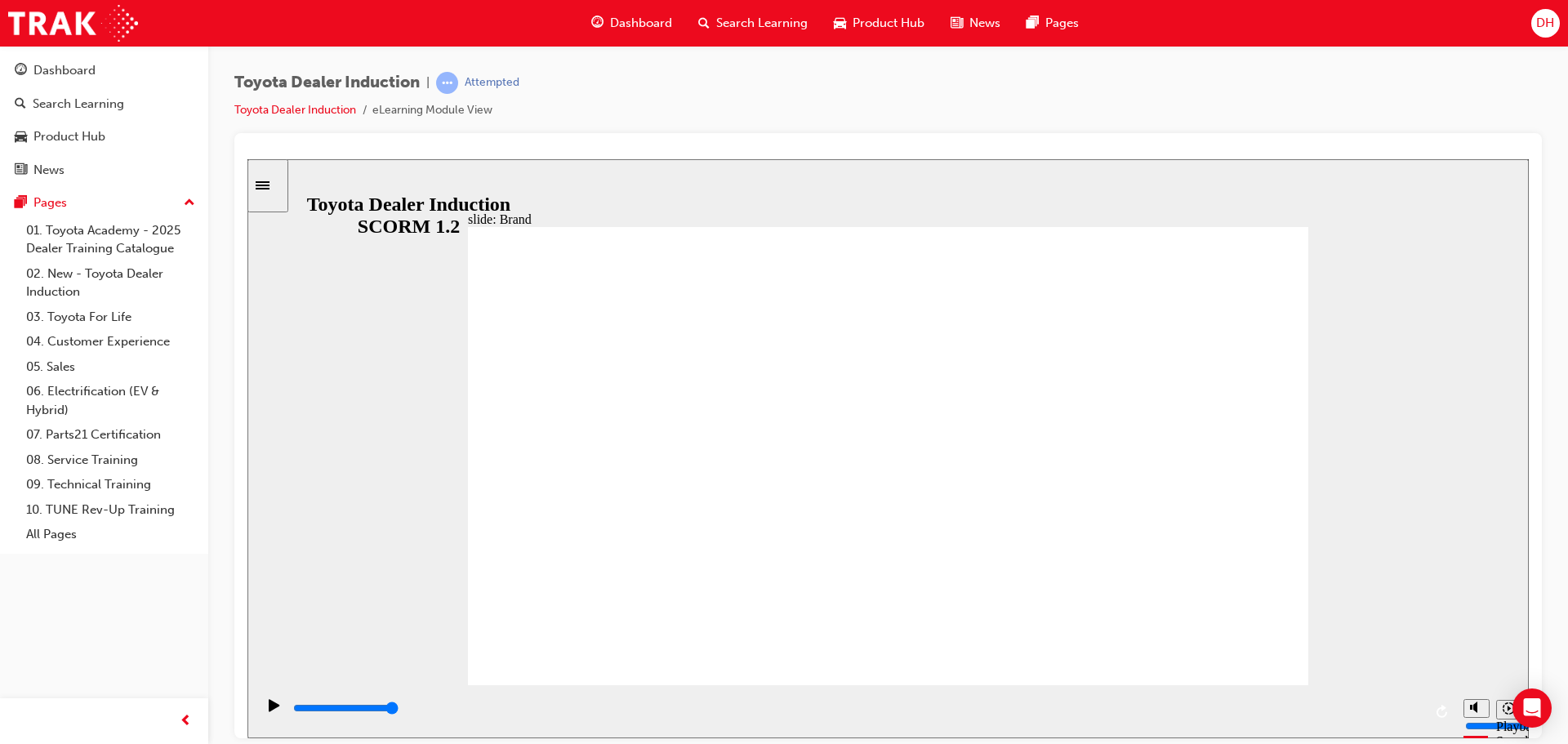
drag, startPoint x: 1276, startPoint y: 233, endPoint x: 1020, endPoint y: 557, distance: 412.9
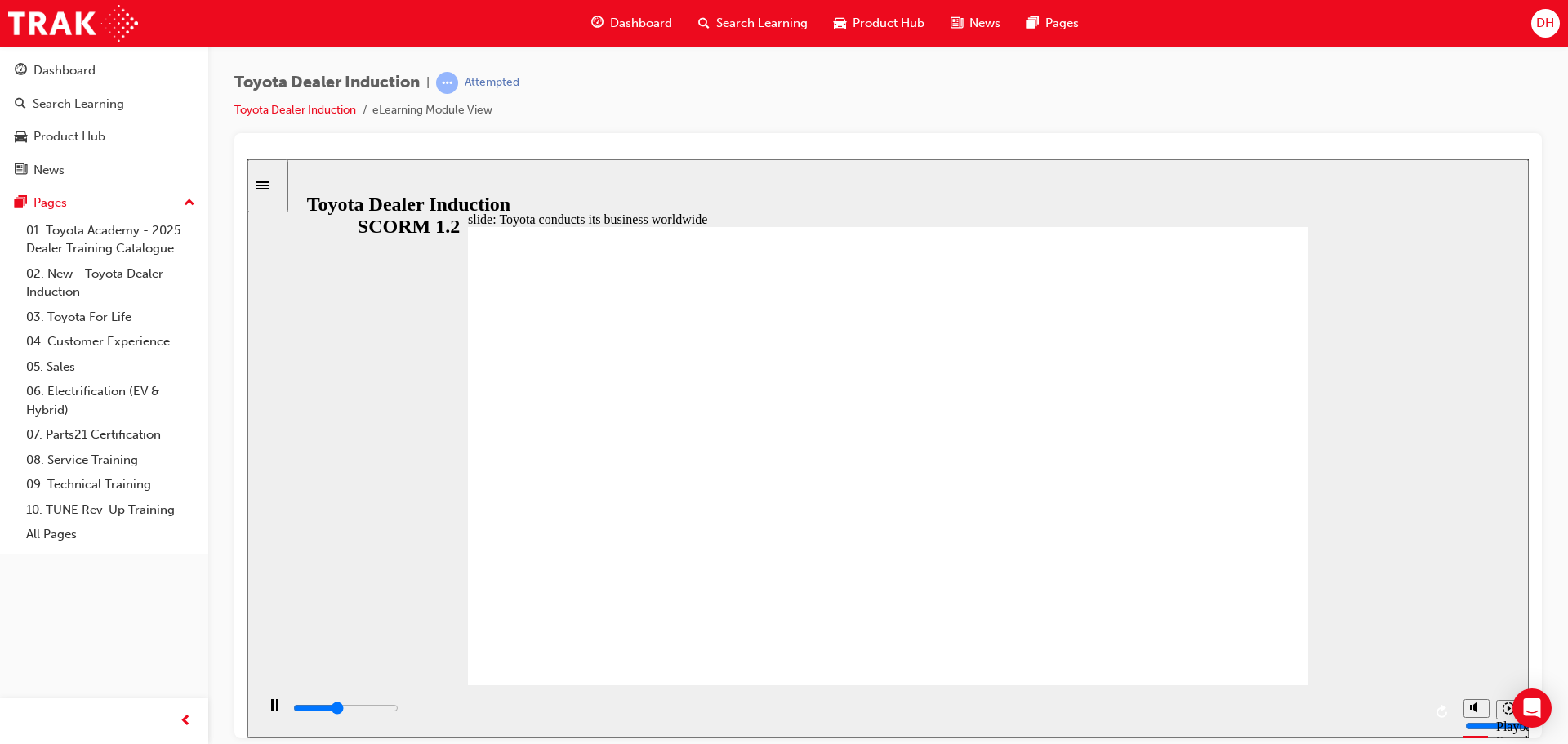
type input "8400"
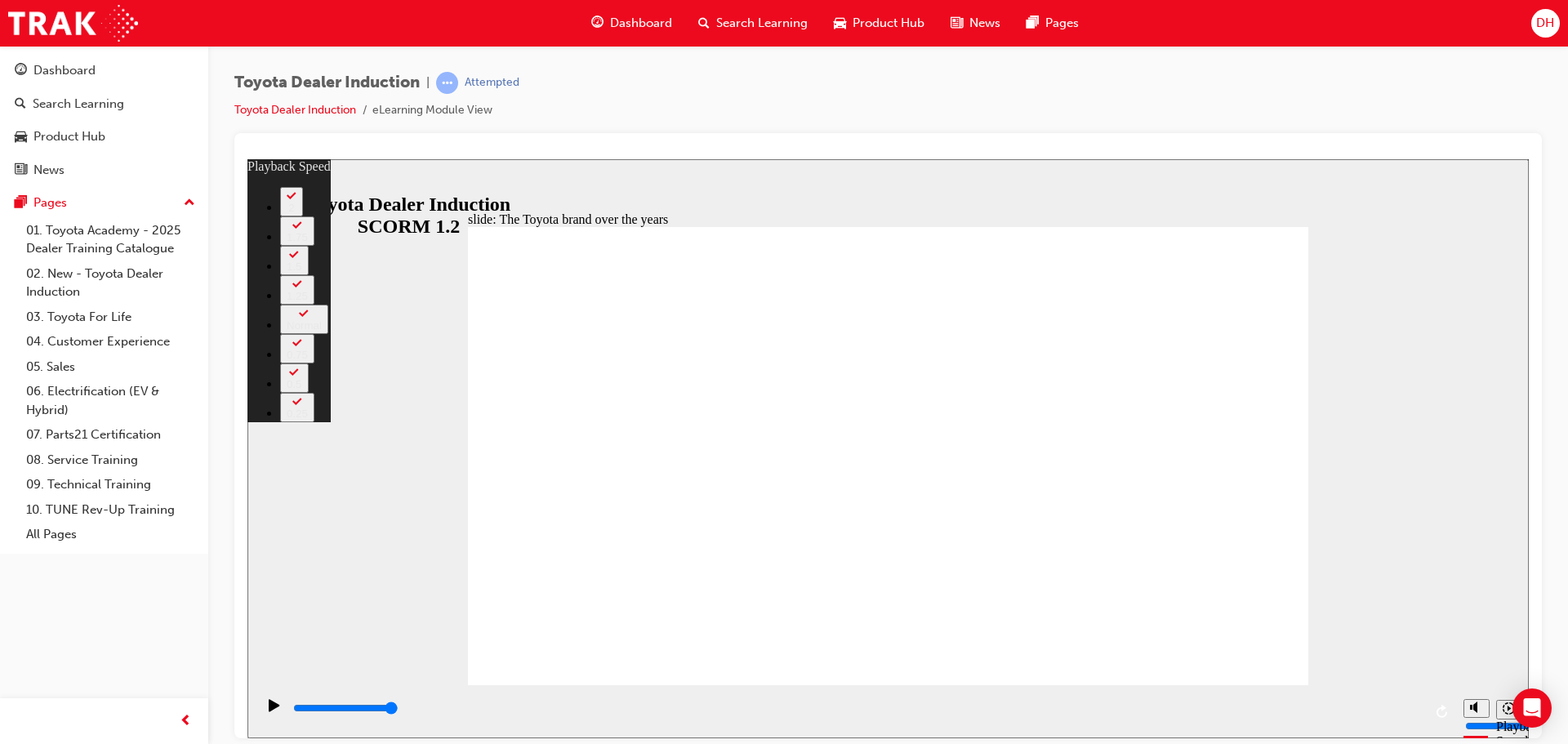
drag, startPoint x: 1271, startPoint y: 644, endPoint x: 1331, endPoint y: 641, distance: 60.1
click at [1331, 641] on div "slide: The Toyota brand over the years Rectangle 2 playback speed 2 1.75 1.5 1.…" at bounding box center [888, 448] width 1281 height 579
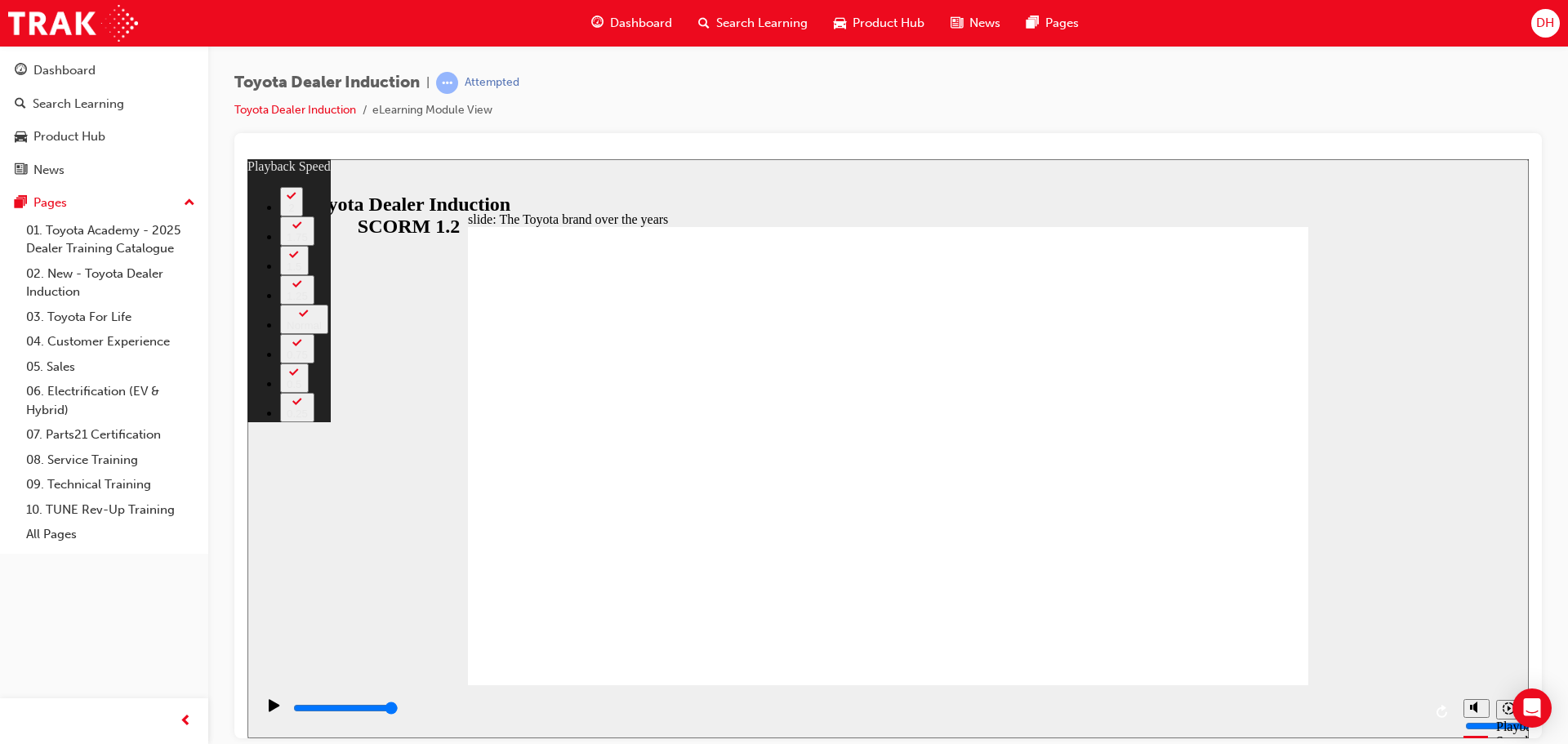
type input "165"
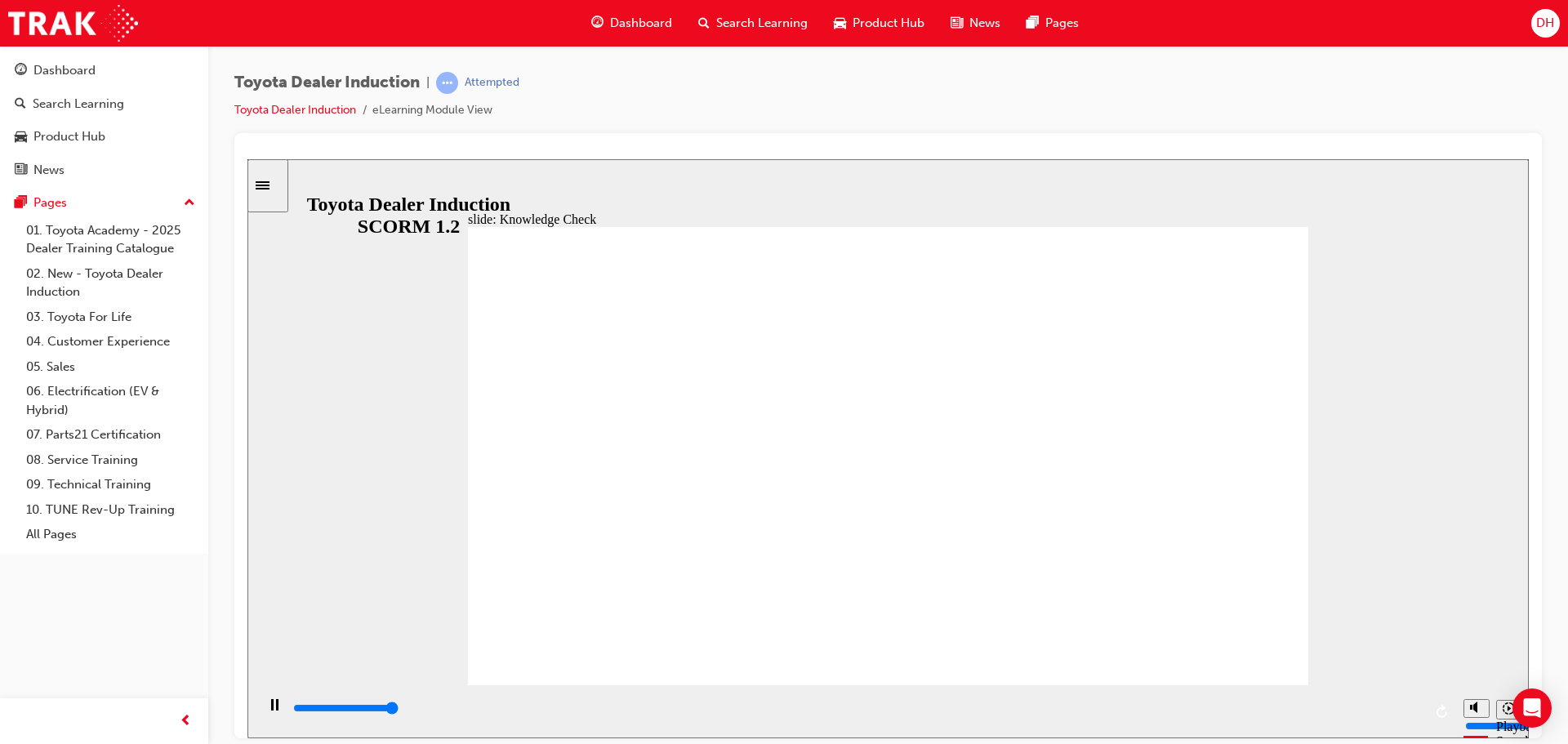
type input "5000"
radio input "false"
radio input "true"
radio input "false"
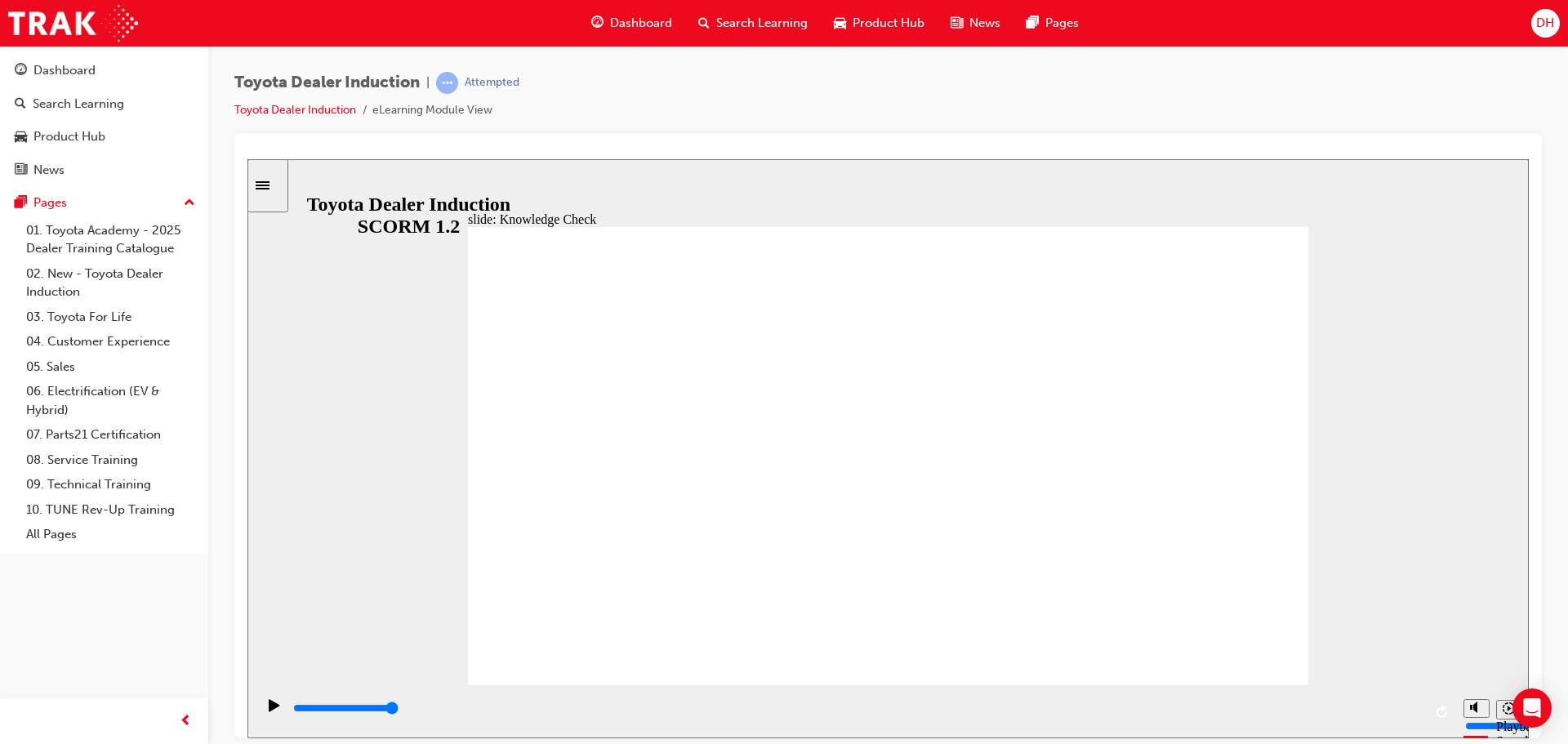
radio input "true"
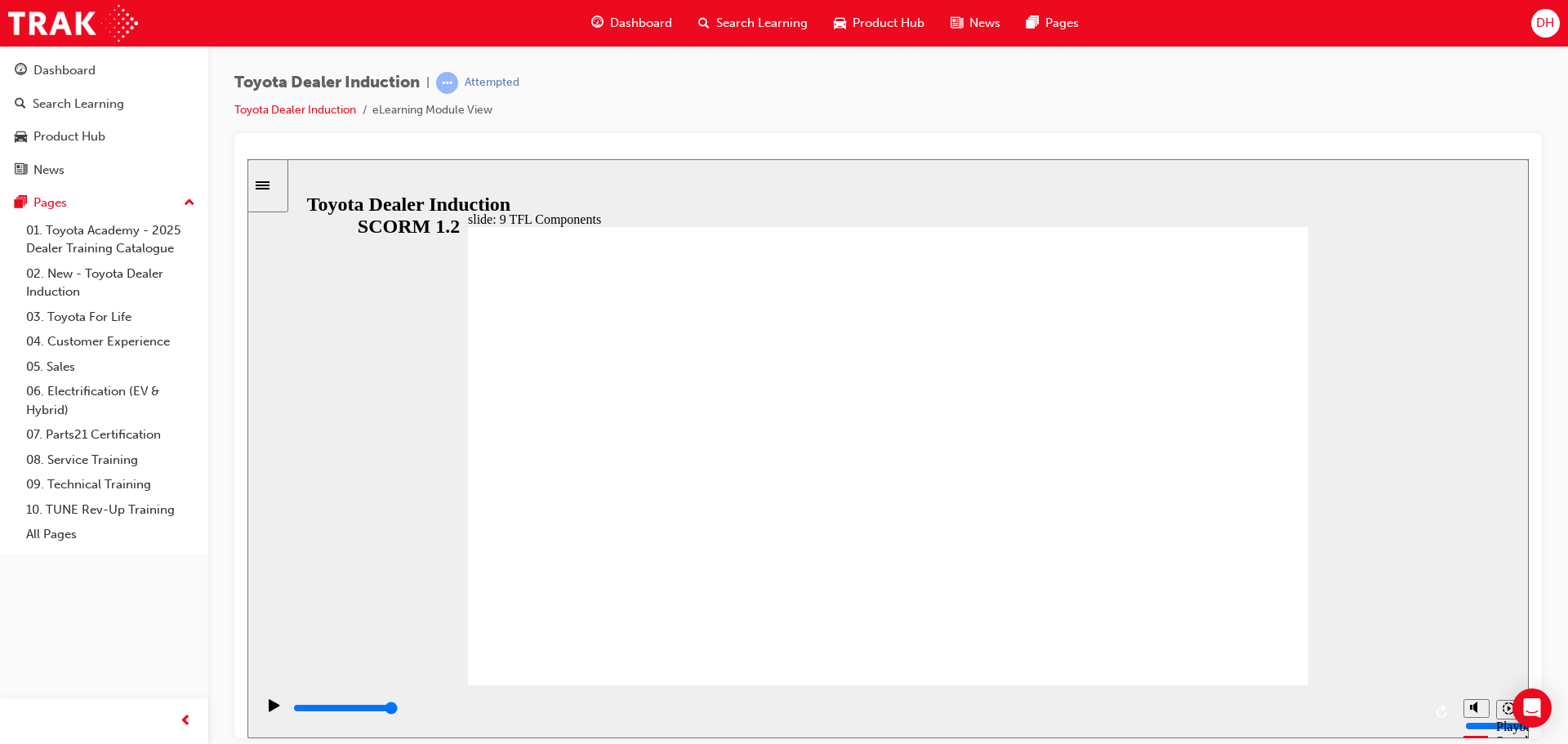
click at [398, 711] on input "slide progress" at bounding box center [346, 707] width 105 height 13
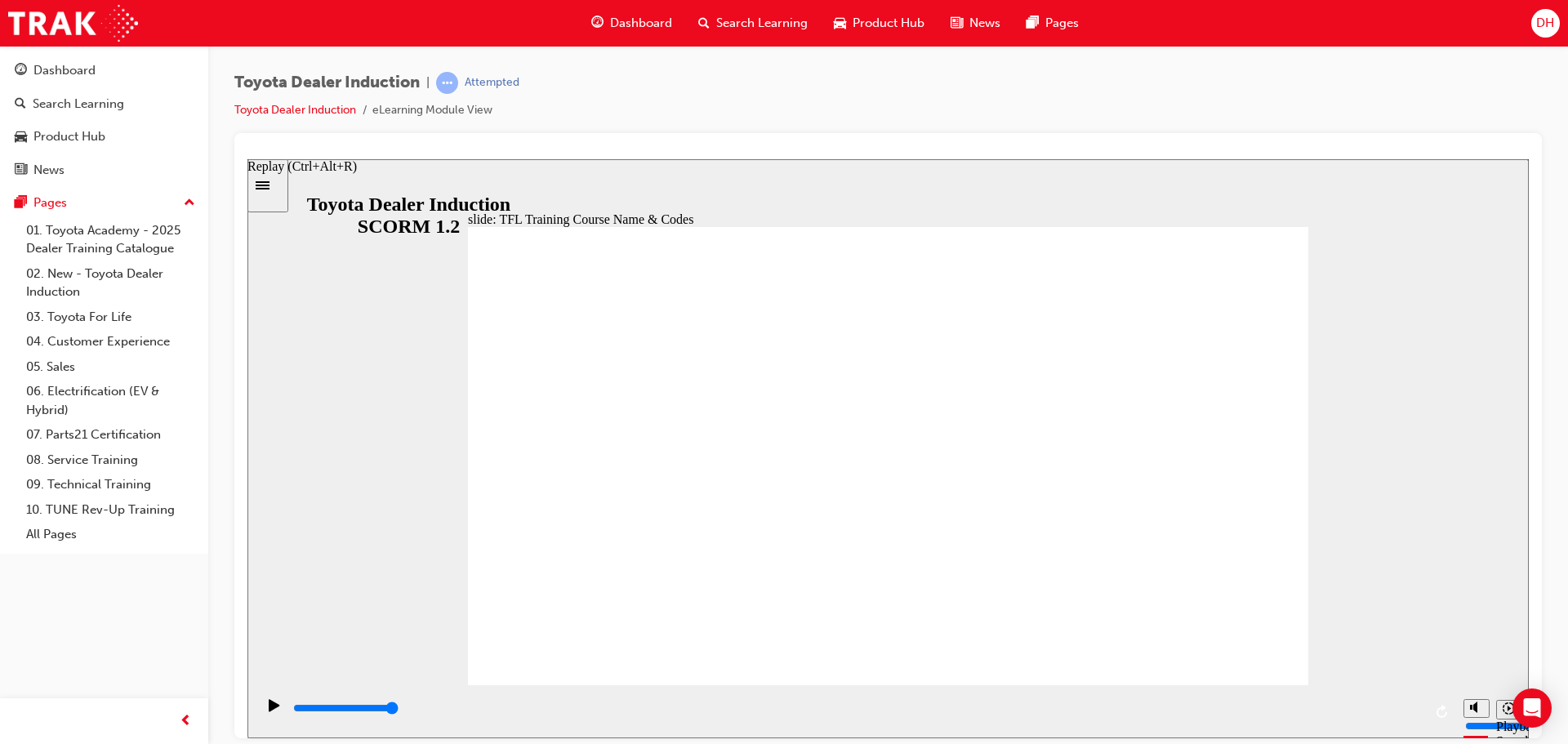
drag, startPoint x: 1375, startPoint y: 711, endPoint x: 1455, endPoint y: 696, distance: 81.4
click at [1455, 696] on div "playback controls" at bounding box center [855, 712] width 1200 height 53
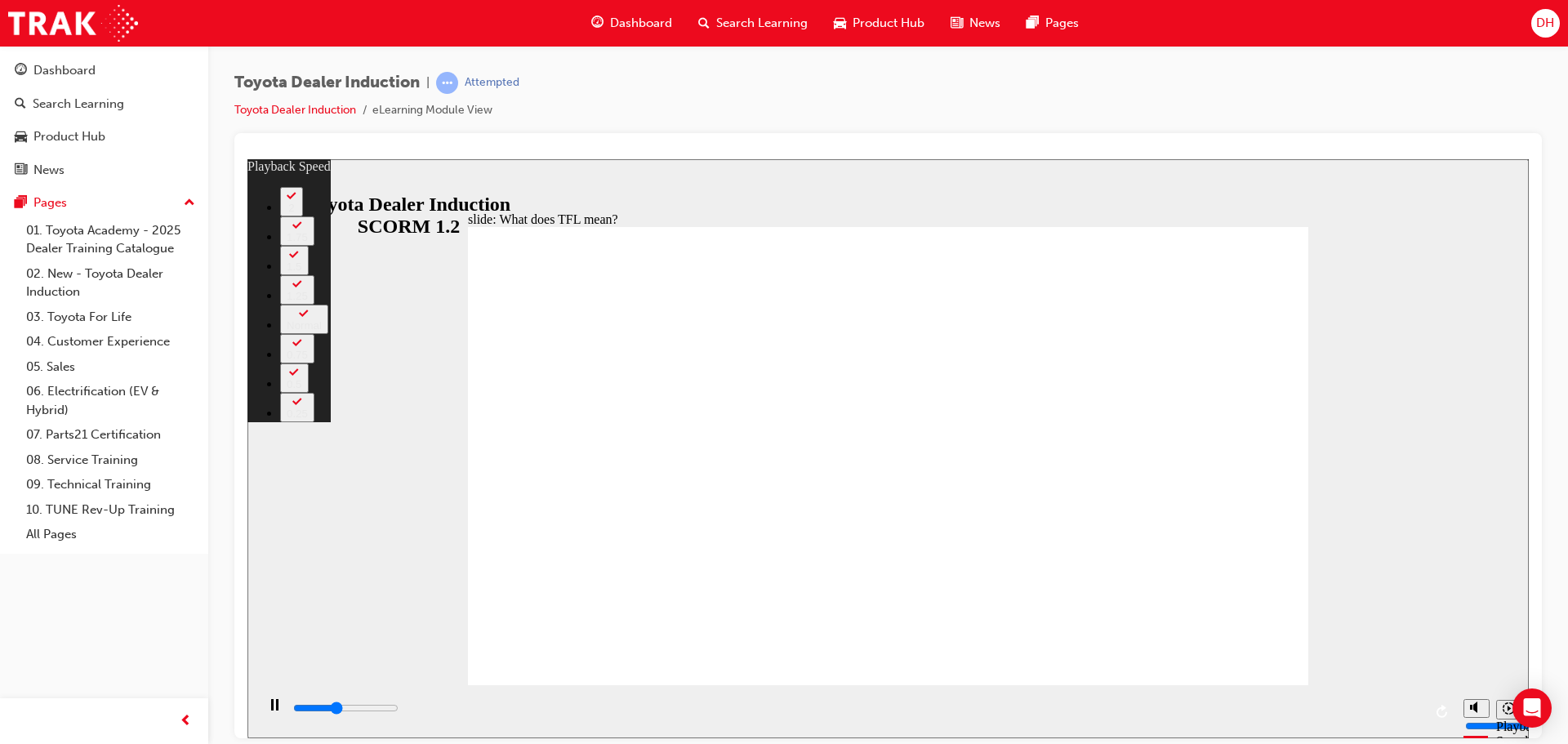
type input "4300"
click at [1291, 68] on div "Toyota Dealer Induction | Attempted Toyota Dealer Induction eLearning Module Vi…" at bounding box center [888, 374] width 1360 height 657
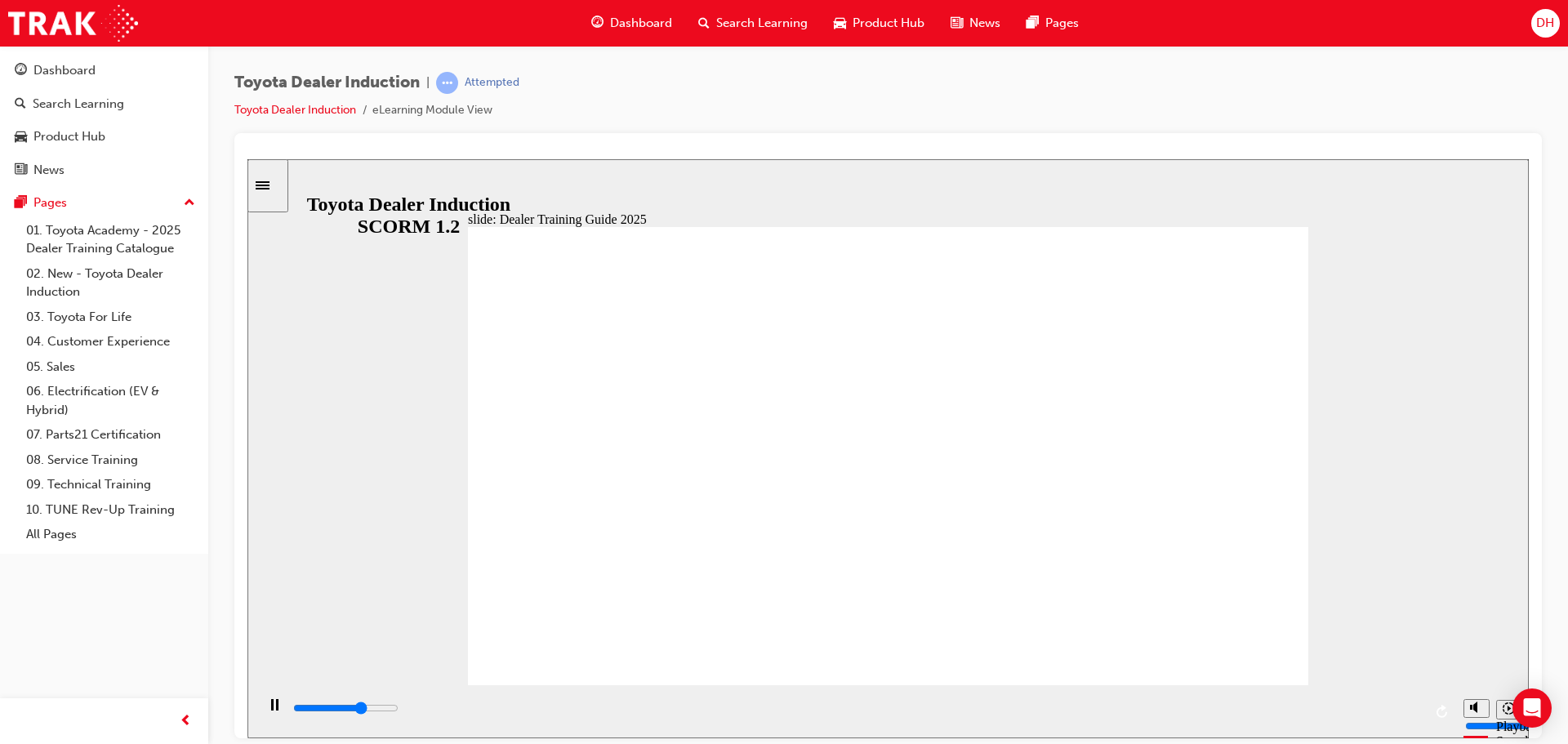
type input "5000"
radio input "true"
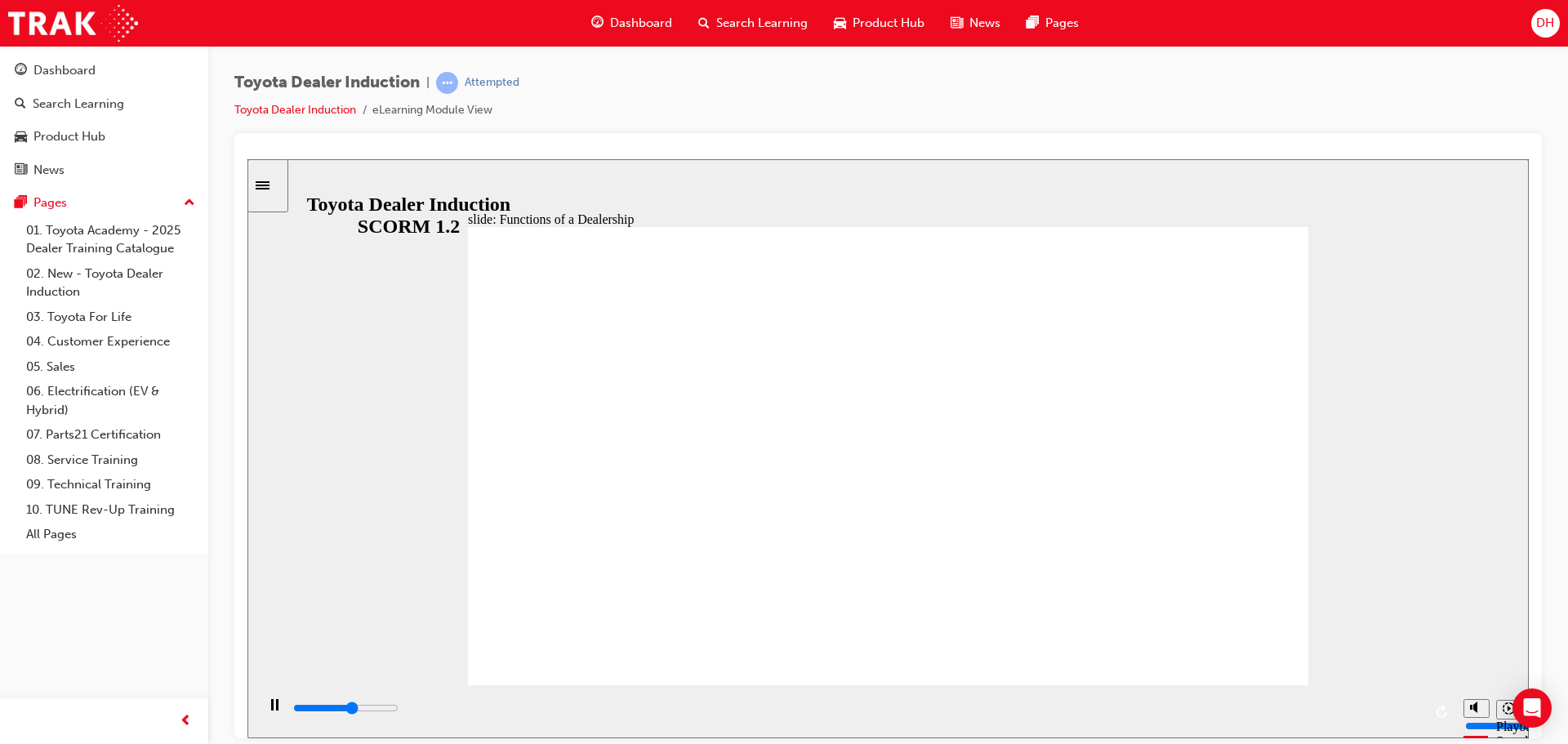
click at [398, 712] on input "slide progress" at bounding box center [346, 707] width 105 height 13
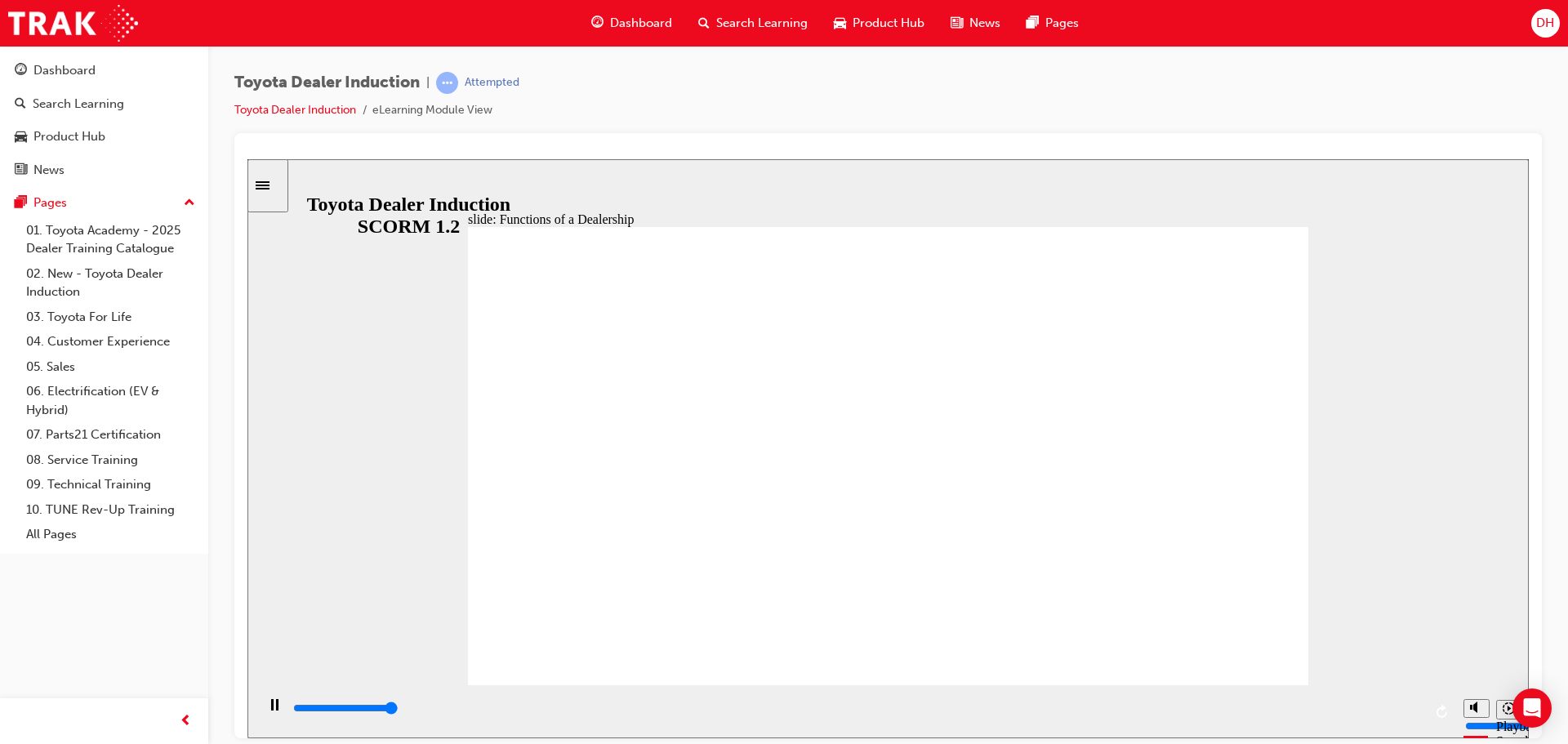
drag, startPoint x: 848, startPoint y: 359, endPoint x: 867, endPoint y: 367, distance: 20.6
drag, startPoint x: 920, startPoint y: 375, endPoint x: 1147, endPoint y: 599, distance: 318.9
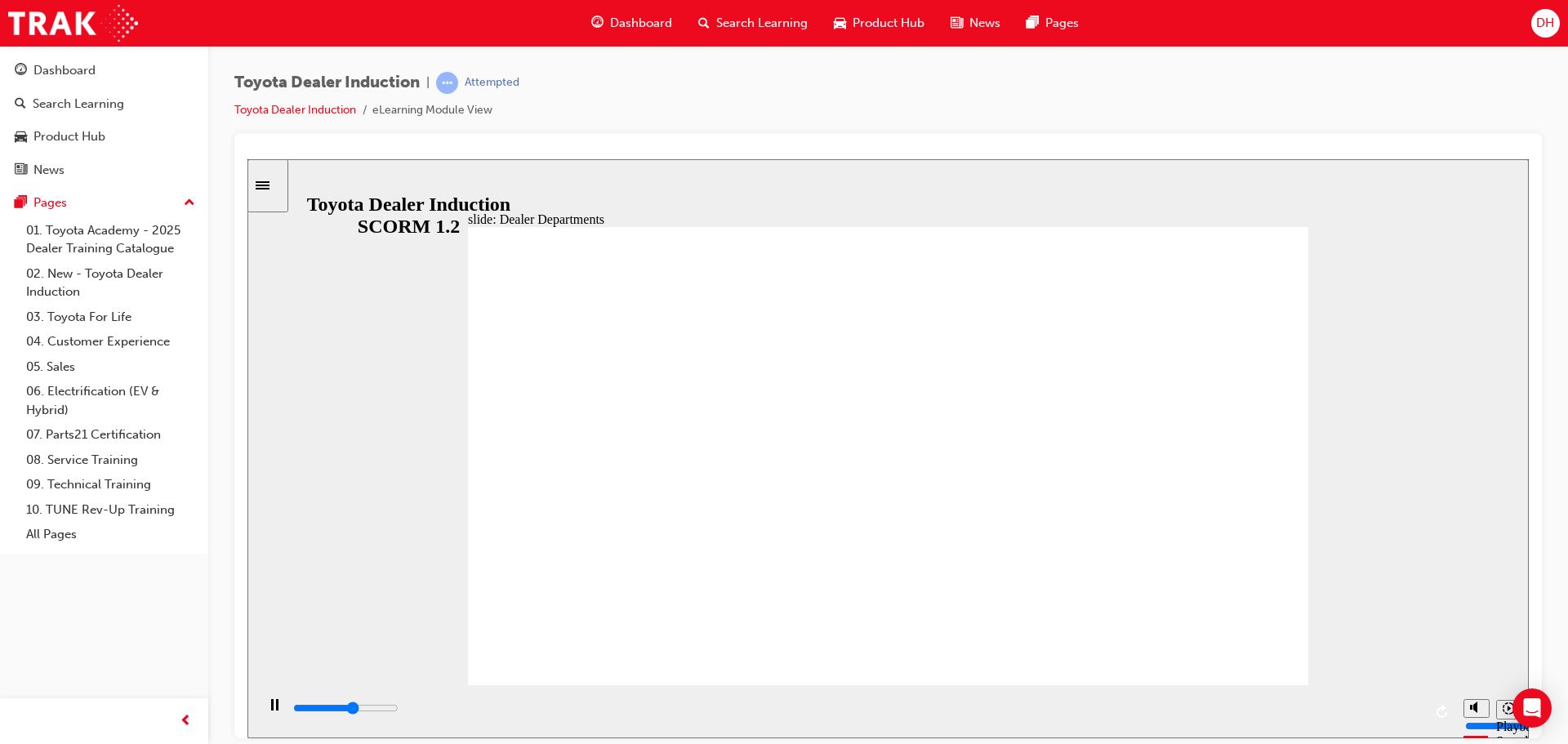
drag, startPoint x: 580, startPoint y: 487, endPoint x: 662, endPoint y: 478, distance: 82.5
drag, startPoint x: 662, startPoint y: 478, endPoint x: 731, endPoint y: 492, distance: 70.4
drag, startPoint x: 731, startPoint y: 492, endPoint x: 893, endPoint y: 485, distance: 162.2
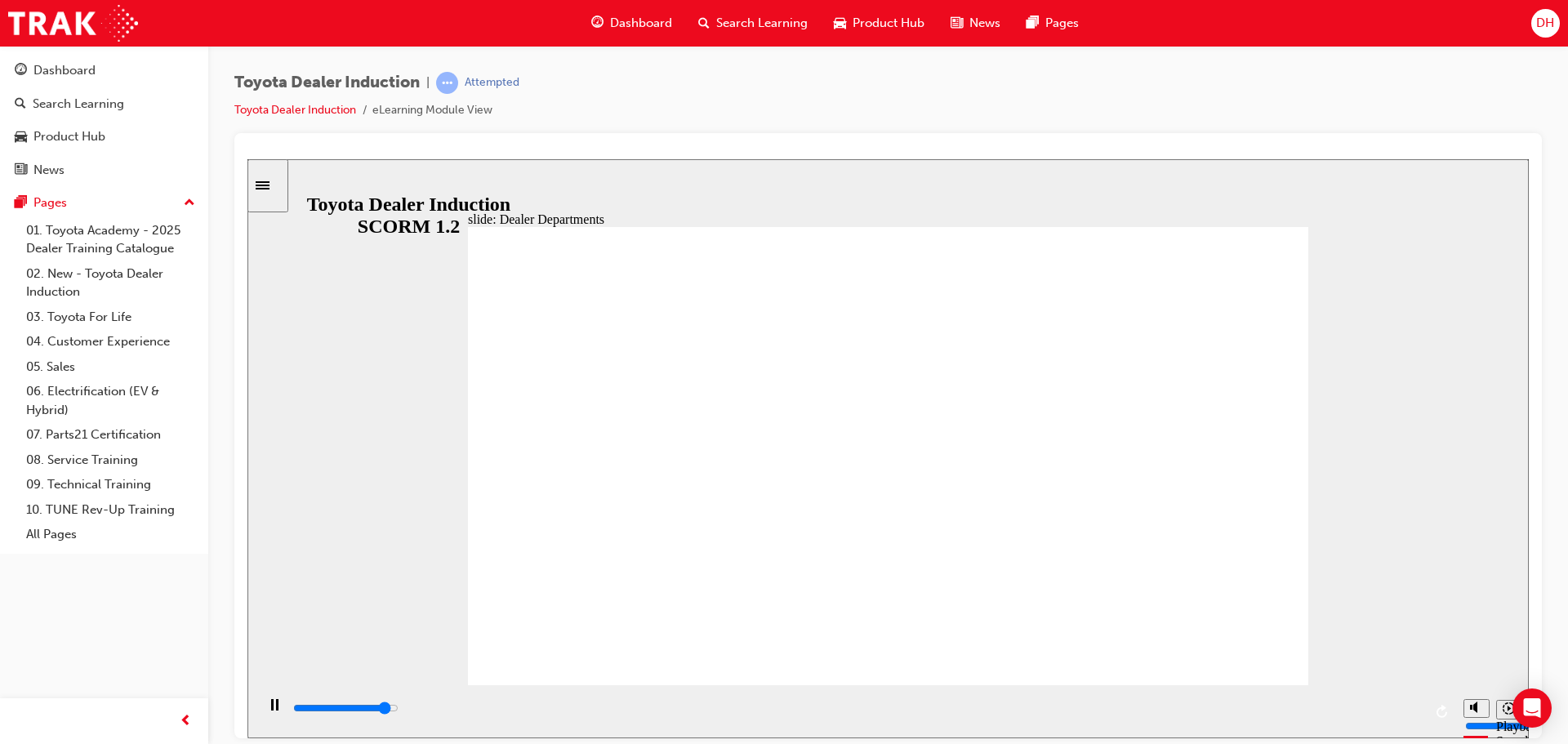
drag, startPoint x: 893, startPoint y: 485, endPoint x: 1013, endPoint y: 577, distance: 151.2
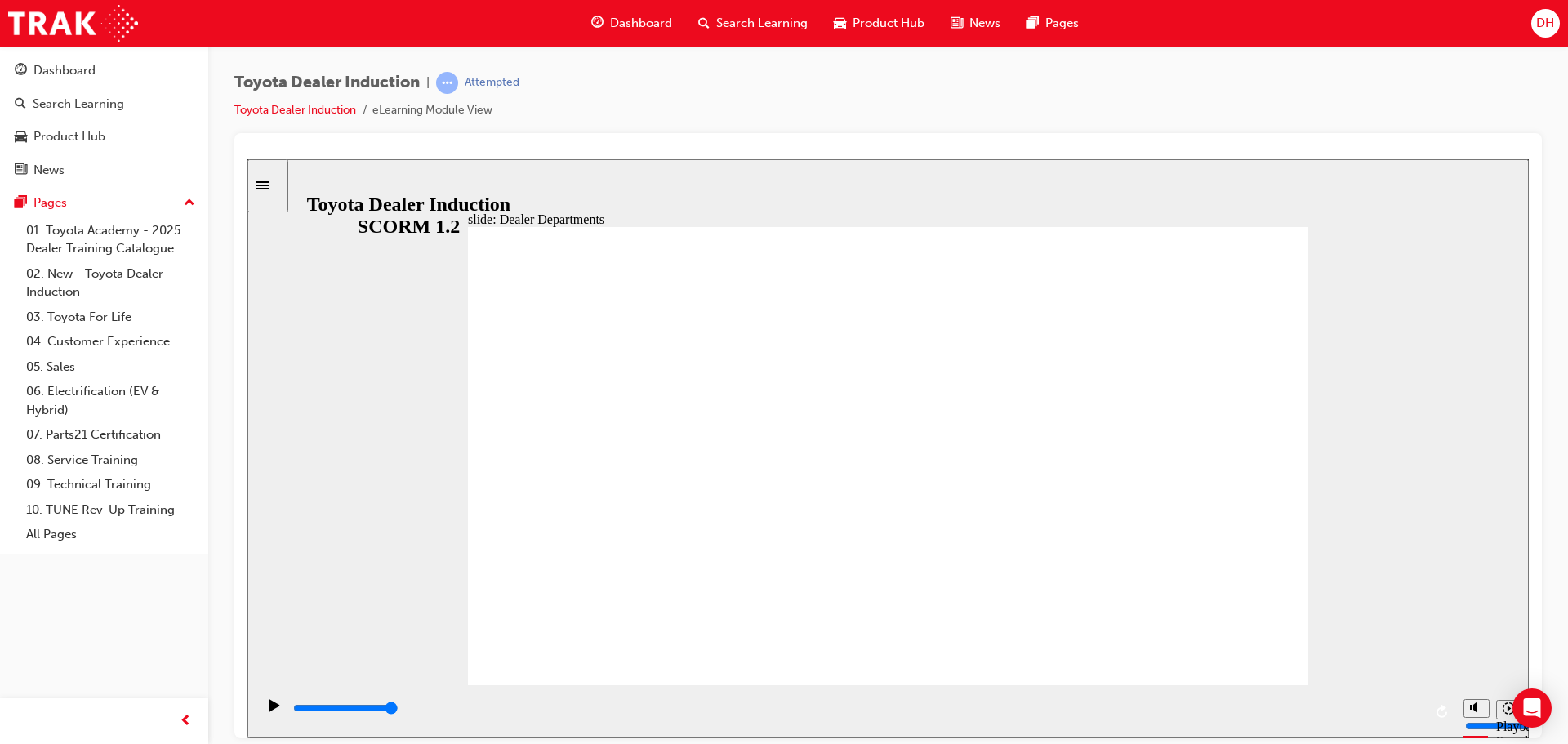
click at [511, 708] on div "playback controls" at bounding box center [856, 708] width 1131 height 18
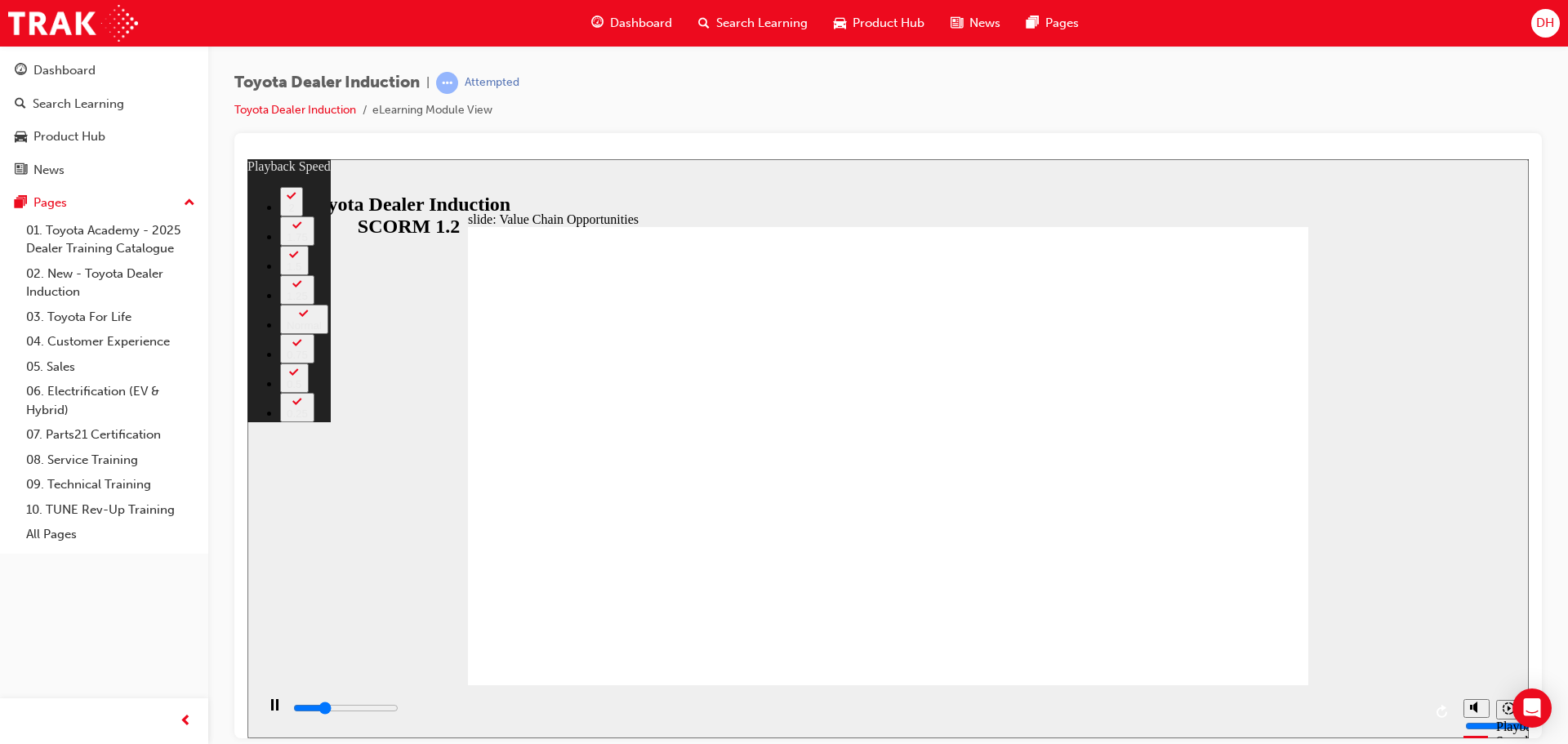
type input "3100"
type input "0"
type input "3300"
type input "0"
type input "3600"
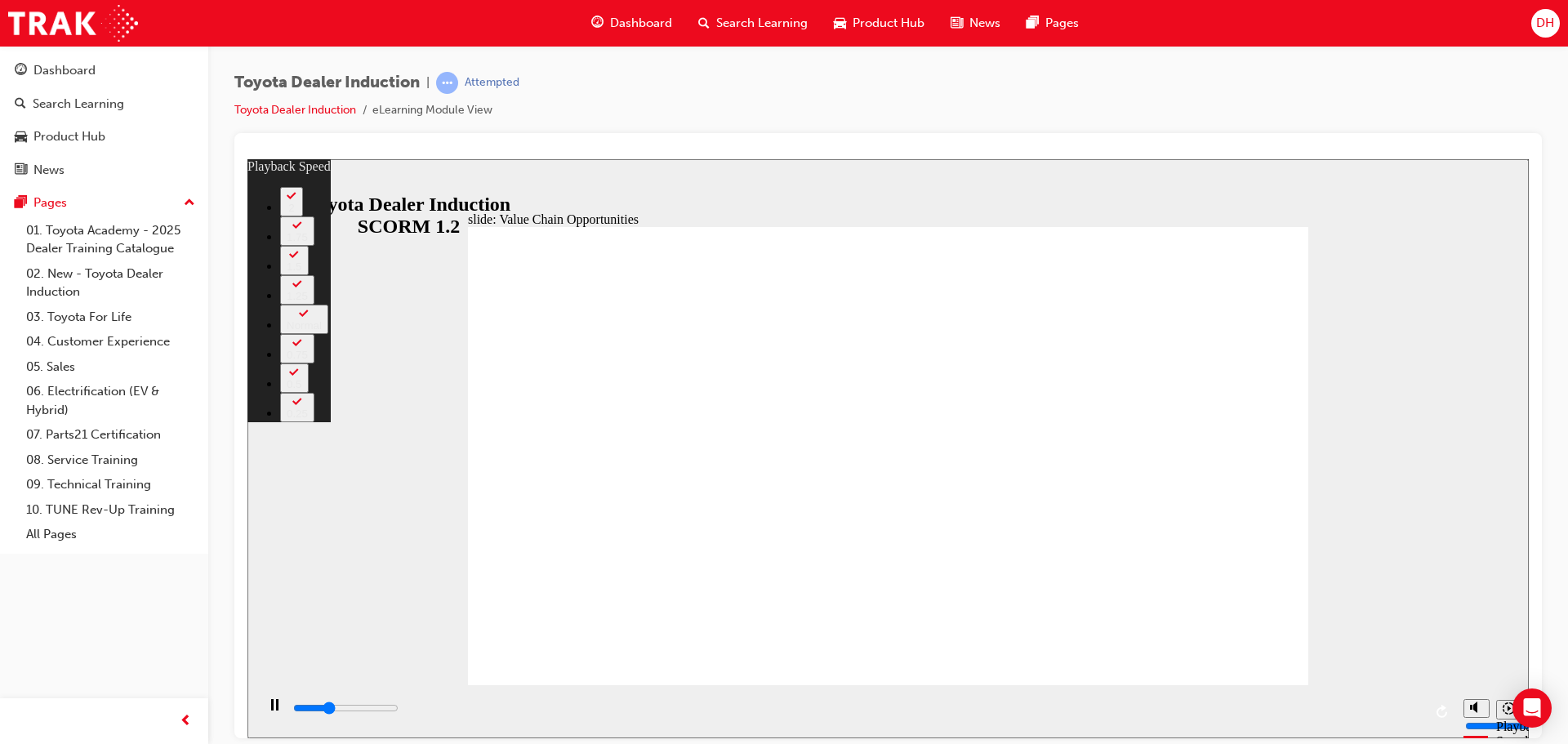
type input "1"
type input "3900"
type input "1"
type input "4100"
type input "1"
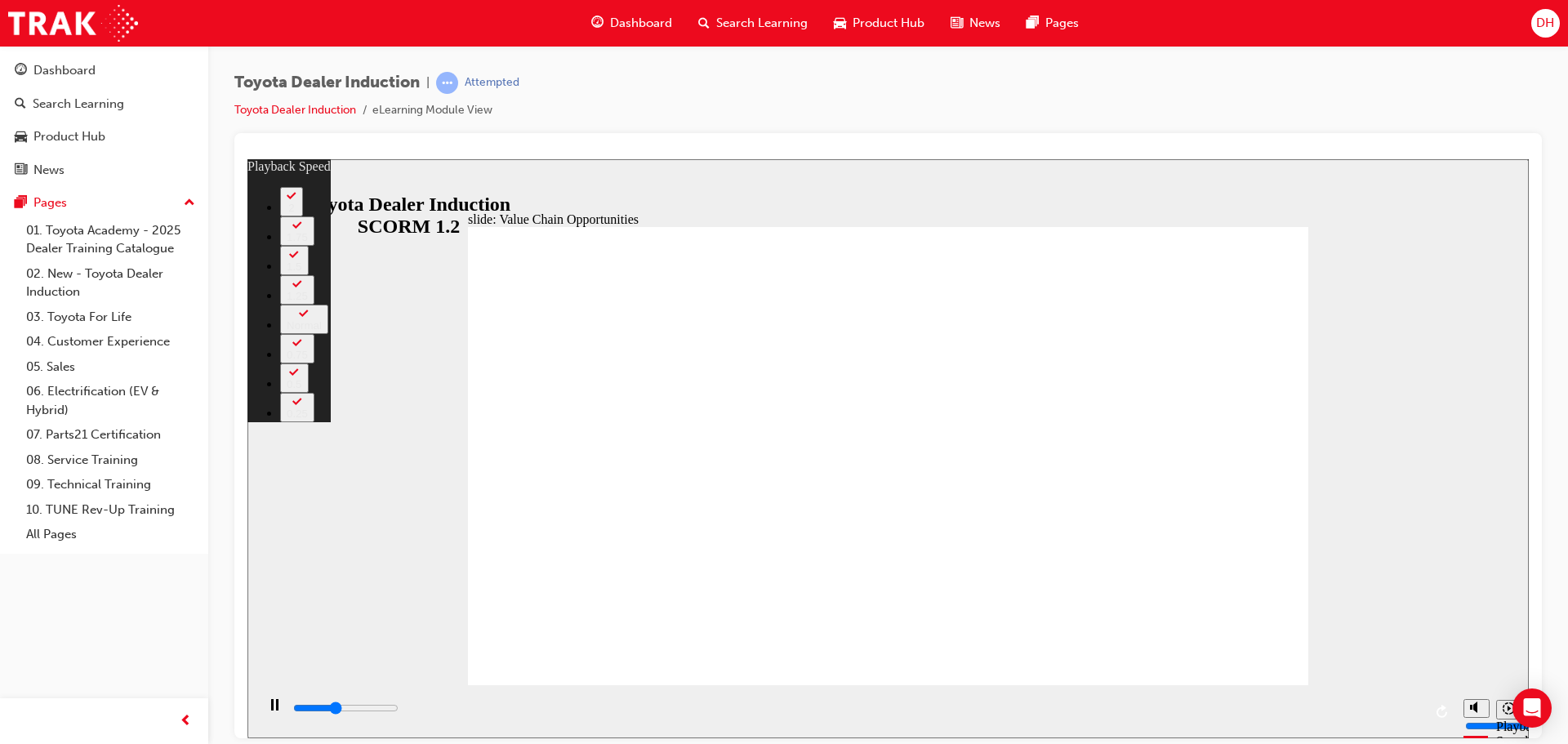
type input "4400"
type input "1"
type input "4600"
type input "2"
type input "4900"
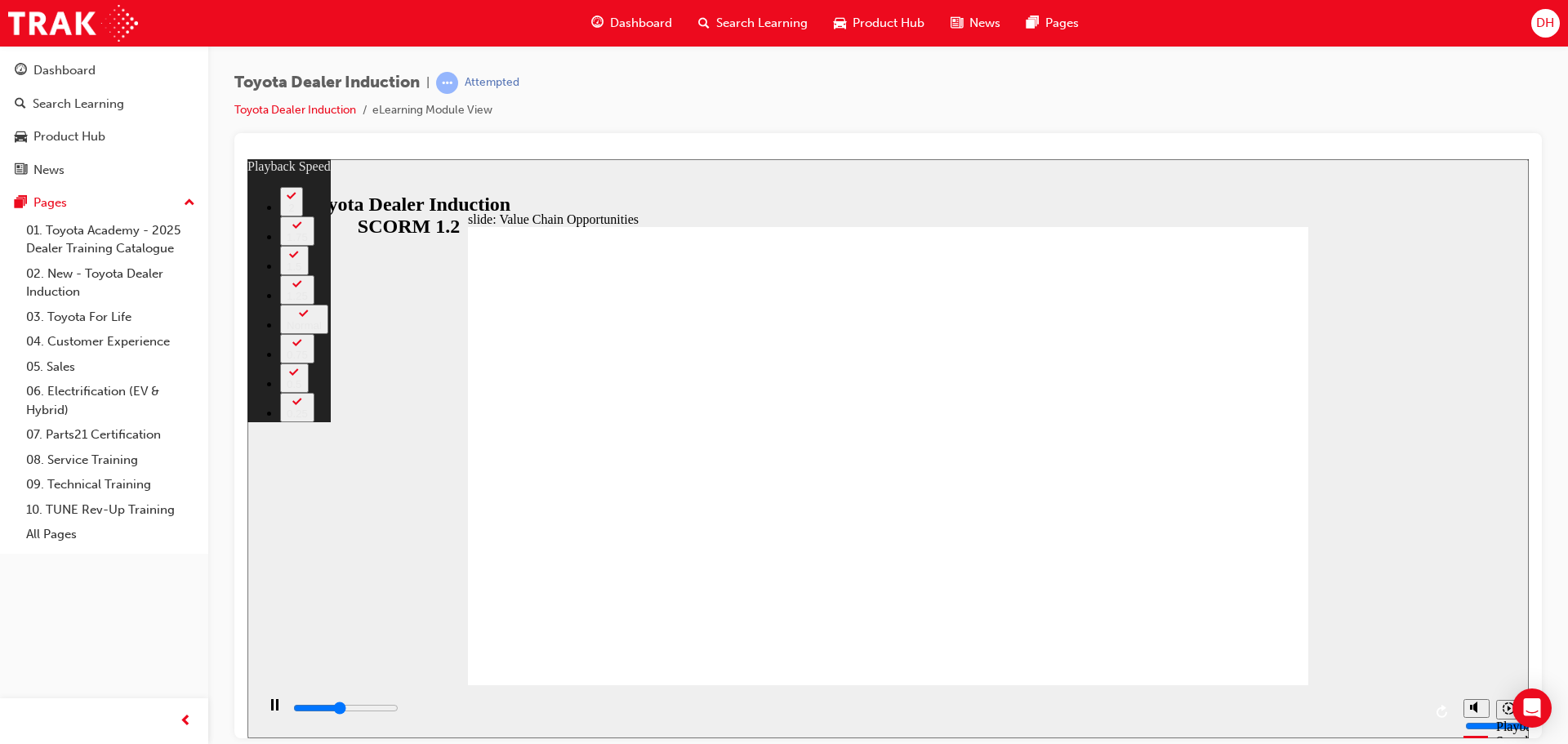
type input "2"
type input "5200"
type input "2"
type input "5500"
type input "2"
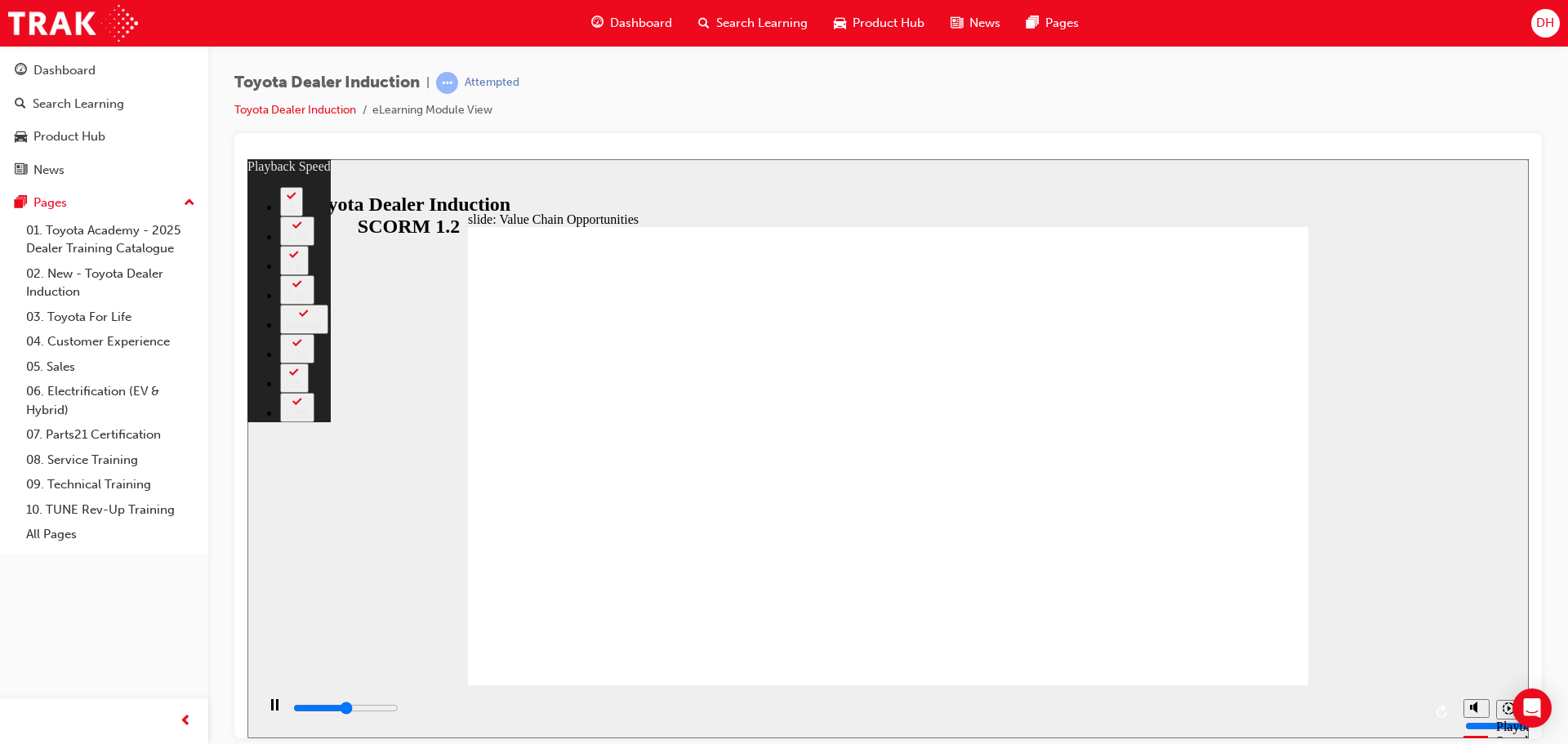
type input "5700"
type input "3"
type input "5900"
type input "3"
type input "6000"
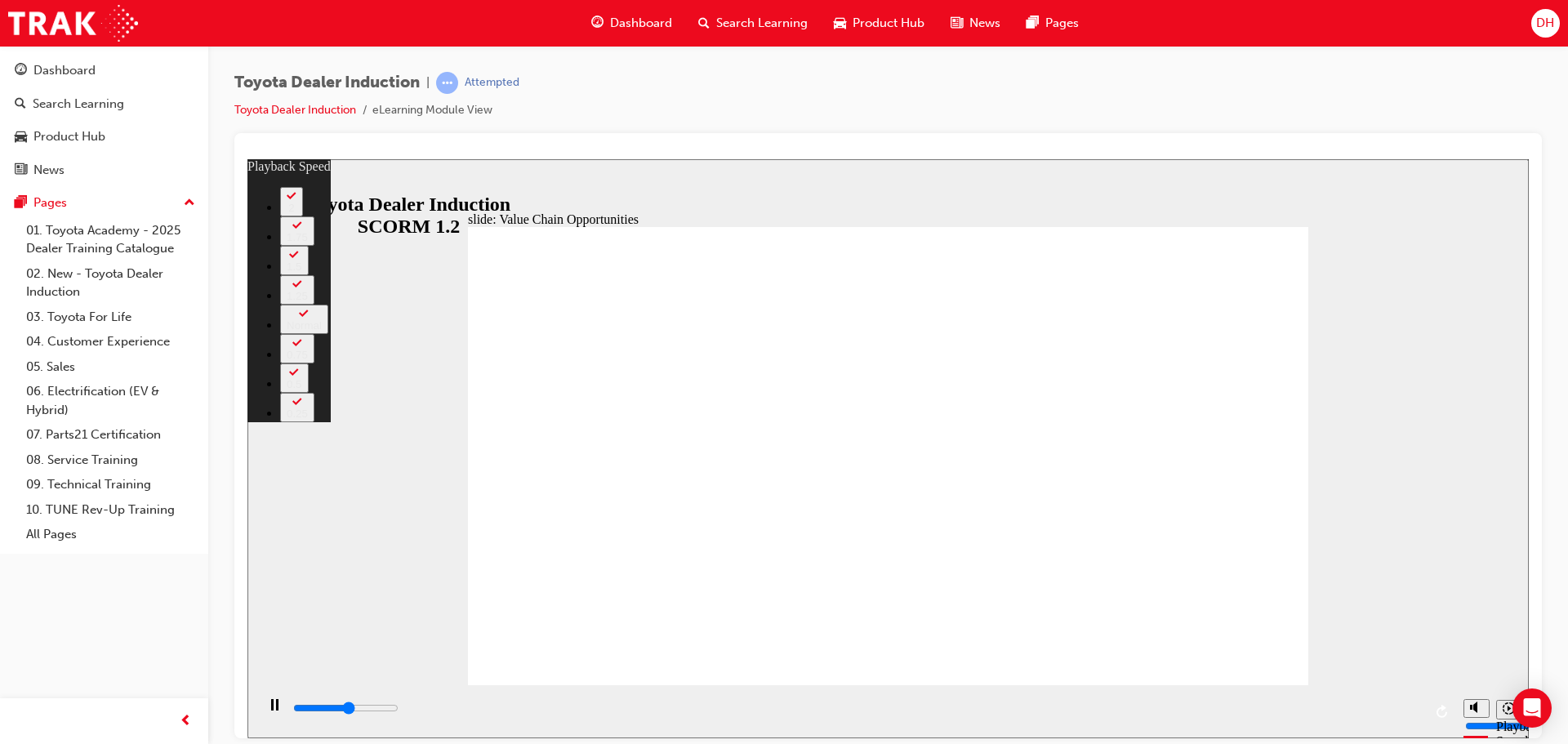
type input "3"
type input "6300"
type input "3"
type input "6500"
type input "3"
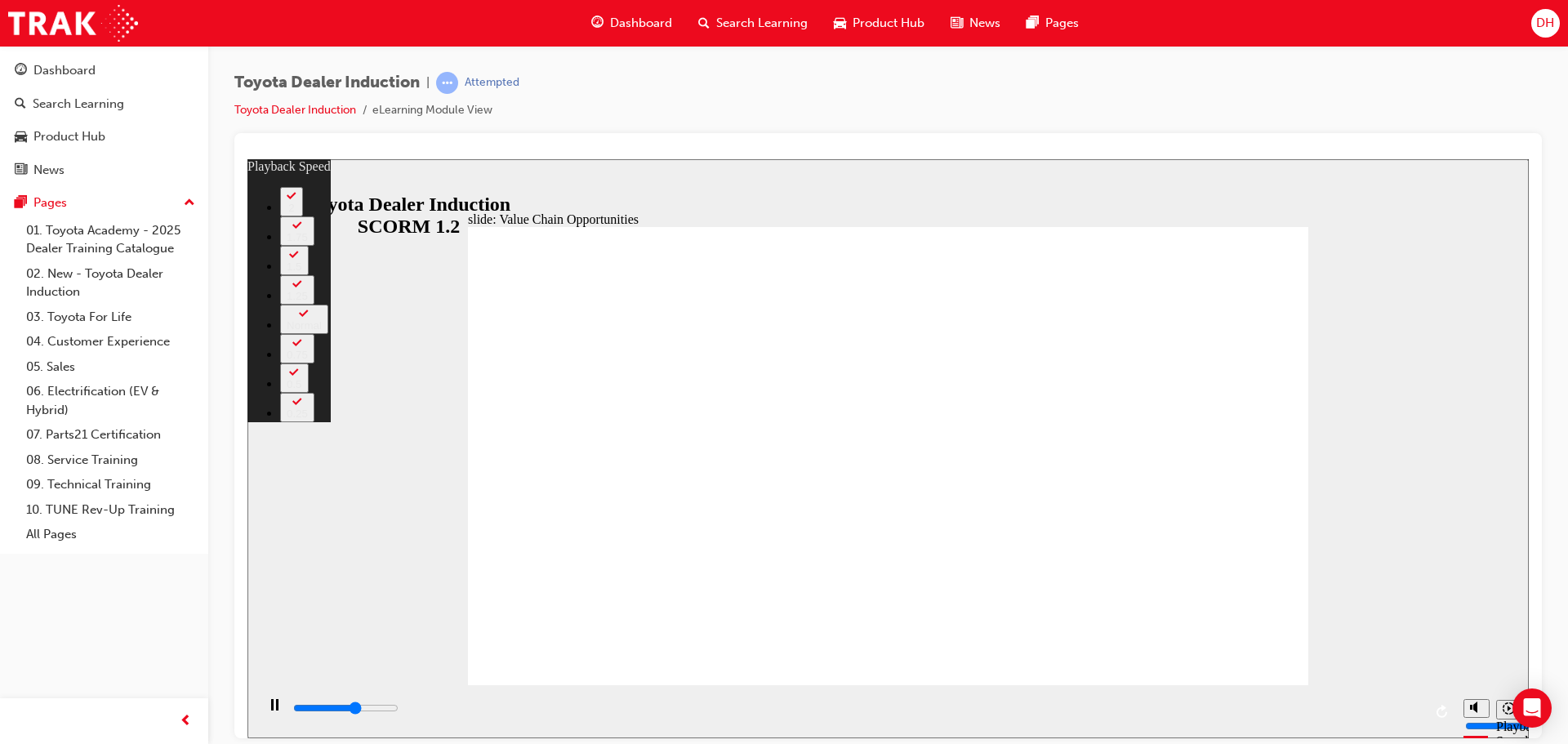
type input "6800"
type input "4"
type input "7100"
type input "4"
type input "7300"
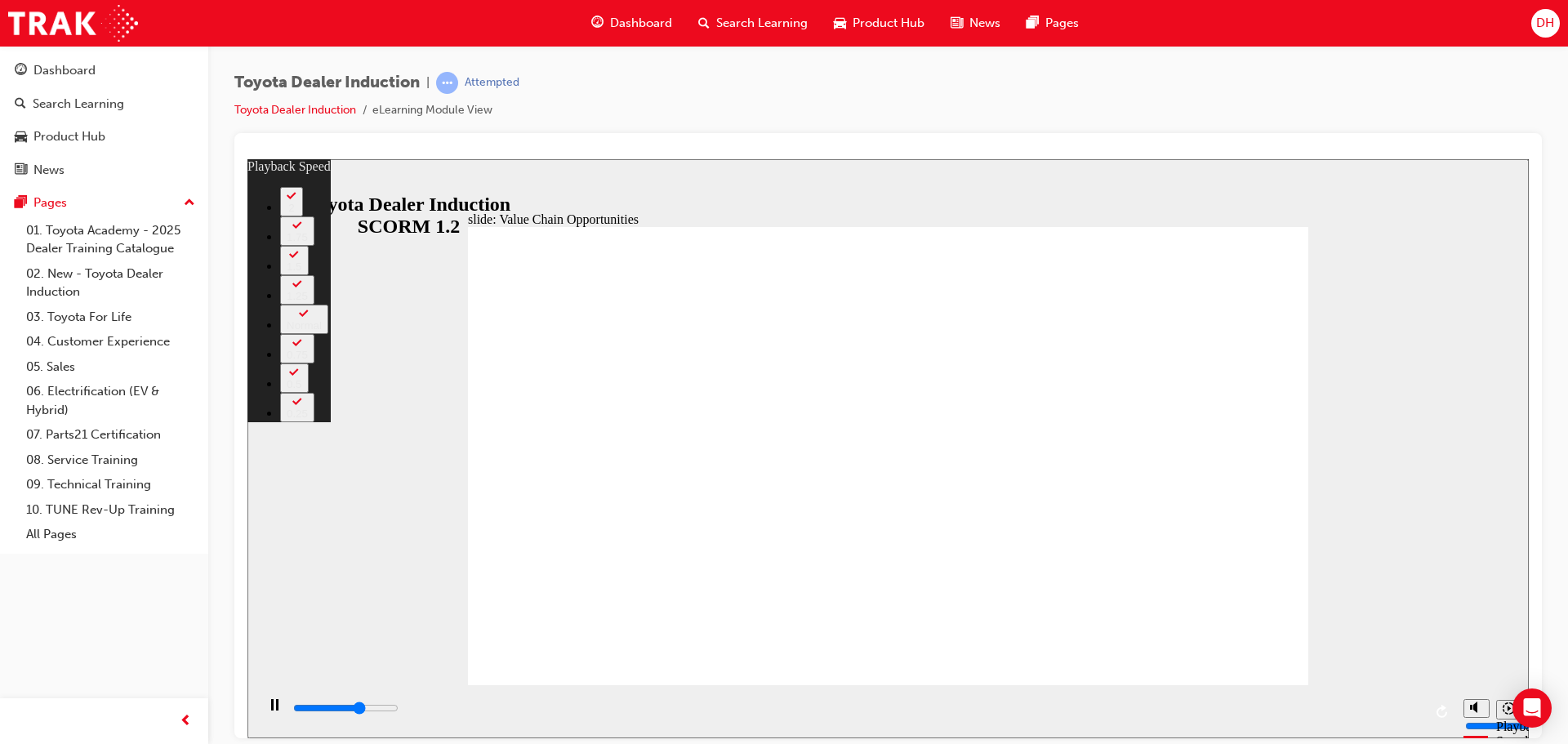
type input "4"
type input "7600"
type input "5"
type input "7900"
type input "5"
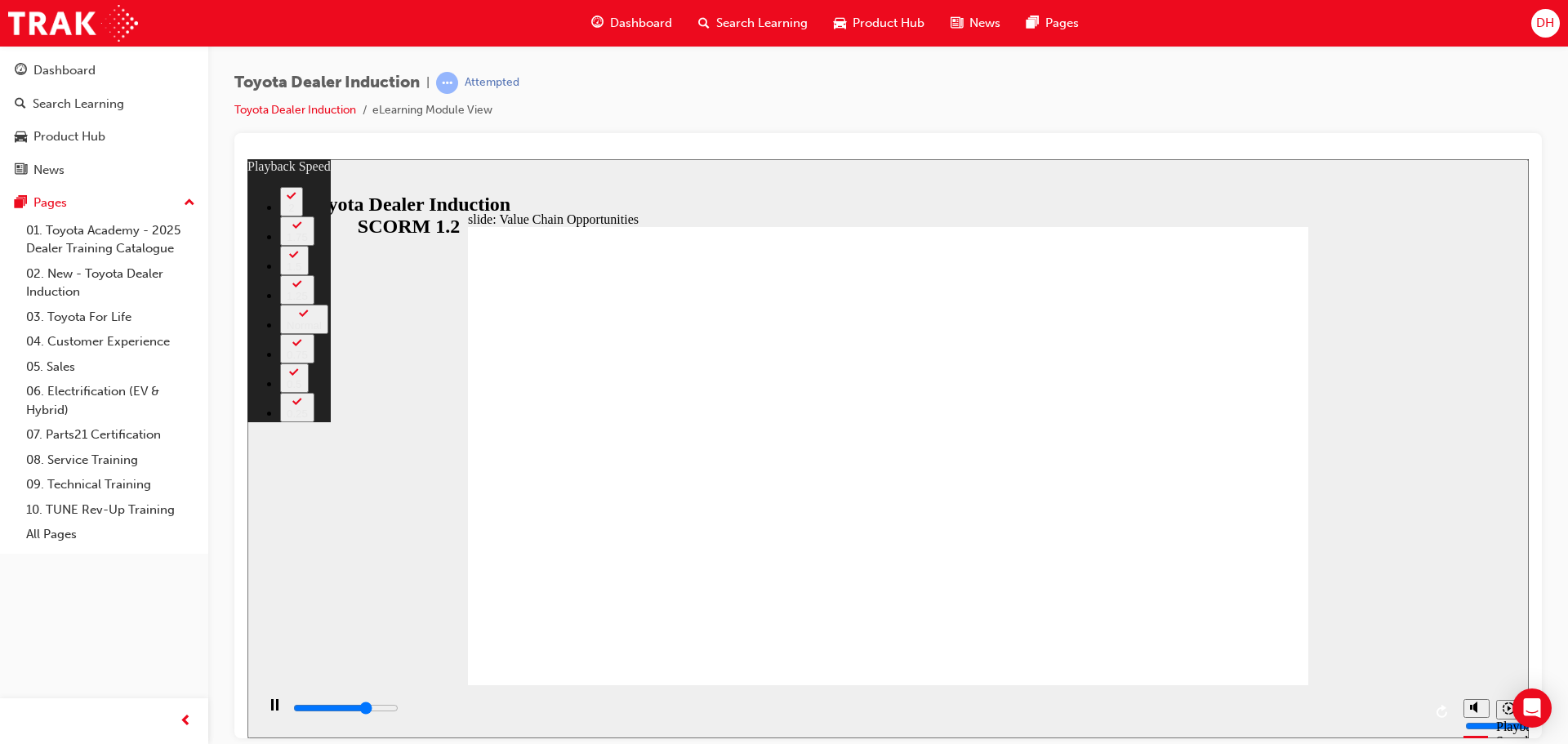
type input "8100"
type input "5"
type input "8400"
type input "5"
type input "8700"
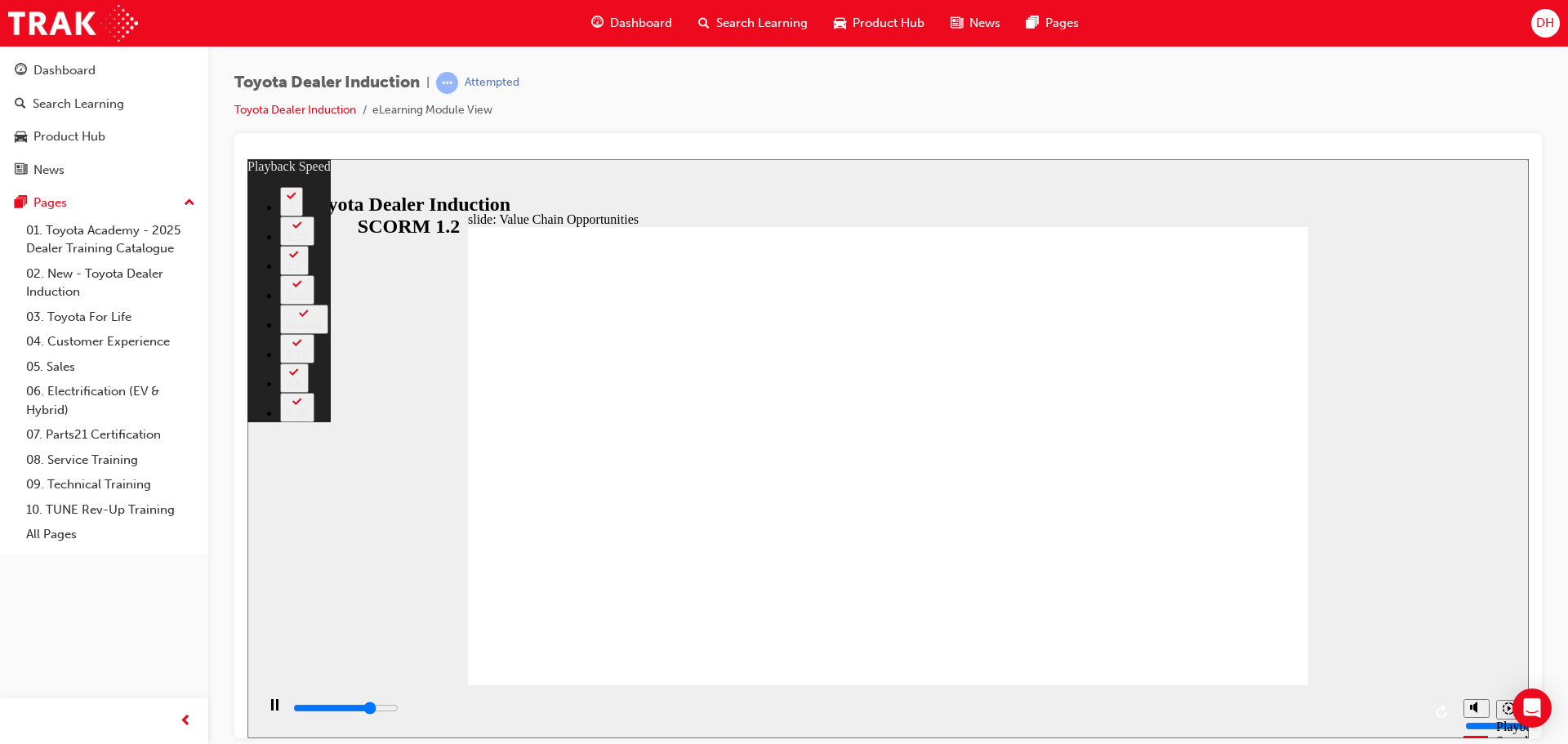
type input "6"
type input "8900"
type input "6"
type input "9100"
type input "6"
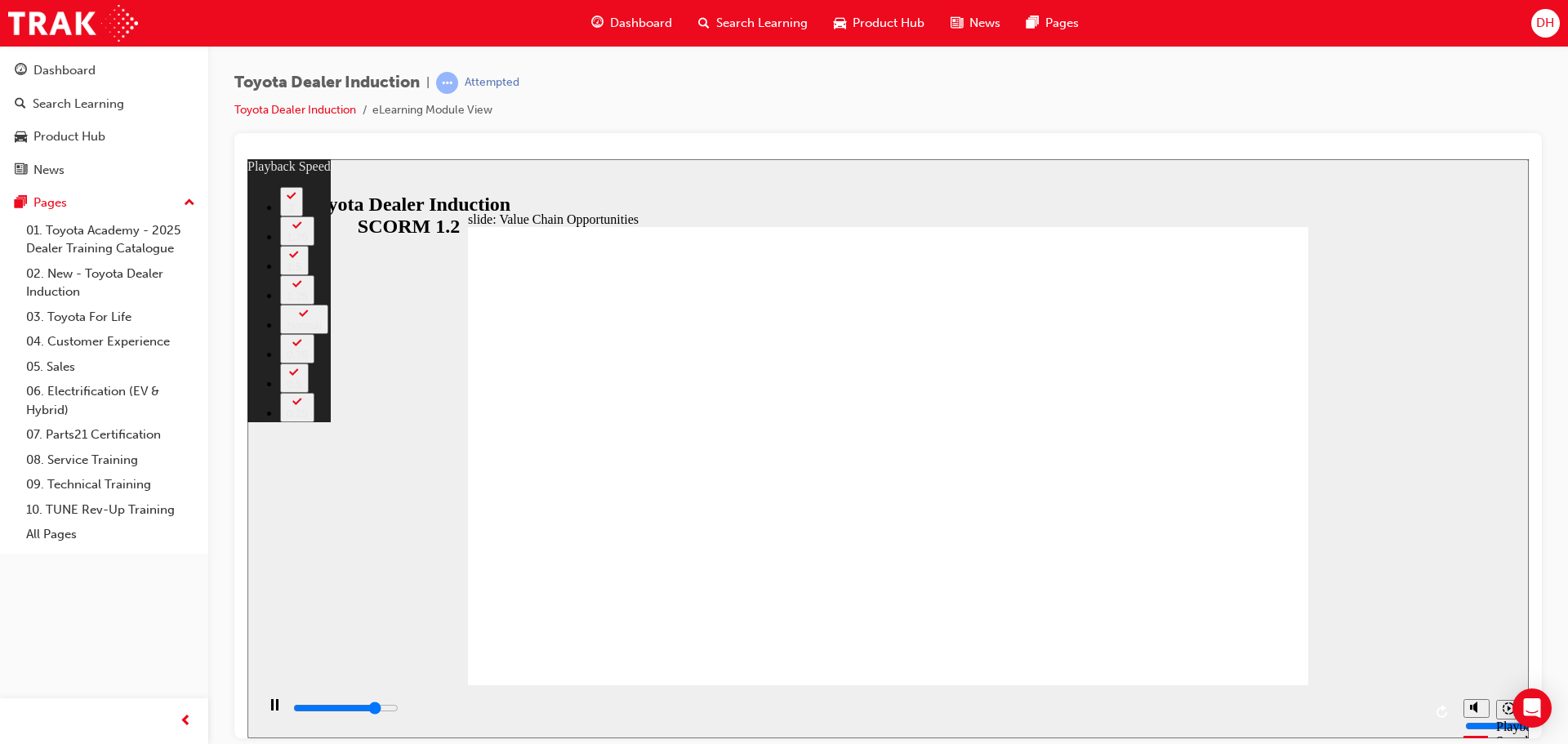
type input "9200"
type input "6"
type input "9300"
type input "6"
type input "9400"
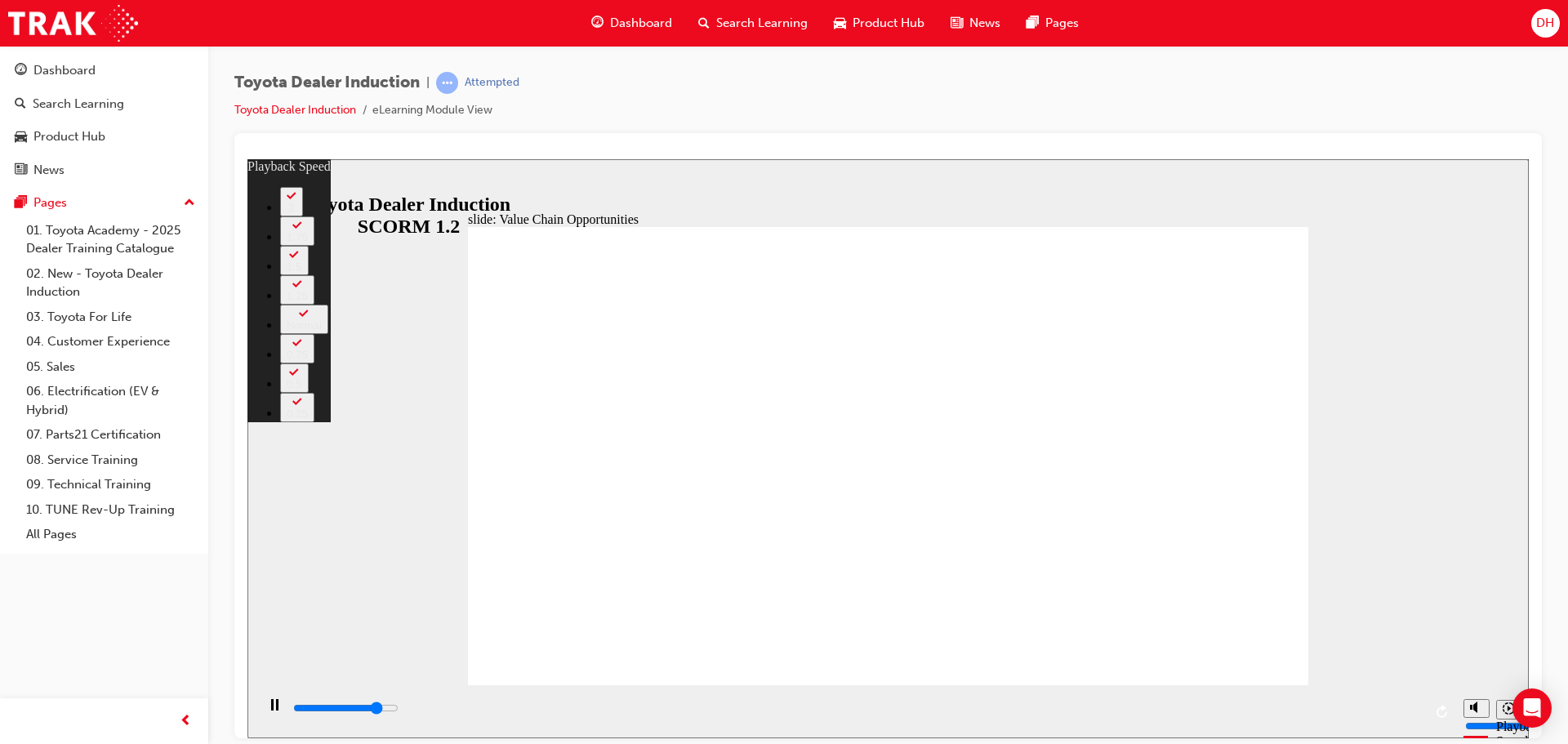
type input "6"
type input "9700"
type input "7"
type input "10000"
type input "7"
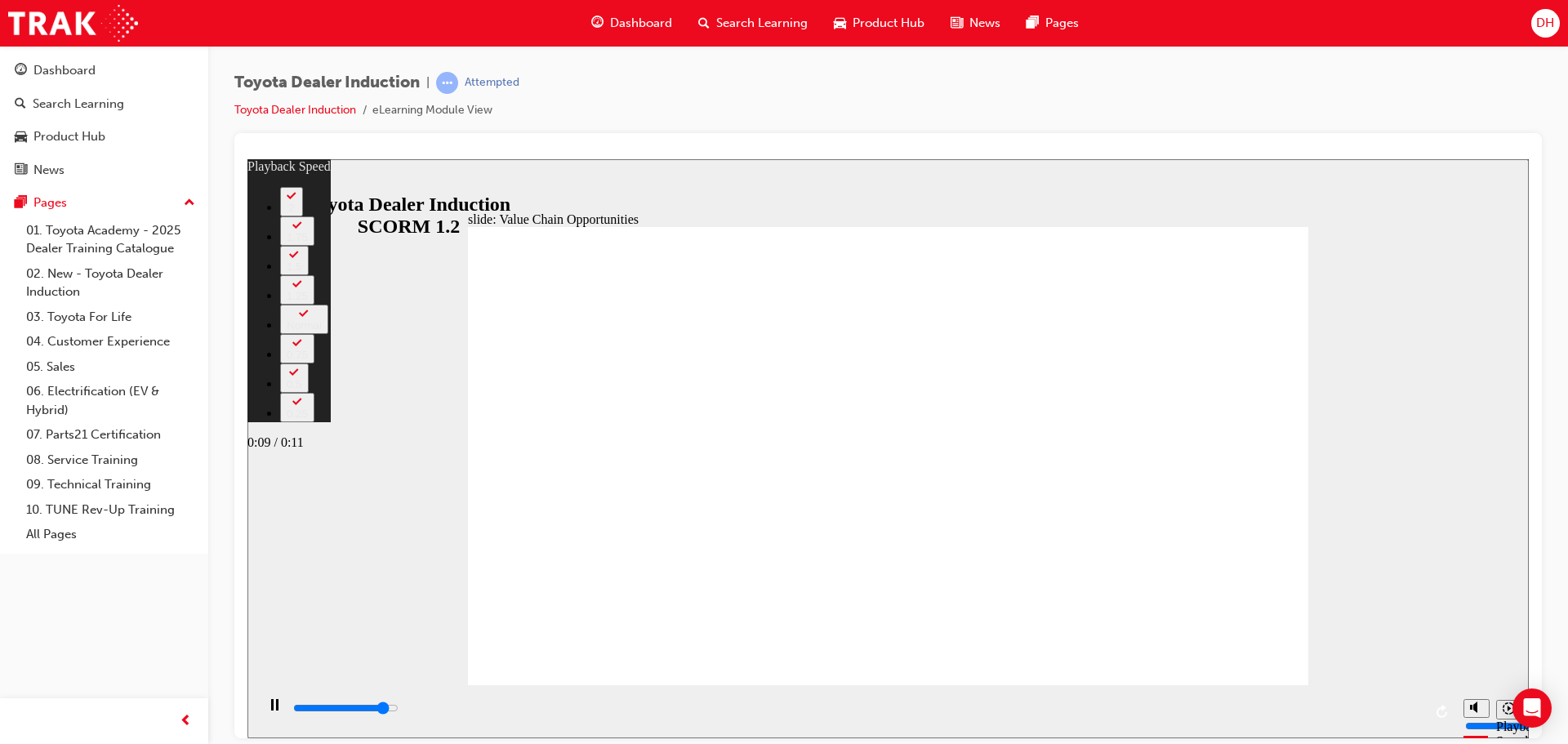
type input "10200"
type input "7"
type input "10200"
type input "7"
type input "10500"
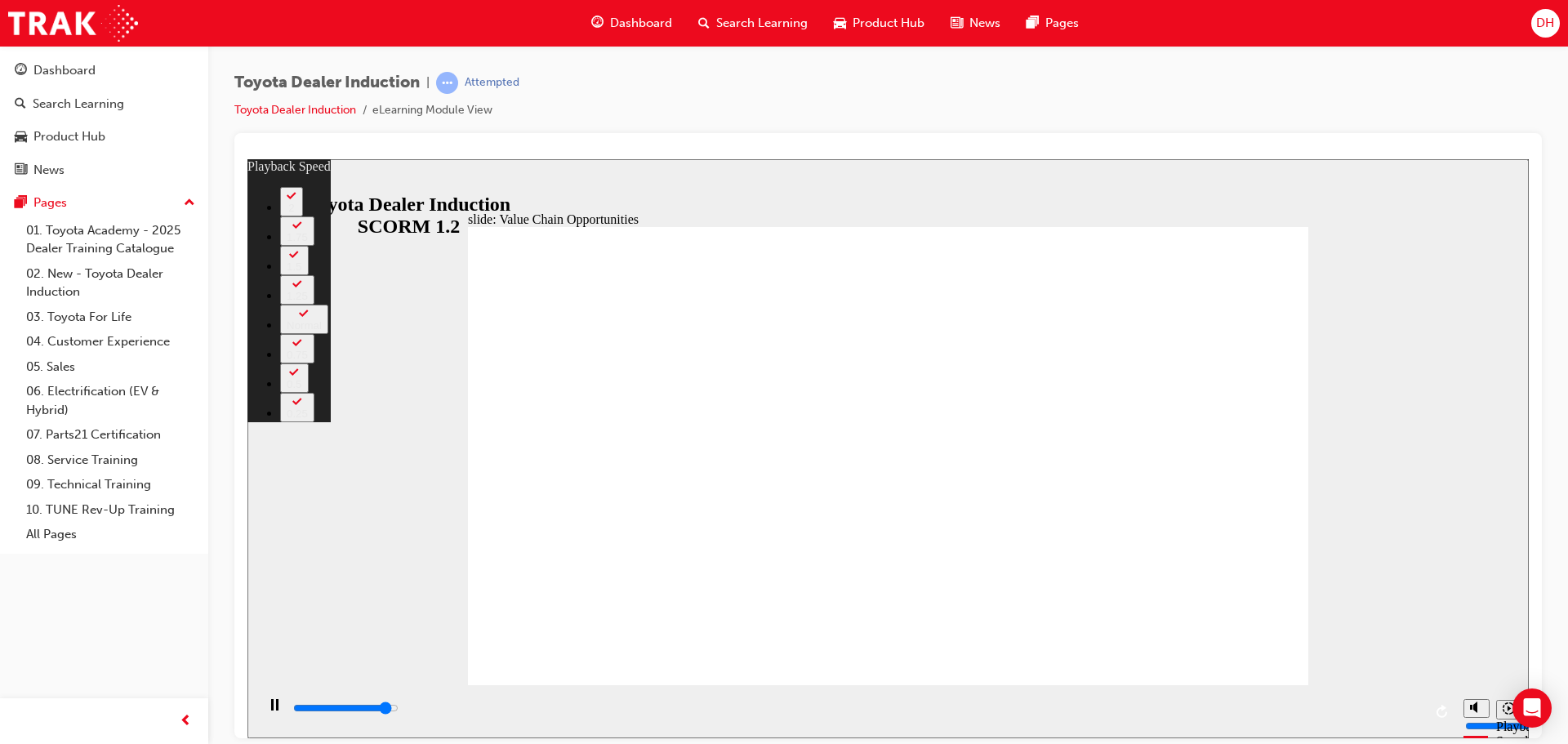
type input "7"
type input "10800"
type input "8"
type input "11000"
type input "8"
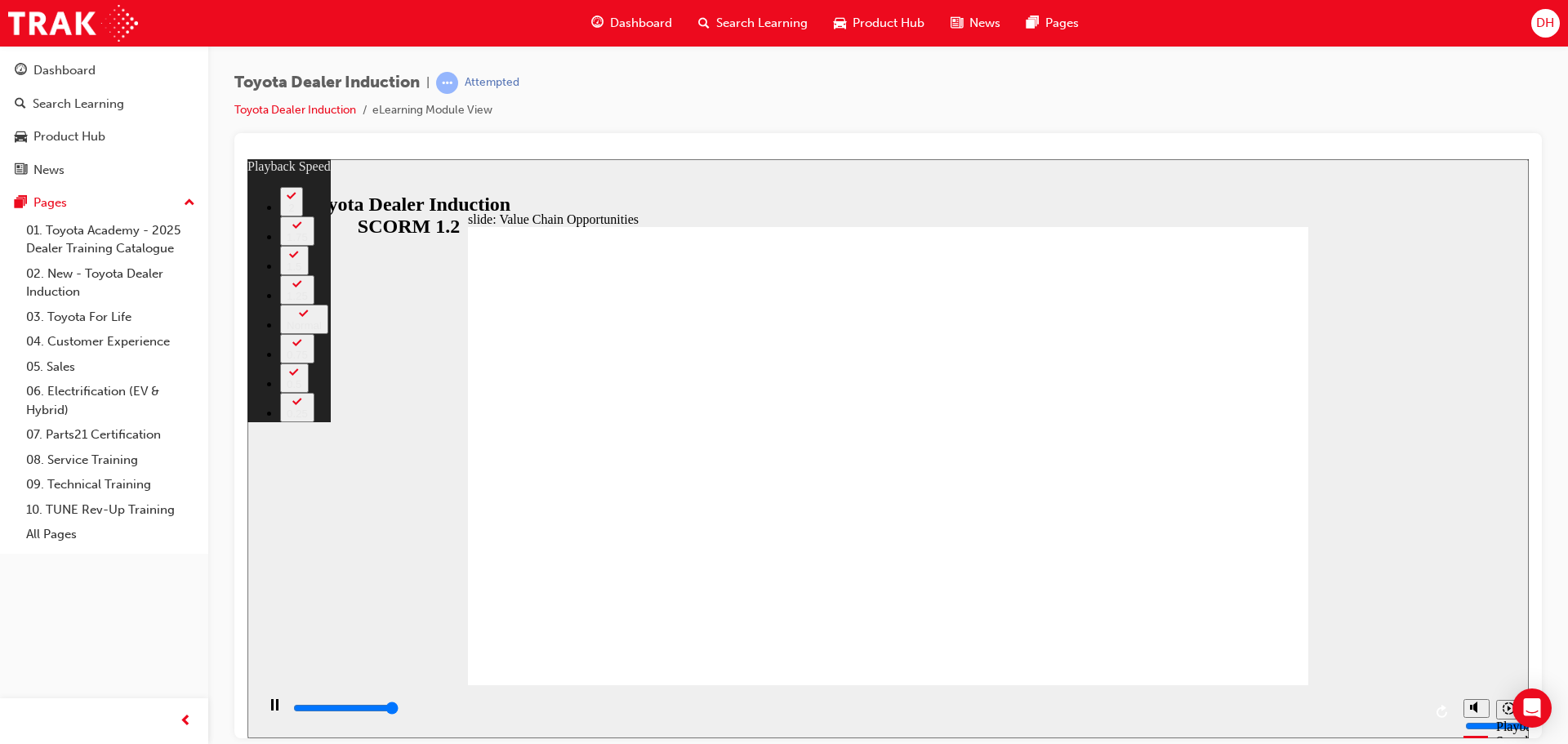
type input "11300"
type input "8"
type input "11300"
type input "64"
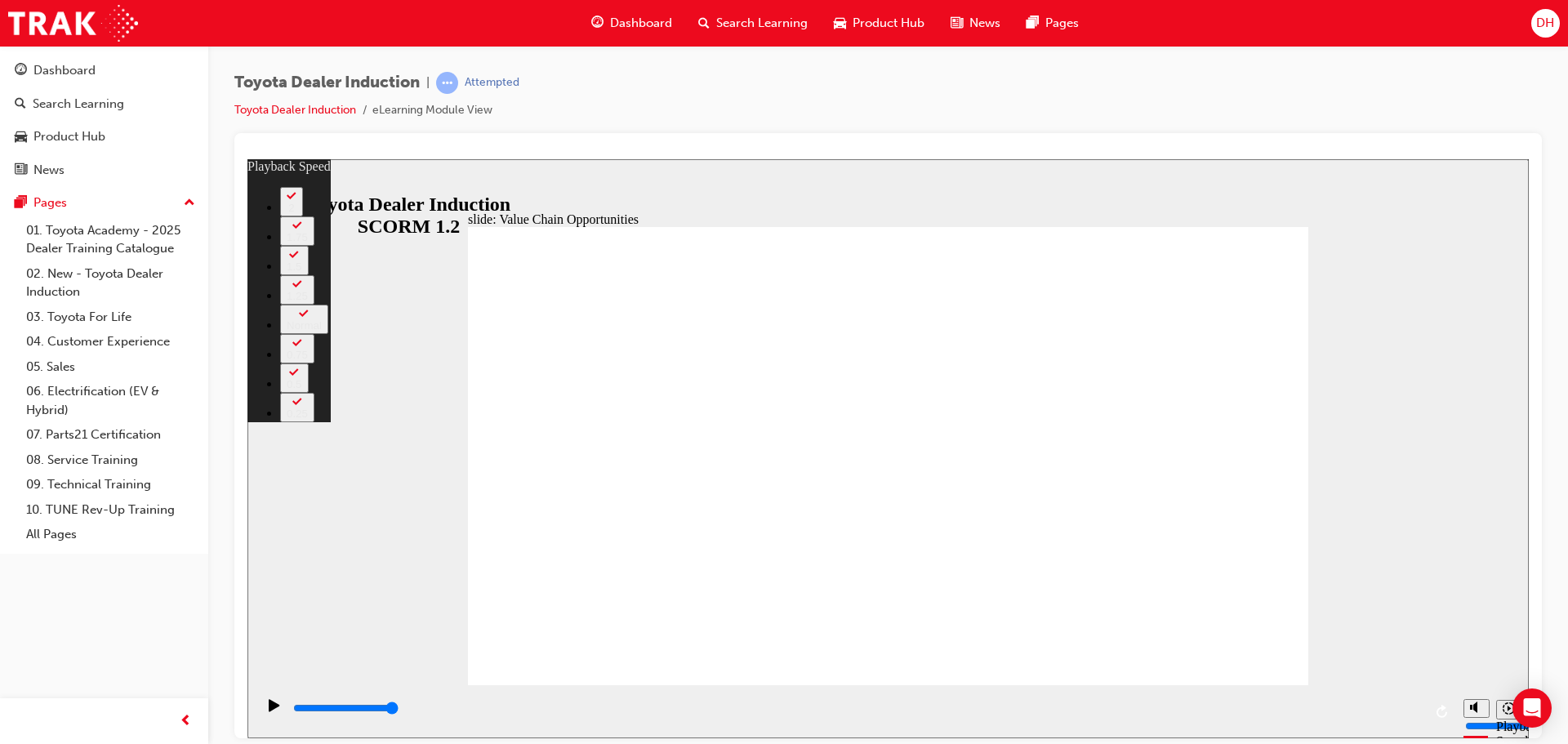
drag, startPoint x: 784, startPoint y: 560, endPoint x: 819, endPoint y: 589, distance: 45.5
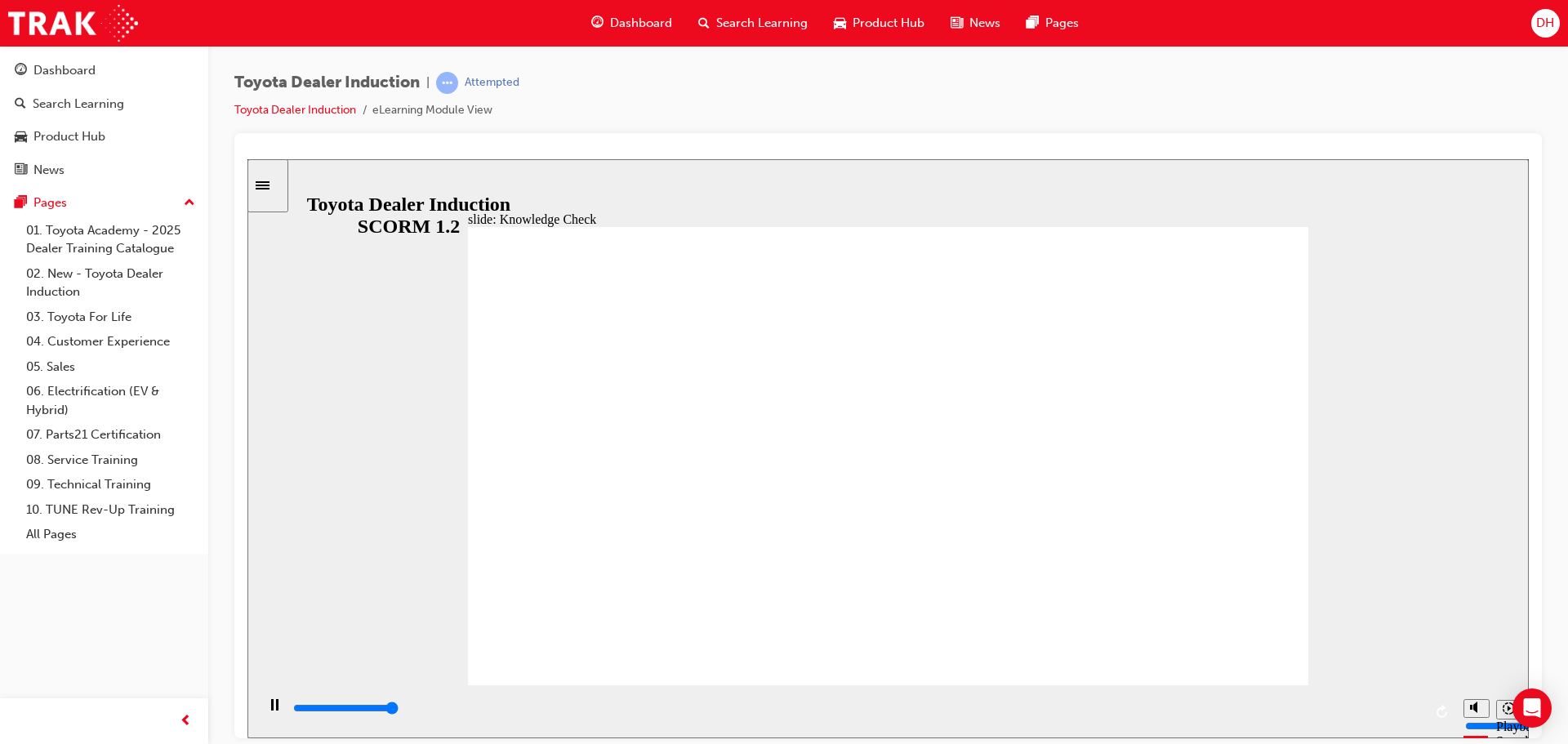
type input "5000"
radio input "true"
type input "5000"
radio input "true"
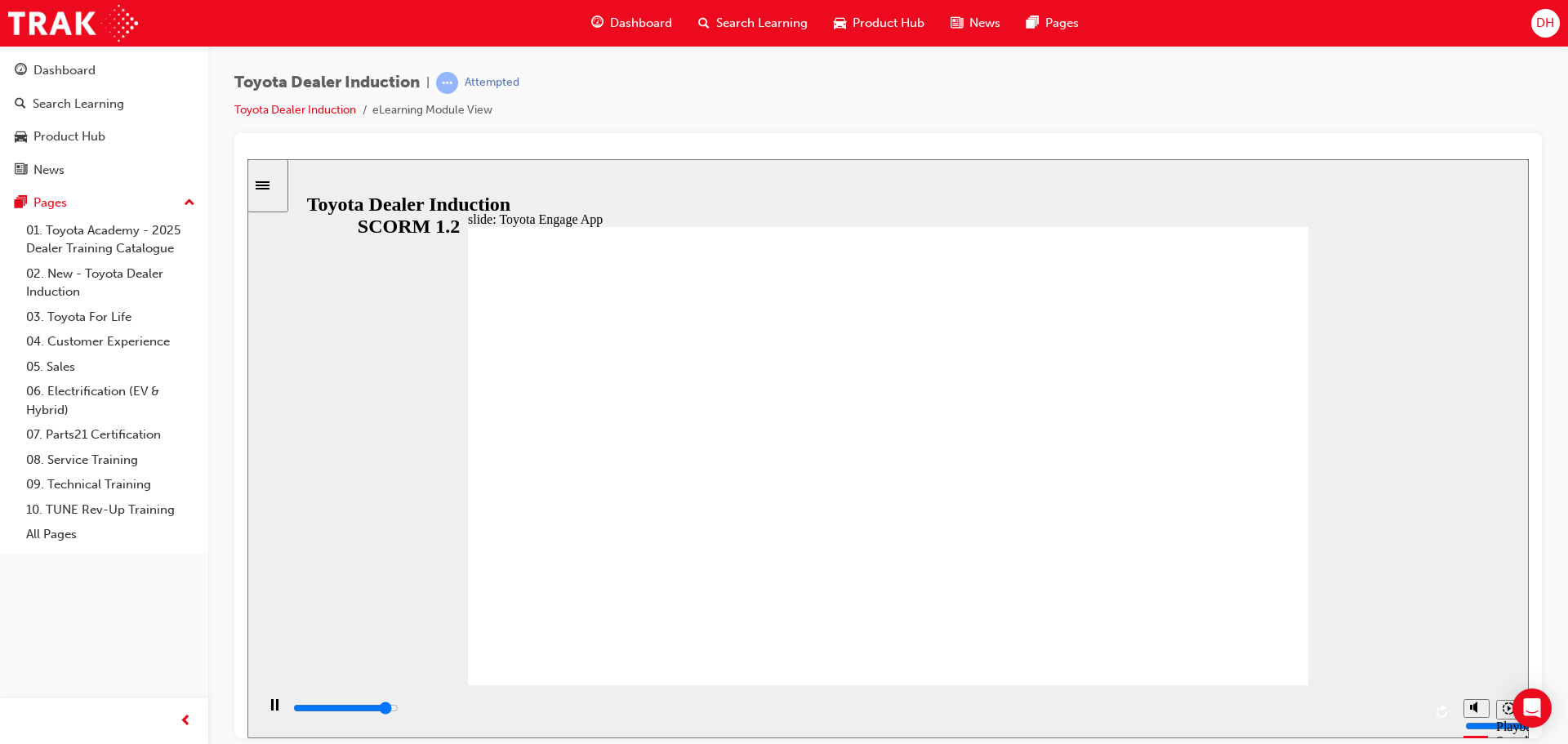
drag, startPoint x: 642, startPoint y: 455, endPoint x: 632, endPoint y: 477, distance: 24.2
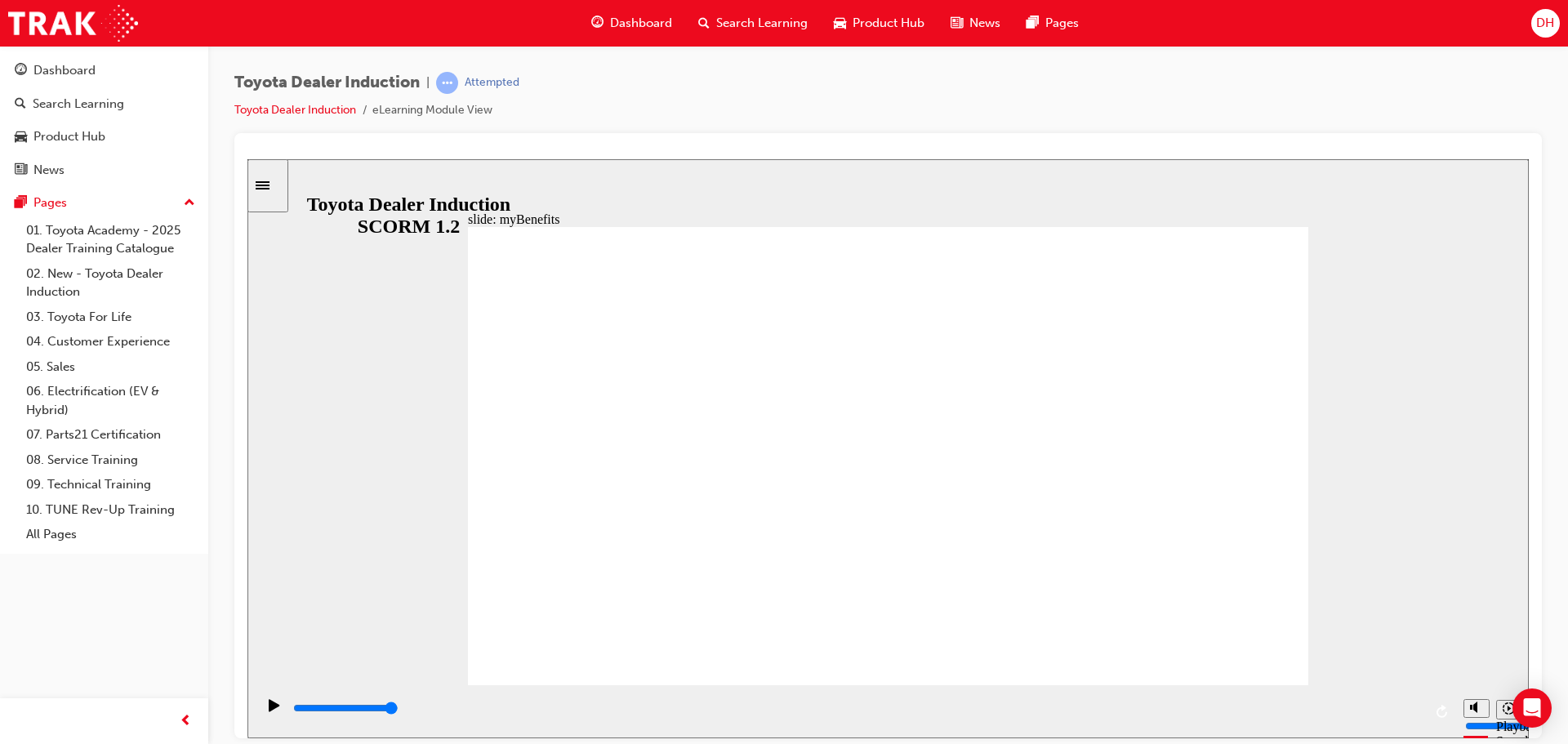
drag, startPoint x: 624, startPoint y: 516, endPoint x: 624, endPoint y: 502, distance: 14.0
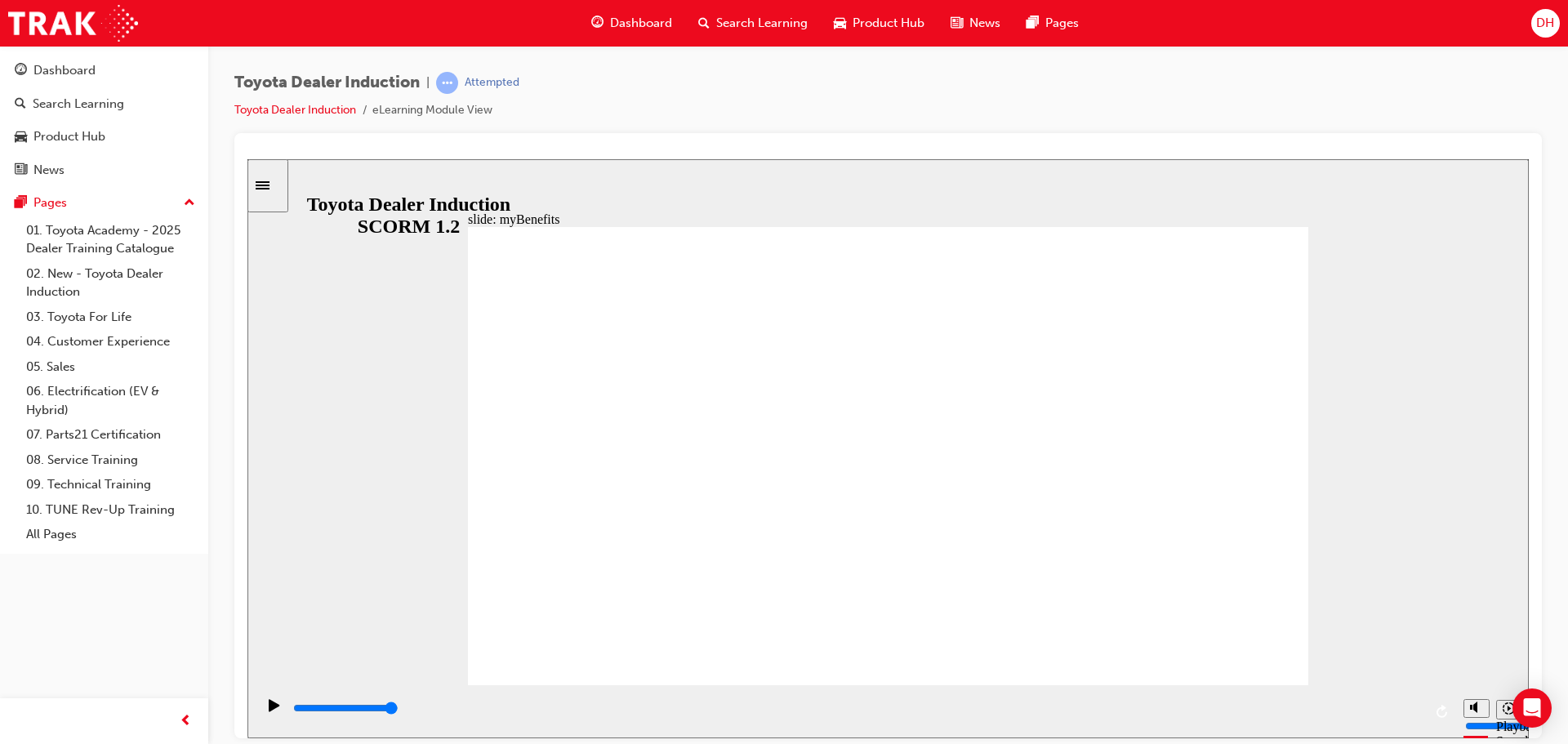
type input "5000"
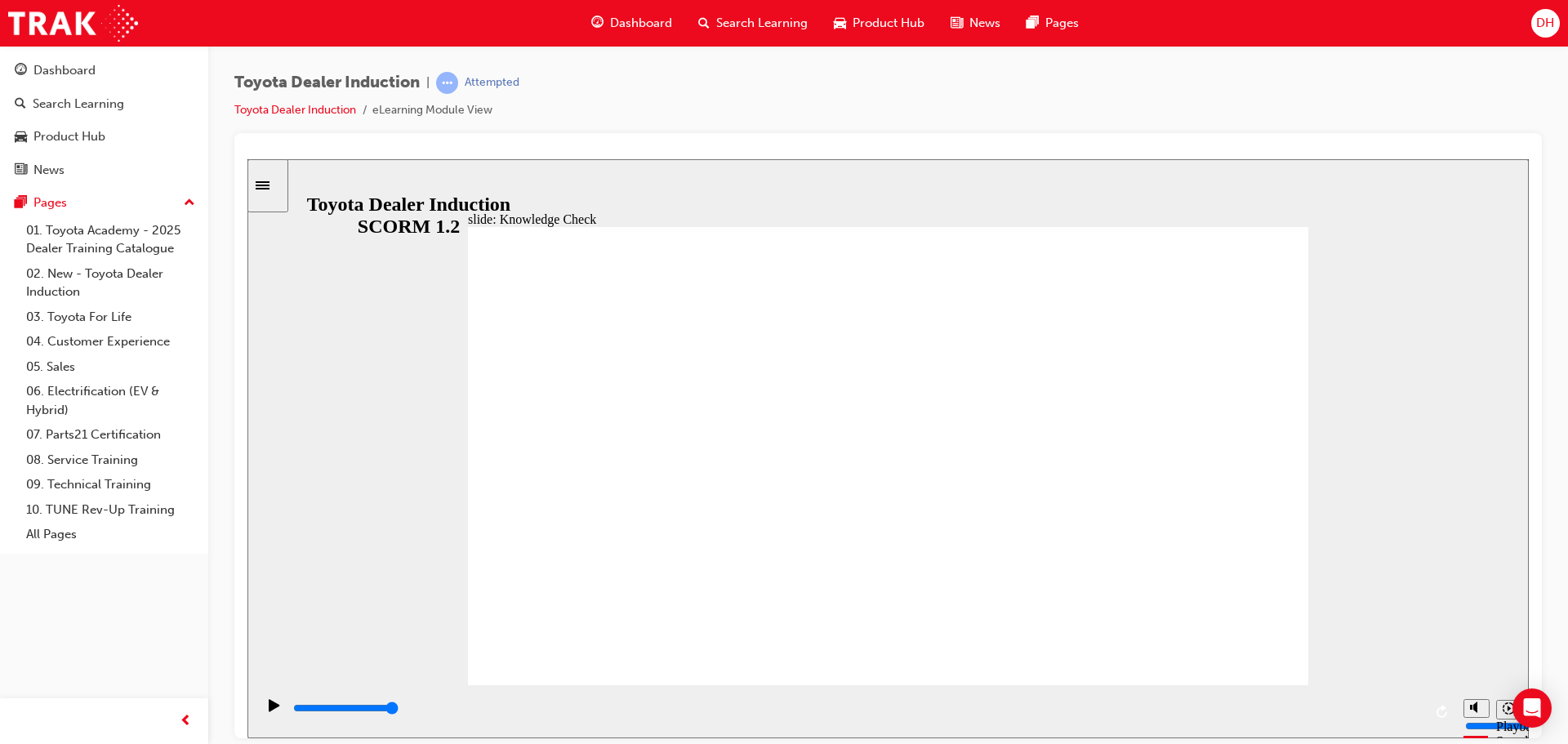
type input "toyota engage app"
type input "toyota engage ap"
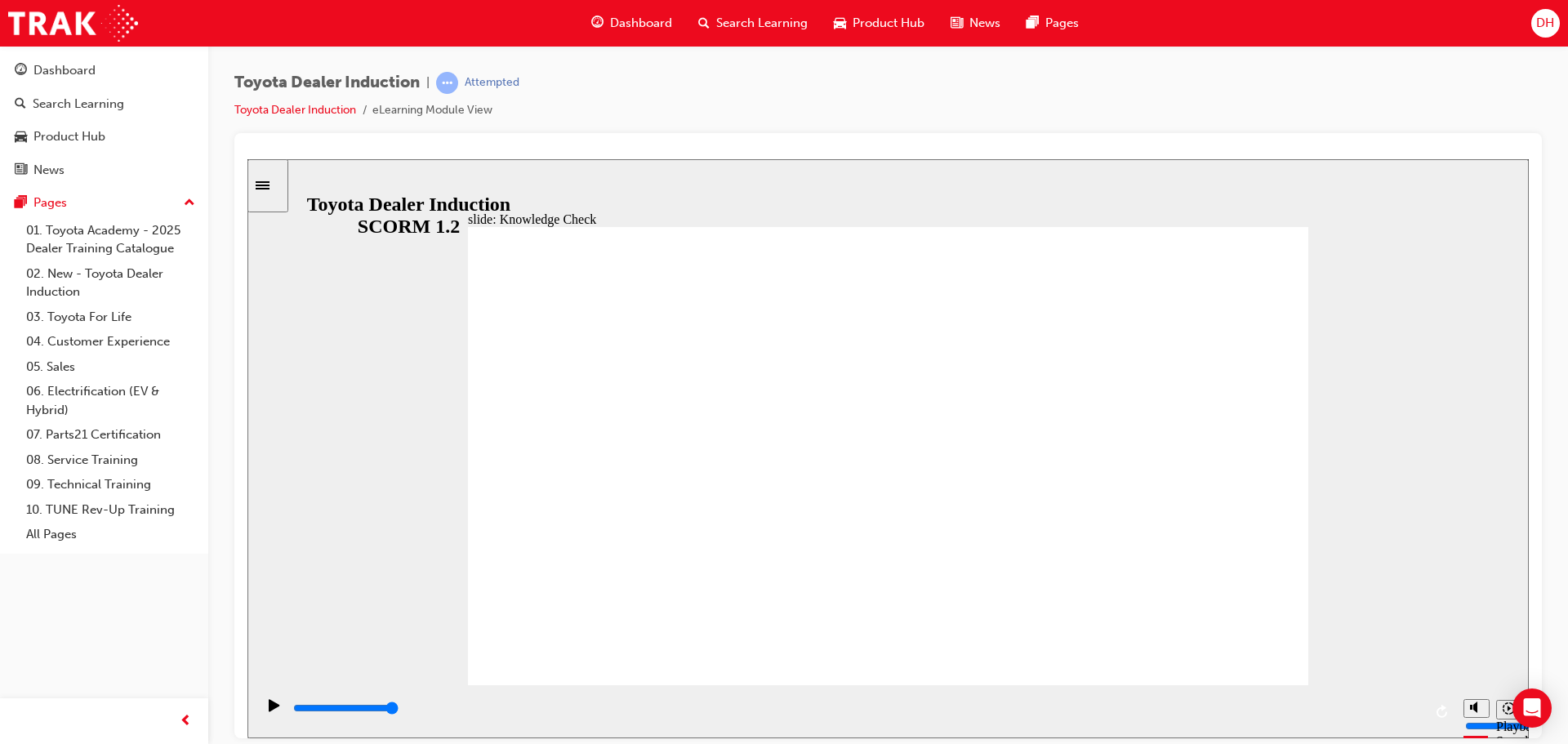
type input "toyota engage ap"
type input "toyota engage a"
type input "toyota engage"
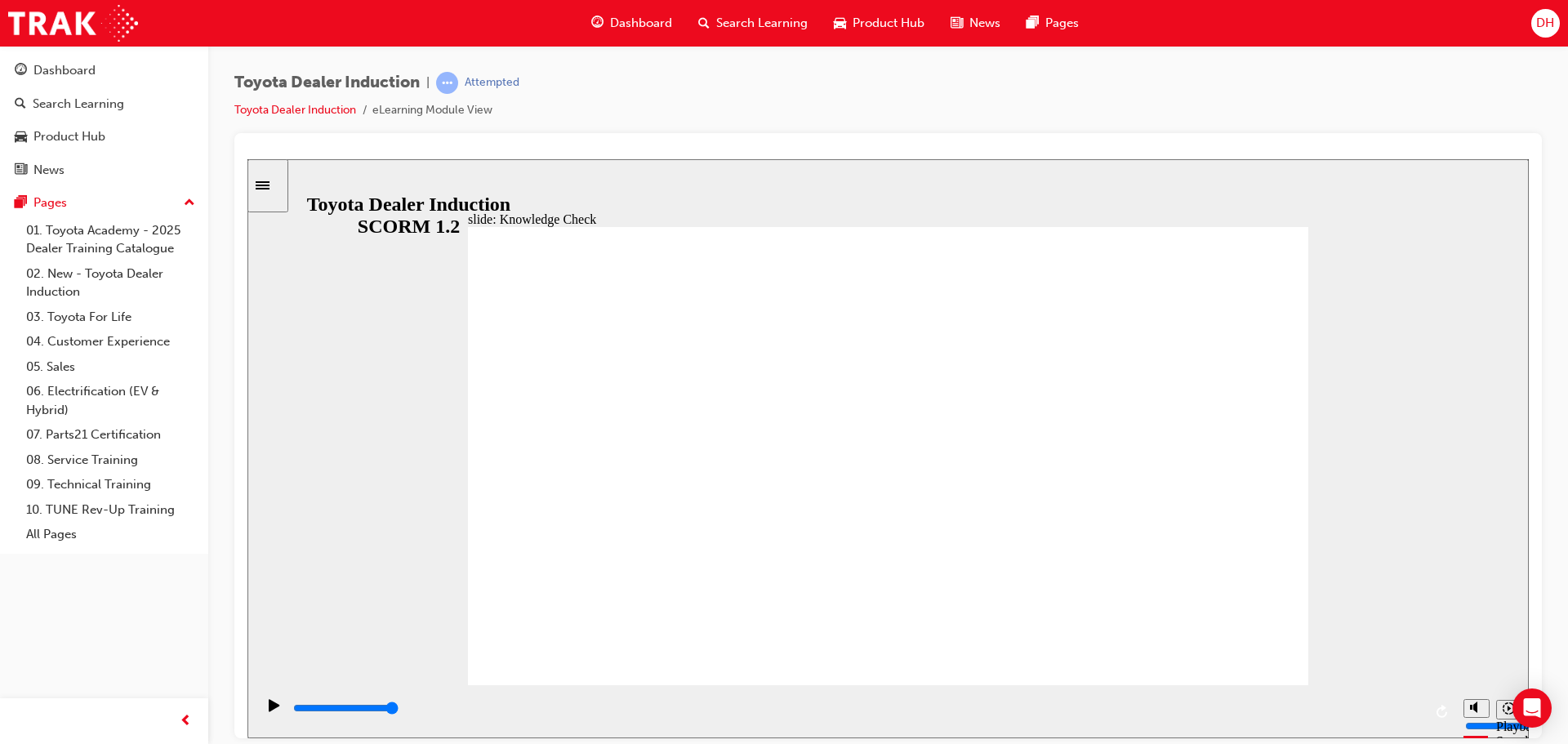
type input "toyota engage a"
type input "toyota engage ap"
type input "toyota engage app"
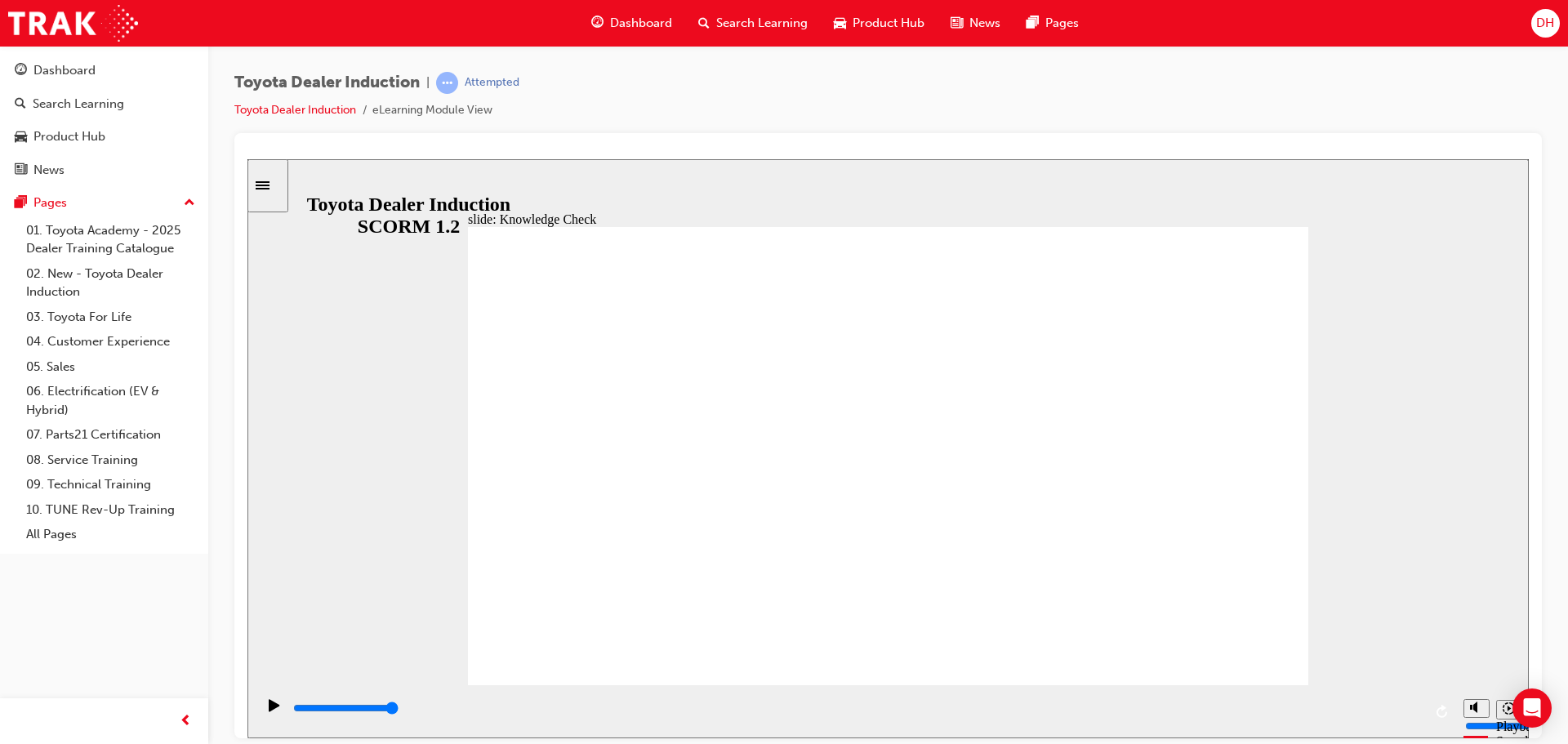
type input "toyota engage app"
drag, startPoint x: 1408, startPoint y: 712, endPoint x: 1494, endPoint y: 707, distance: 86.1
click at [1494, 707] on section "Playback Speed 2 1.75 1.5 1.25" at bounding box center [888, 712] width 1281 height 53
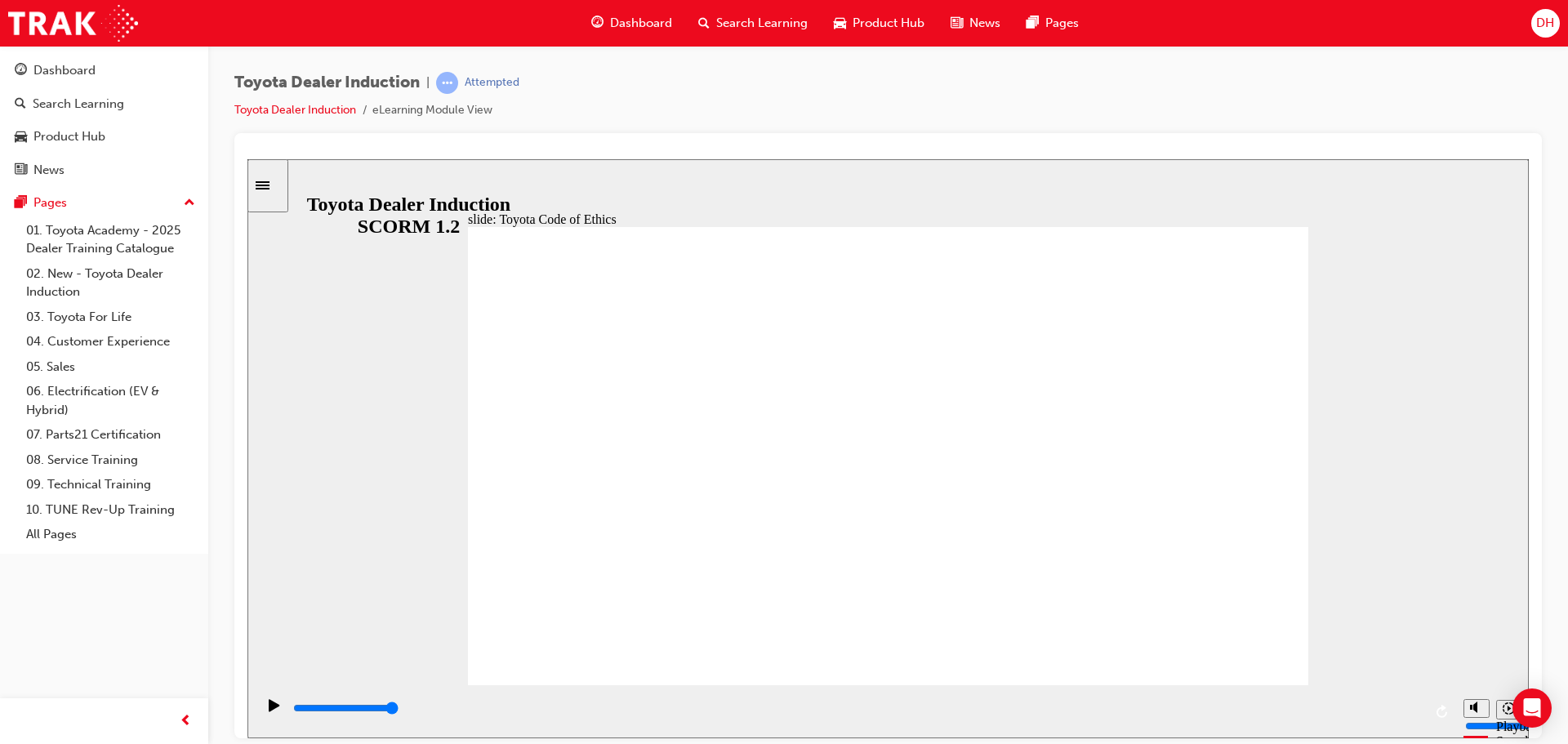
drag, startPoint x: 1229, startPoint y: 663, endPoint x: 1231, endPoint y: 641, distance: 22.1
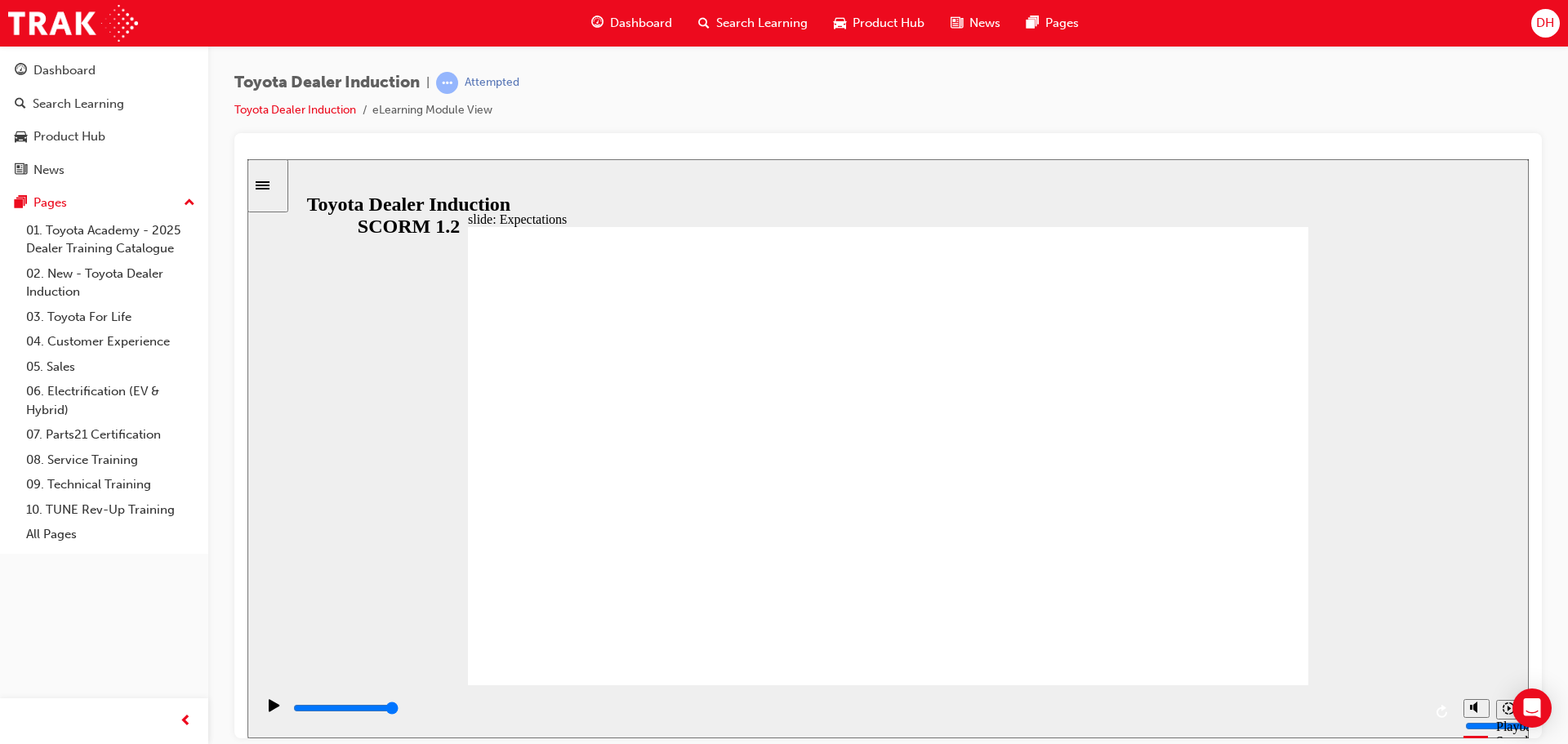
drag, startPoint x: 1254, startPoint y: 620, endPoint x: 1167, endPoint y: 573, distance: 98.9
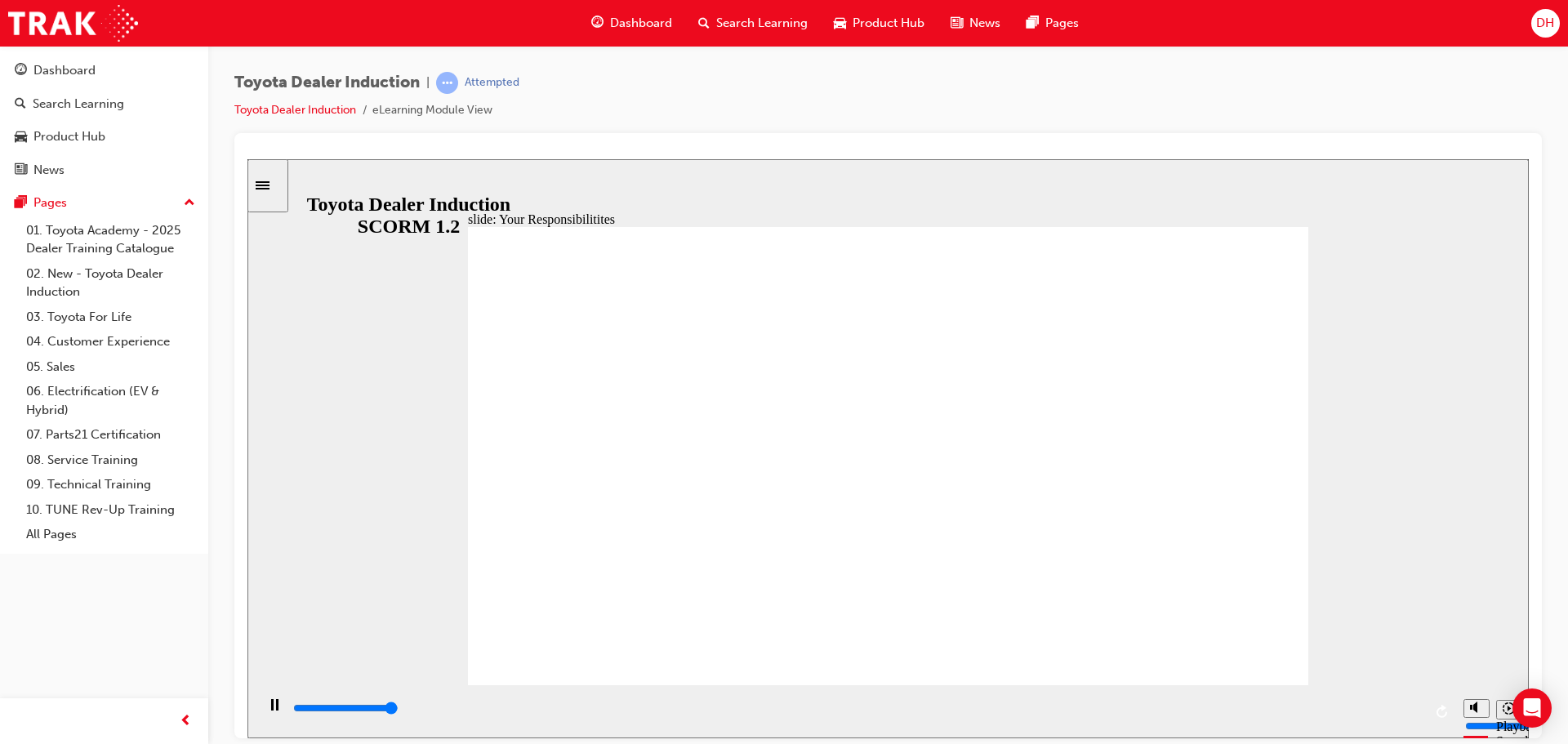
type input "8400"
checkbox input "true"
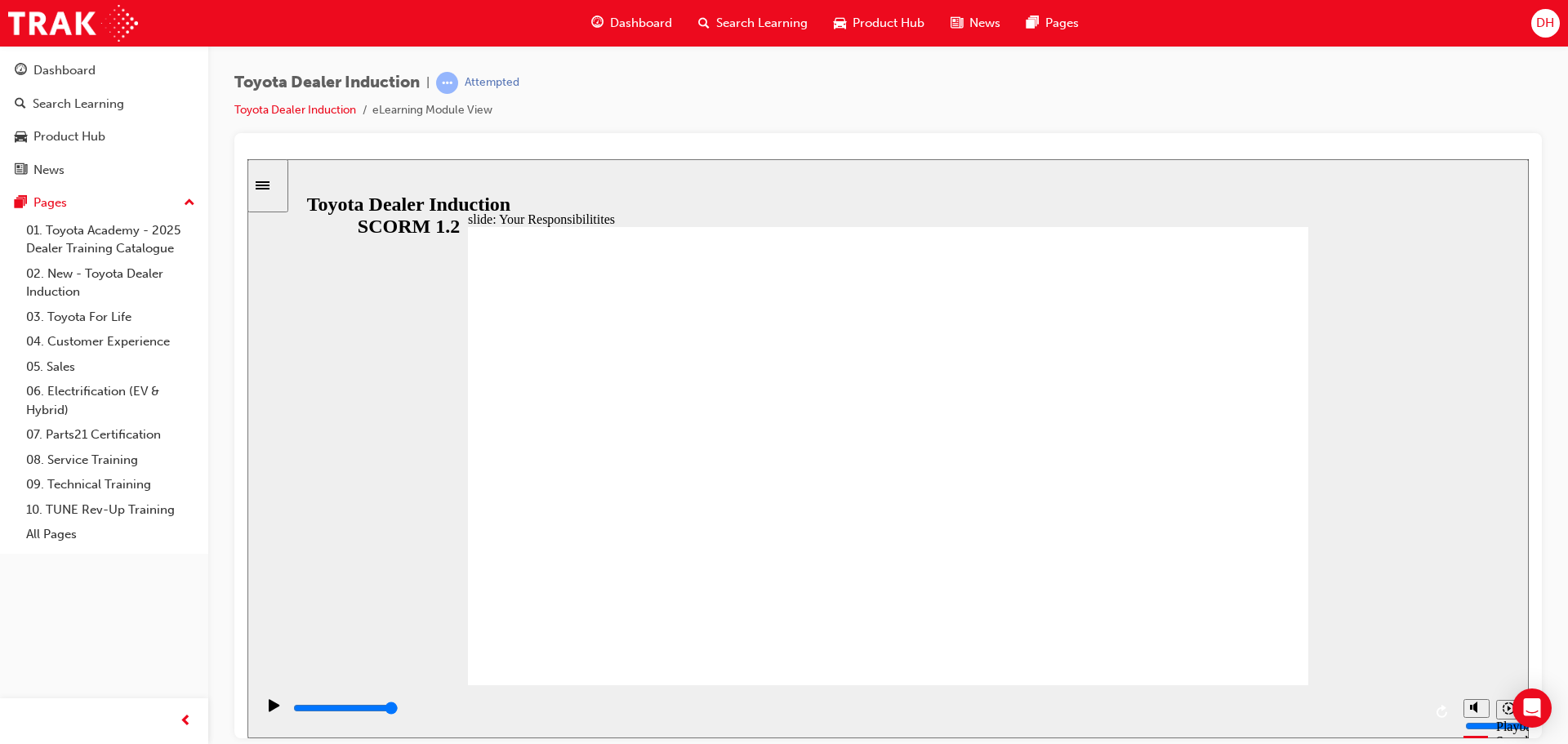
checkbox input "true"
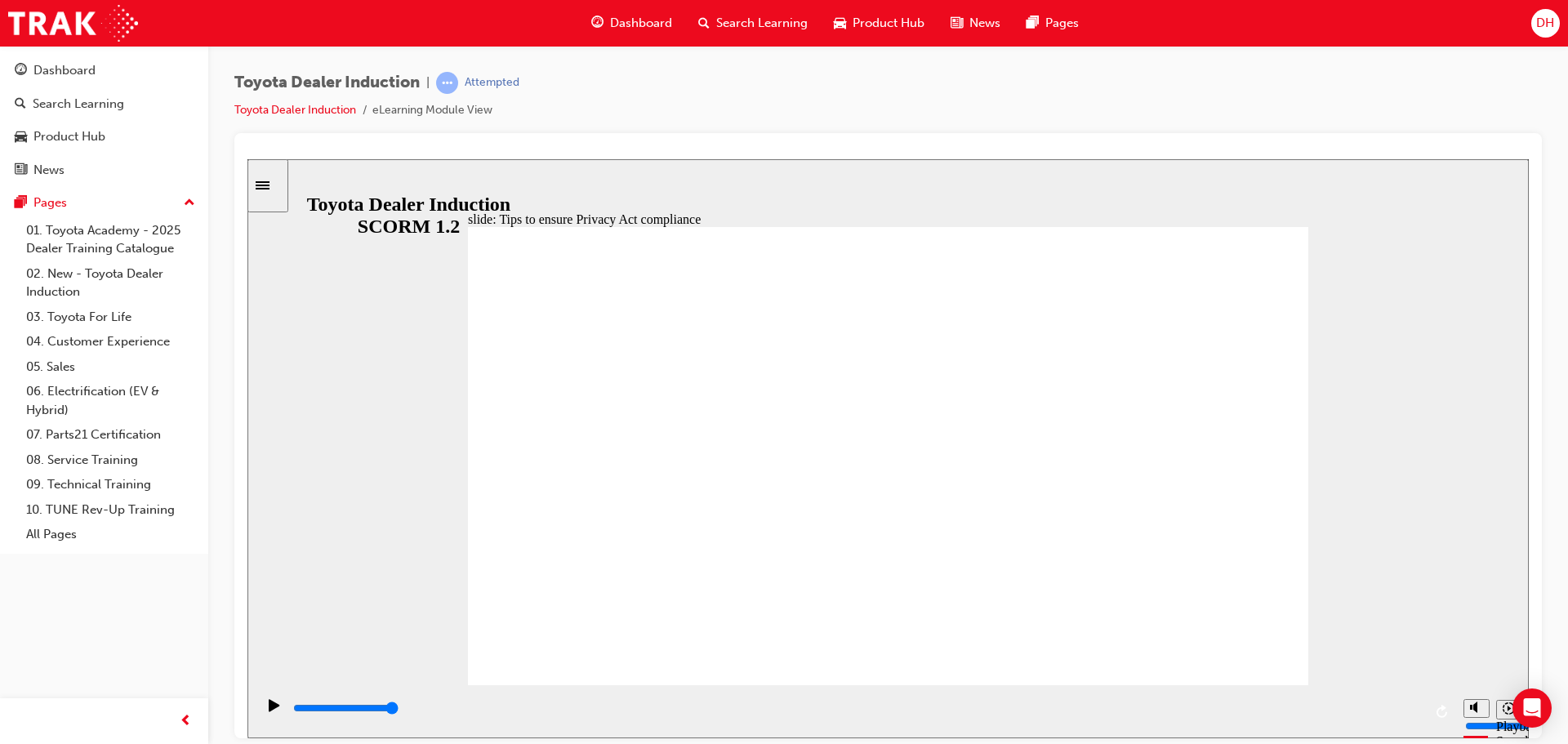
drag, startPoint x: 775, startPoint y: 478, endPoint x: 776, endPoint y: 486, distance: 8.1
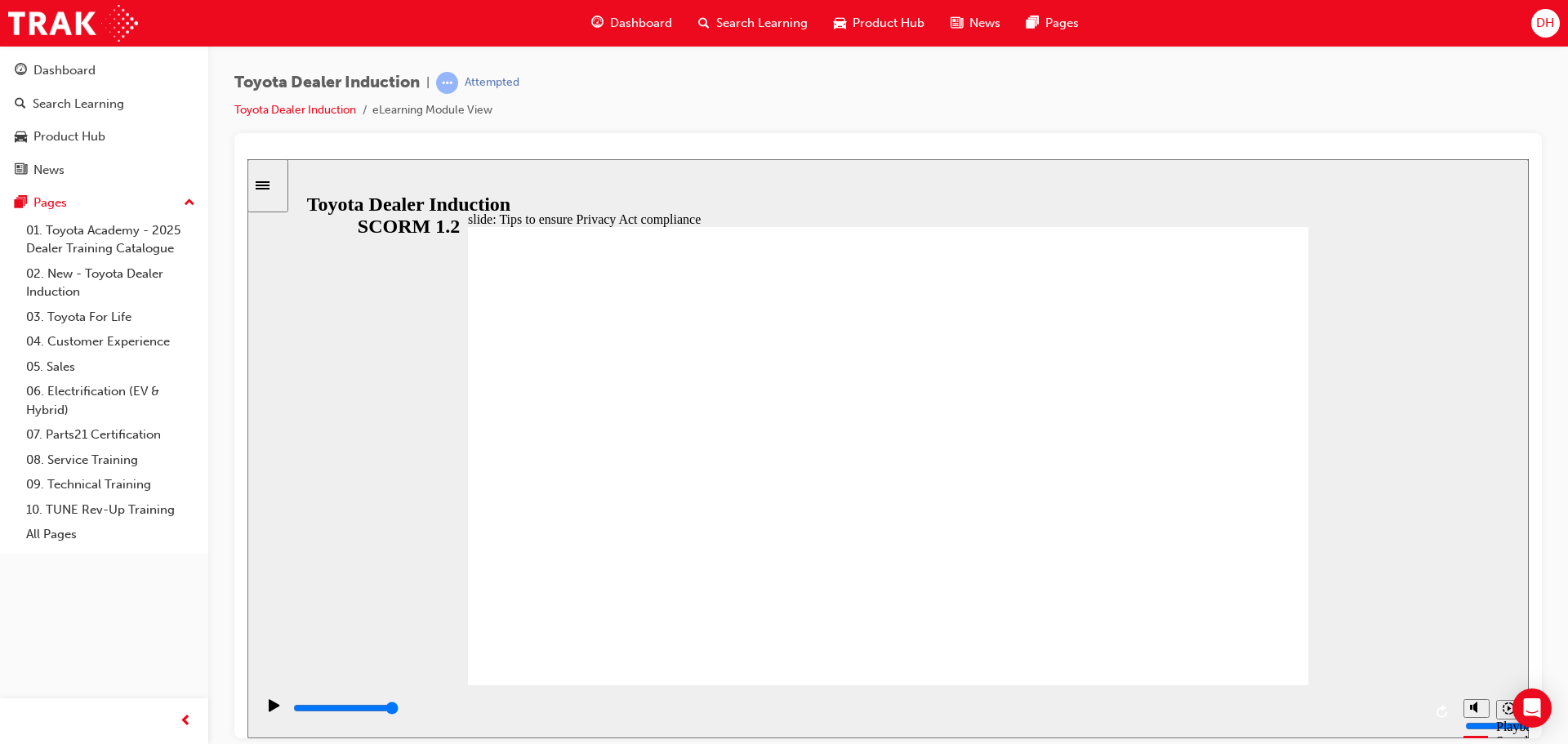
drag, startPoint x: 994, startPoint y: 389, endPoint x: 1154, endPoint y: 545, distance: 223.5
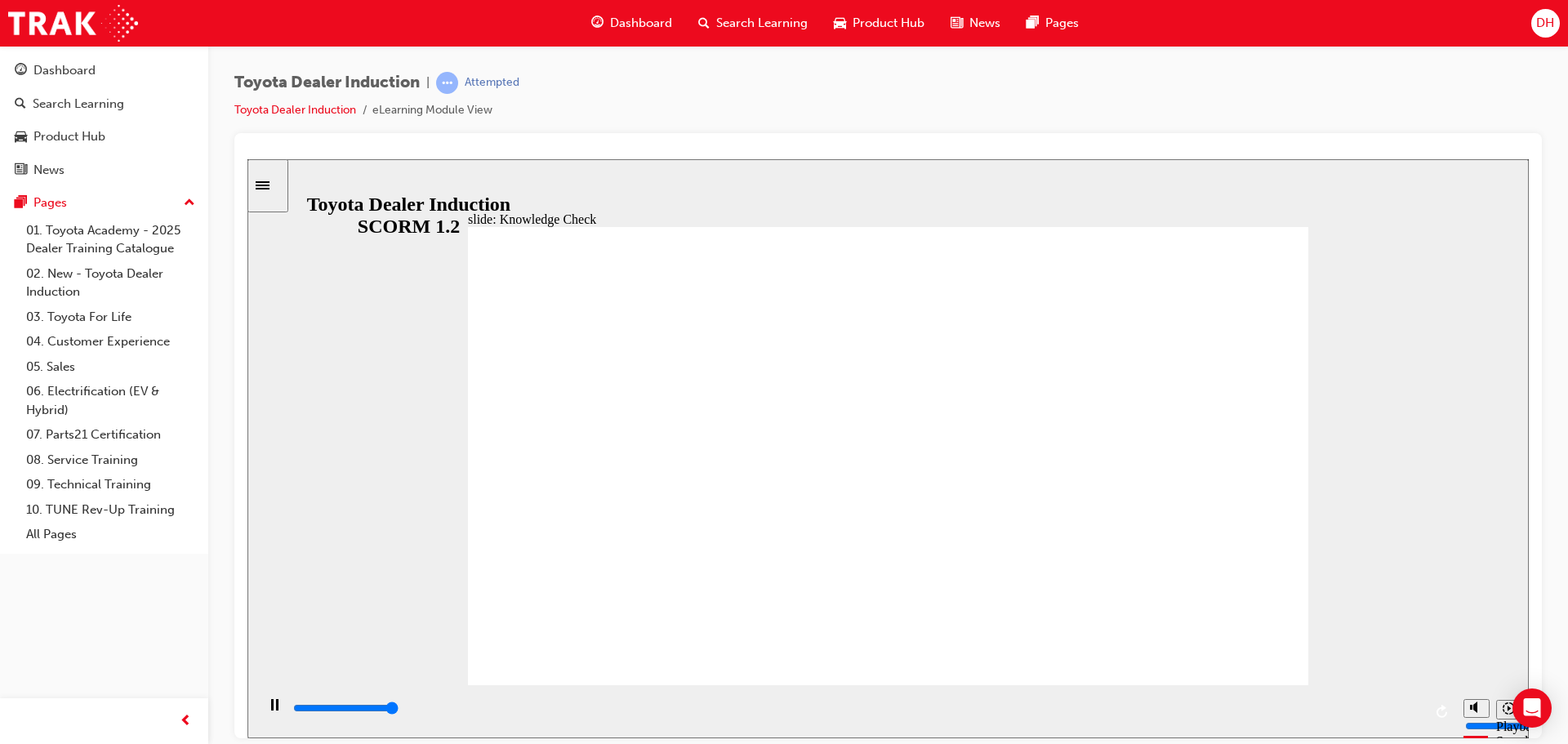
type input "5000"
checkbox input "true"
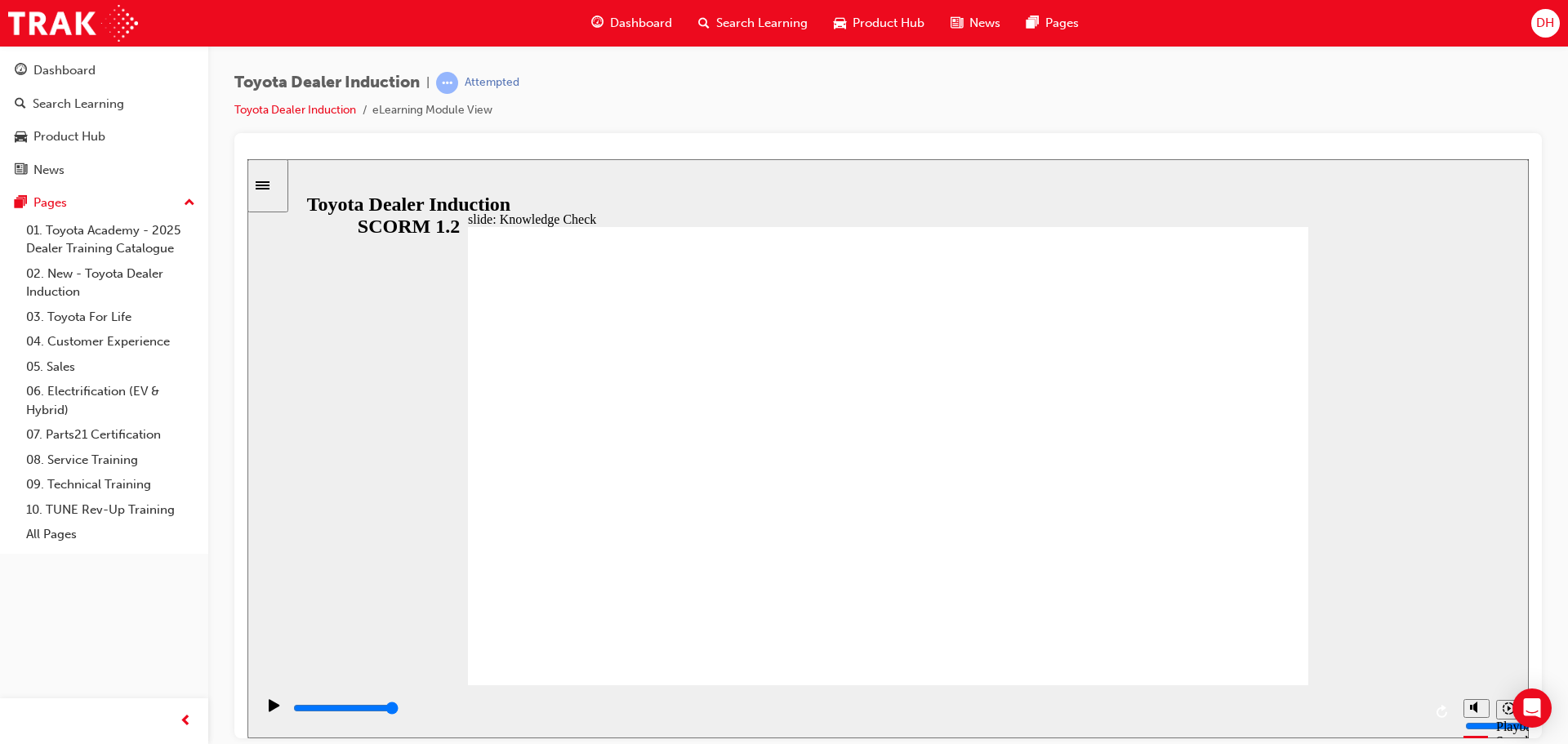
checkbox input "true"
type input "5000"
radio input "true"
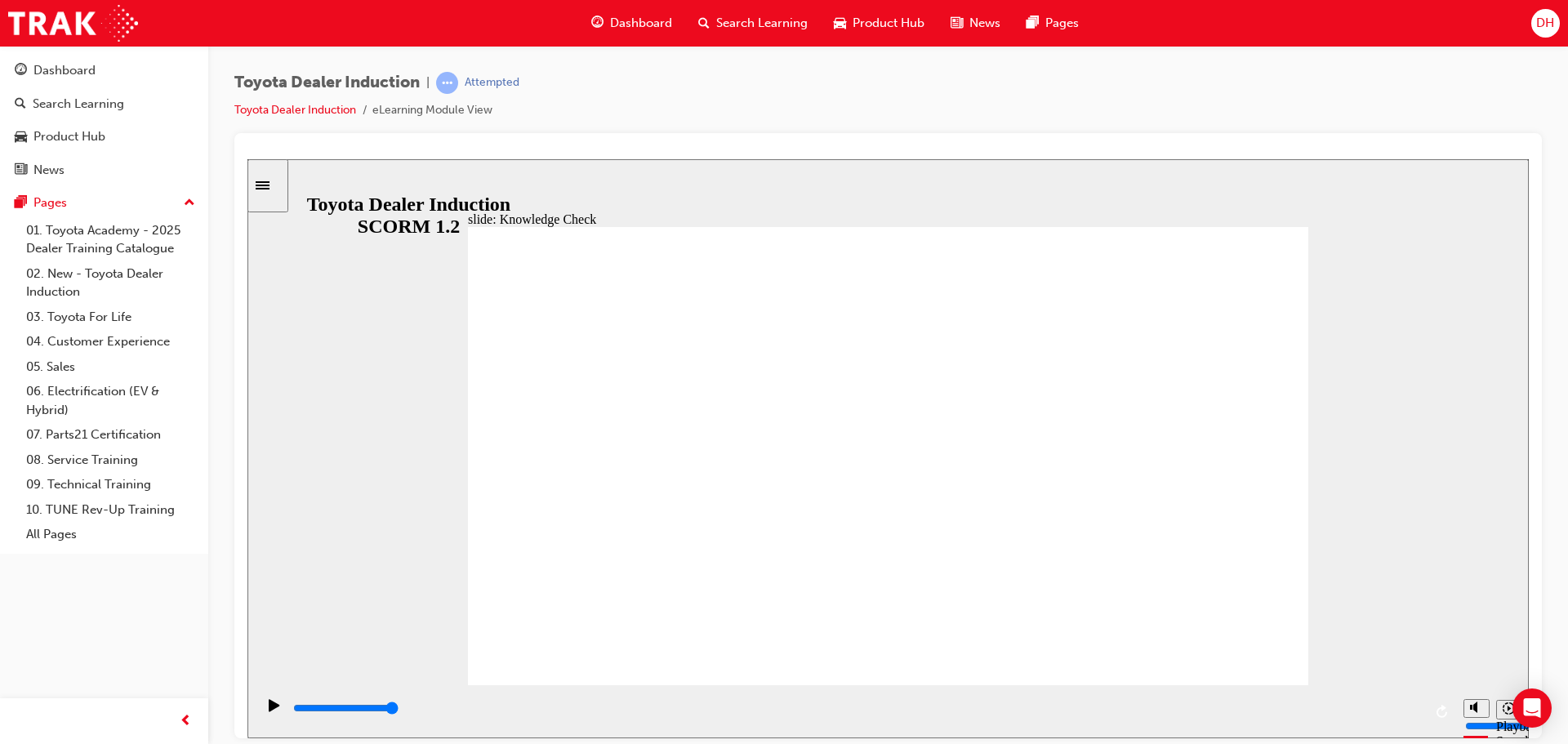
type input "5000"
checkbox input "true"
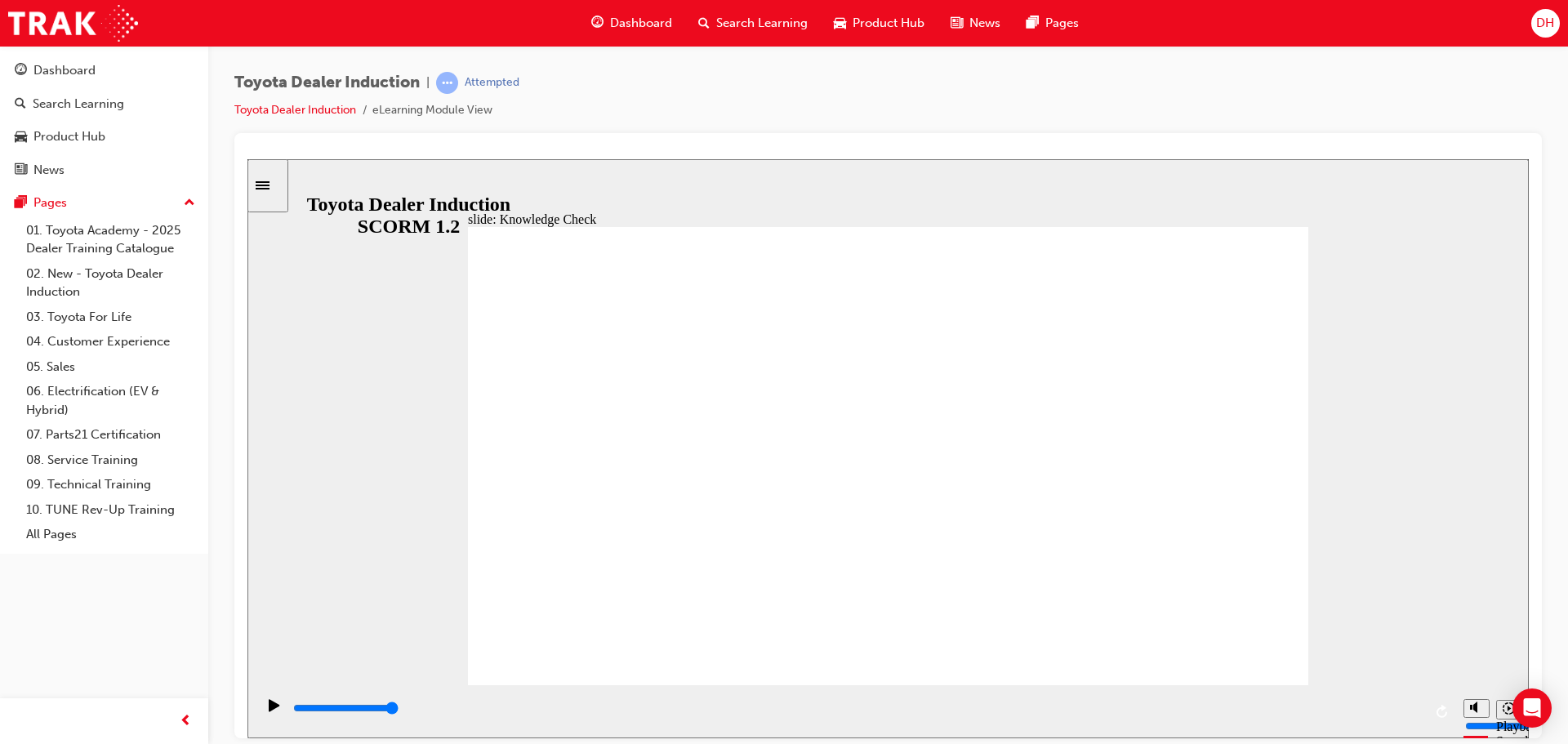
type input "5000"
checkbox input "true"
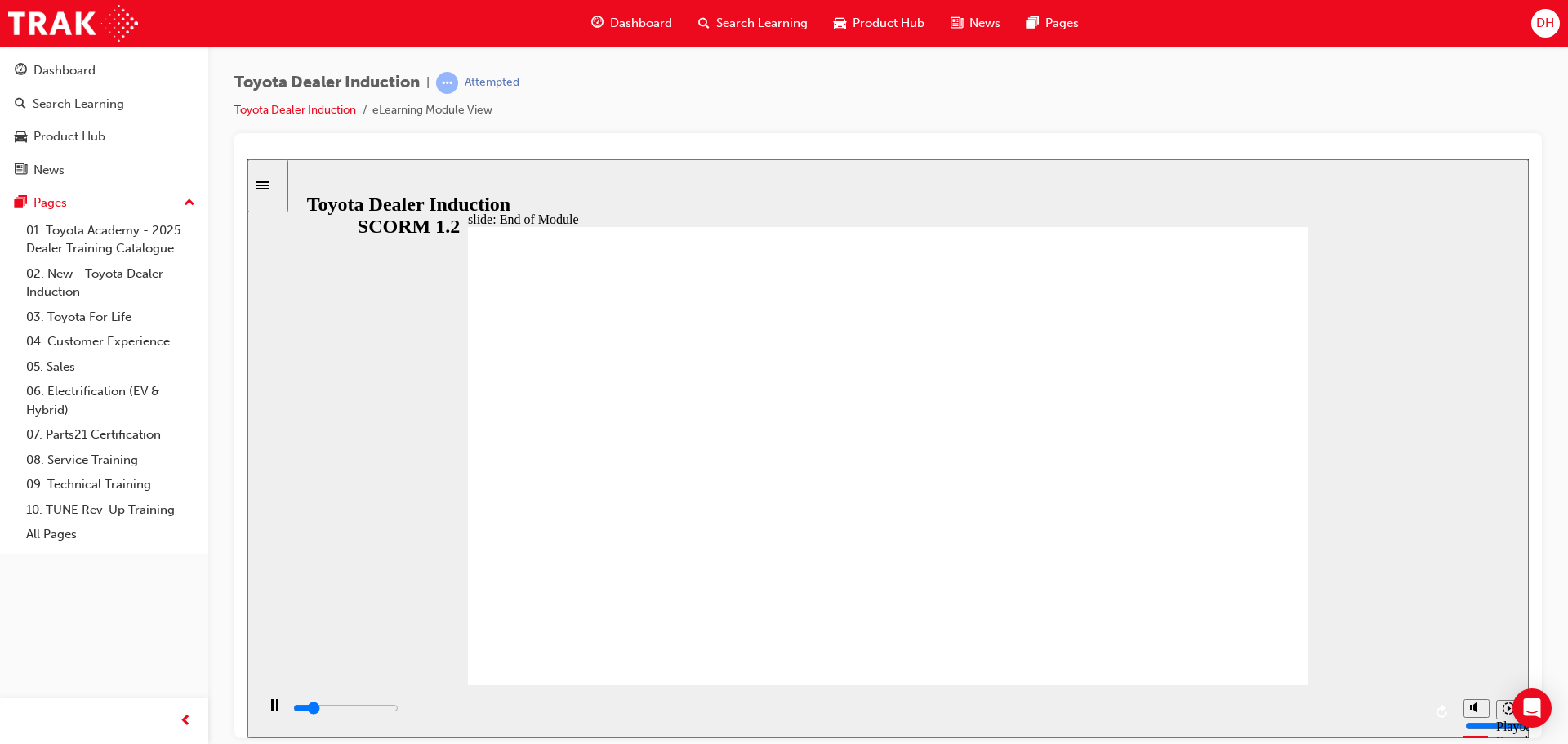
type input "1300"
checkbox input "true"
type input "2000"
checkbox input "true"
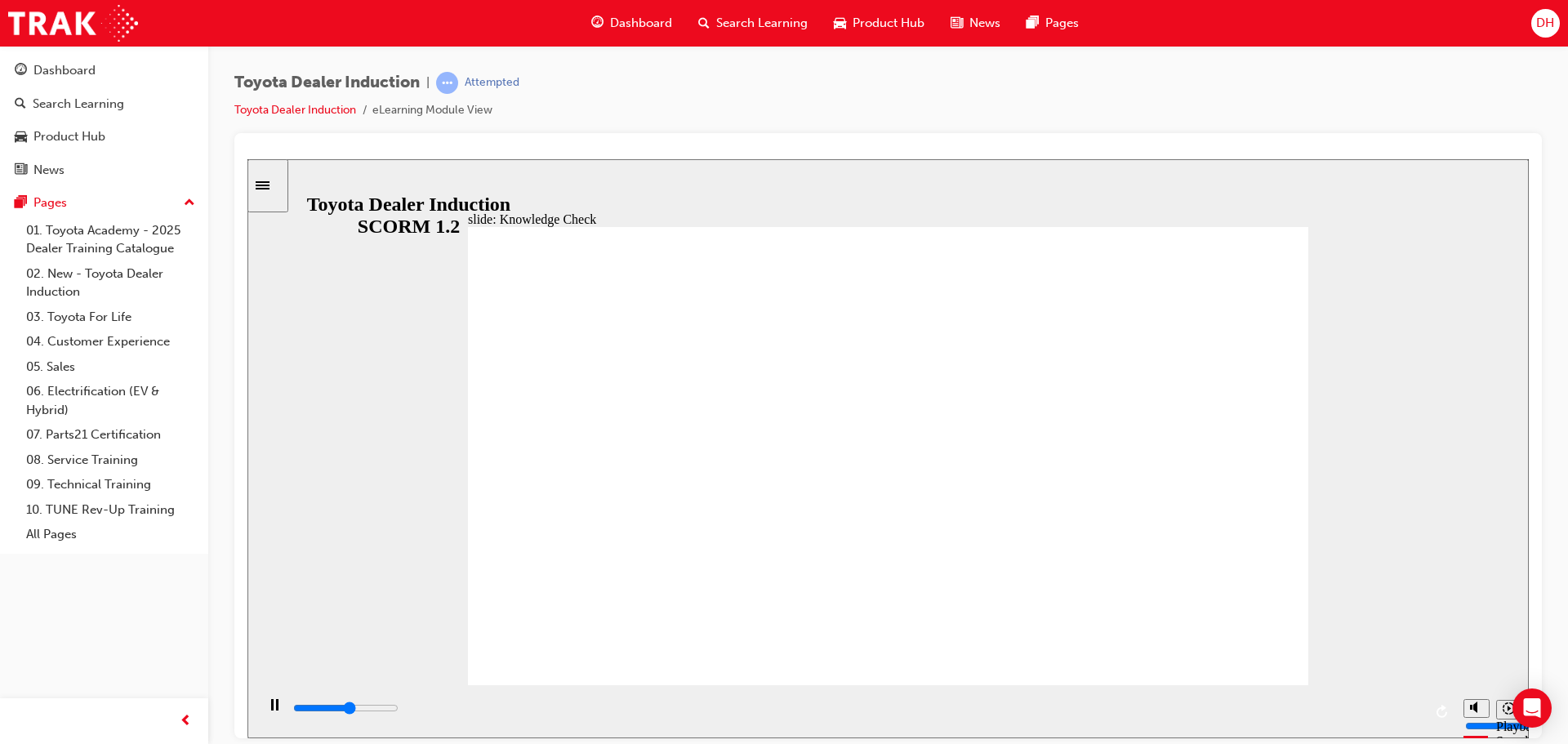
type input "2700"
checkbox input "true"
type input "3400"
checkbox input "true"
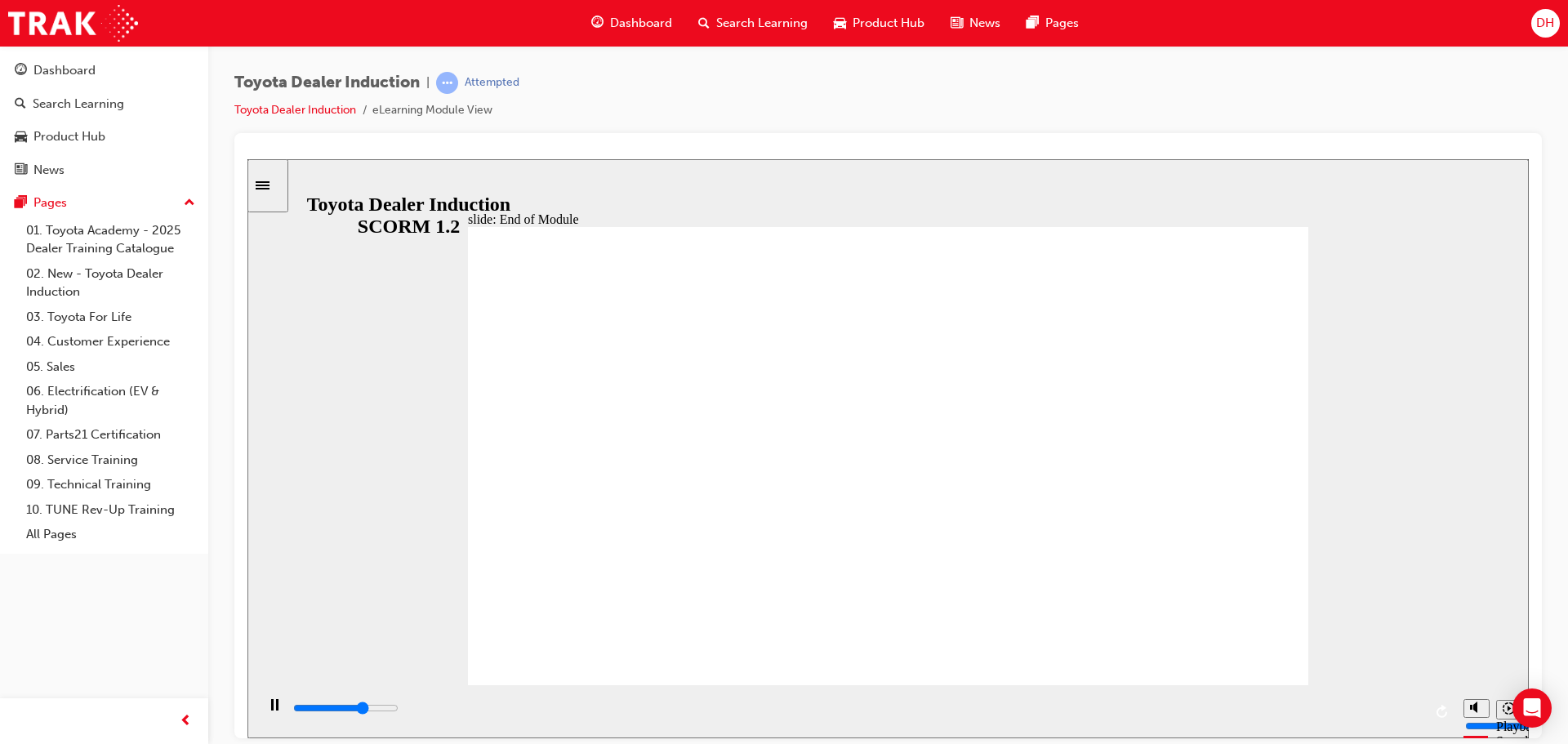
click at [398, 710] on input "slide progress" at bounding box center [346, 707] width 105 height 13
type input "9900"
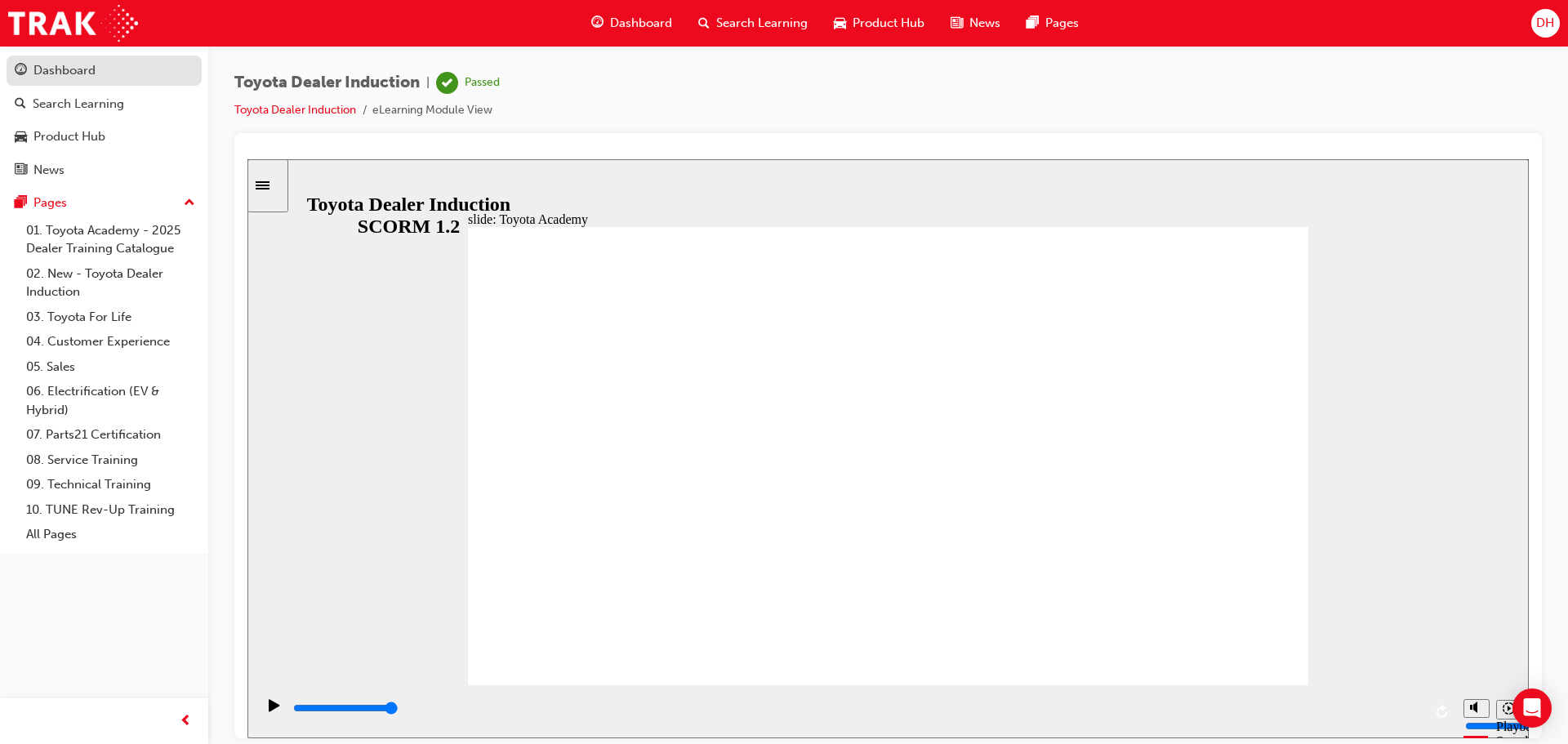
click at [98, 75] on div "Dashboard" at bounding box center [104, 71] width 179 height 20
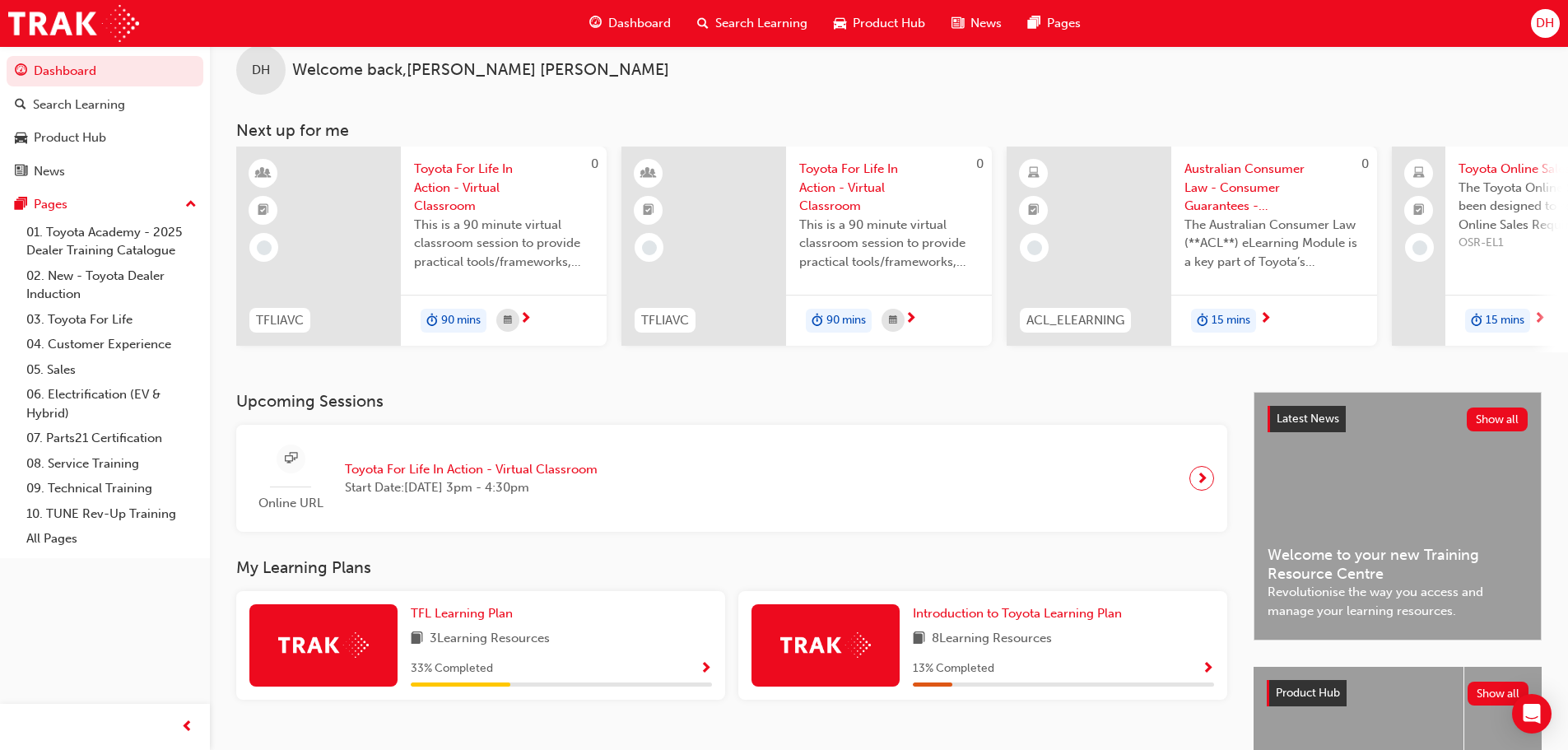
scroll to position [26, 0]
click at [1544, 19] on span "DH" at bounding box center [1544, 23] width 18 height 19
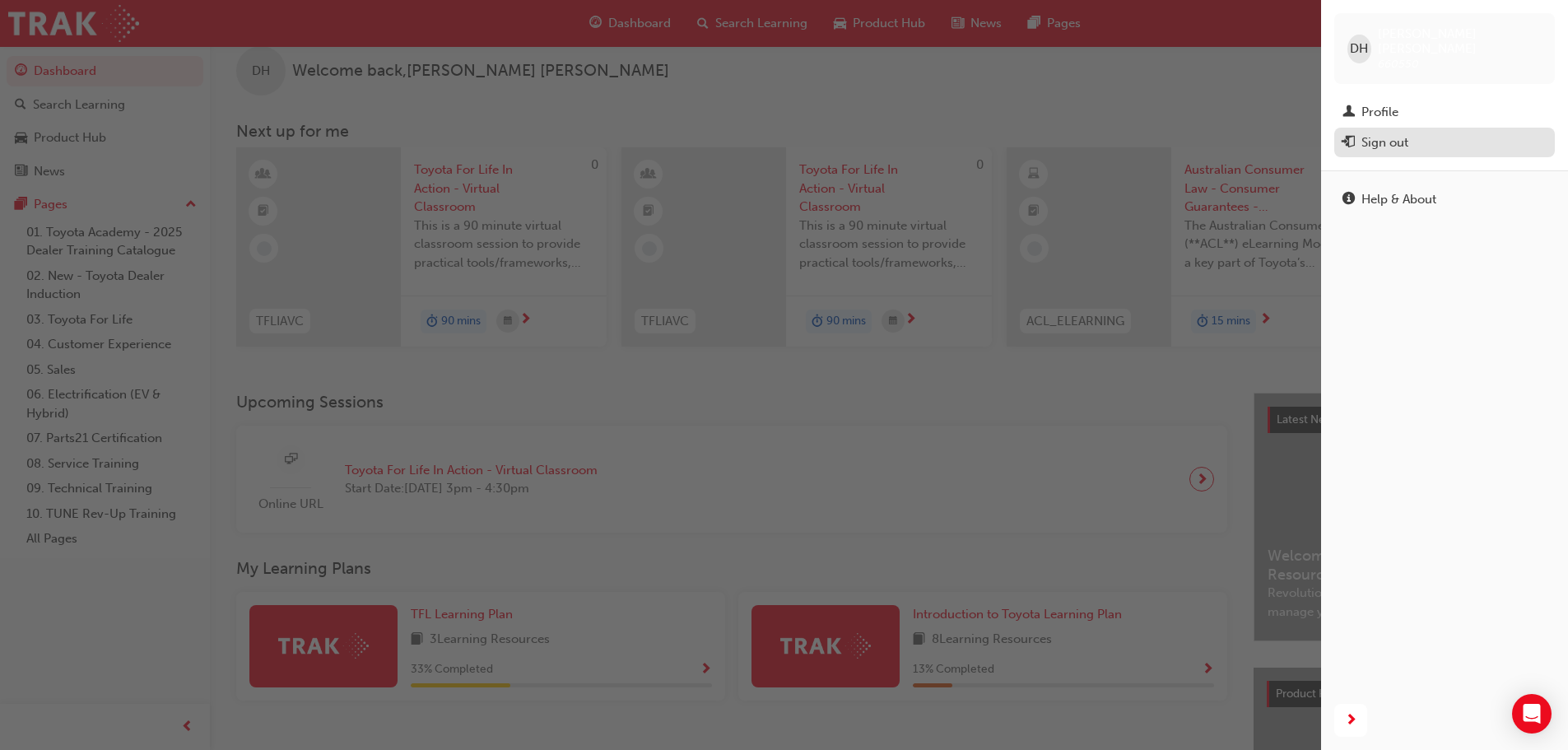
click at [1430, 133] on div "Sign out" at bounding box center [1444, 143] width 204 height 20
